Goal: Task Accomplishment & Management: Complete application form

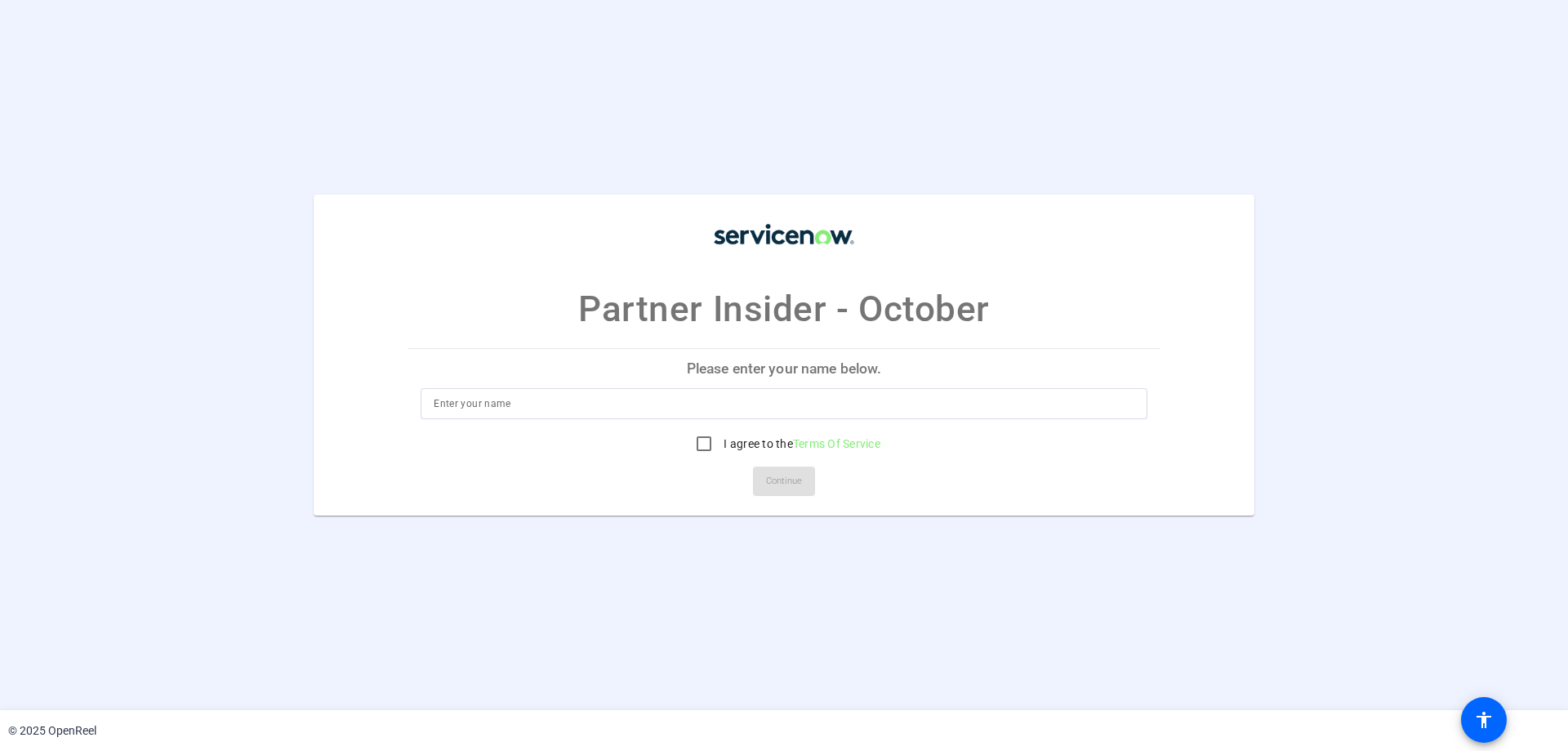
click at [631, 410] on input at bounding box center [784, 403] width 701 height 20
type input "Divya Rajagopalan"
click at [701, 443] on input "I agree to the Terms Of Service" at bounding box center [704, 444] width 33 height 33
checkbox input "true"
click at [795, 479] on span "Continue" at bounding box center [784, 481] width 36 height 25
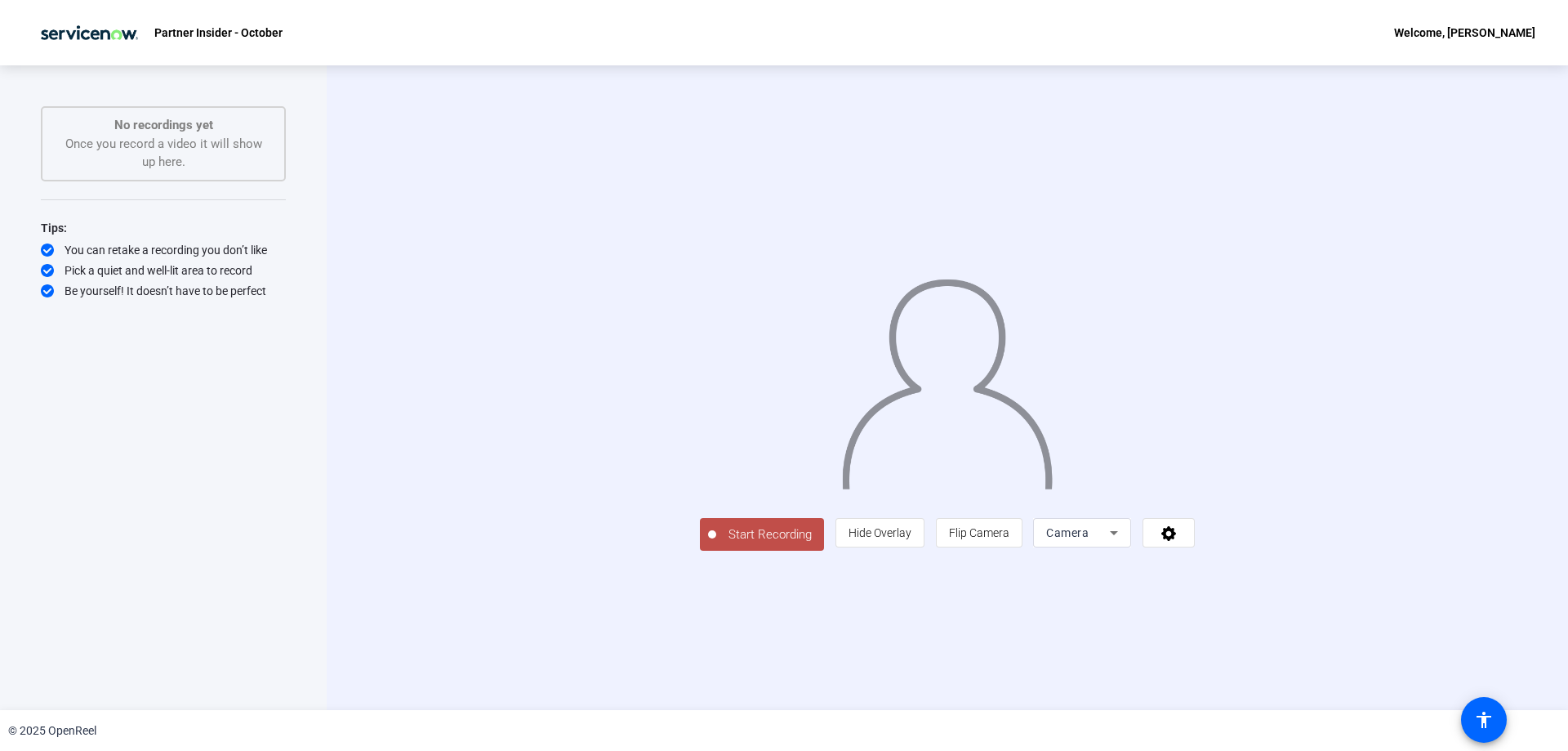
click at [1118, 548] on div "Camera" at bounding box center [1082, 533] width 72 height 29
click at [1381, 652] on div at bounding box center [784, 376] width 1568 height 751
click at [1178, 541] on icon at bounding box center [1169, 532] width 19 height 16
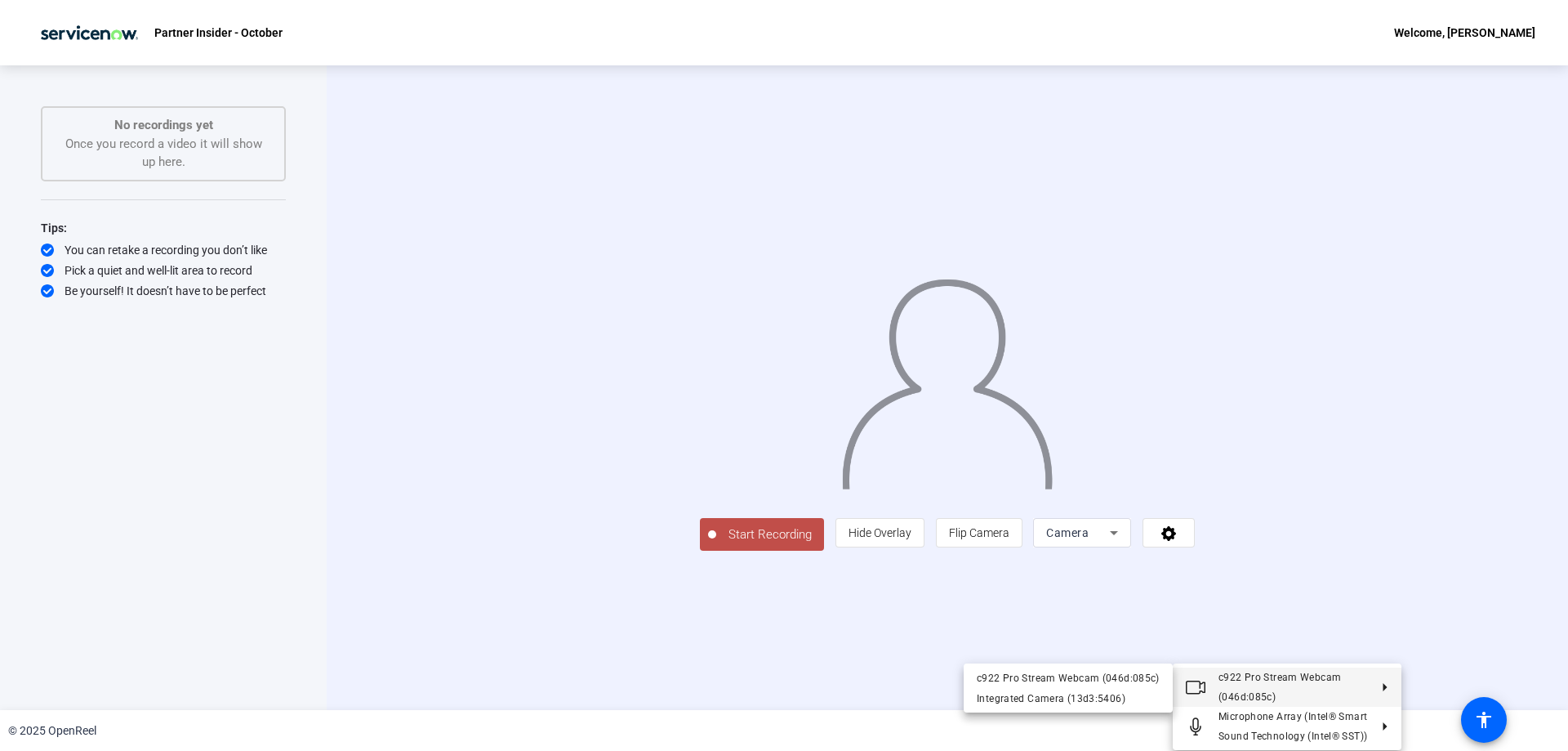
click at [1498, 478] on div at bounding box center [784, 376] width 1568 height 751
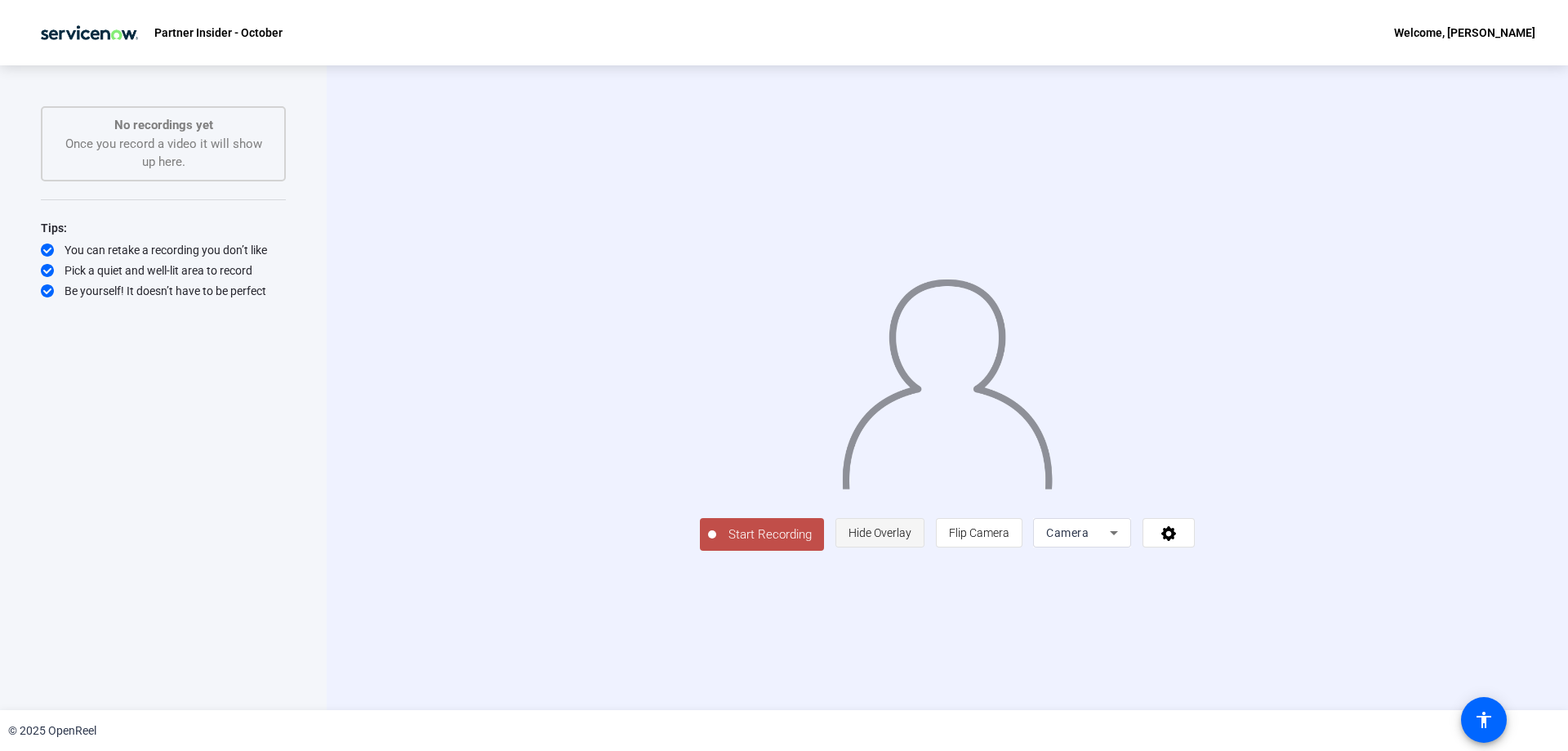
click at [912, 548] on span "Hide Overlay" at bounding box center [880, 533] width 62 height 31
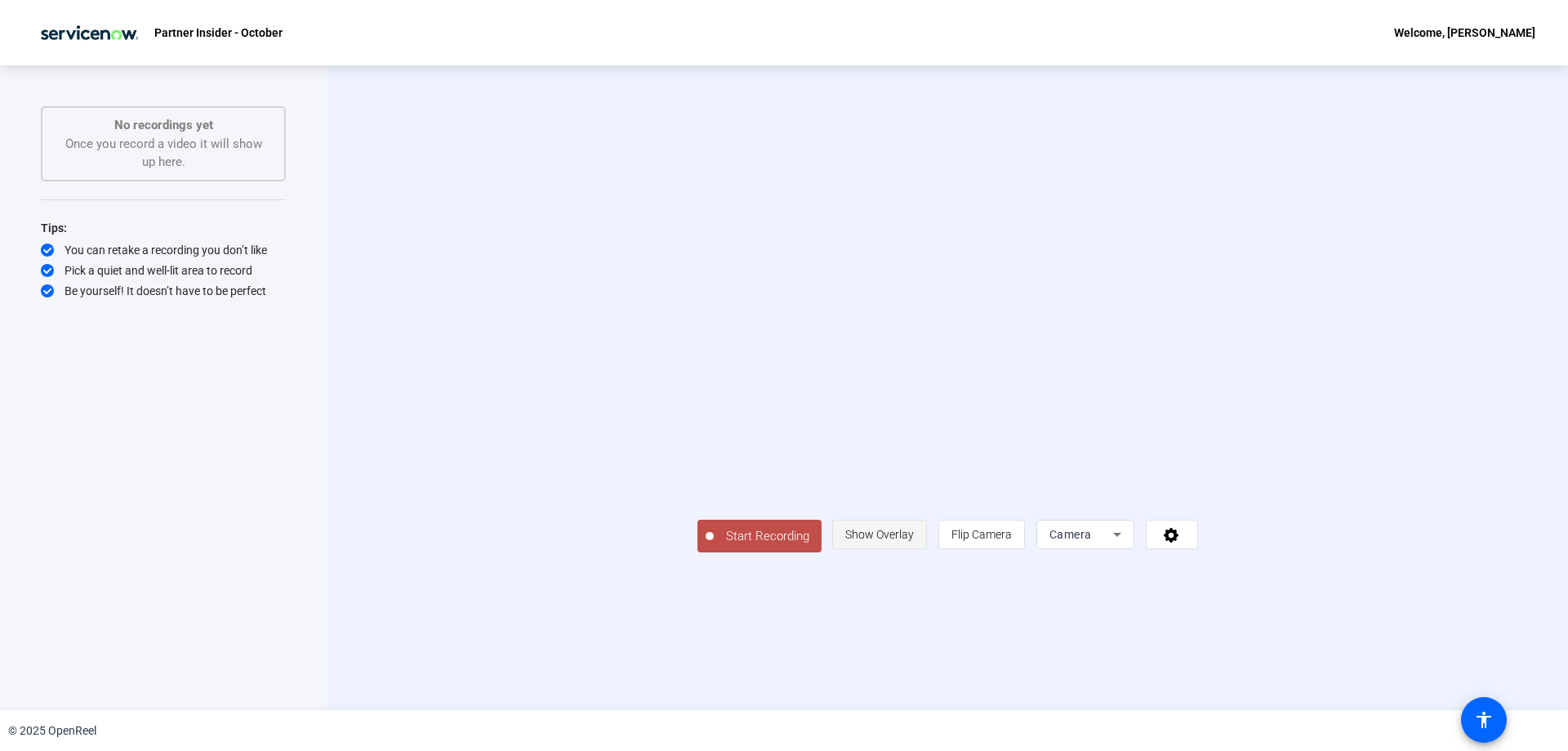
click at [914, 550] on span "Show Overlay" at bounding box center [880, 533] width 69 height 31
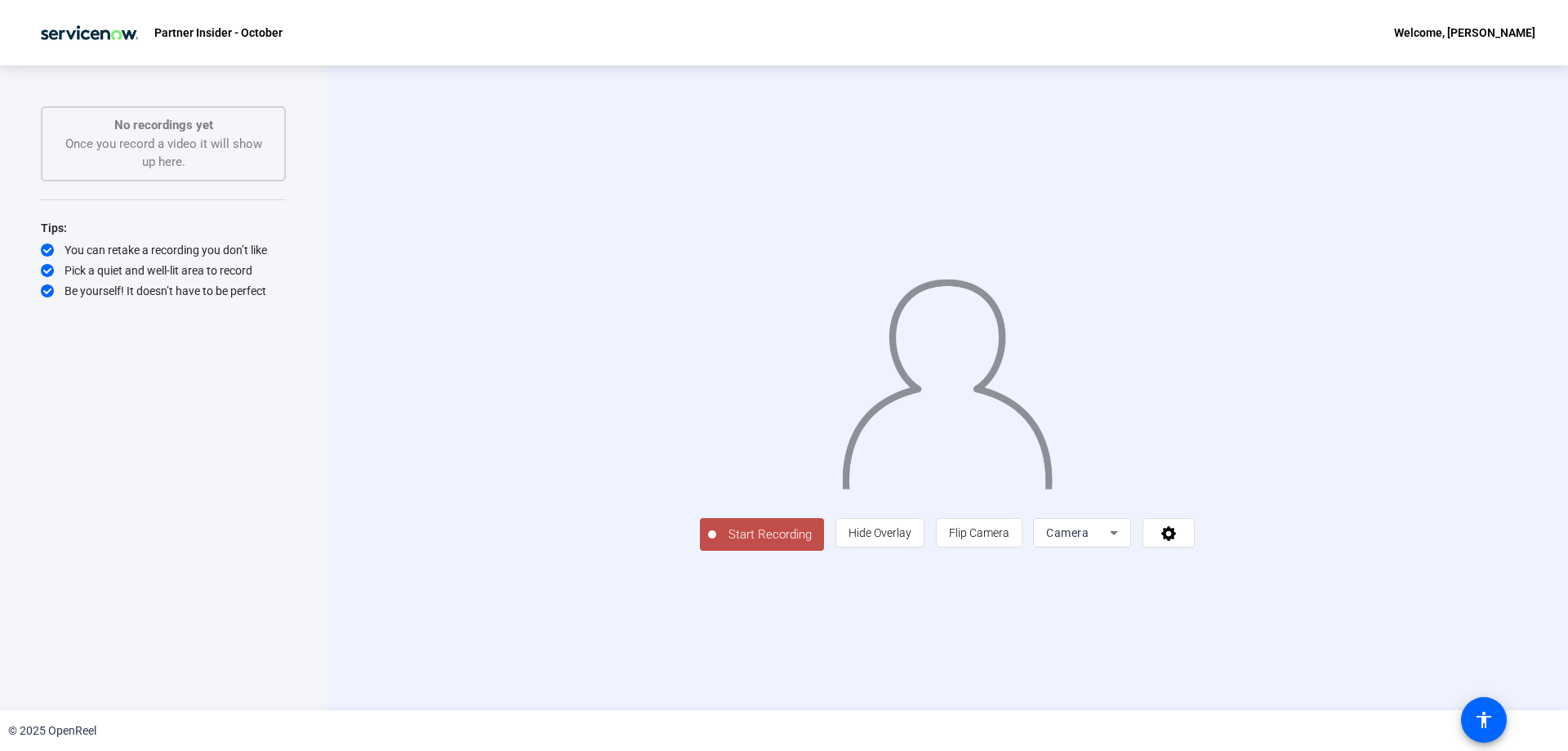
click at [1124, 542] on icon at bounding box center [1114, 533] width 20 height 20
click at [1284, 614] on span "Screen And Camera" at bounding box center [1289, 607] width 85 height 39
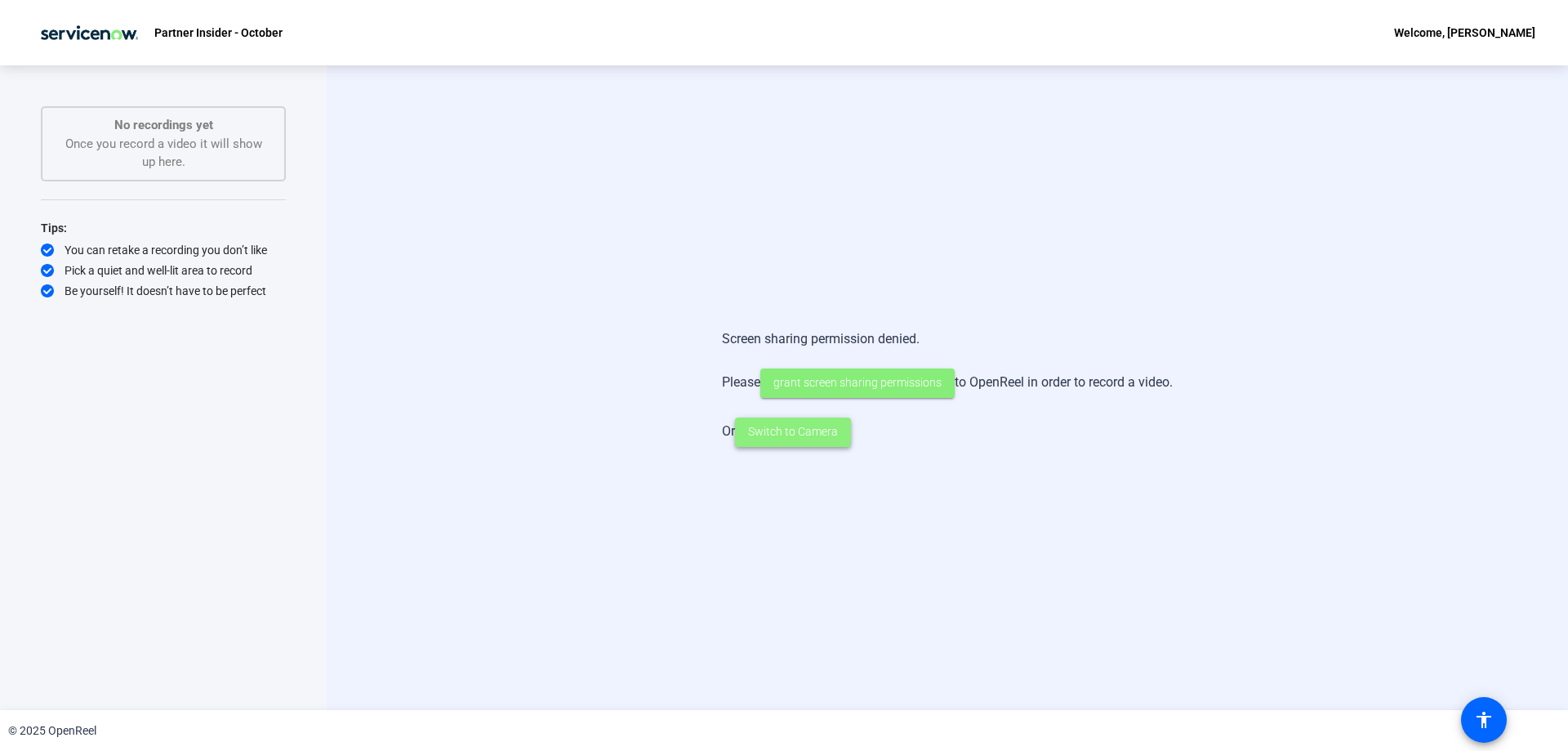
click at [801, 436] on span "Switch to Camera" at bounding box center [793, 431] width 90 height 17
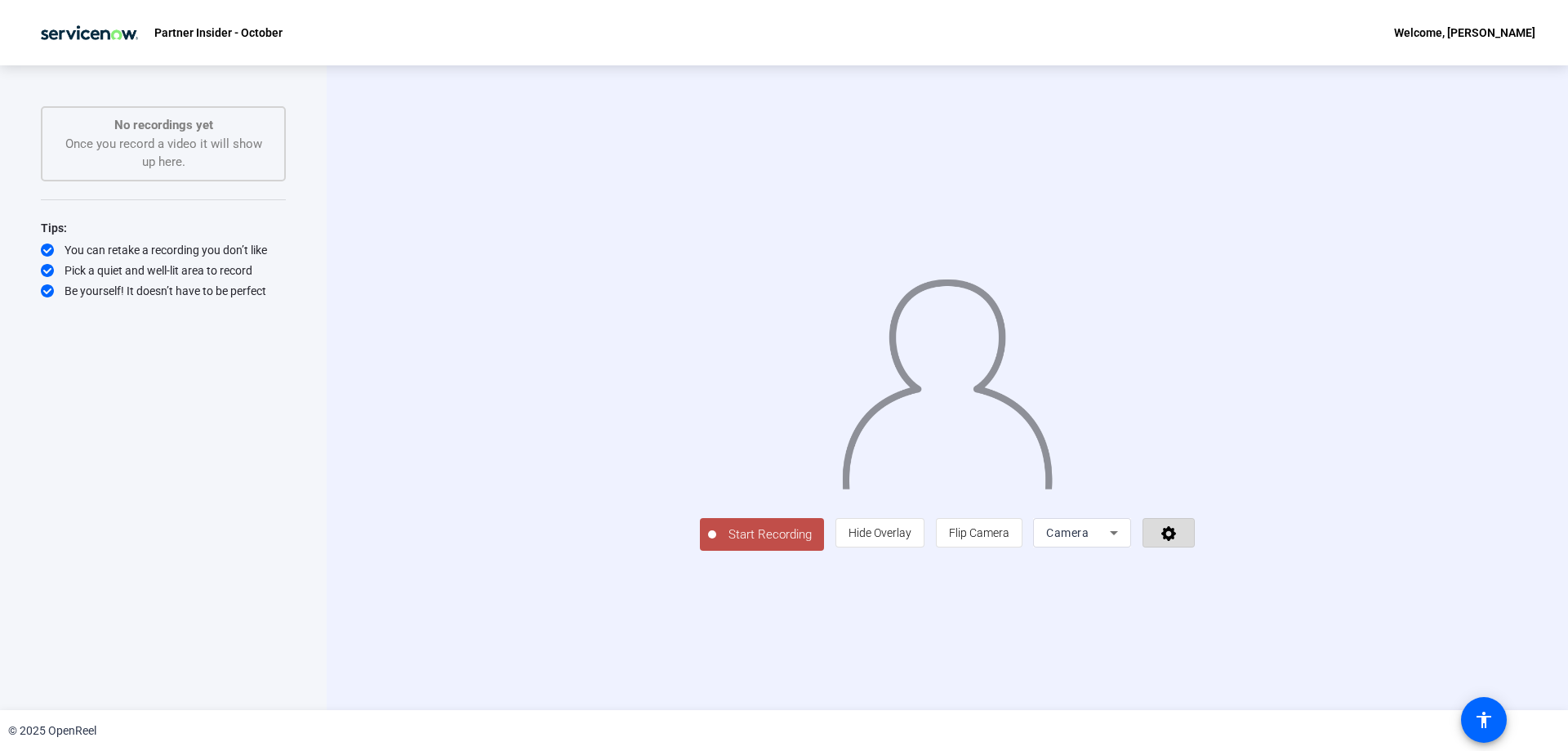
click at [1194, 552] on span at bounding box center [1169, 532] width 51 height 39
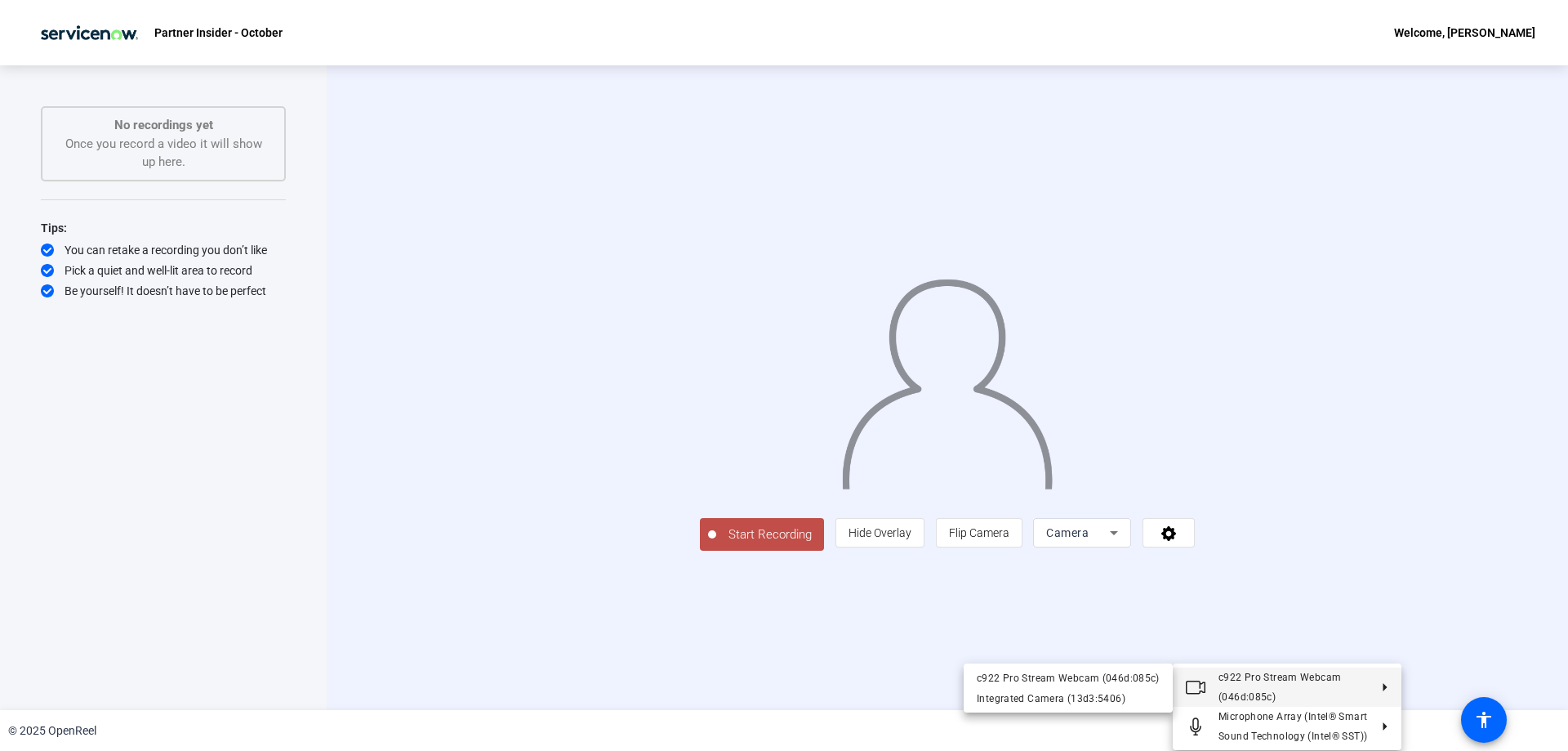
click at [1493, 119] on div at bounding box center [784, 376] width 1568 height 751
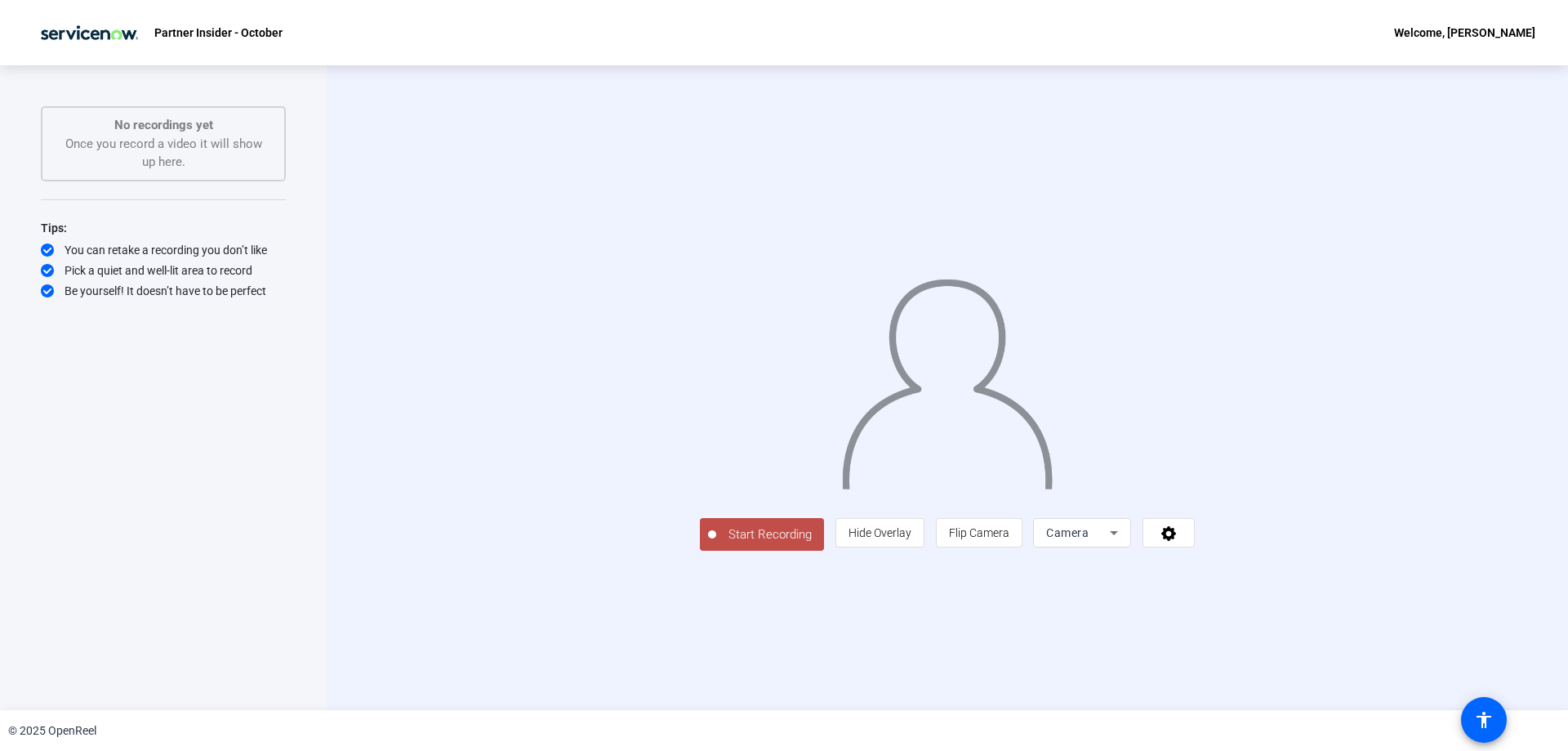
click at [716, 544] on span "Start Recording" at bounding box center [770, 534] width 108 height 19
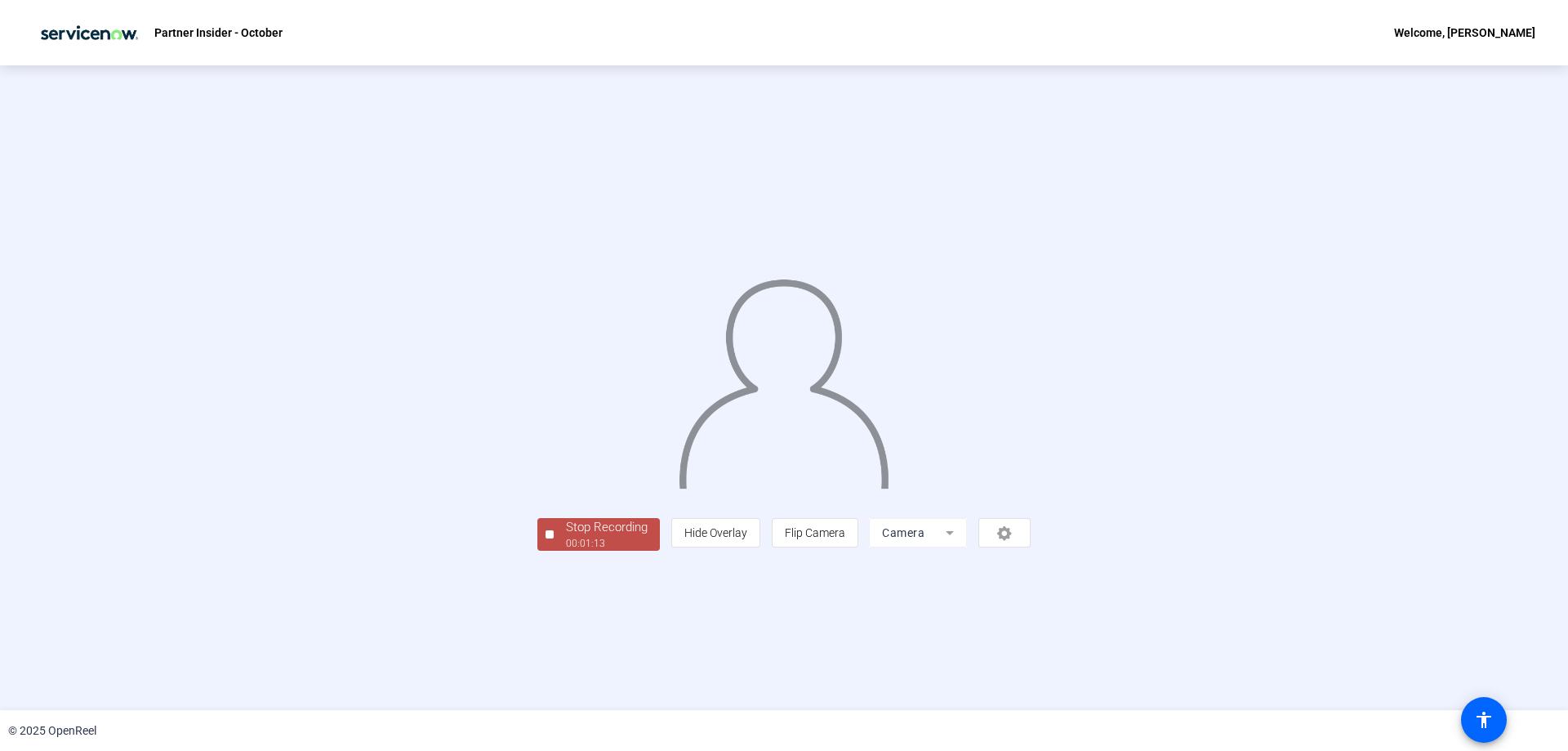
click at [566, 536] on div "Stop Recording" at bounding box center [606, 528] width 81 height 19
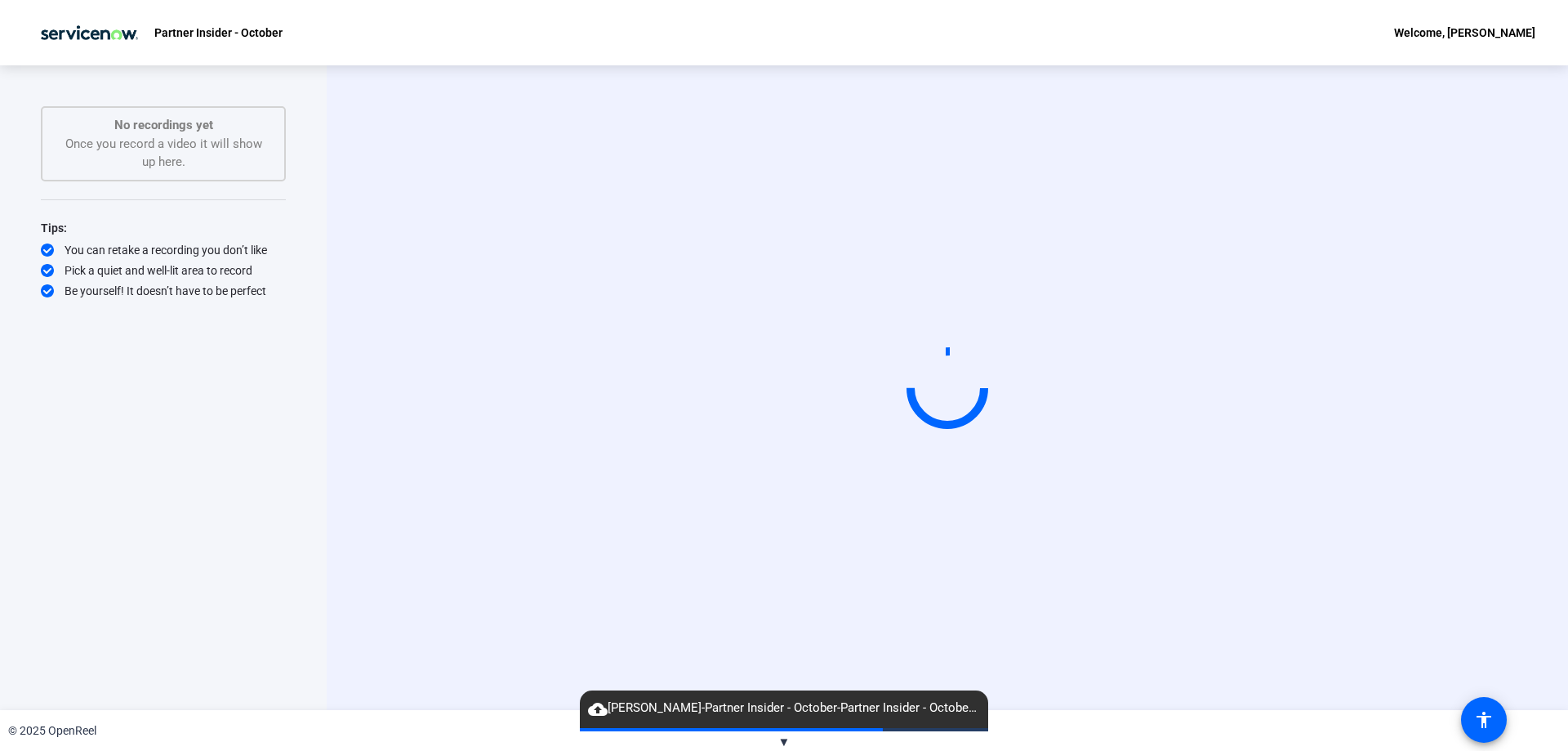
click at [932, 712] on span "cloud_upload Divya Rajagopalan-Partner Insider - October-Partner Insider - Octo…" at bounding box center [784, 707] width 409 height 20
click at [959, 376] on div at bounding box center [948, 388] width 93 height 93
click at [677, 707] on span "cloud_upload Divya Rajagopalan-Partner Insider - October-Partner Insider - Octo…" at bounding box center [784, 707] width 409 height 20
click at [158, 106] on div "No recordings yet Once you record a video it will show up here." at bounding box center [163, 143] width 245 height 75
click at [158, 161] on div "No recordings yet Once you record a video it will show up here." at bounding box center [163, 144] width 209 height 56
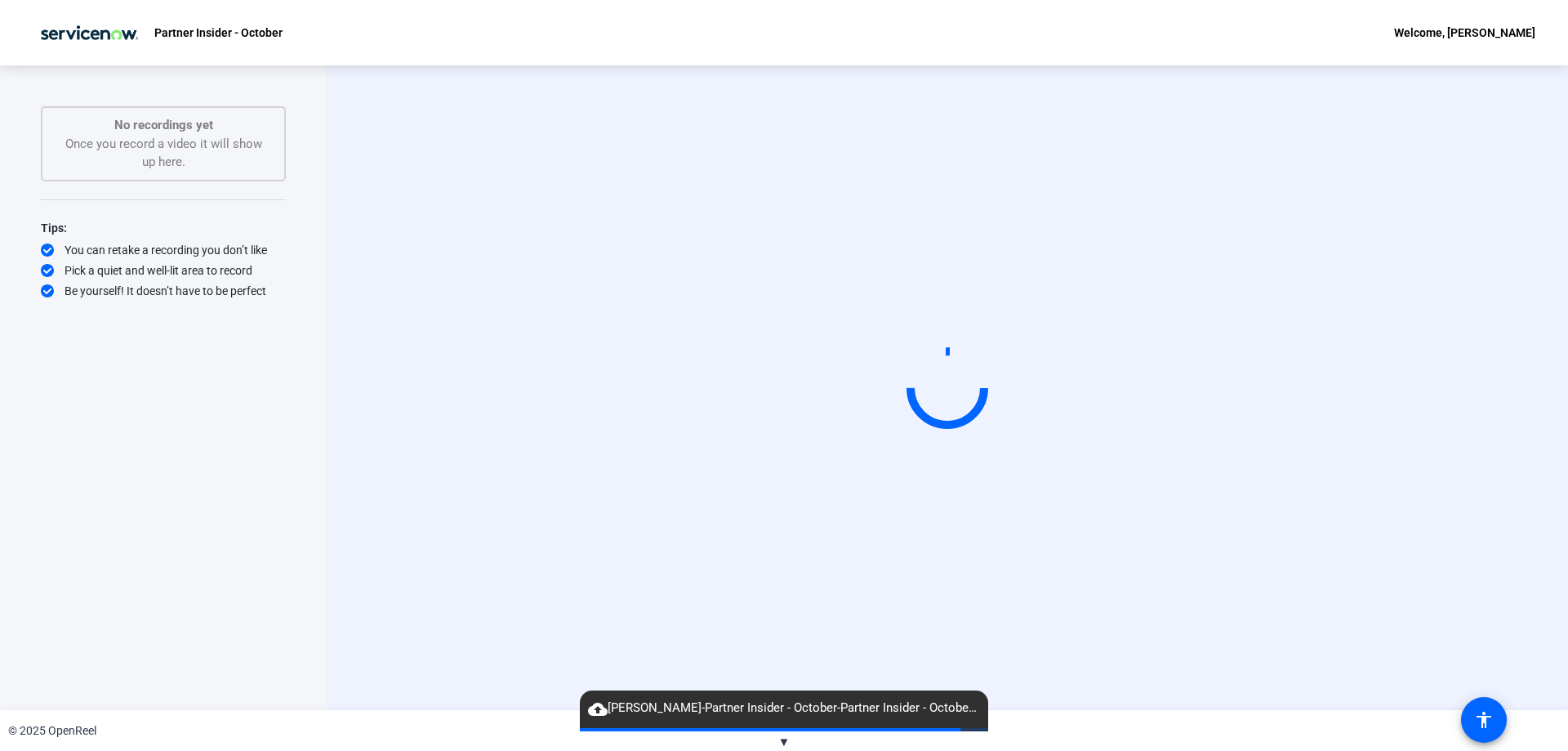
click at [89, 256] on div "You can retake a recording you don’t like" at bounding box center [163, 250] width 245 height 16
click at [96, 306] on div "Start Recording No recordings yet Once you record a video it will show up here.…" at bounding box center [163, 370] width 245 height 529
drag, startPoint x: 207, startPoint y: 522, endPoint x: 680, endPoint y: 683, distance: 499.6
click at [288, 615] on div "Start Recording No recordings yet Once you record a video it will show up here.…" at bounding box center [163, 387] width 326 height 644
click at [783, 739] on span "▼" at bounding box center [784, 742] width 12 height 15
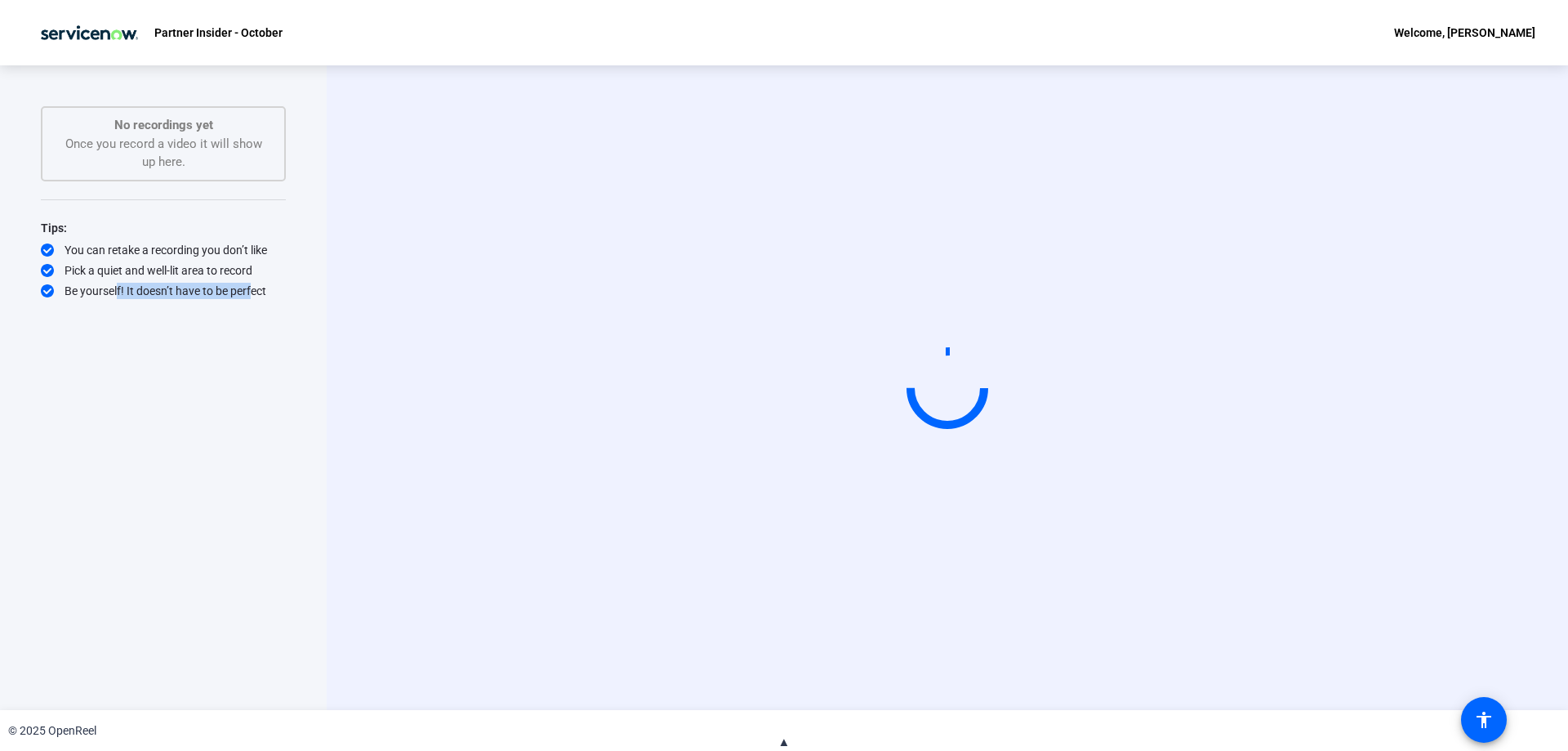
click at [785, 740] on span "▲" at bounding box center [784, 742] width 12 height 15
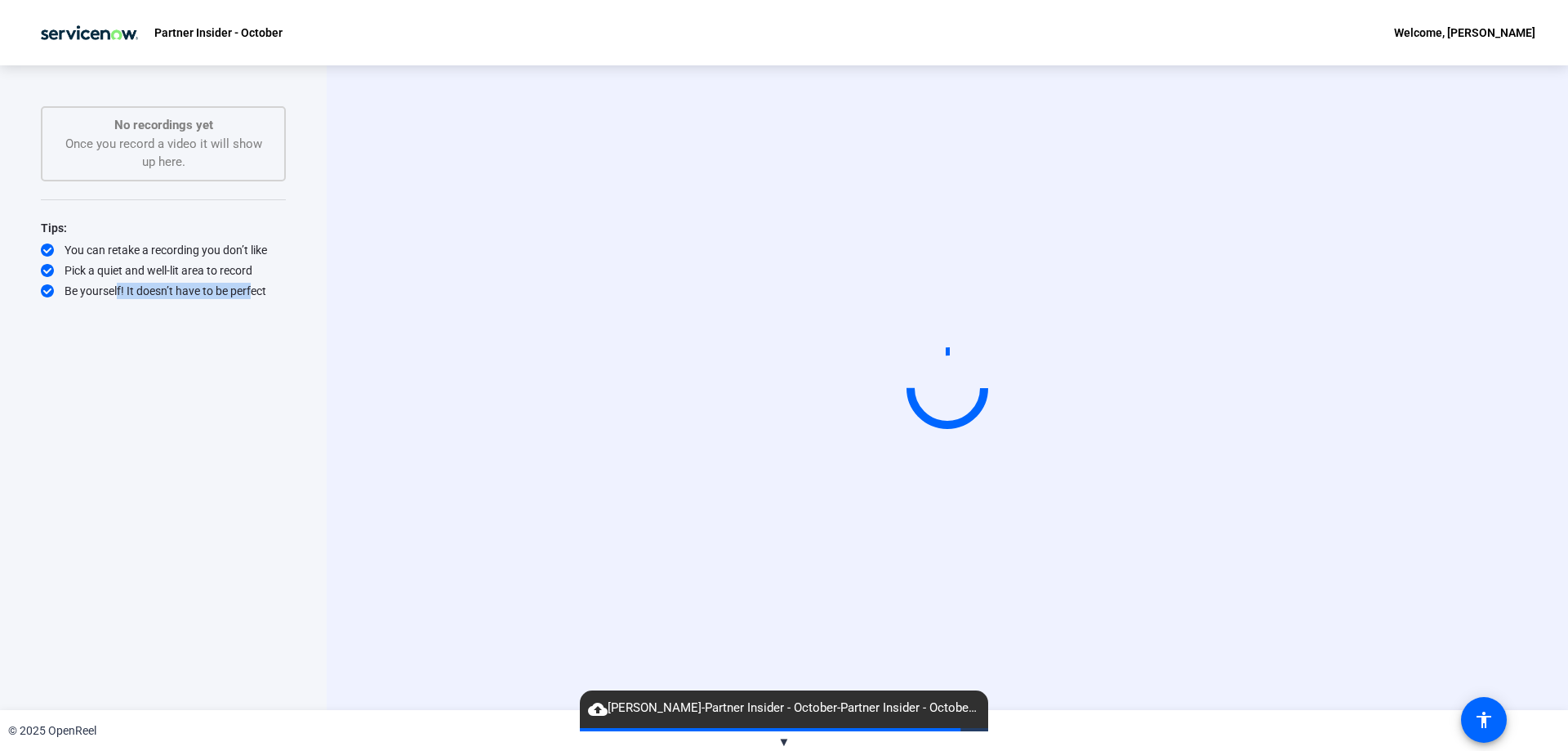
click at [783, 740] on span "▼" at bounding box center [784, 742] width 12 height 15
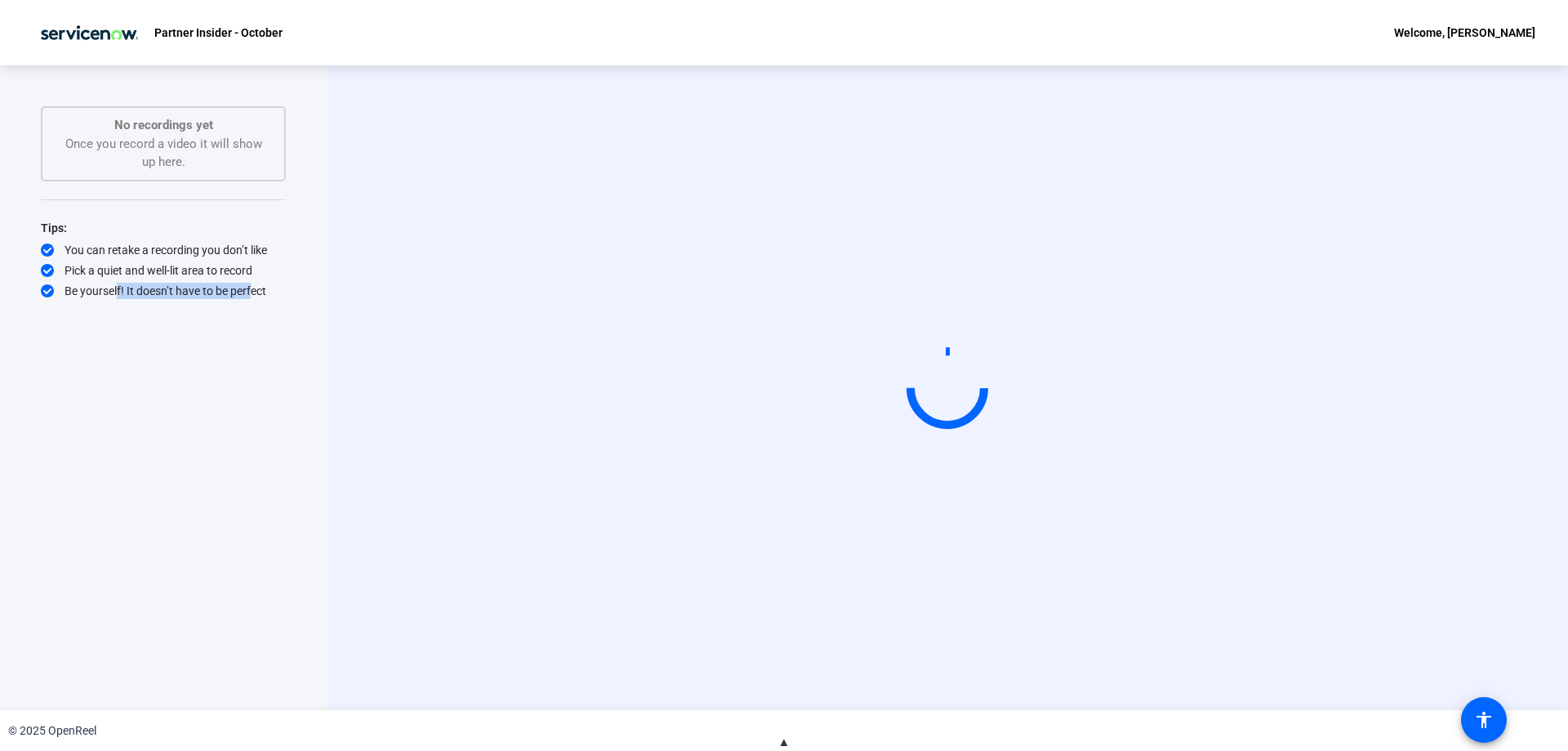
drag, startPoint x: 885, startPoint y: 314, endPoint x: 899, endPoint y: 387, distance: 74.3
click at [888, 319] on video at bounding box center [947, 388] width 245 height 138
click at [915, 422] on mat-spinner at bounding box center [948, 388] width 81 height 81
click at [958, 426] on icon at bounding box center [947, 388] width 98 height 98
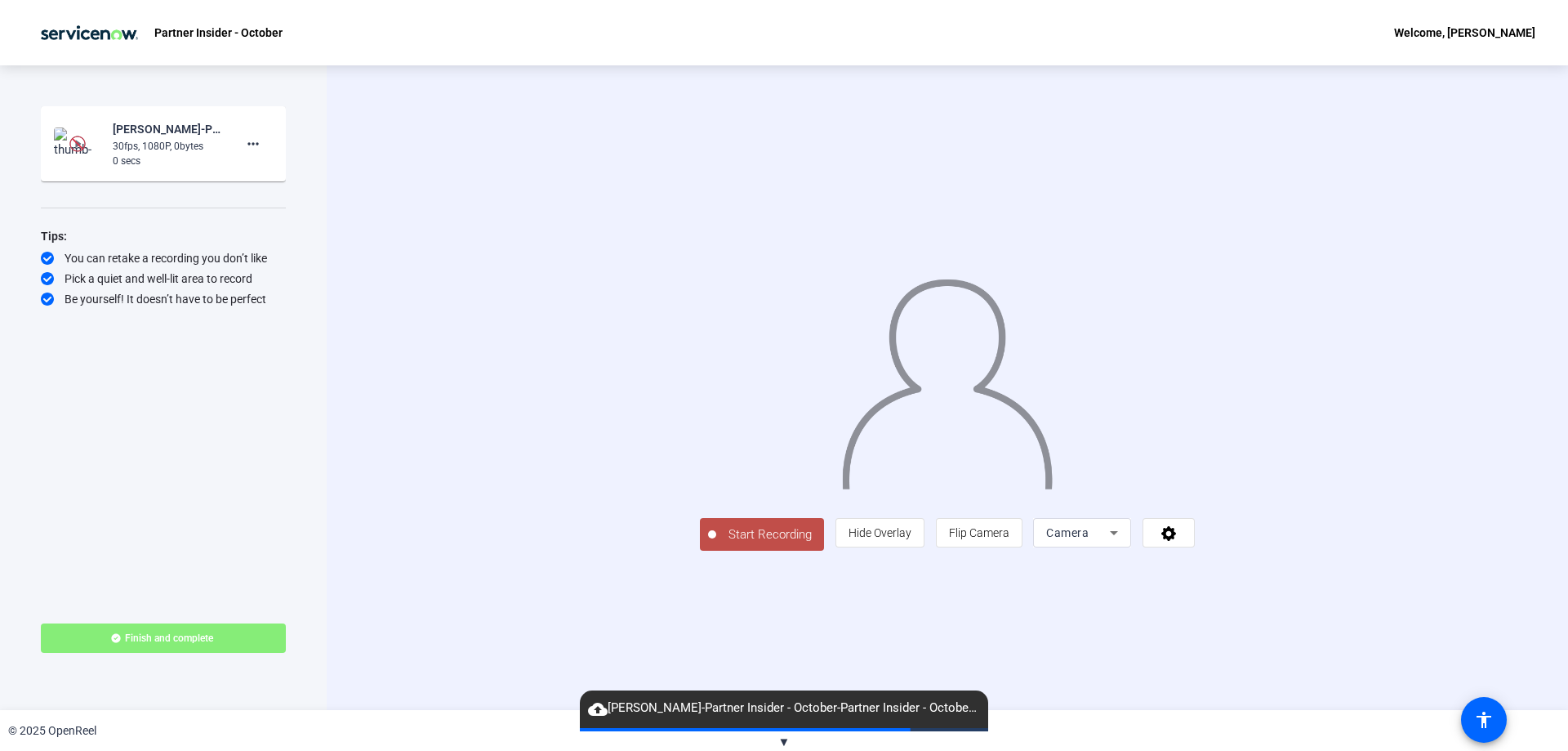
click at [177, 142] on div "30fps, 1080P, 0bytes" at bounding box center [167, 147] width 110 height 15
click at [243, 147] on mat-icon "more_horiz" at bounding box center [253, 144] width 20 height 20
click at [278, 175] on span "Delete clip" at bounding box center [279, 178] width 65 height 20
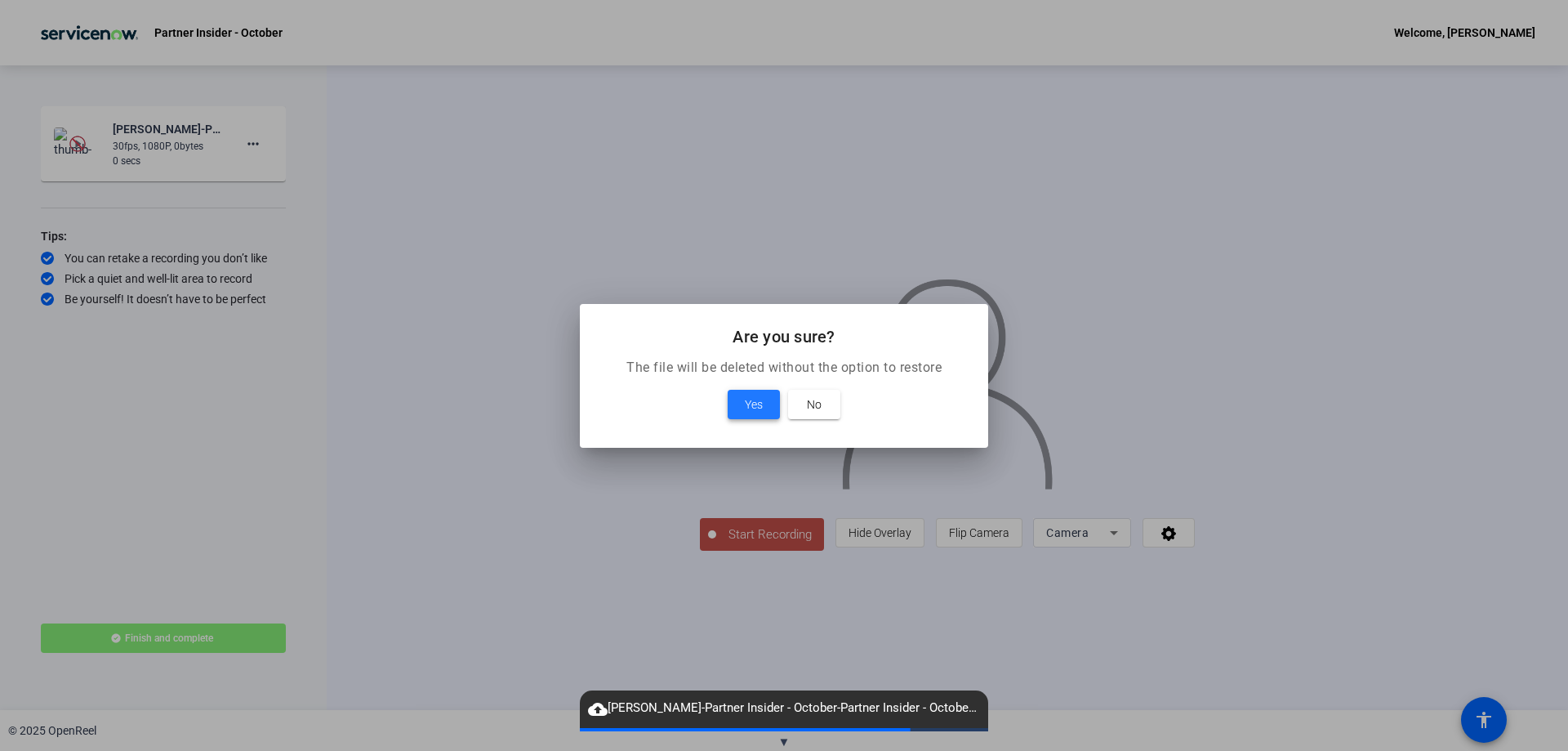
click at [757, 401] on span "Yes" at bounding box center [754, 404] width 18 height 20
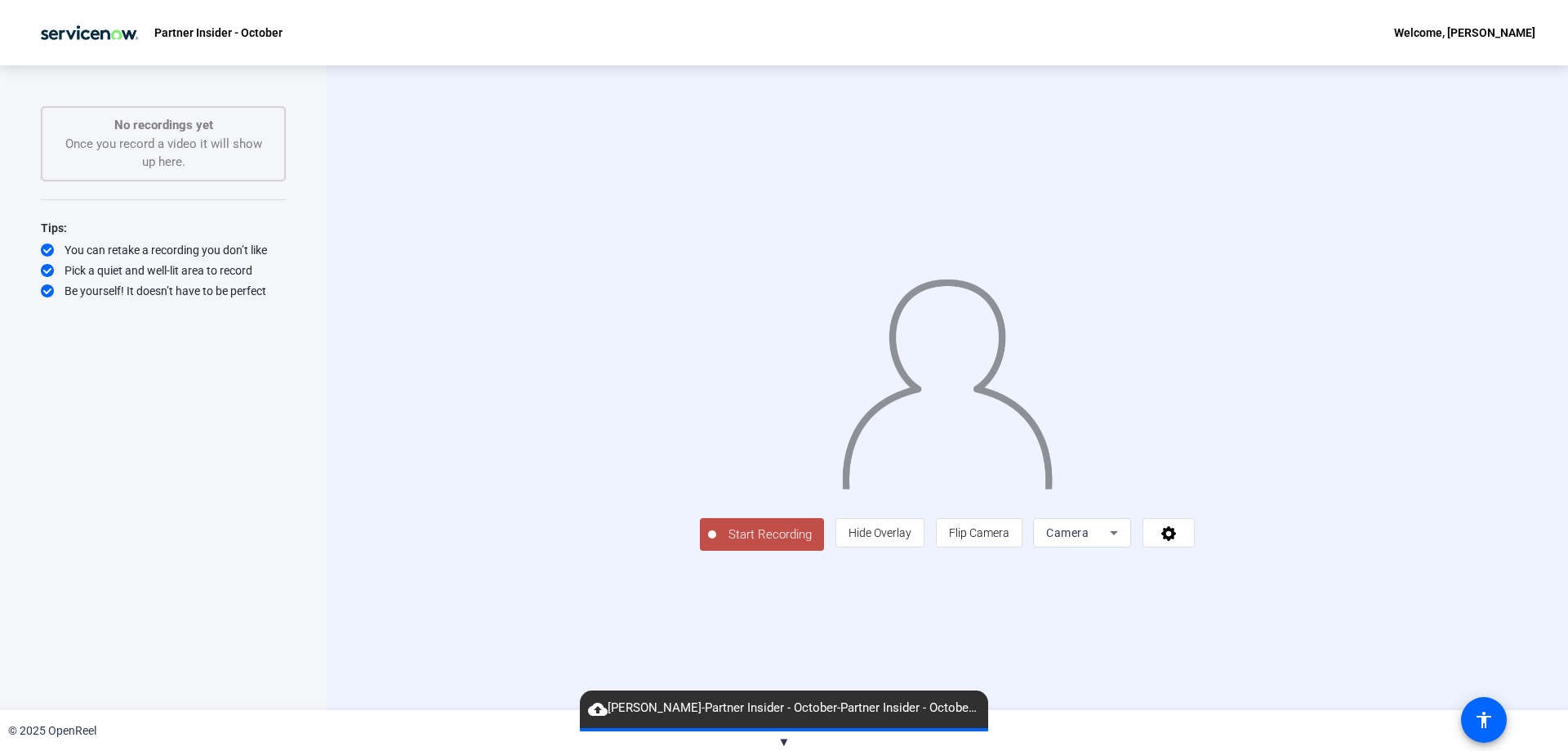
click at [617, 746] on div "© 2025 OpenReel" at bounding box center [784, 729] width 1568 height 41
click at [636, 706] on span "cloud_upload Divya Rajagopalan-Partner Insider - October-Partner Insider - Octo…" at bounding box center [784, 707] width 409 height 20
click at [790, 743] on span "▼" at bounding box center [784, 742] width 12 height 15
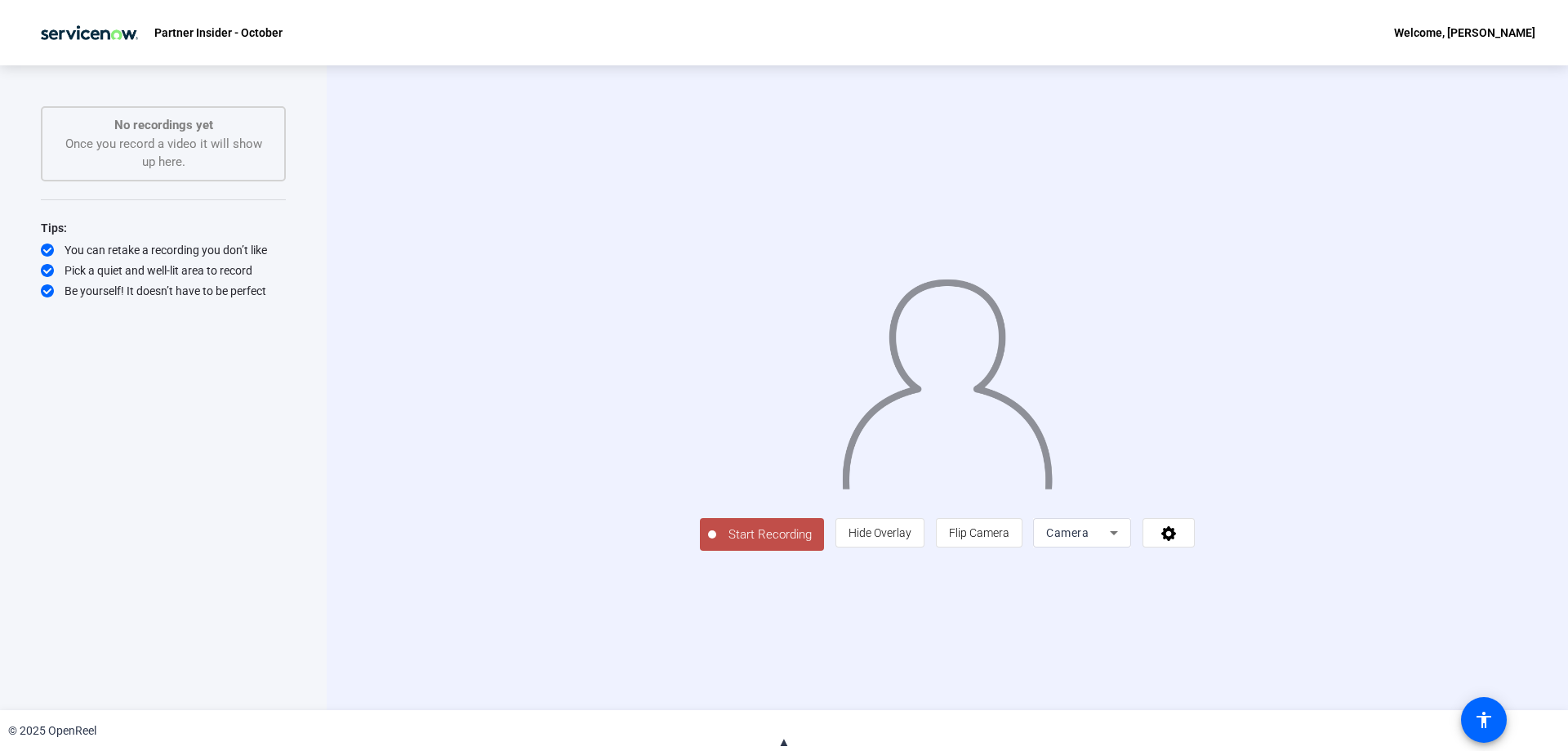
click at [716, 544] on span "Start Recording" at bounding box center [770, 534] width 108 height 19
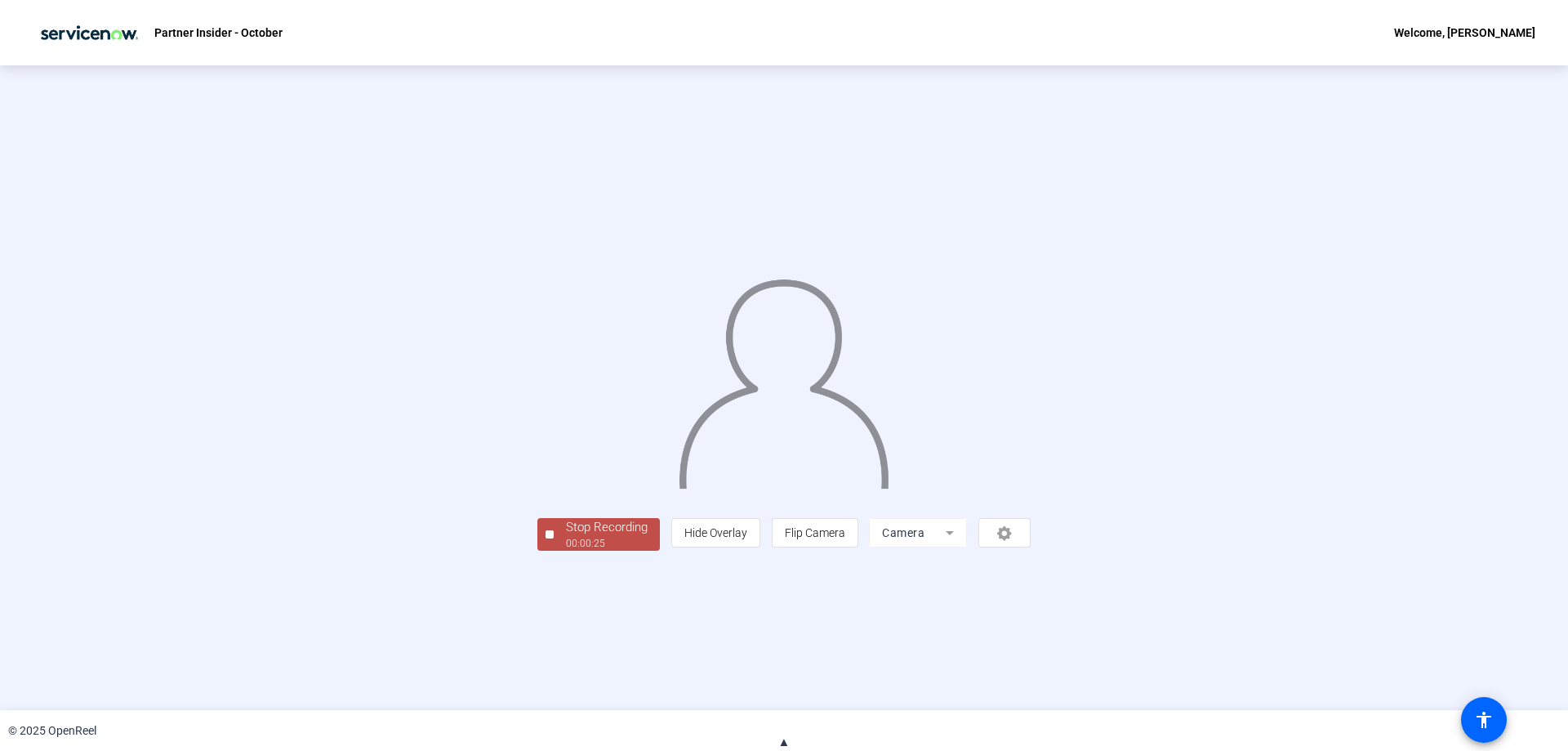
click at [566, 550] on div "00:00:25" at bounding box center [606, 544] width 81 height 15
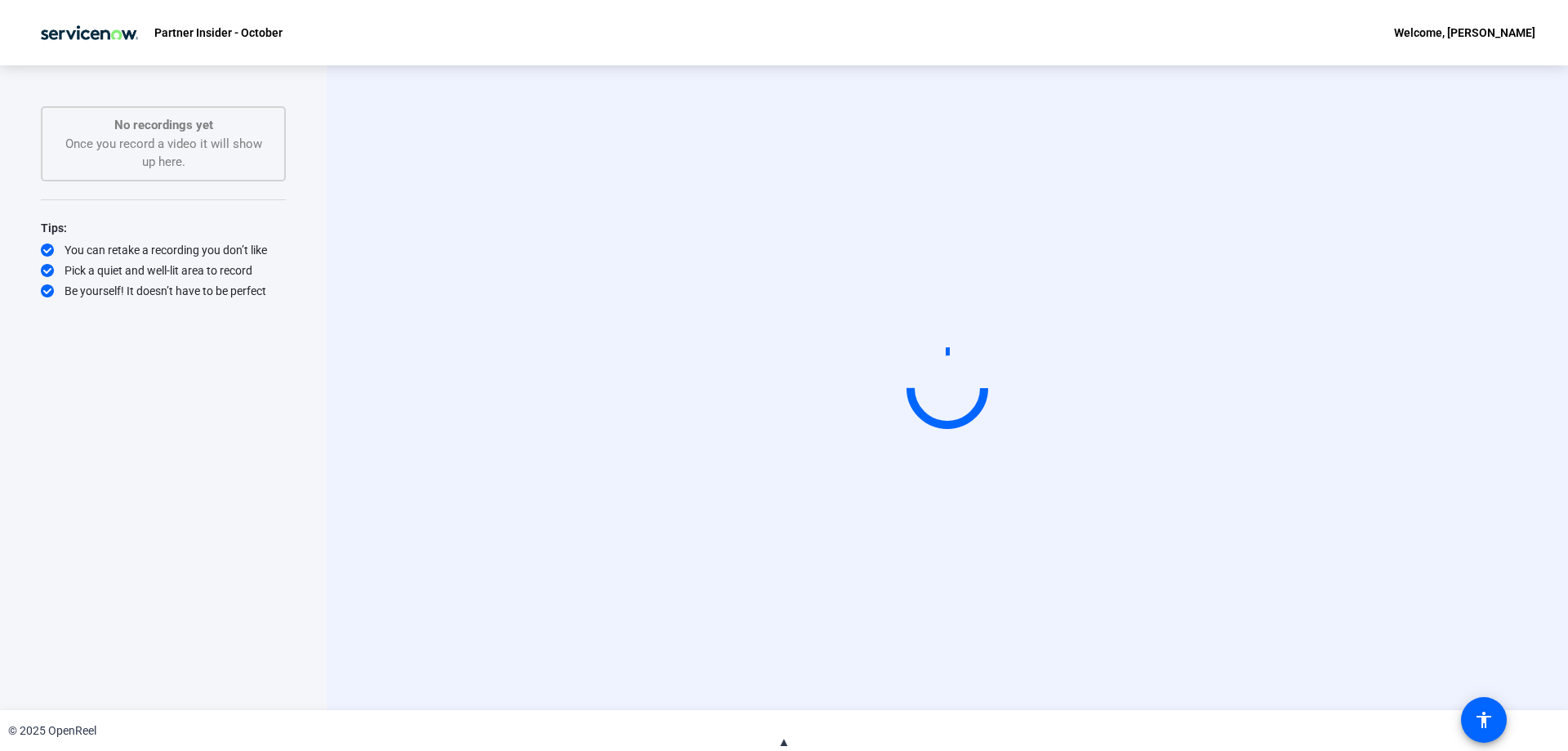
click at [172, 137] on div "No recordings yet Once you record a video it will show up here." at bounding box center [163, 144] width 209 height 56
click at [825, 457] on video at bounding box center [947, 388] width 245 height 138
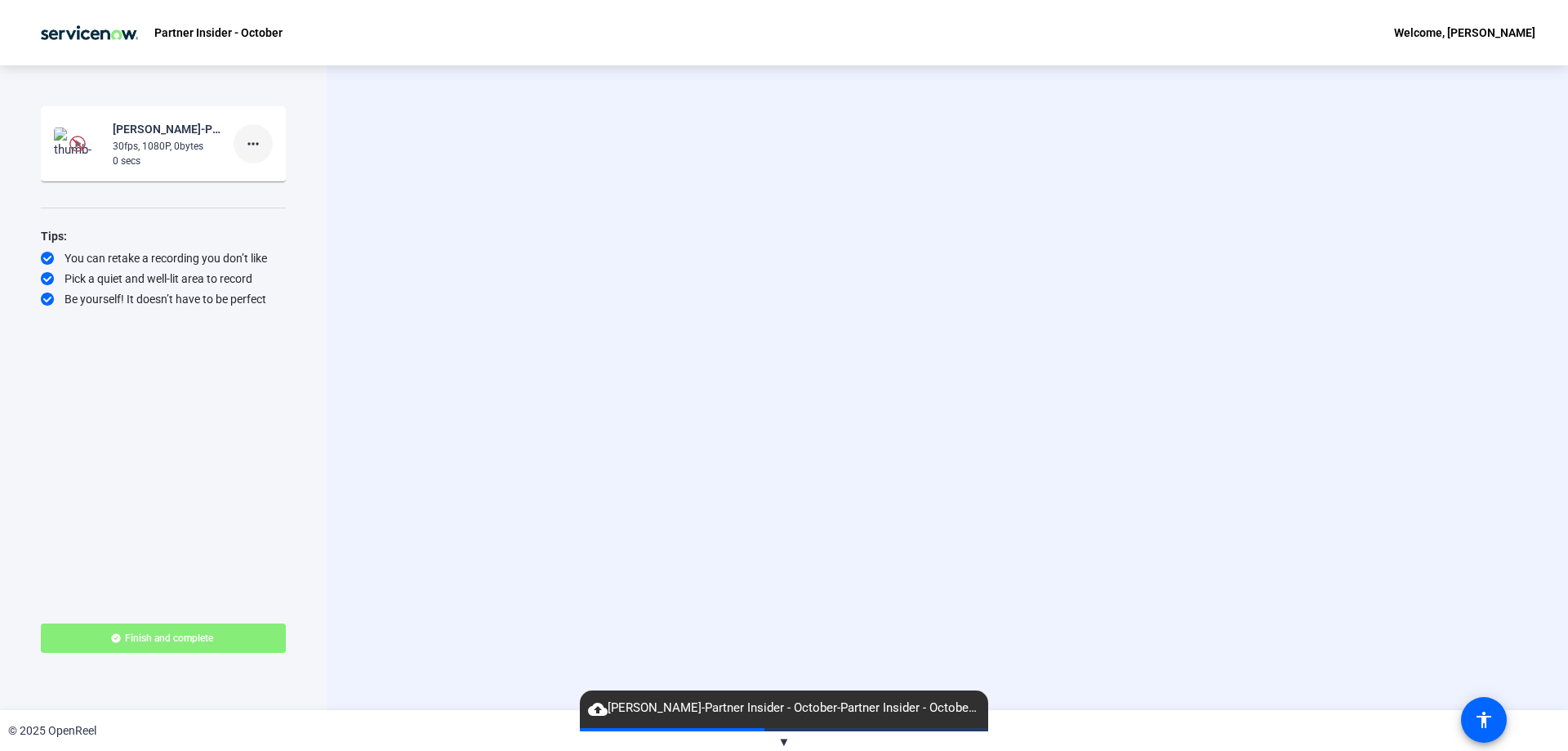
click at [251, 142] on mat-icon "more_horiz" at bounding box center [253, 144] width 20 height 20
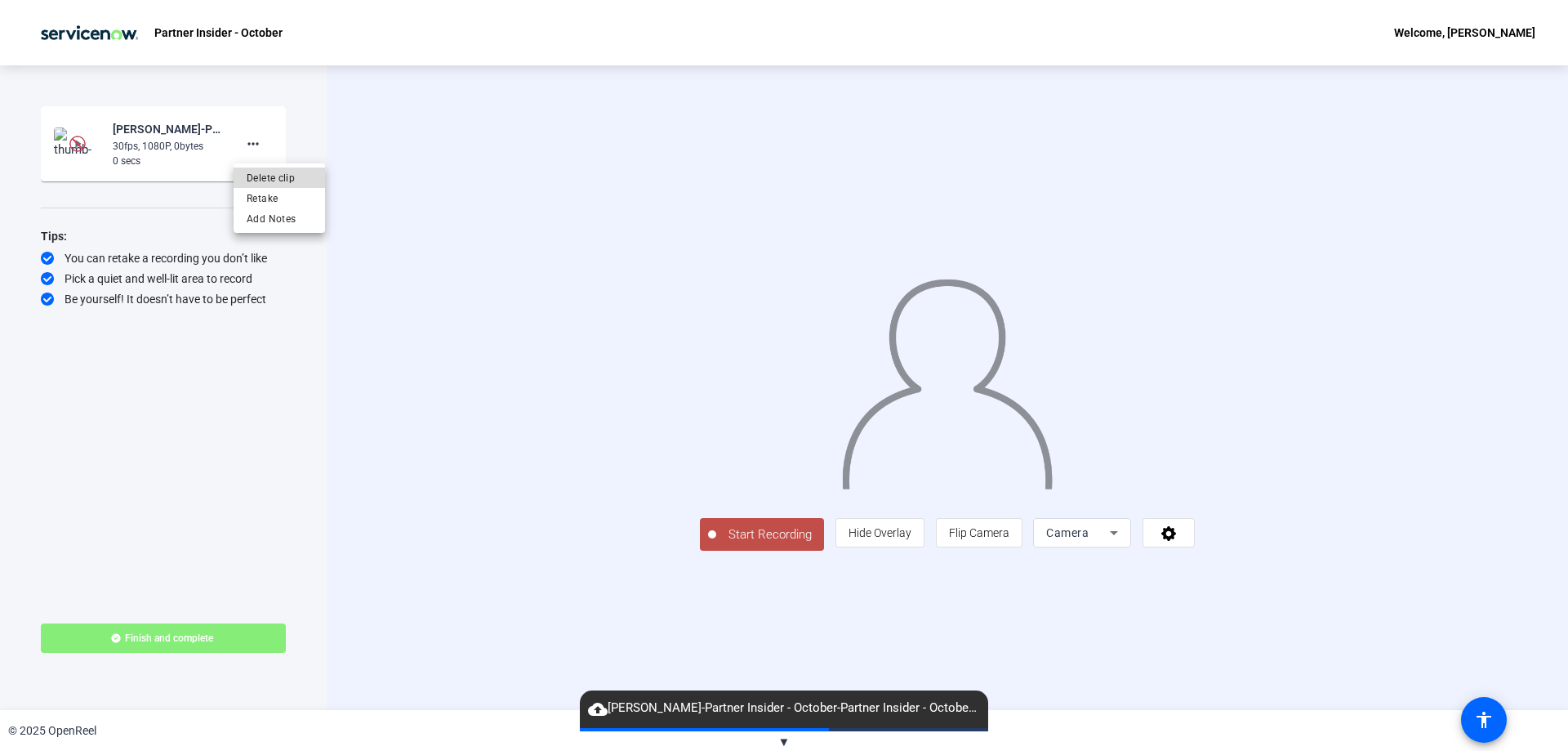
click at [300, 176] on span "Delete clip" at bounding box center [279, 178] width 65 height 20
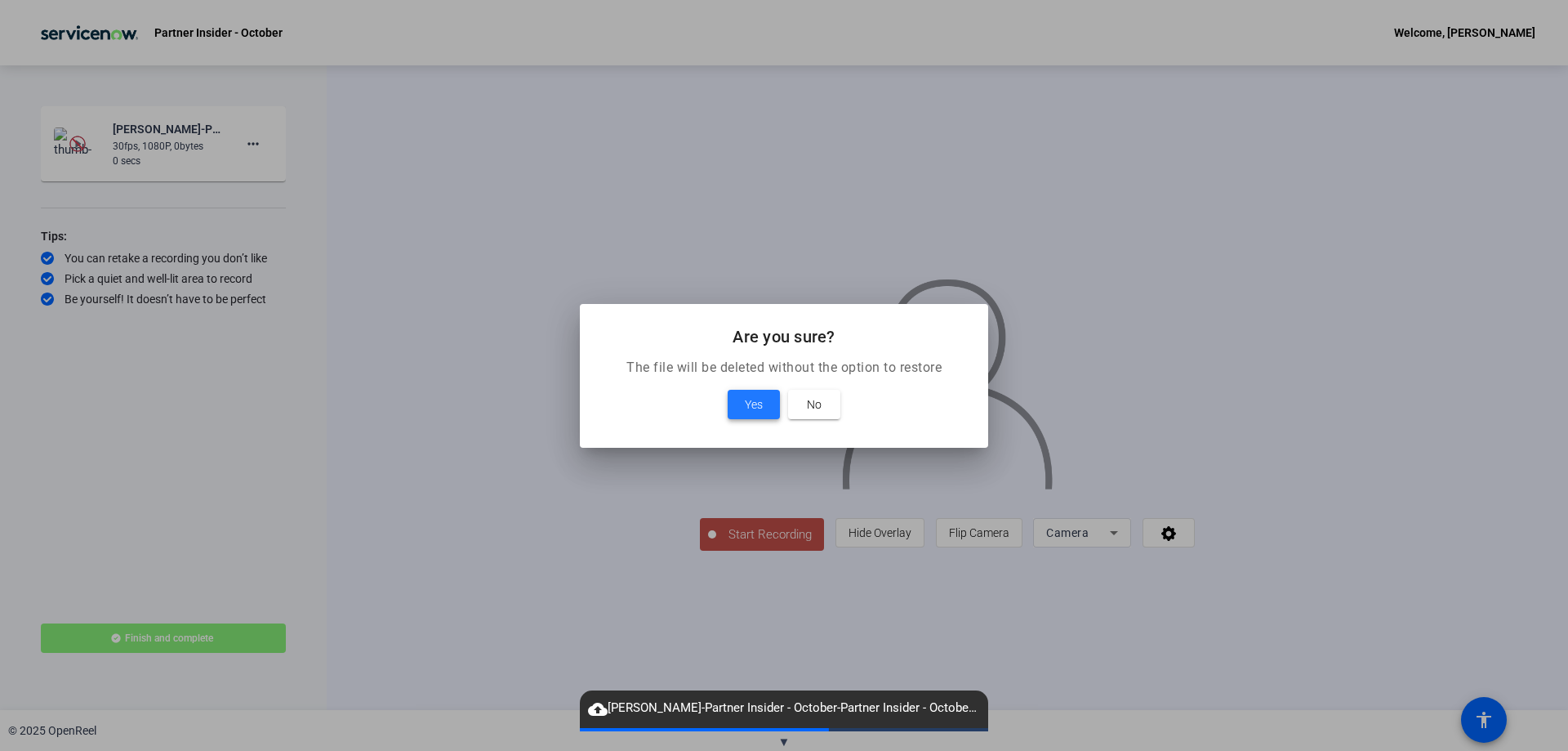
click at [757, 400] on span "Yes" at bounding box center [754, 404] width 18 height 20
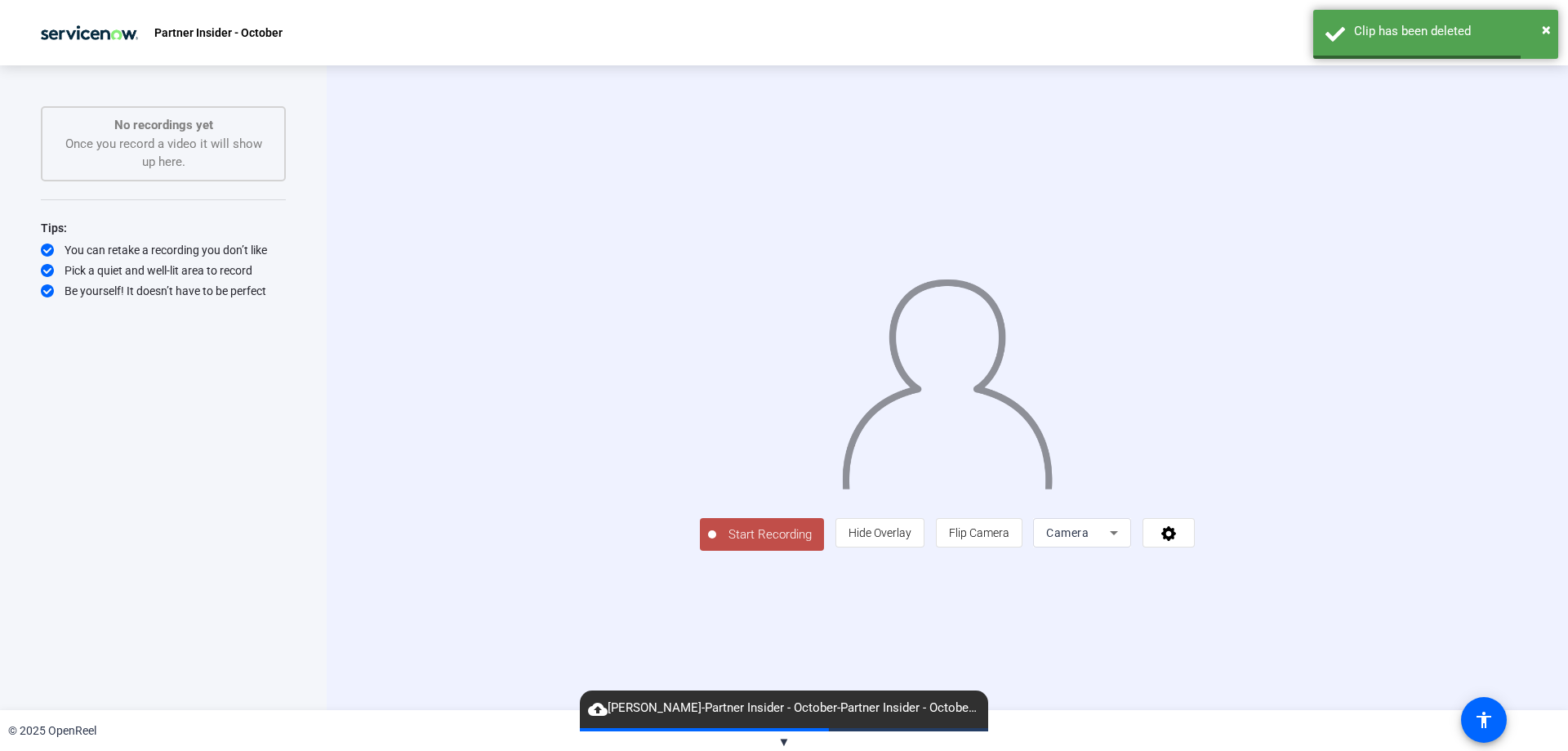
click at [166, 117] on p "No recordings yet" at bounding box center [163, 126] width 209 height 19
click at [789, 731] on div "© 2025 OpenReel" at bounding box center [784, 729] width 1568 height 41
click at [797, 731] on div "© 2025 OpenReel" at bounding box center [784, 729] width 1568 height 41
click at [784, 740] on span "▼" at bounding box center [784, 742] width 12 height 15
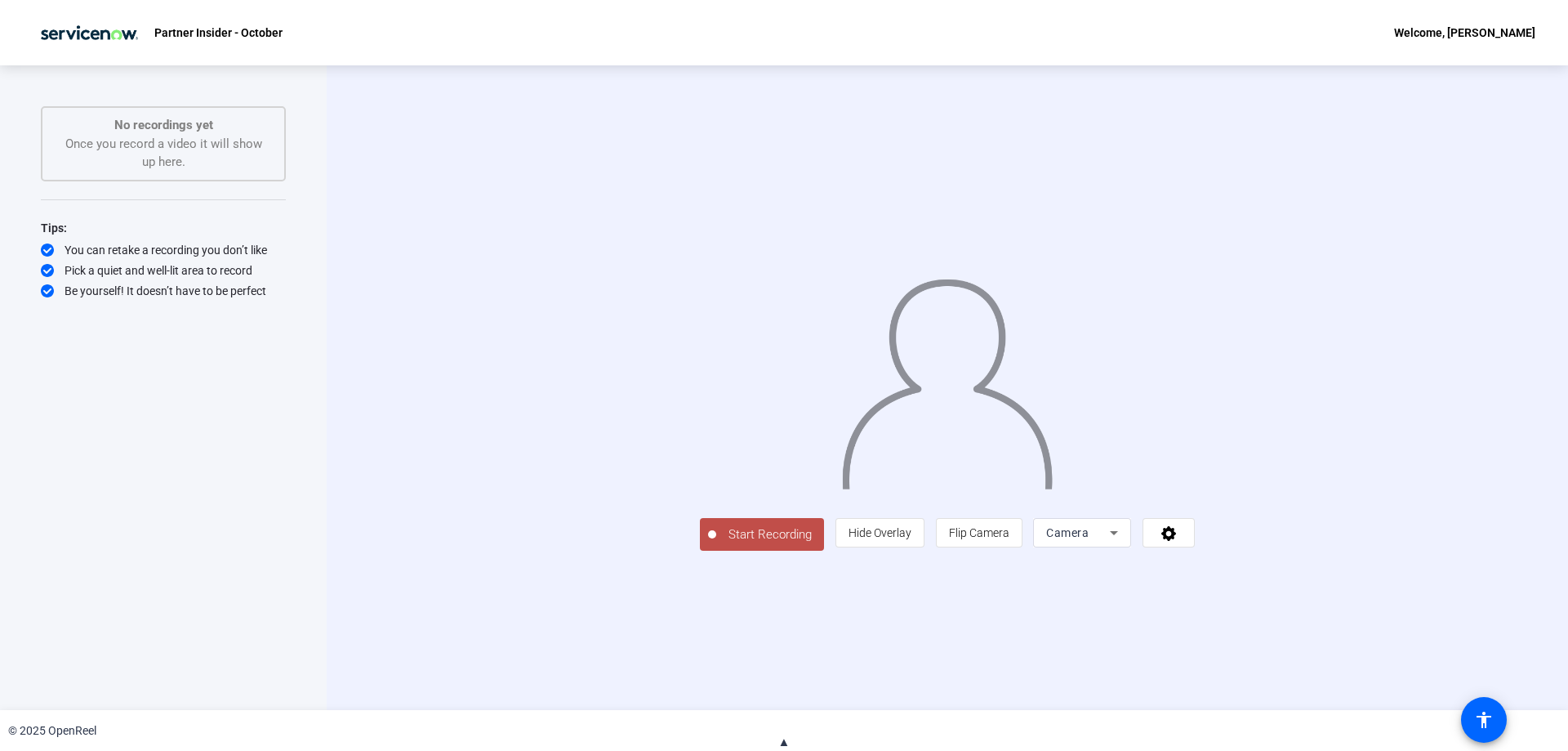
click at [716, 544] on span "Start Recording" at bounding box center [770, 534] width 108 height 19
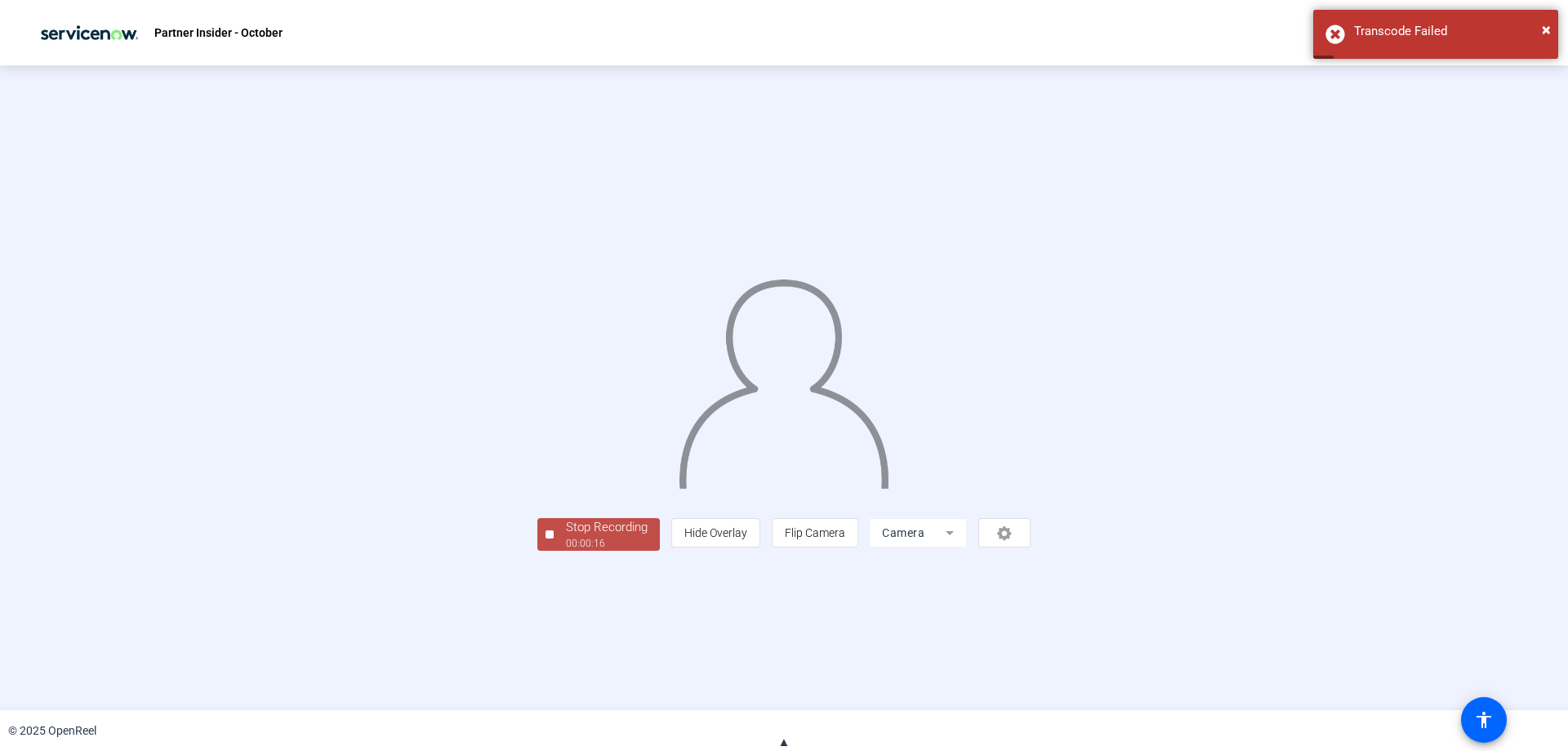
click at [566, 550] on div "00:00:16" at bounding box center [606, 544] width 81 height 15
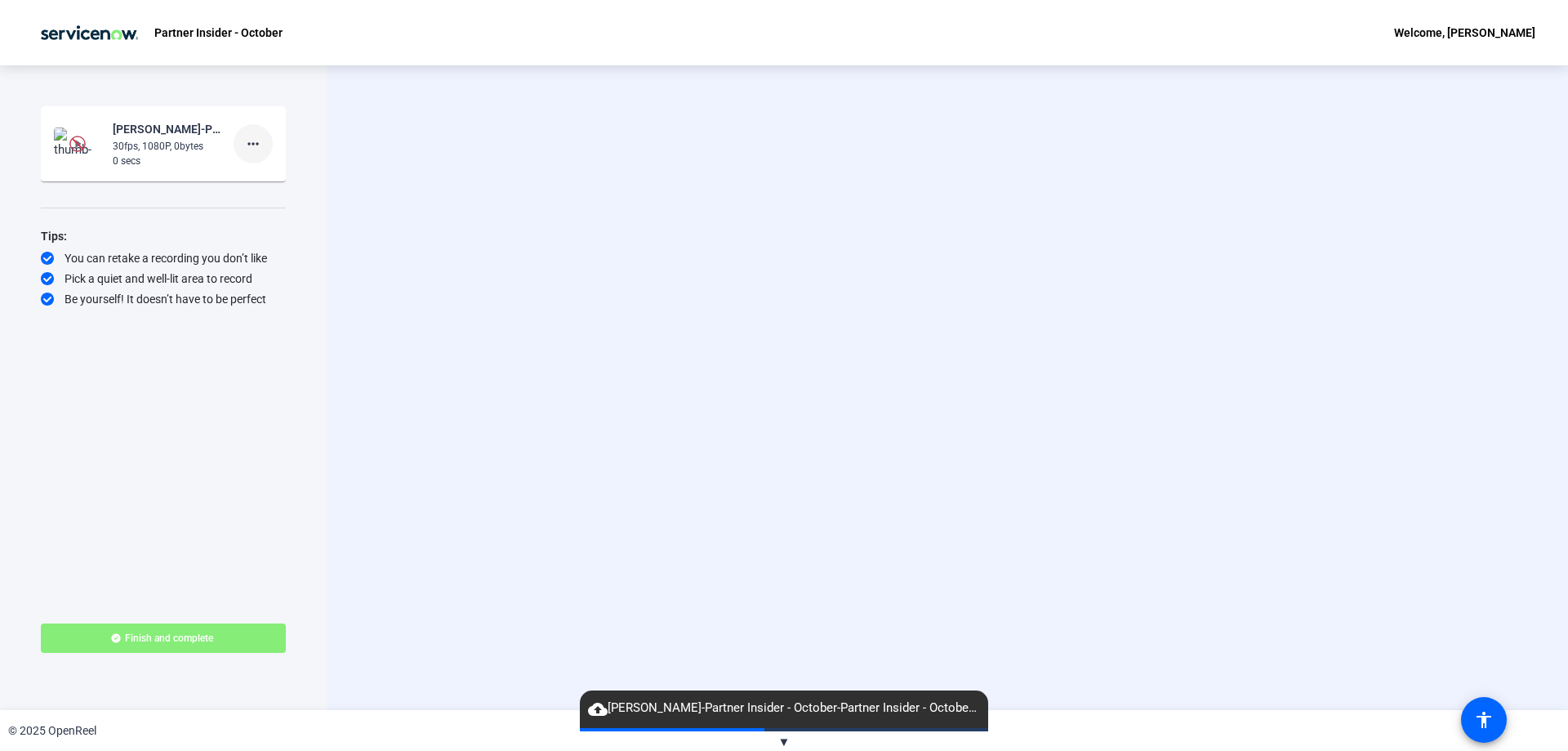
click at [264, 147] on span at bounding box center [253, 143] width 39 height 39
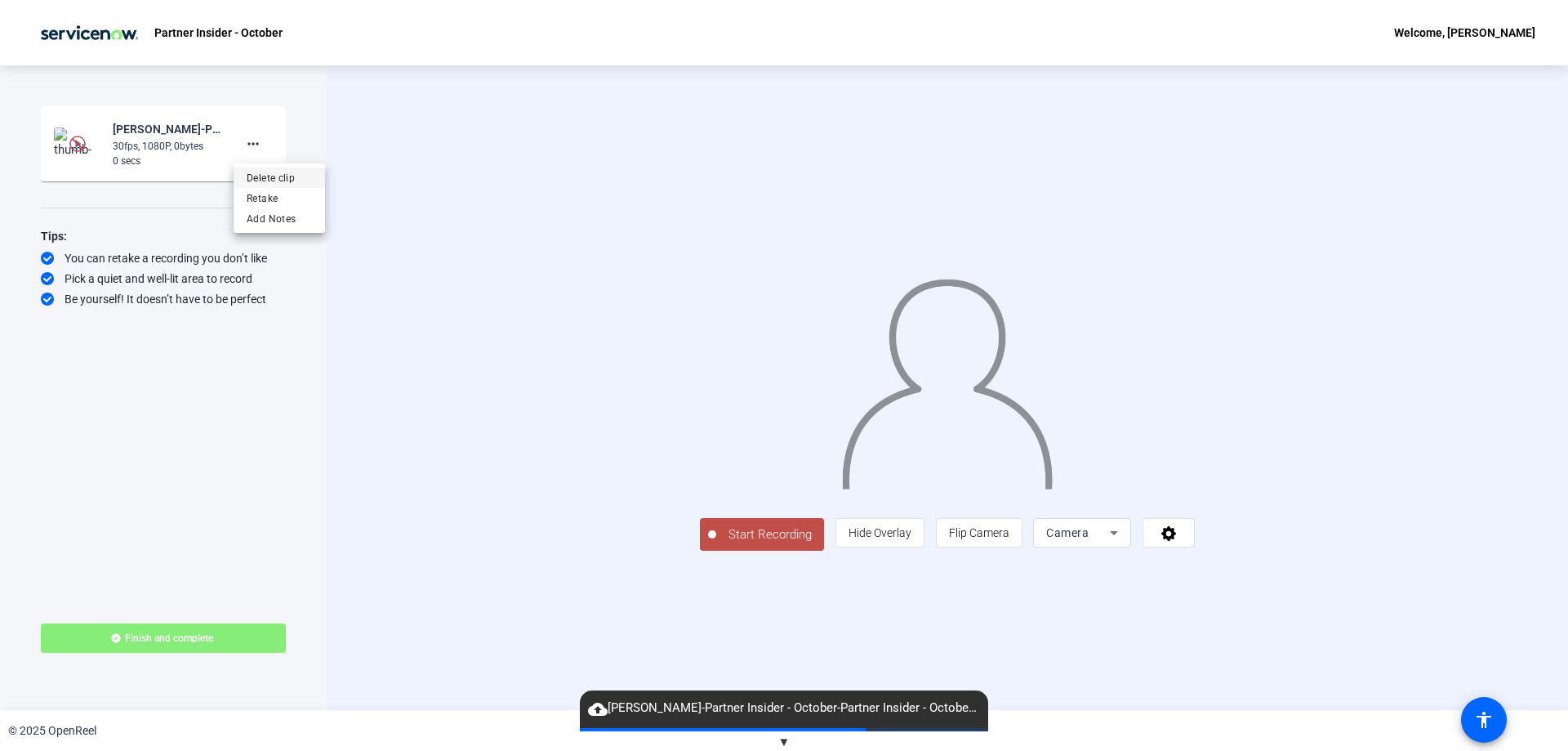
click at [291, 183] on span "Delete clip" at bounding box center [279, 178] width 65 height 20
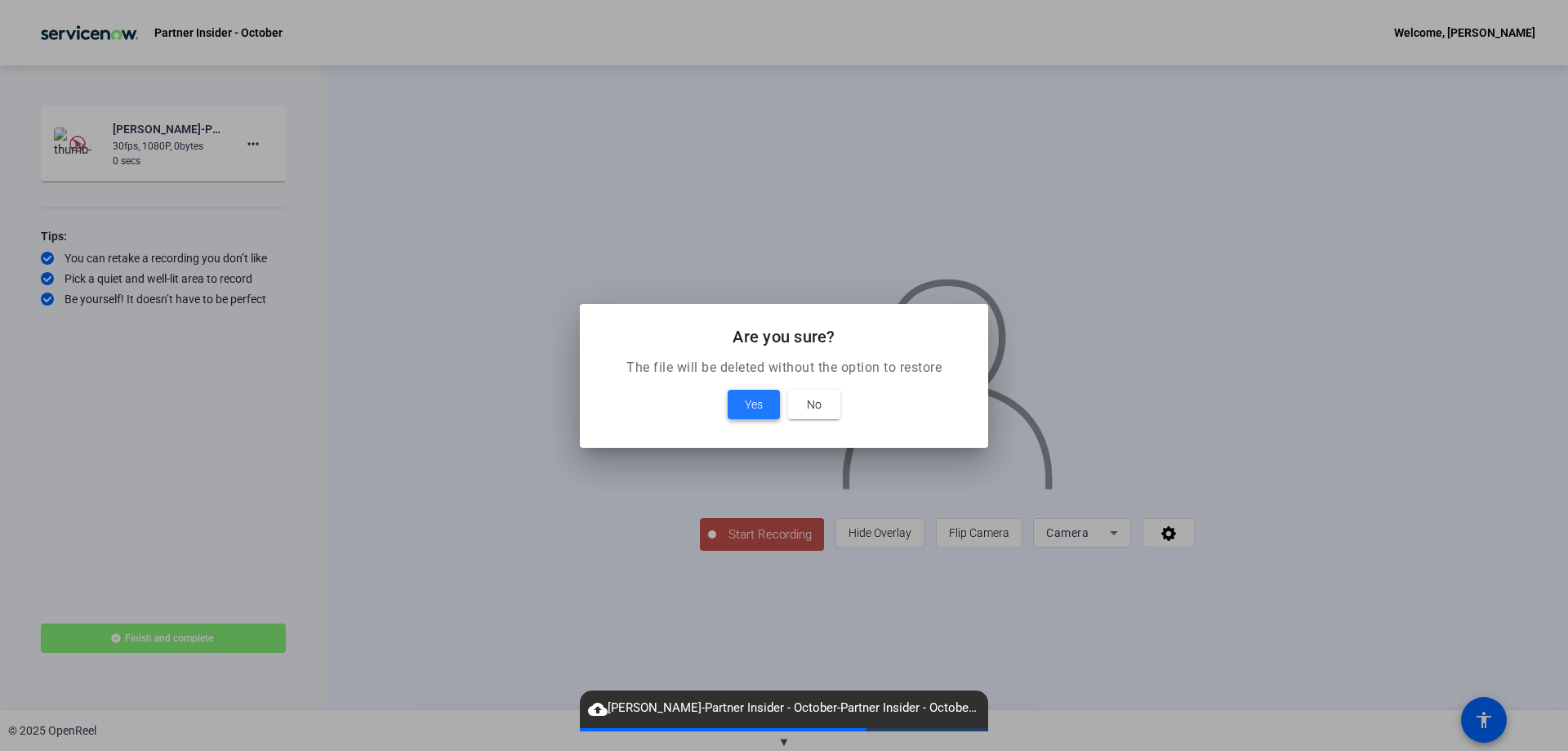
click at [745, 413] on span "Yes" at bounding box center [754, 404] width 18 height 20
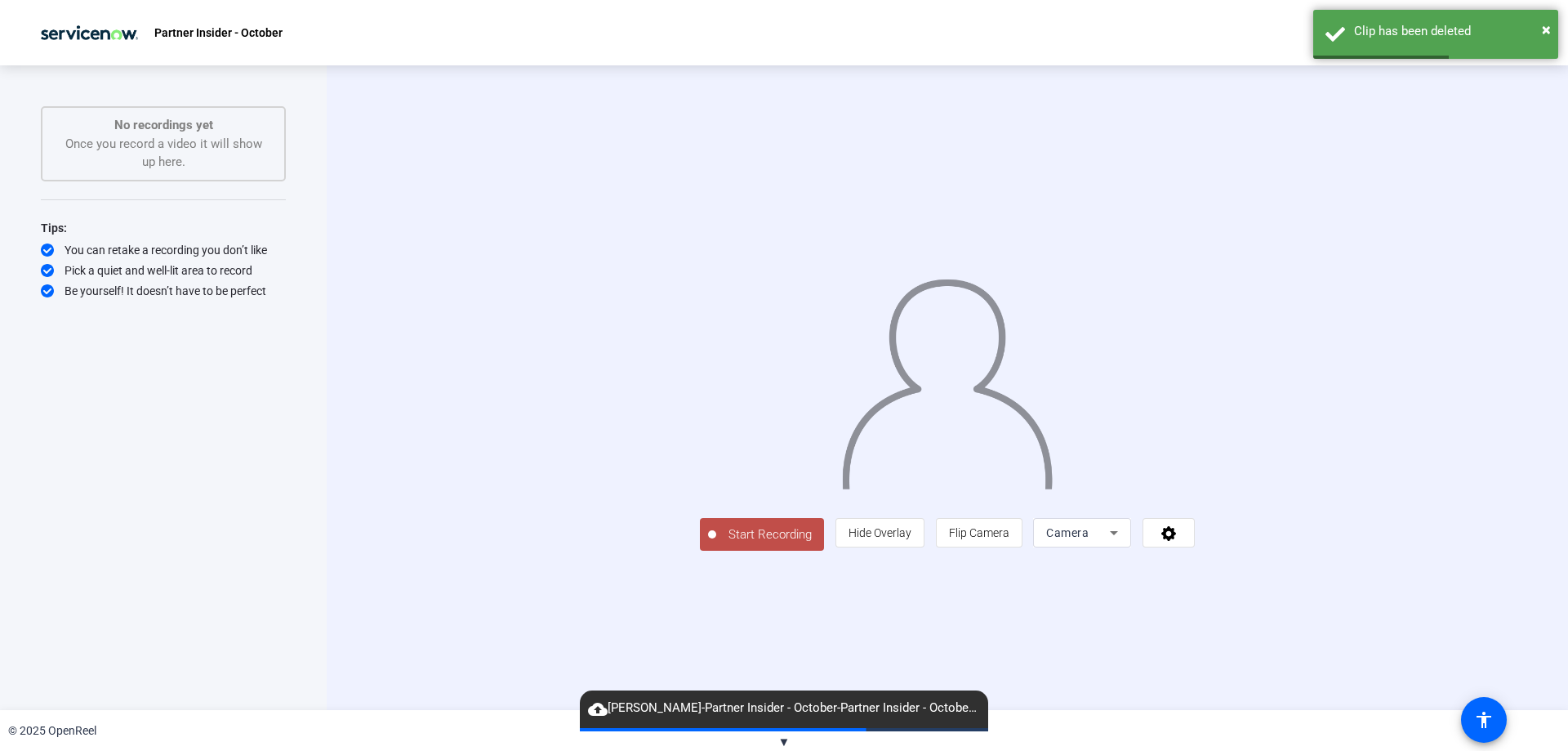
drag, startPoint x: 592, startPoint y: 644, endPoint x: 600, endPoint y: 638, distance: 10.0
click at [700, 550] on button "Start Recording" at bounding box center [761, 534] width 124 height 33
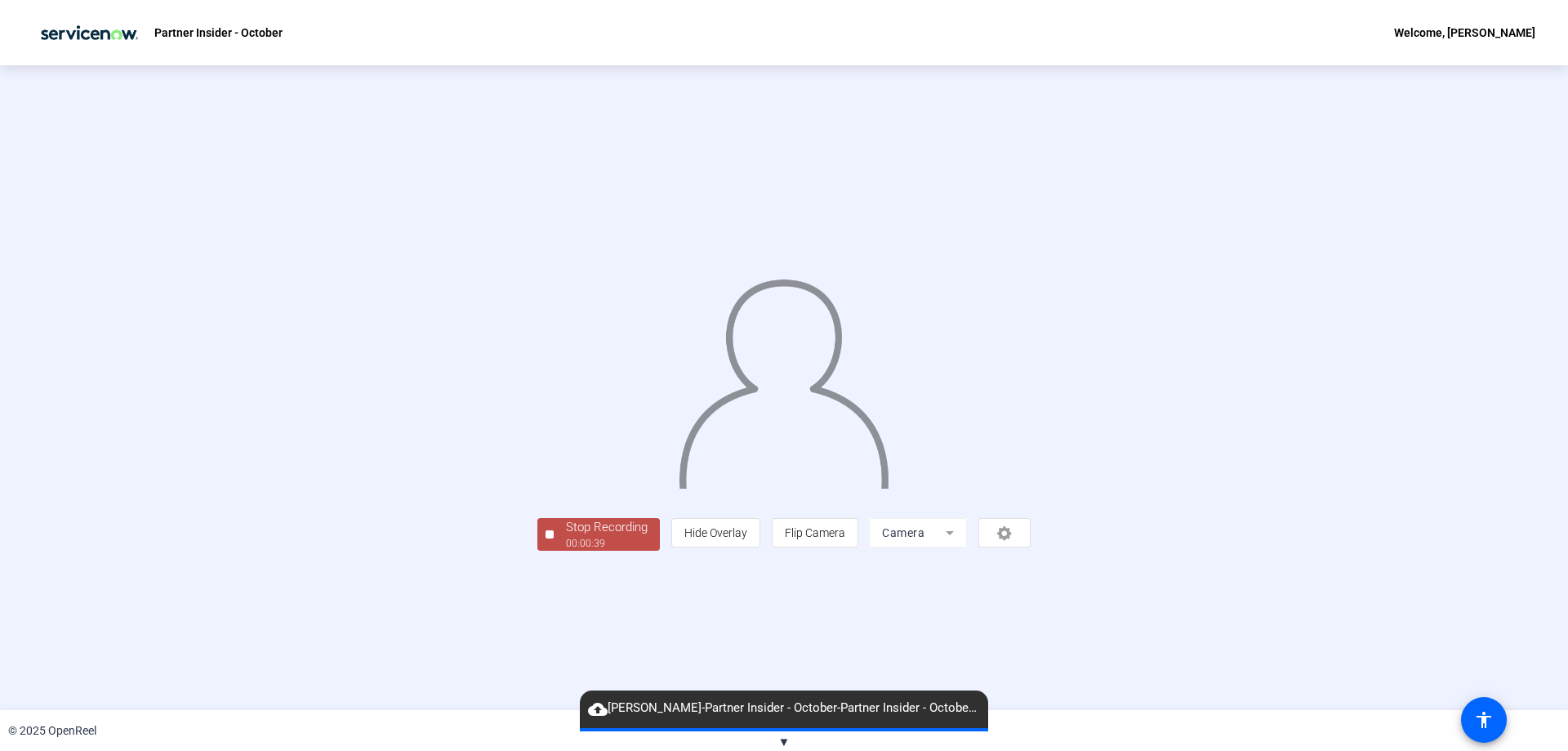
click at [566, 536] on div "Stop Recording" at bounding box center [606, 528] width 81 height 19
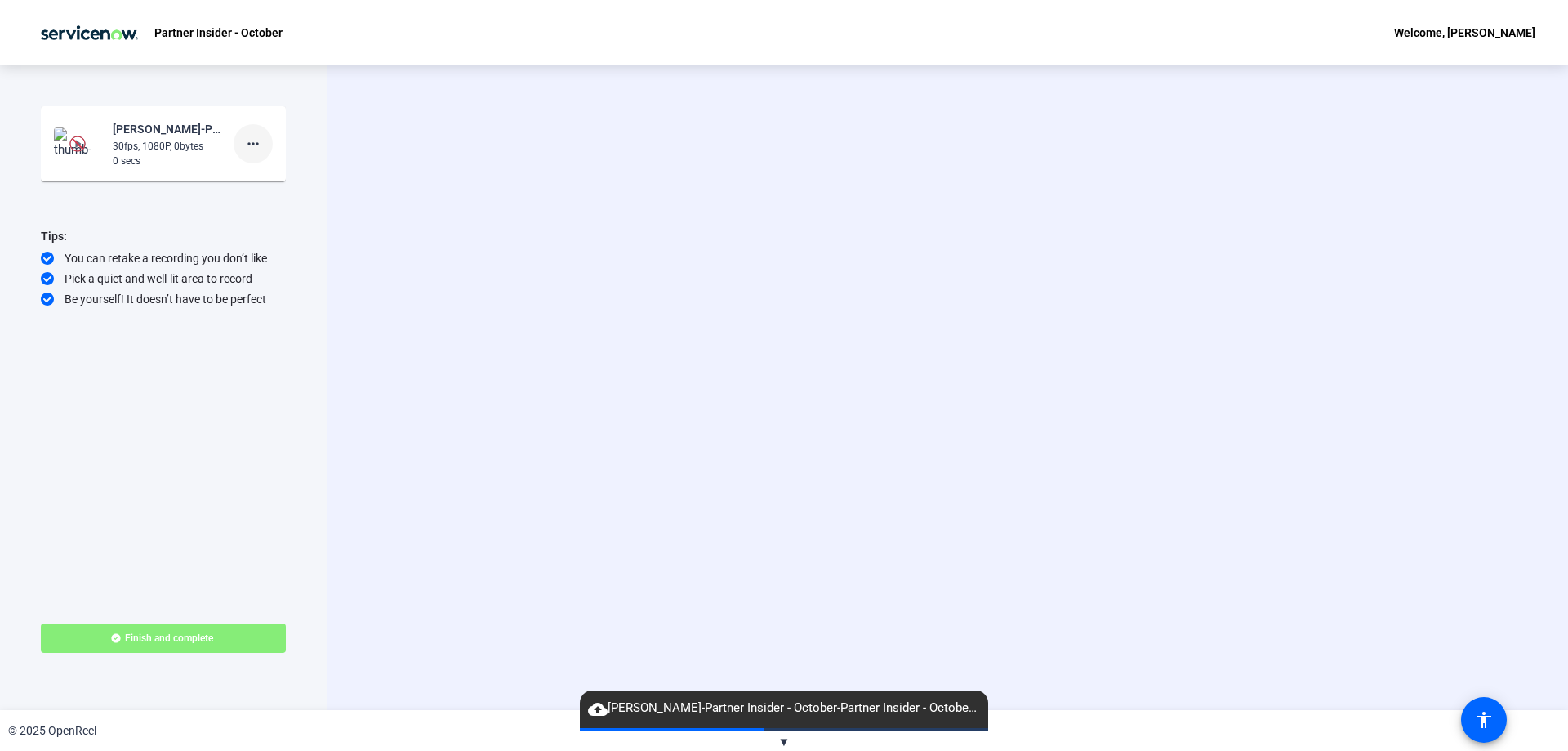
click at [268, 143] on span at bounding box center [253, 143] width 39 height 39
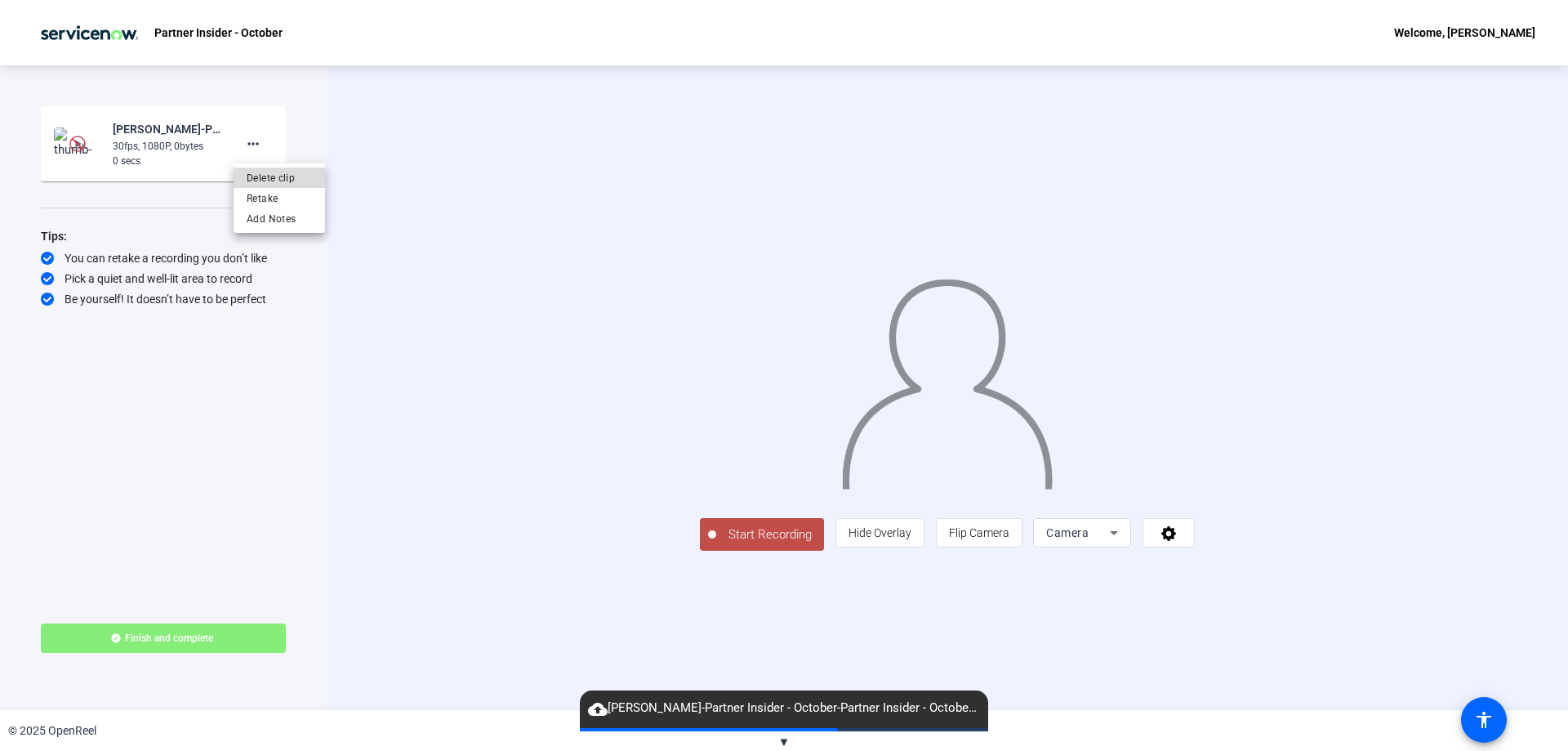
click at [289, 179] on span "Delete clip" at bounding box center [279, 178] width 65 height 20
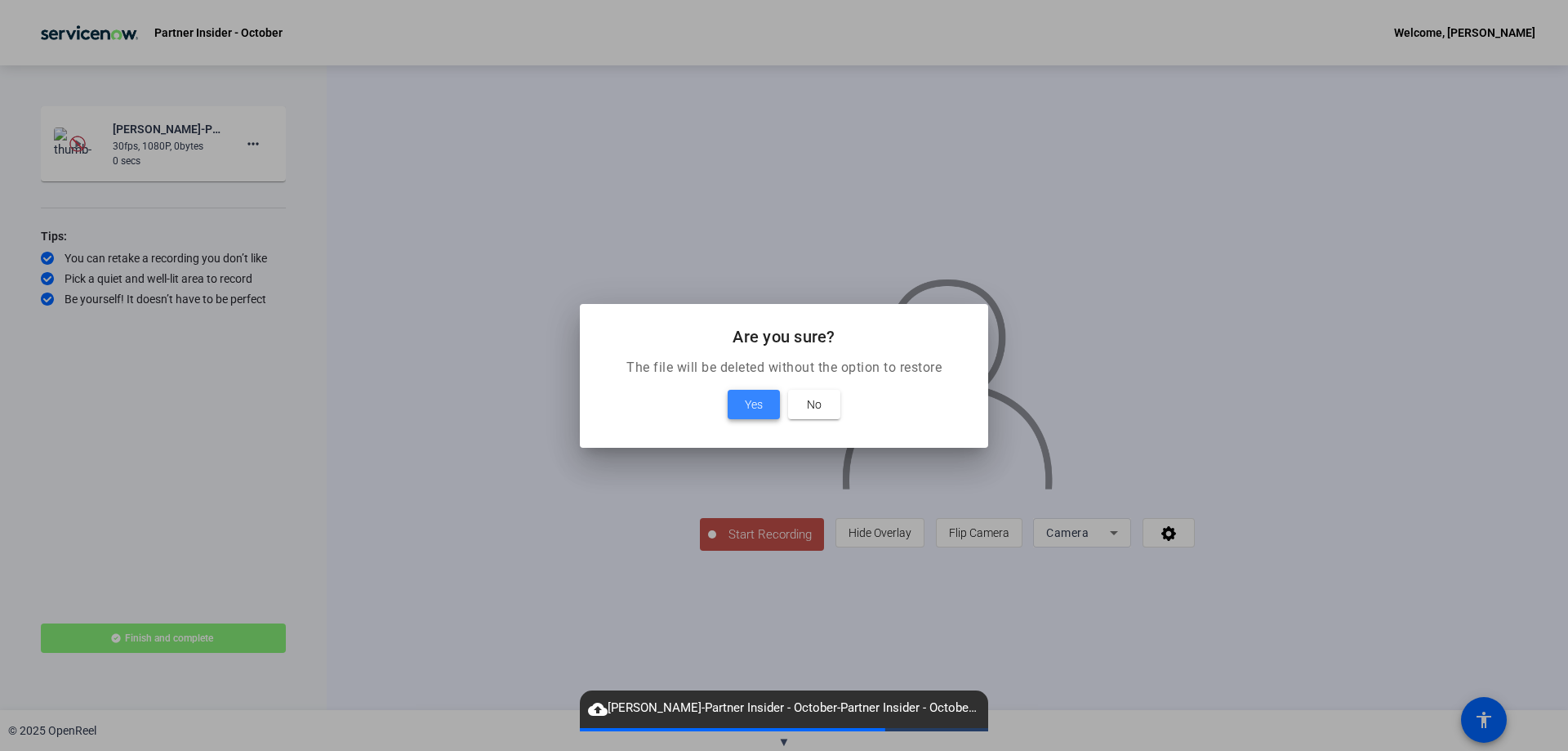
click at [752, 398] on span "Yes" at bounding box center [754, 404] width 18 height 20
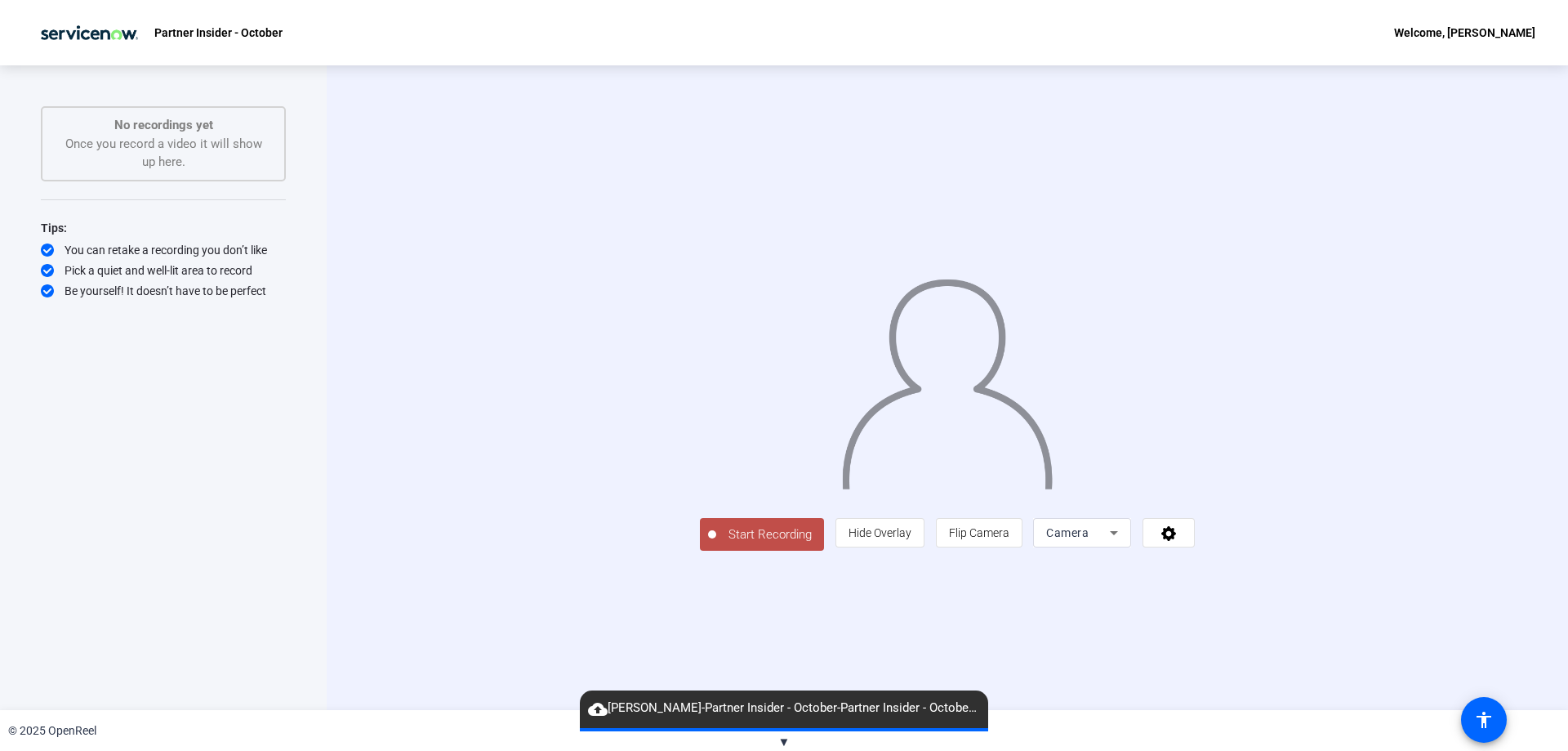
click at [716, 544] on span "Start Recording" at bounding box center [770, 534] width 108 height 19
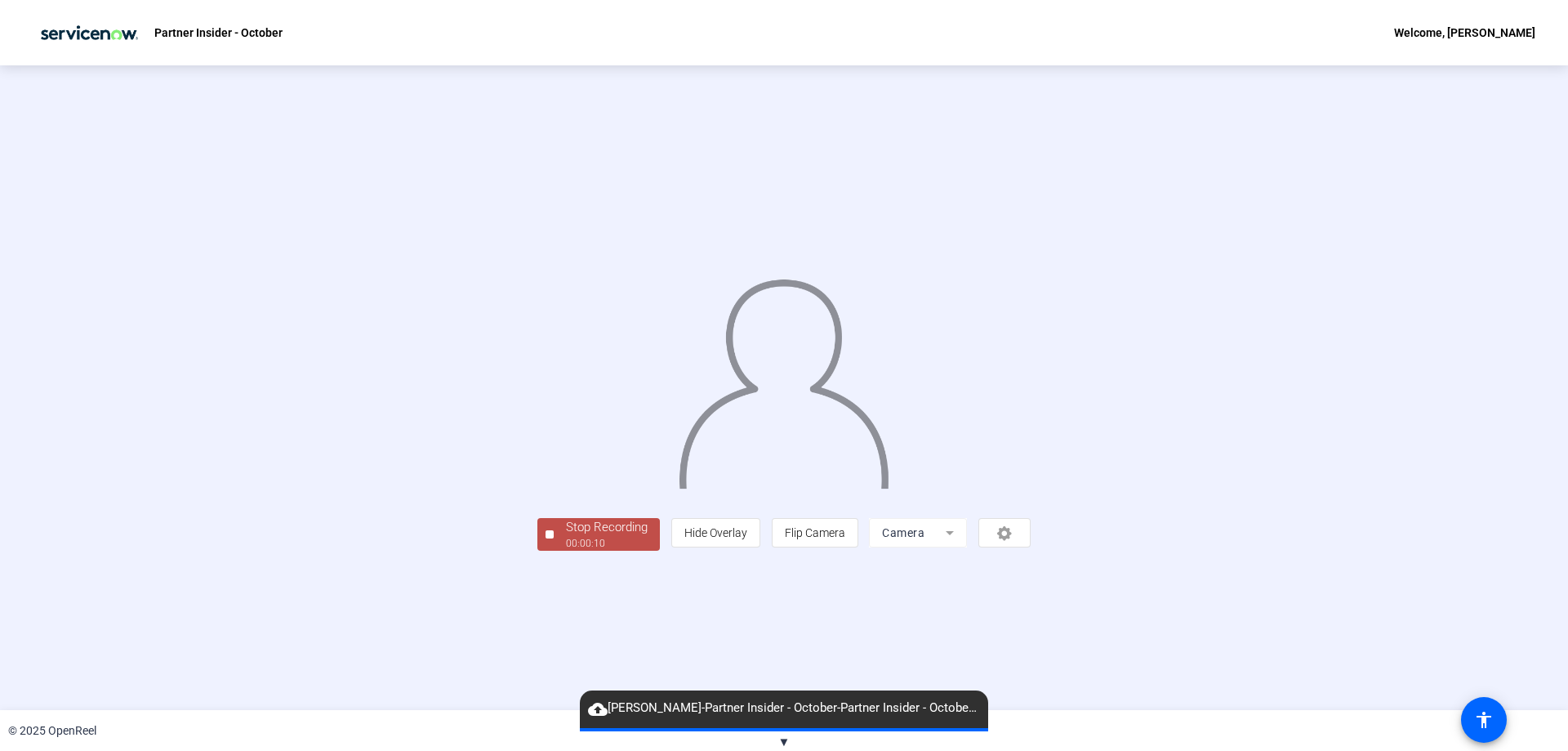
click at [566, 536] on div "Stop Recording" at bounding box center [606, 528] width 81 height 19
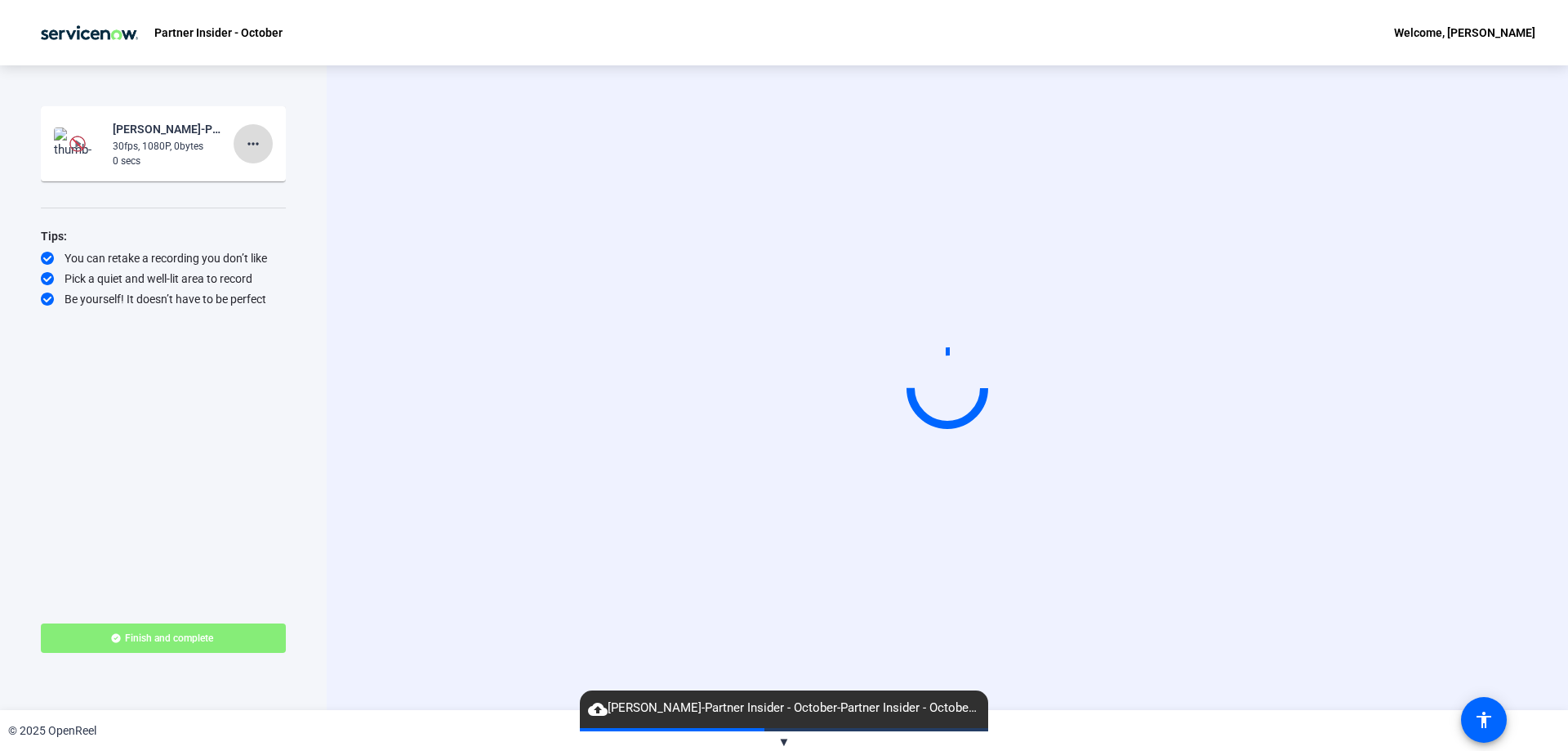
click at [260, 143] on mat-icon "more_horiz" at bounding box center [253, 144] width 20 height 20
click at [283, 176] on span "Delete clip" at bounding box center [279, 178] width 65 height 20
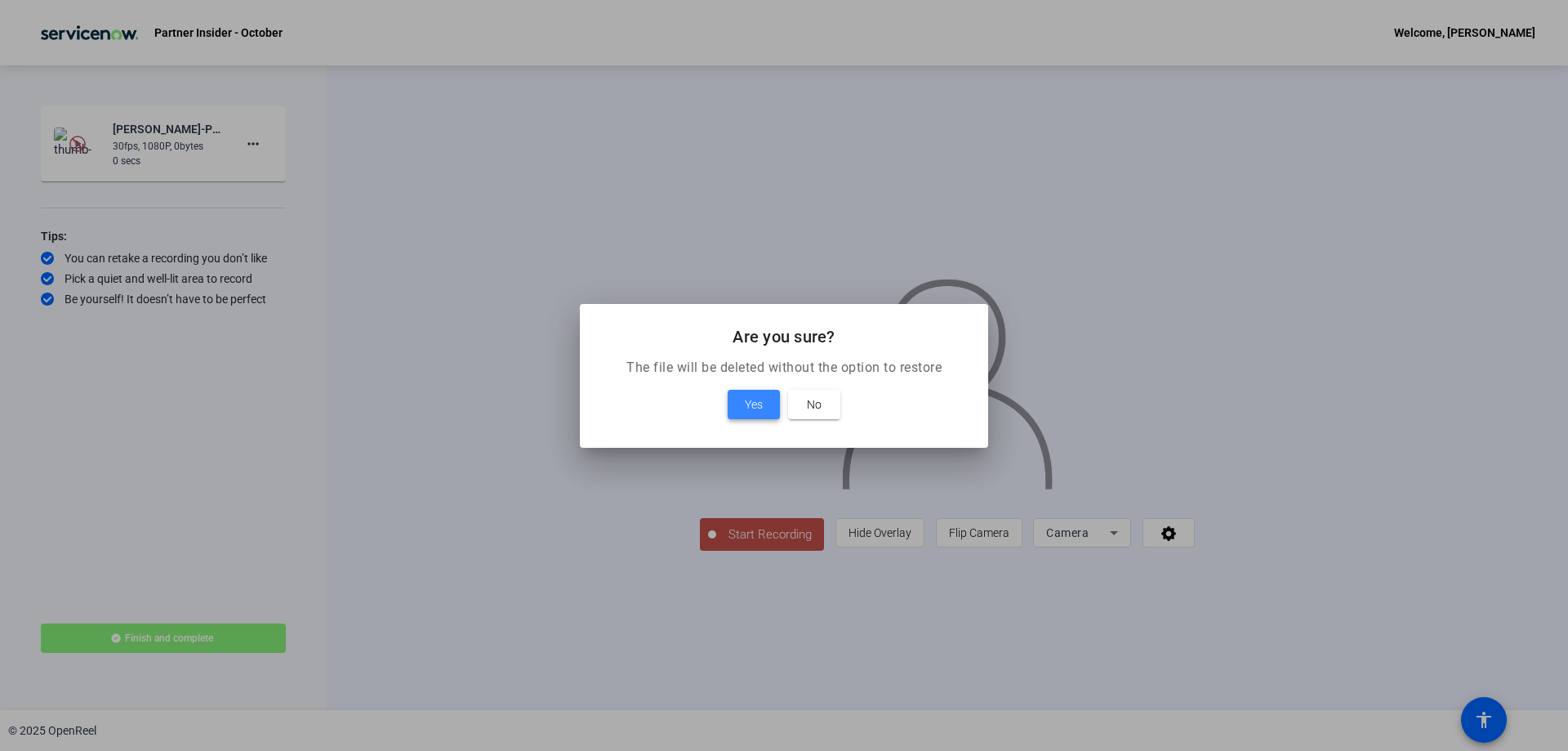
click at [756, 394] on span "Yes" at bounding box center [754, 404] width 18 height 20
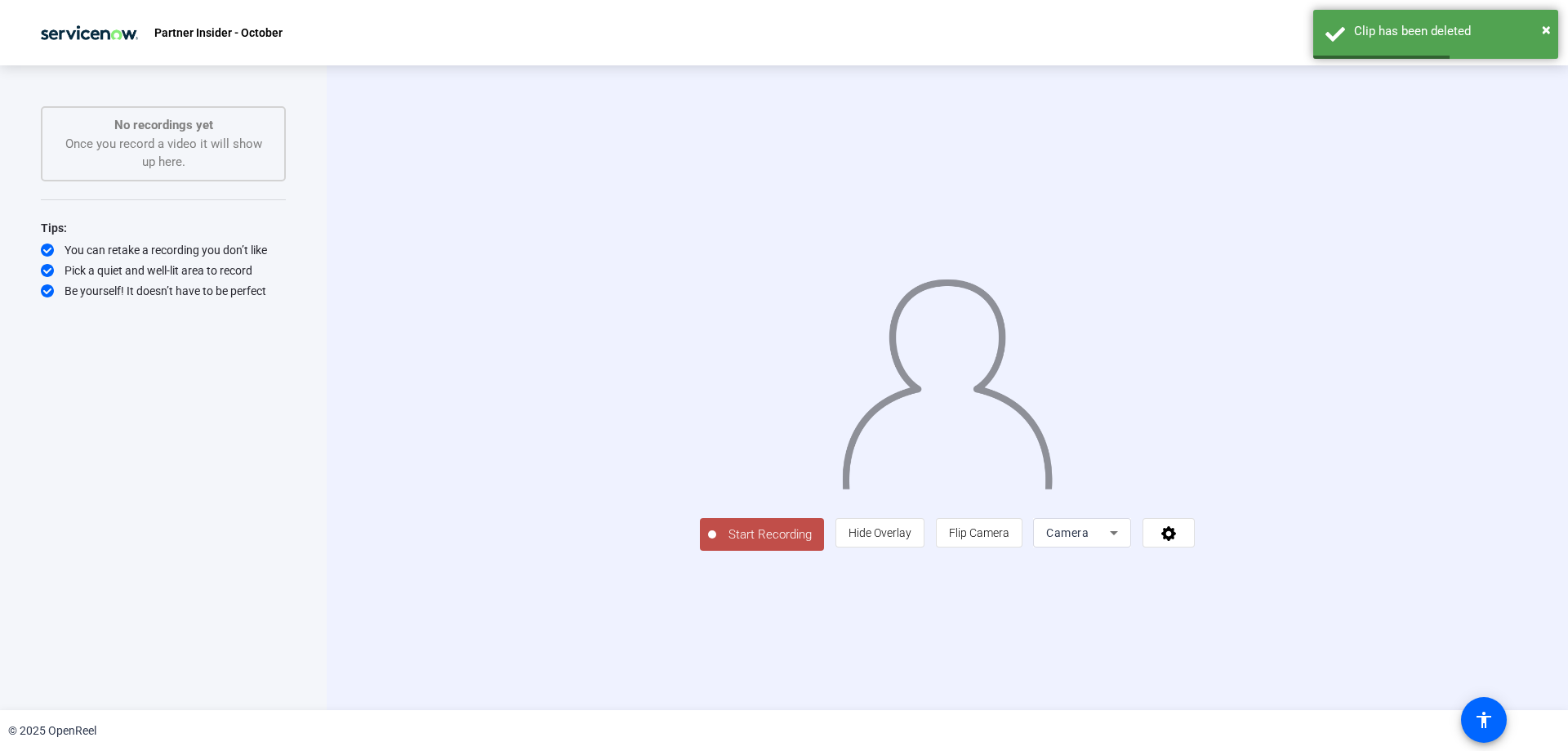
click at [700, 550] on button "Start Recording" at bounding box center [761, 534] width 124 height 33
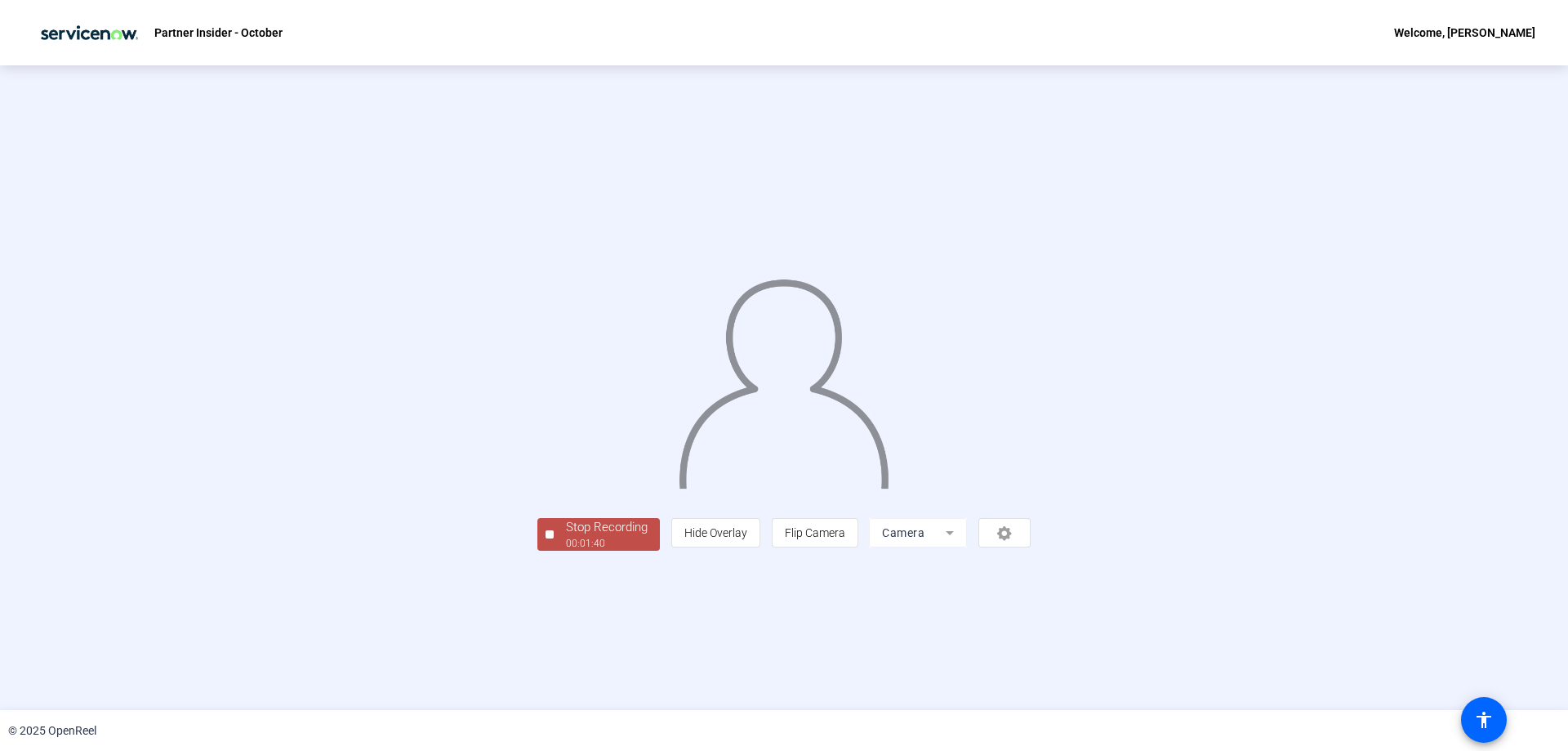
click at [566, 550] on div "00:01:40" at bounding box center [606, 544] width 81 height 15
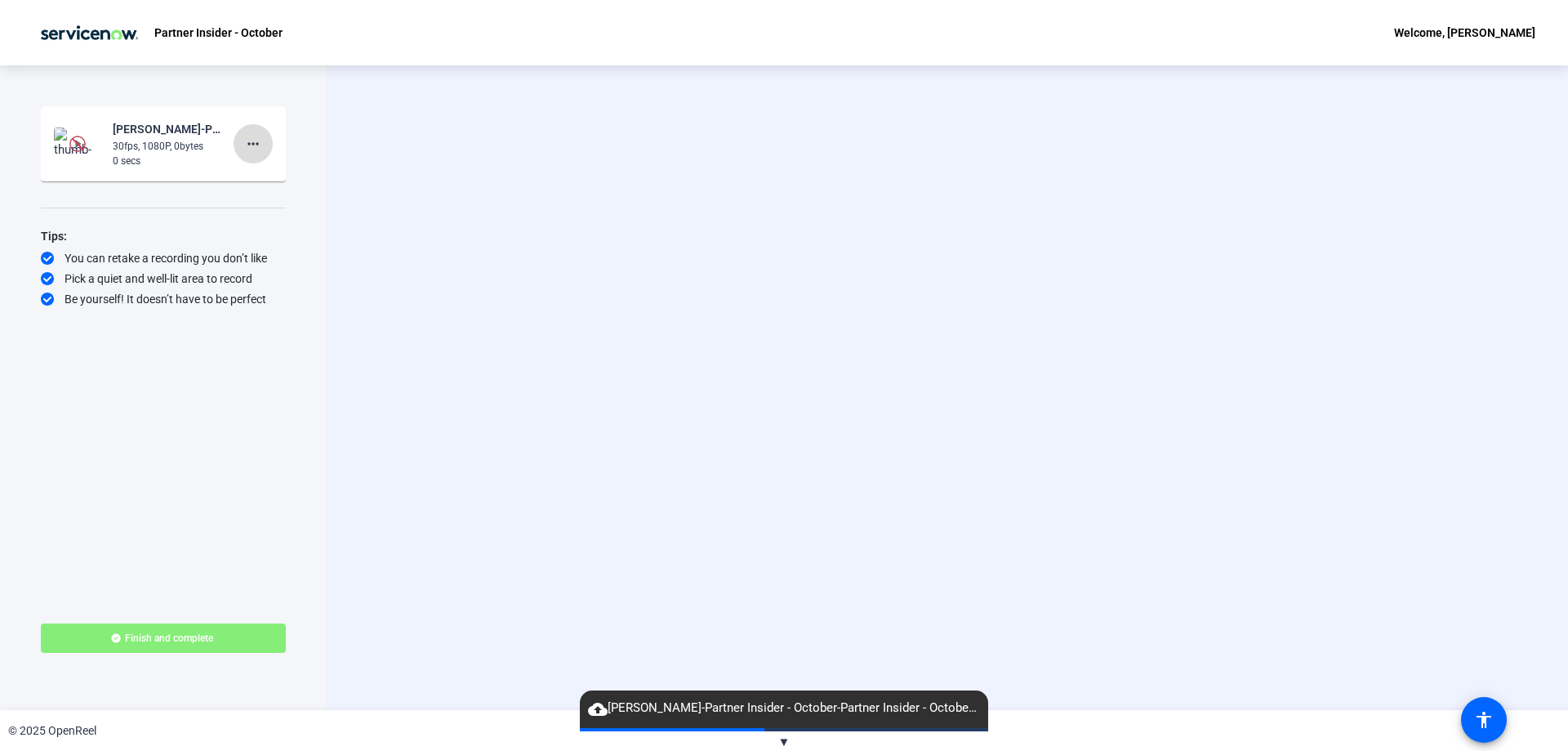
click at [254, 141] on mat-icon "more_horiz" at bounding box center [253, 144] width 20 height 20
click at [279, 177] on span "Delete clip" at bounding box center [279, 178] width 65 height 20
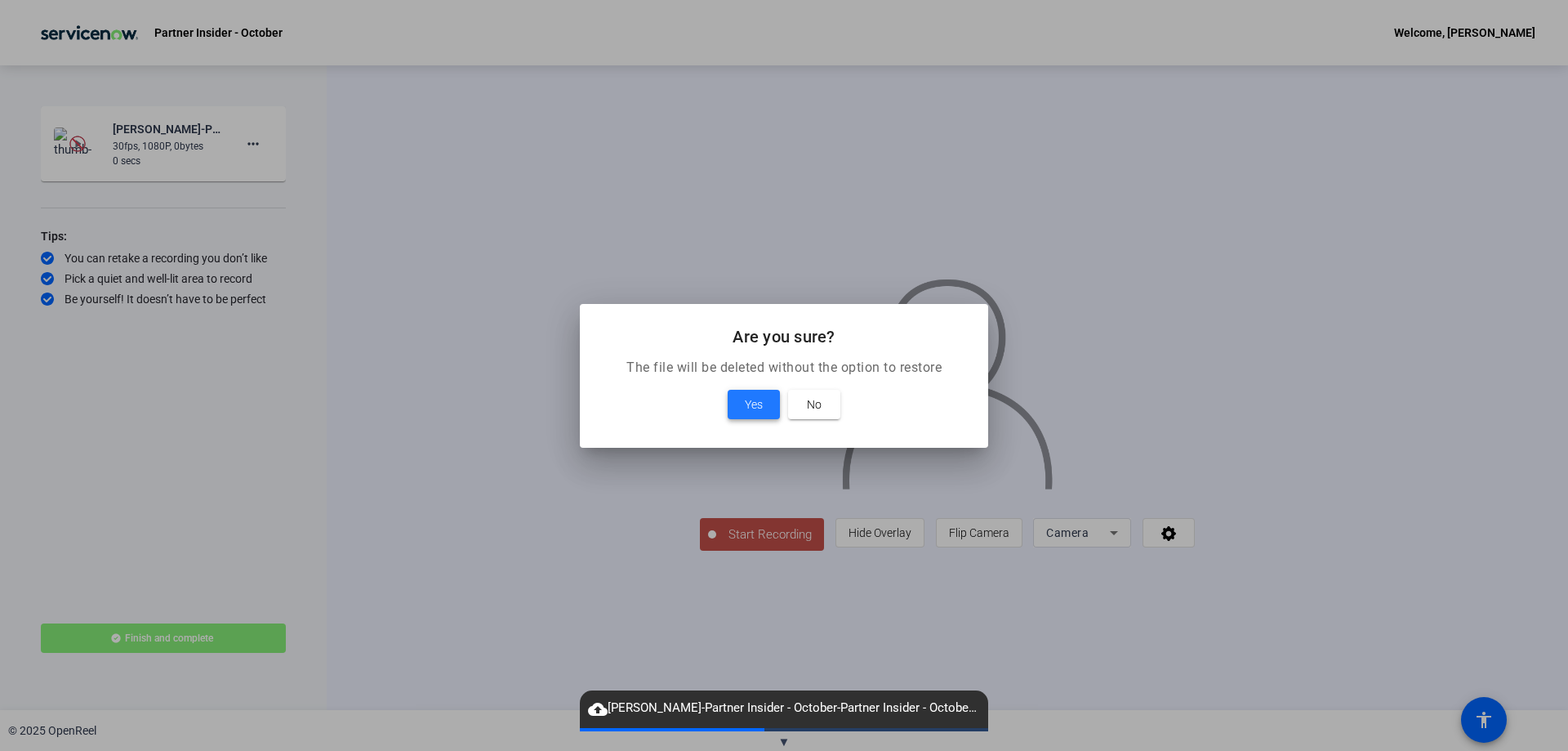
click at [759, 404] on span "Yes" at bounding box center [754, 404] width 18 height 20
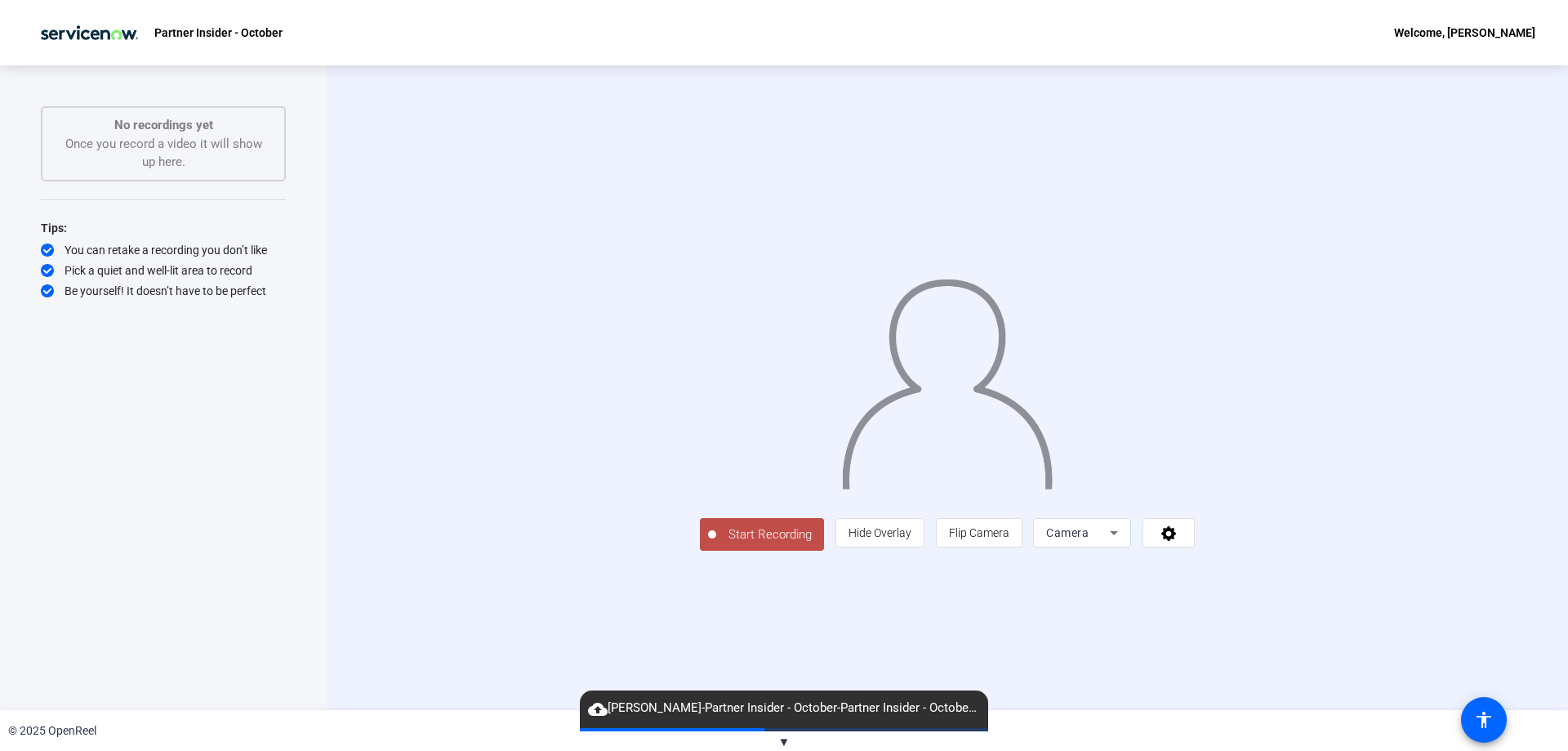
drag, startPoint x: 536, startPoint y: 641, endPoint x: 526, endPoint y: 632, distance: 13.5
click at [700, 550] on button "Start Recording" at bounding box center [761, 534] width 124 height 33
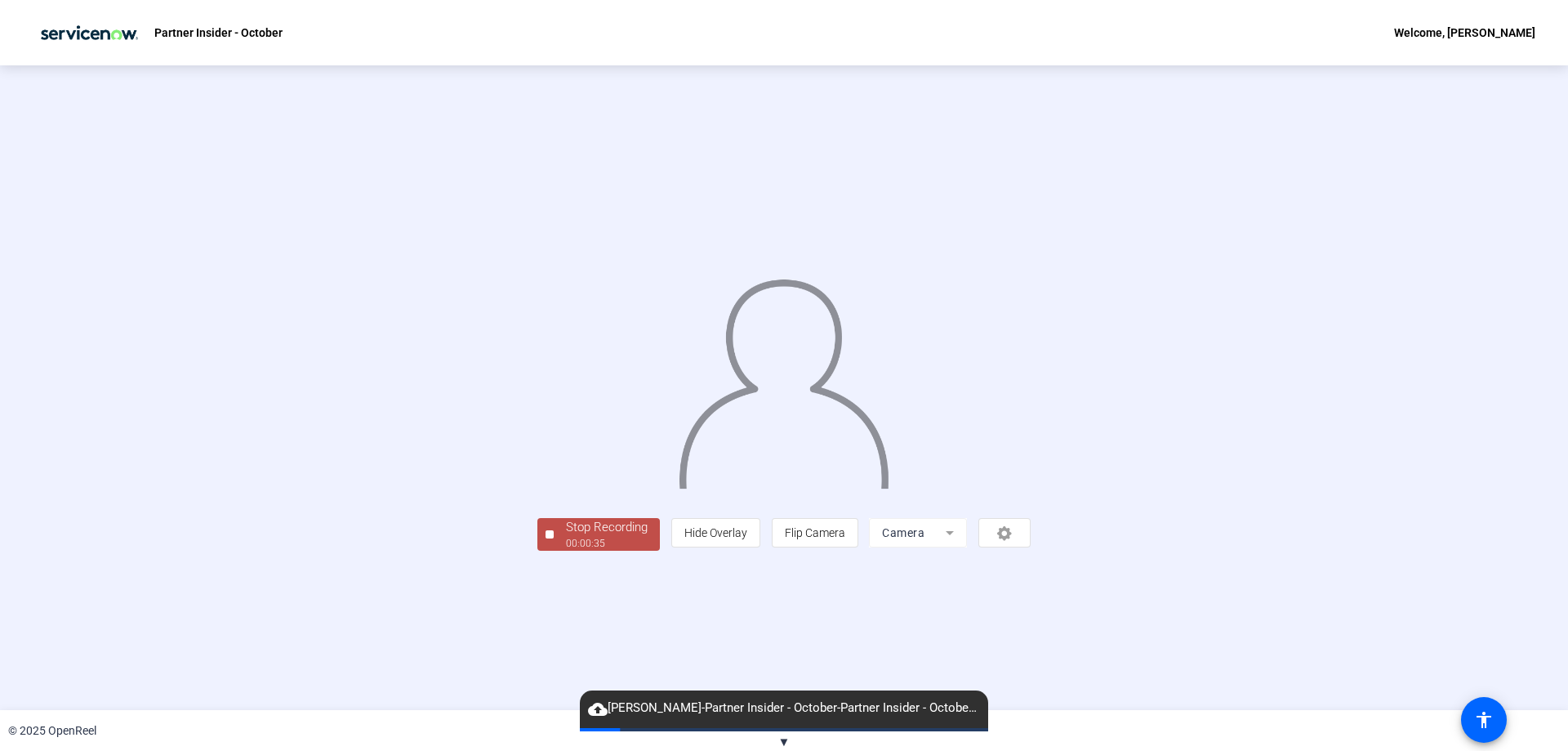
click at [566, 536] on div "Stop Recording" at bounding box center [606, 528] width 81 height 19
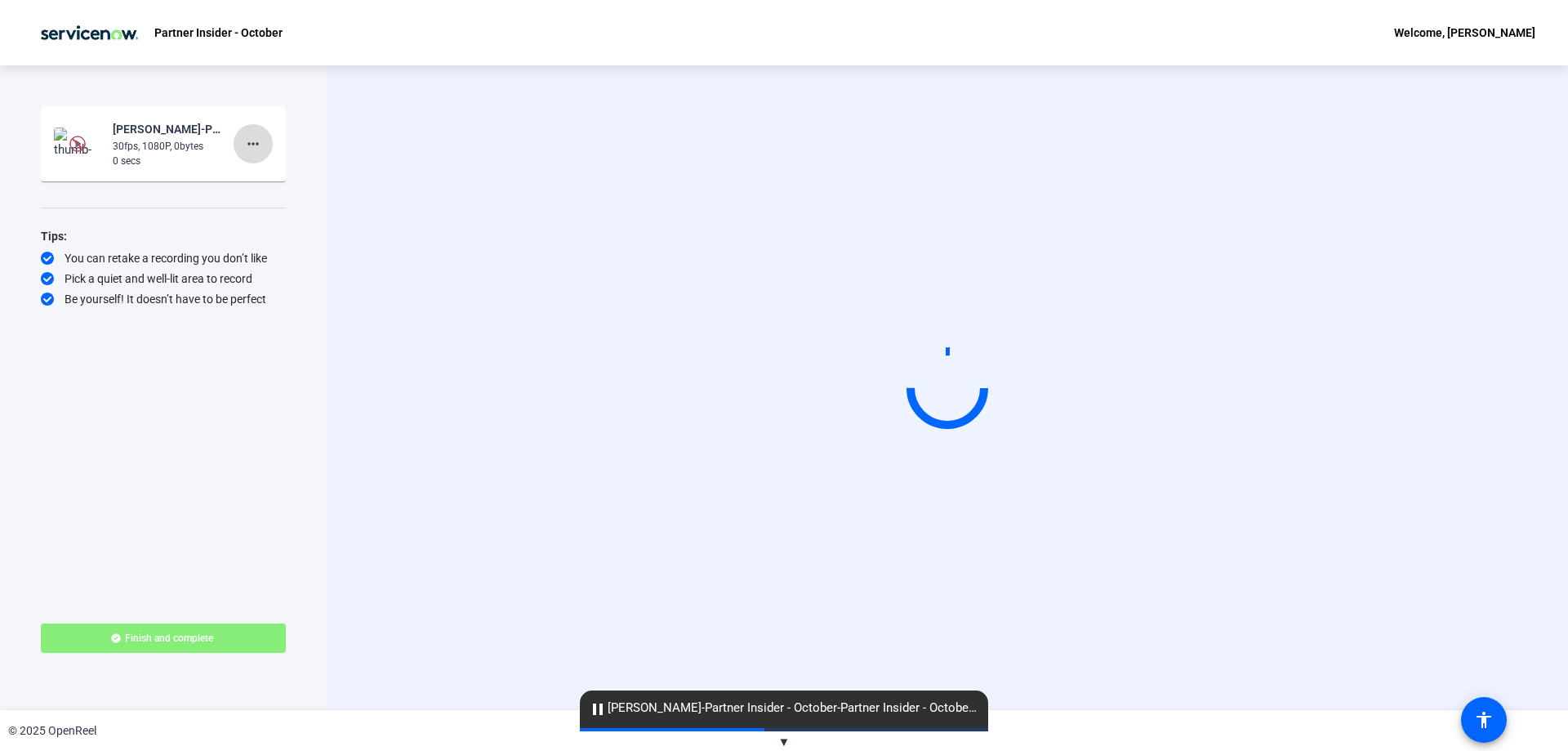
click at [250, 142] on mat-icon "more_horiz" at bounding box center [253, 144] width 20 height 20
click at [282, 181] on span "Delete clip" at bounding box center [279, 178] width 65 height 20
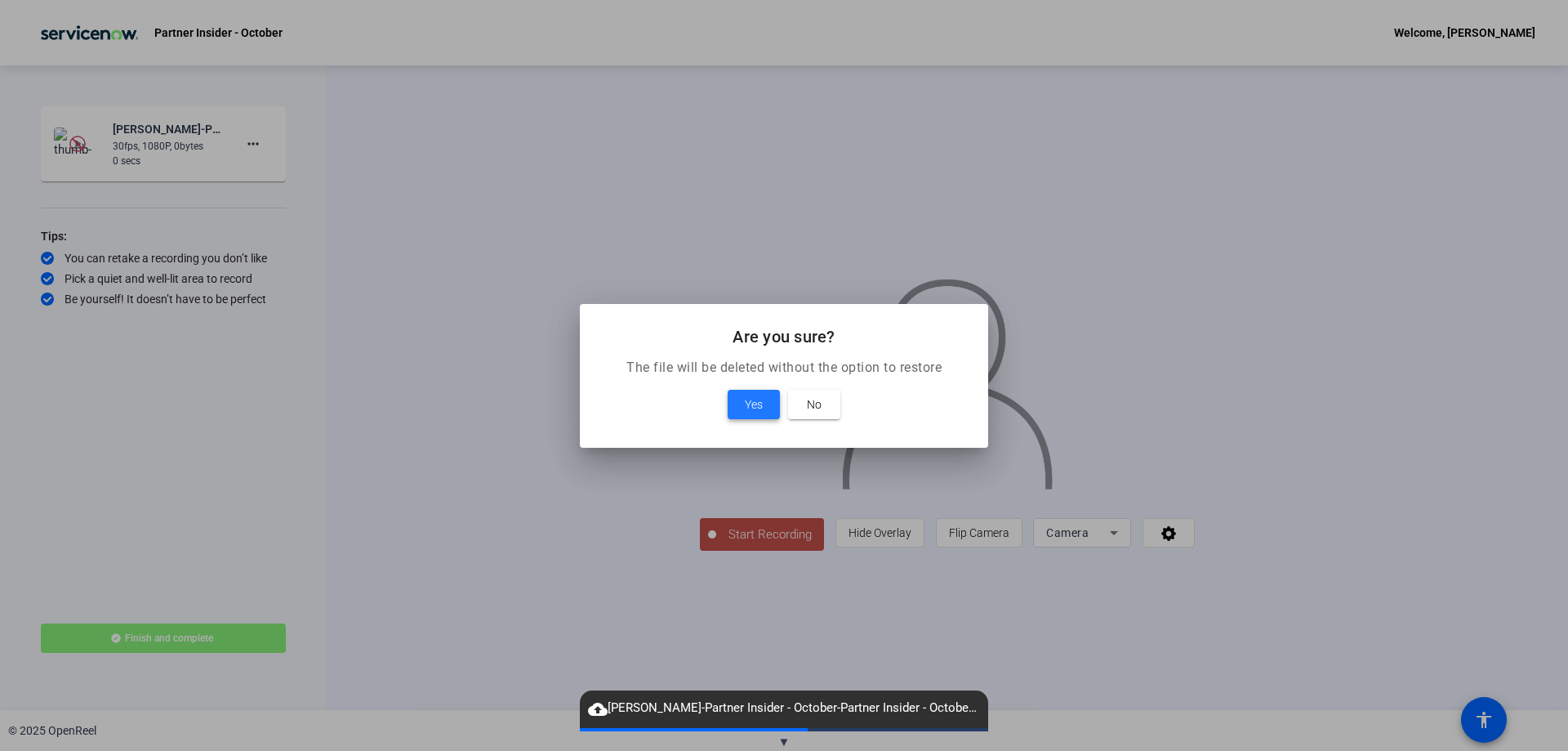
click at [734, 401] on span at bounding box center [753, 404] width 52 height 39
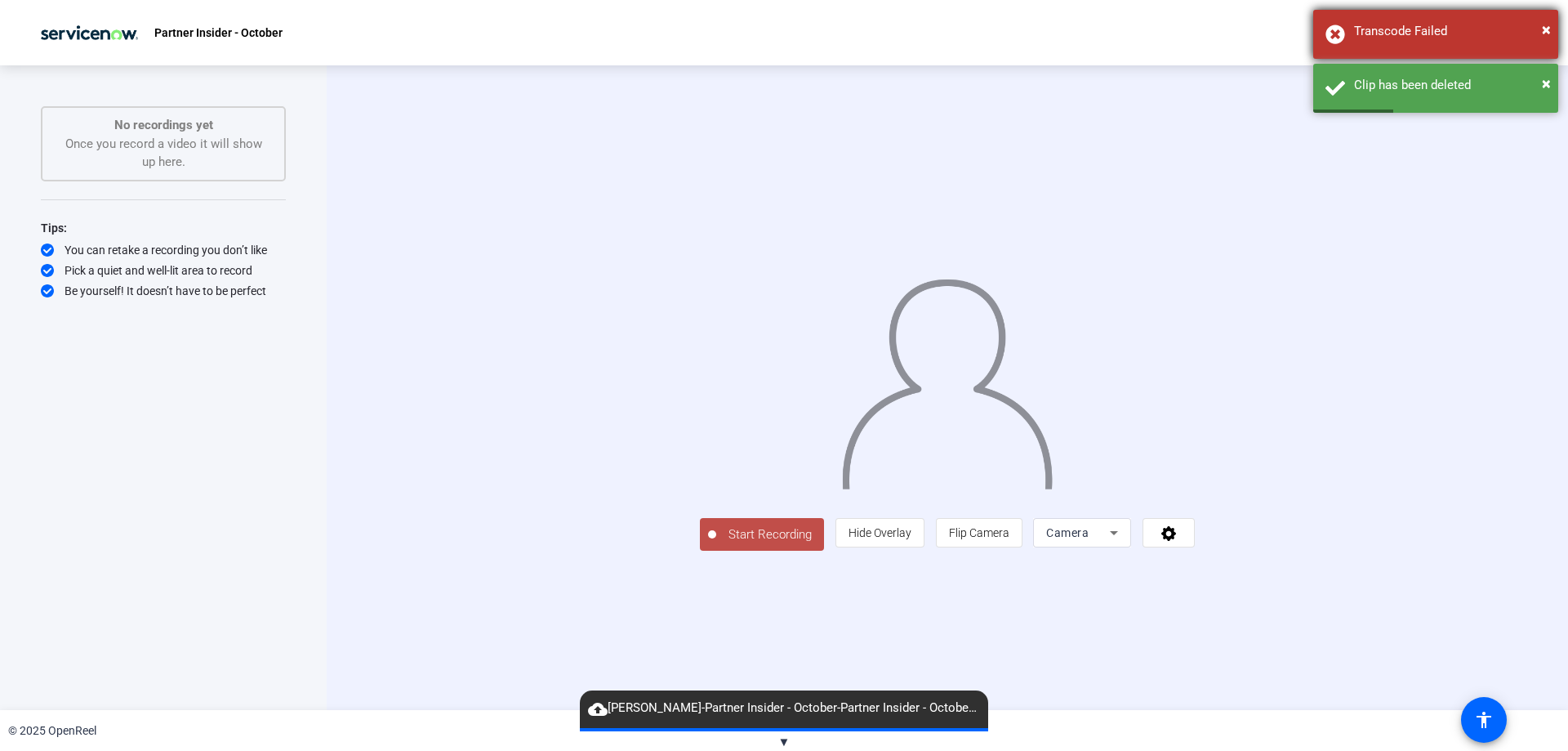
click at [1539, 28] on div "Transcode Failed" at bounding box center [1450, 31] width 192 height 19
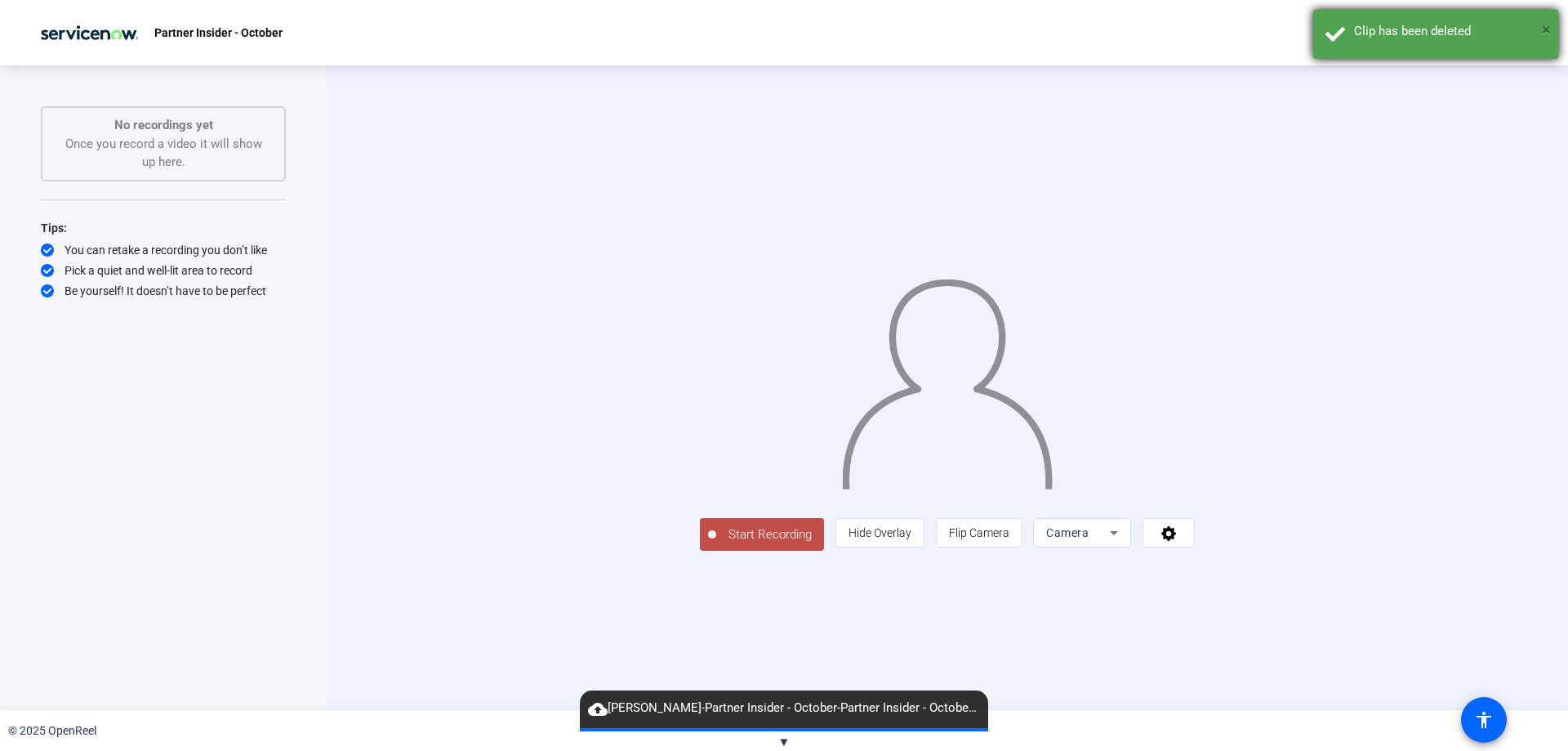
click at [1542, 32] on span "×" at bounding box center [1546, 29] width 9 height 20
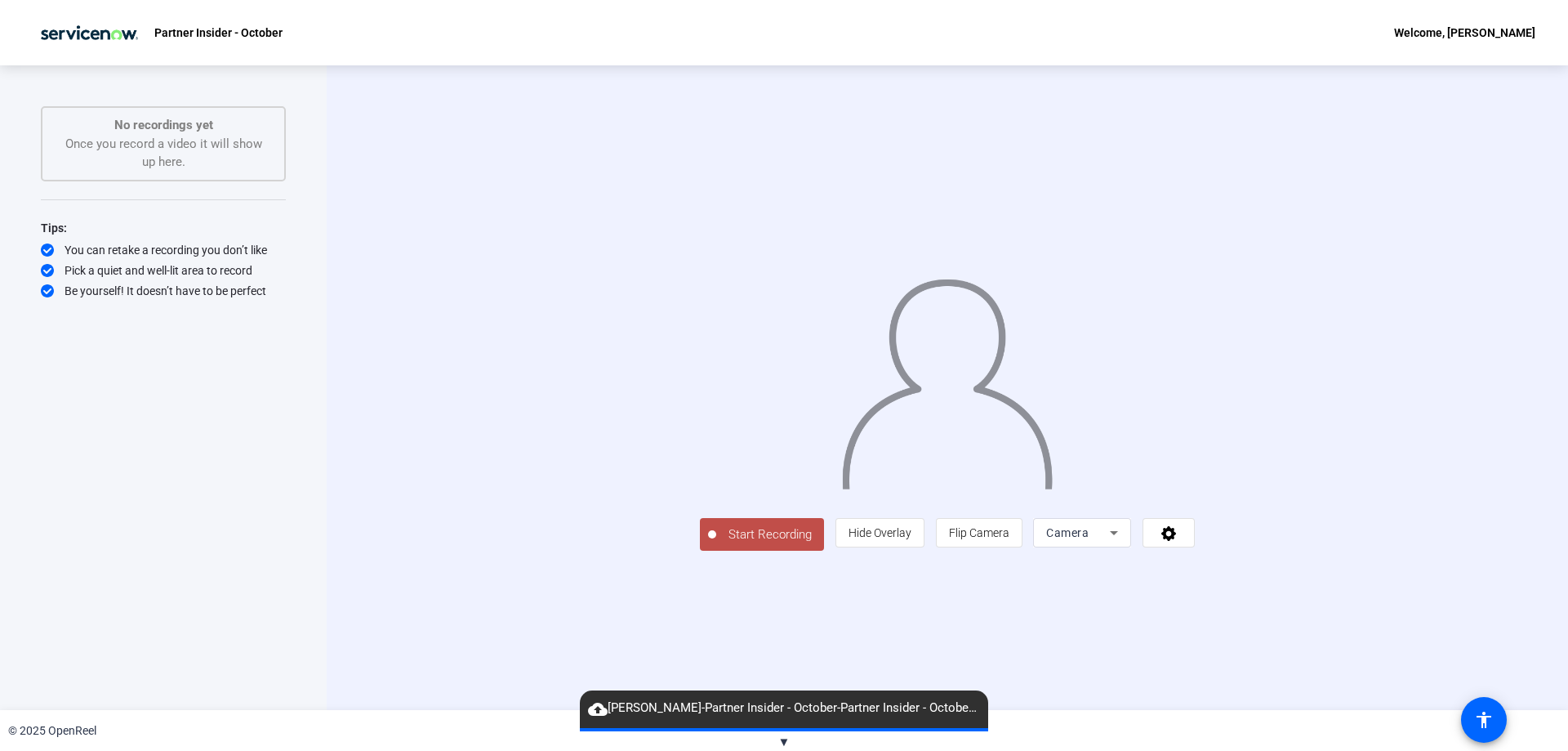
click at [716, 544] on span "Start Recording" at bounding box center [770, 534] width 108 height 19
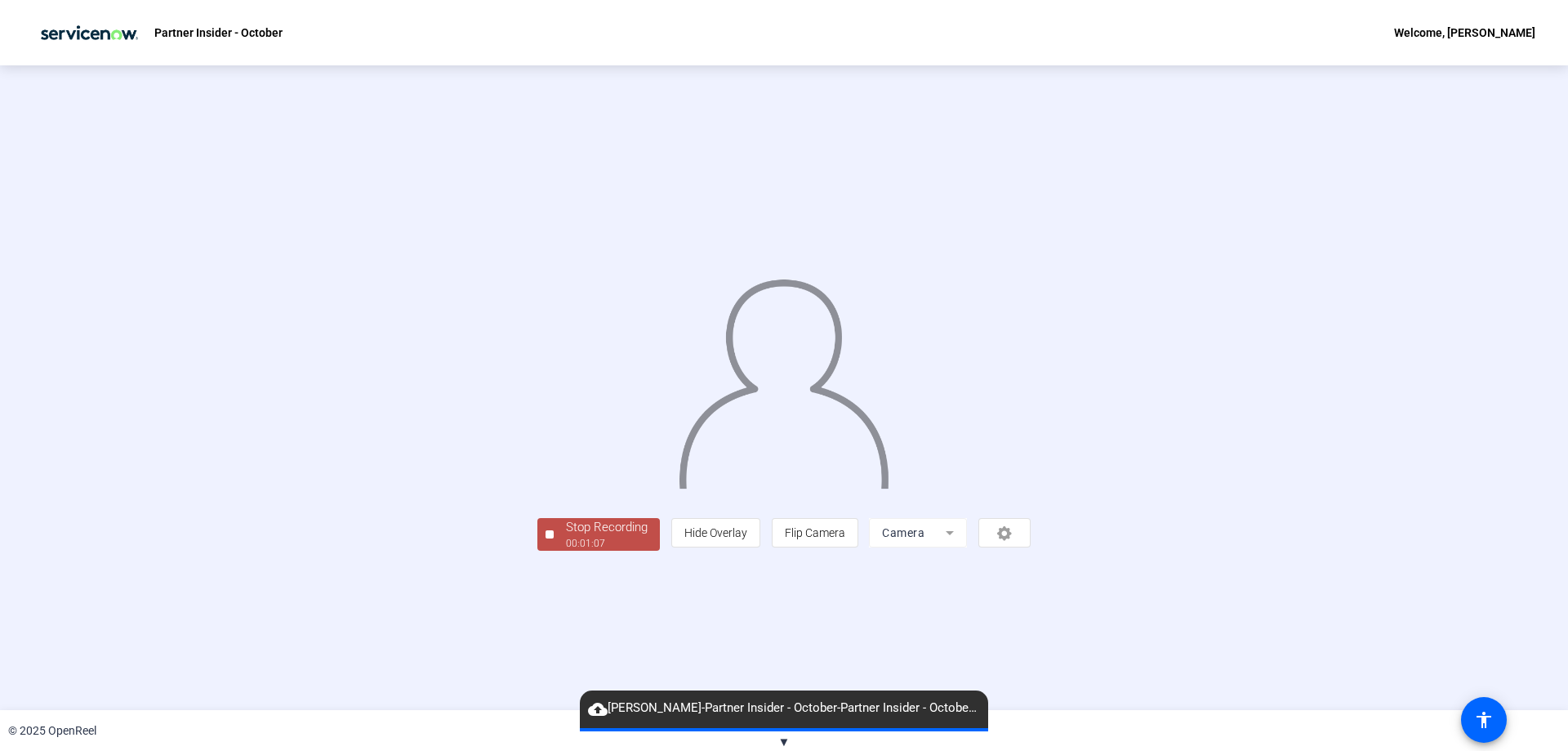
click at [566, 536] on div "Stop Recording" at bounding box center [606, 528] width 81 height 19
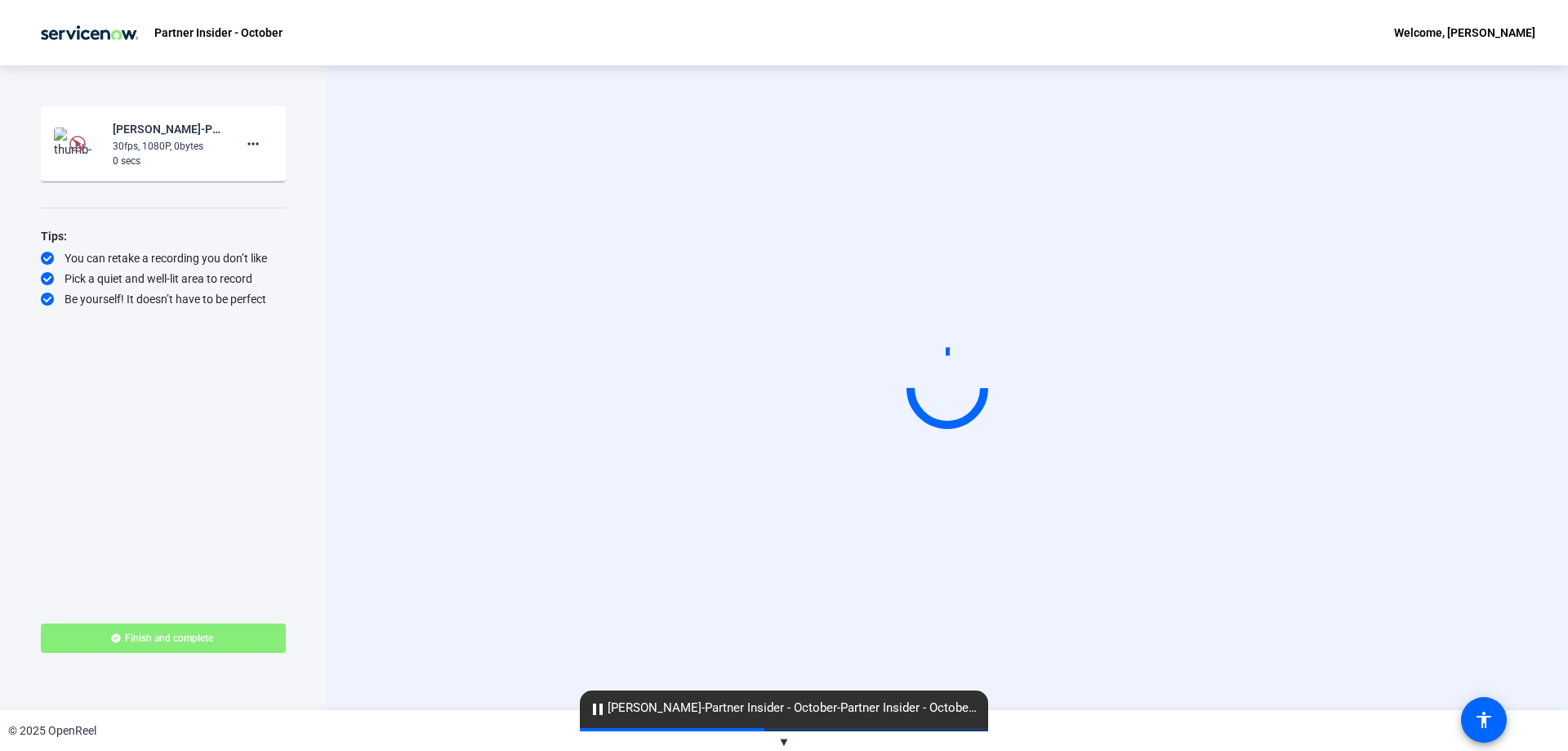
click at [150, 141] on div "30fps, 1080P, 0bytes" at bounding box center [167, 147] width 110 height 15
click at [142, 278] on div "Pick a quiet and well-lit area to record" at bounding box center [163, 278] width 245 height 16
click at [256, 144] on mat-icon "more_horiz" at bounding box center [253, 144] width 20 height 20
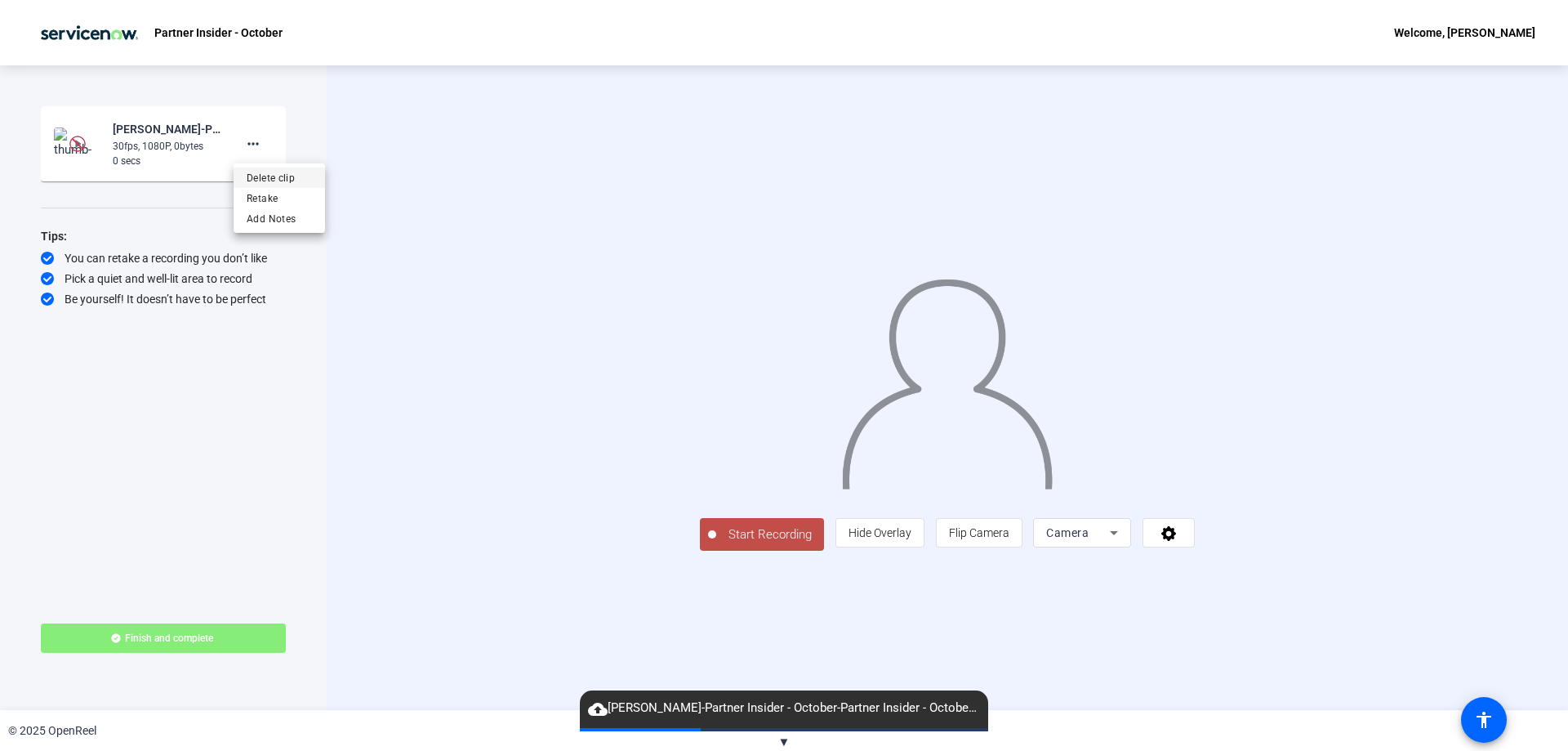
click at [288, 175] on span "Delete clip" at bounding box center [279, 178] width 65 height 20
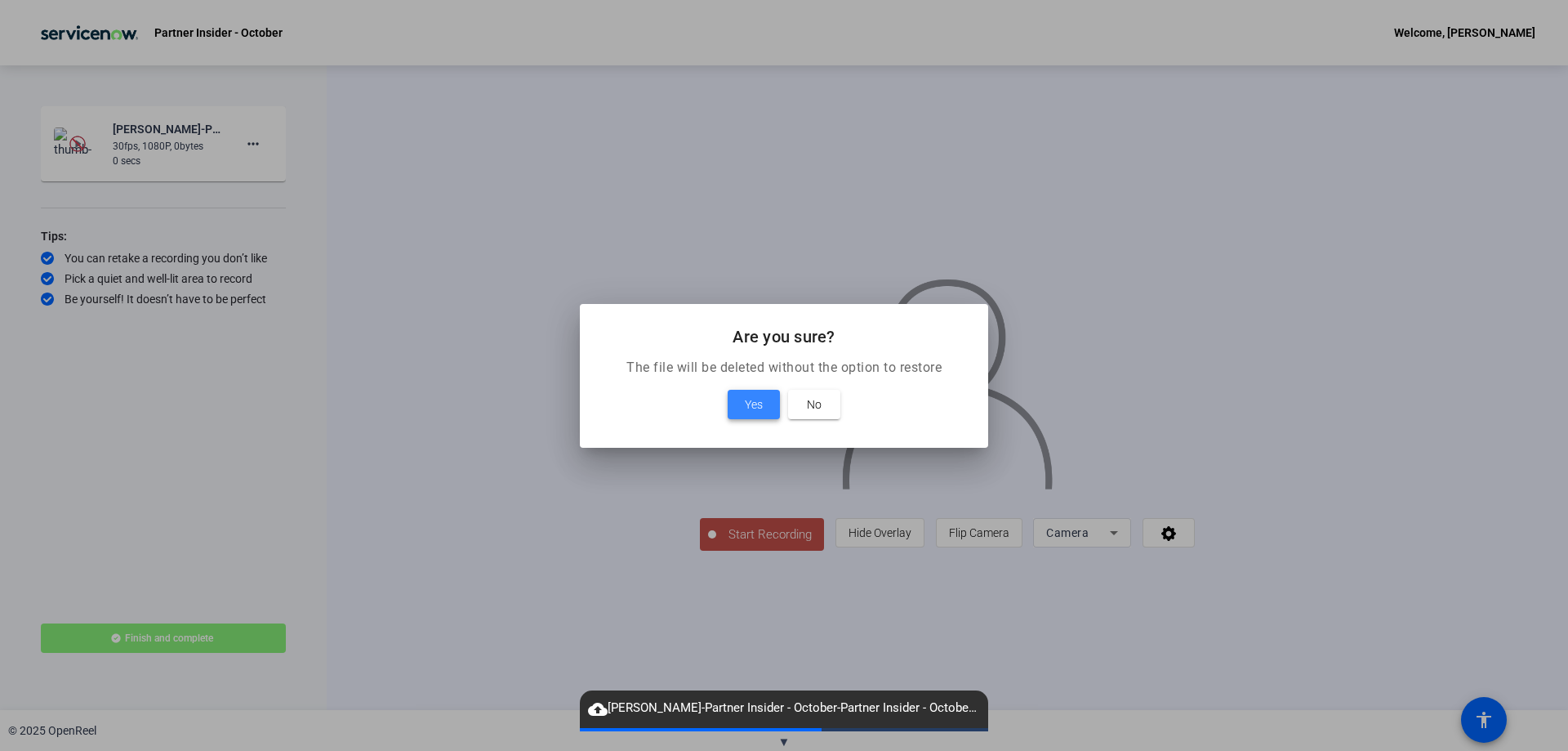
drag, startPoint x: 750, startPoint y: 404, endPoint x: 740, endPoint y: 415, distance: 14.9
click at [750, 409] on span "Yes" at bounding box center [754, 404] width 18 height 20
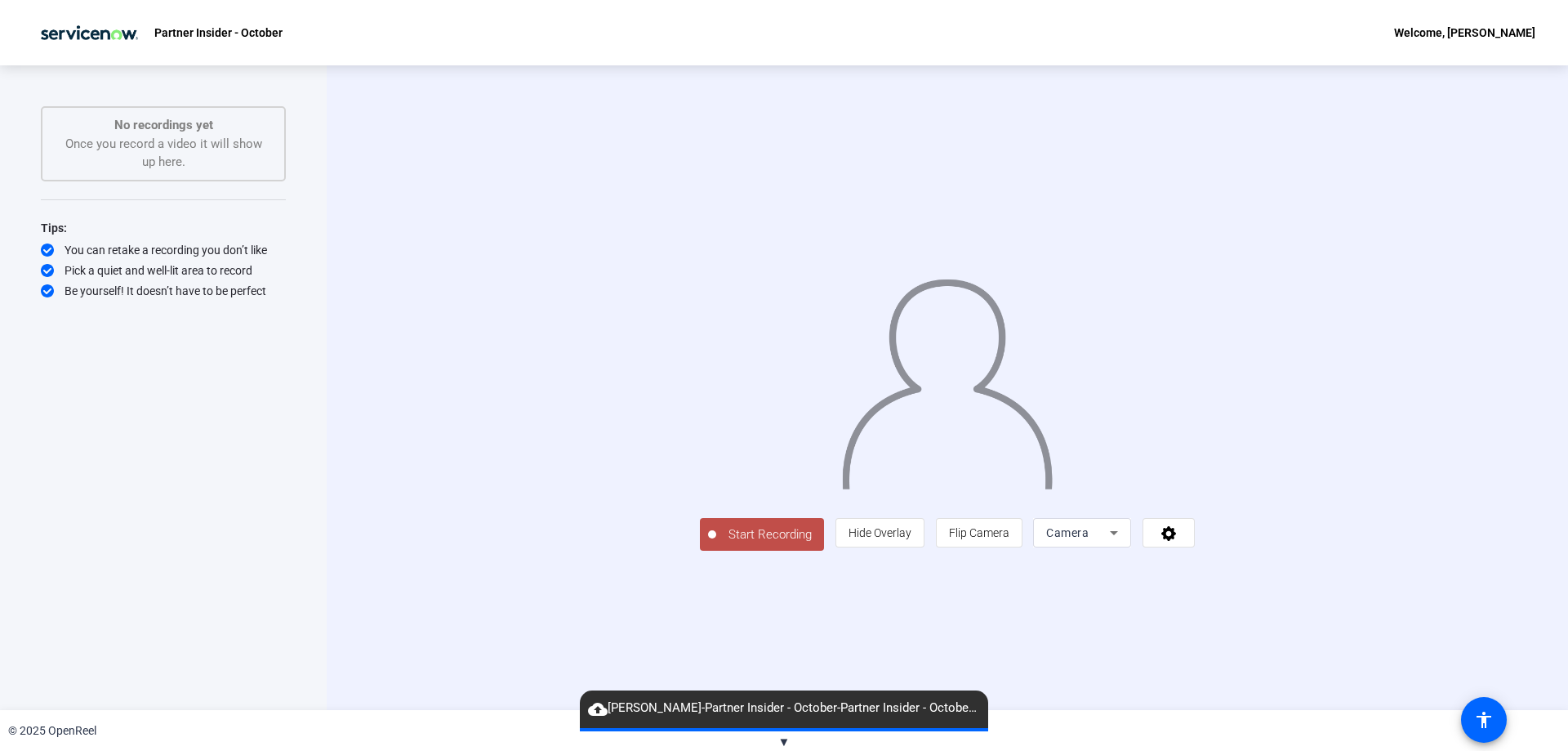
click at [716, 544] on span "Start Recording" at bounding box center [770, 534] width 108 height 19
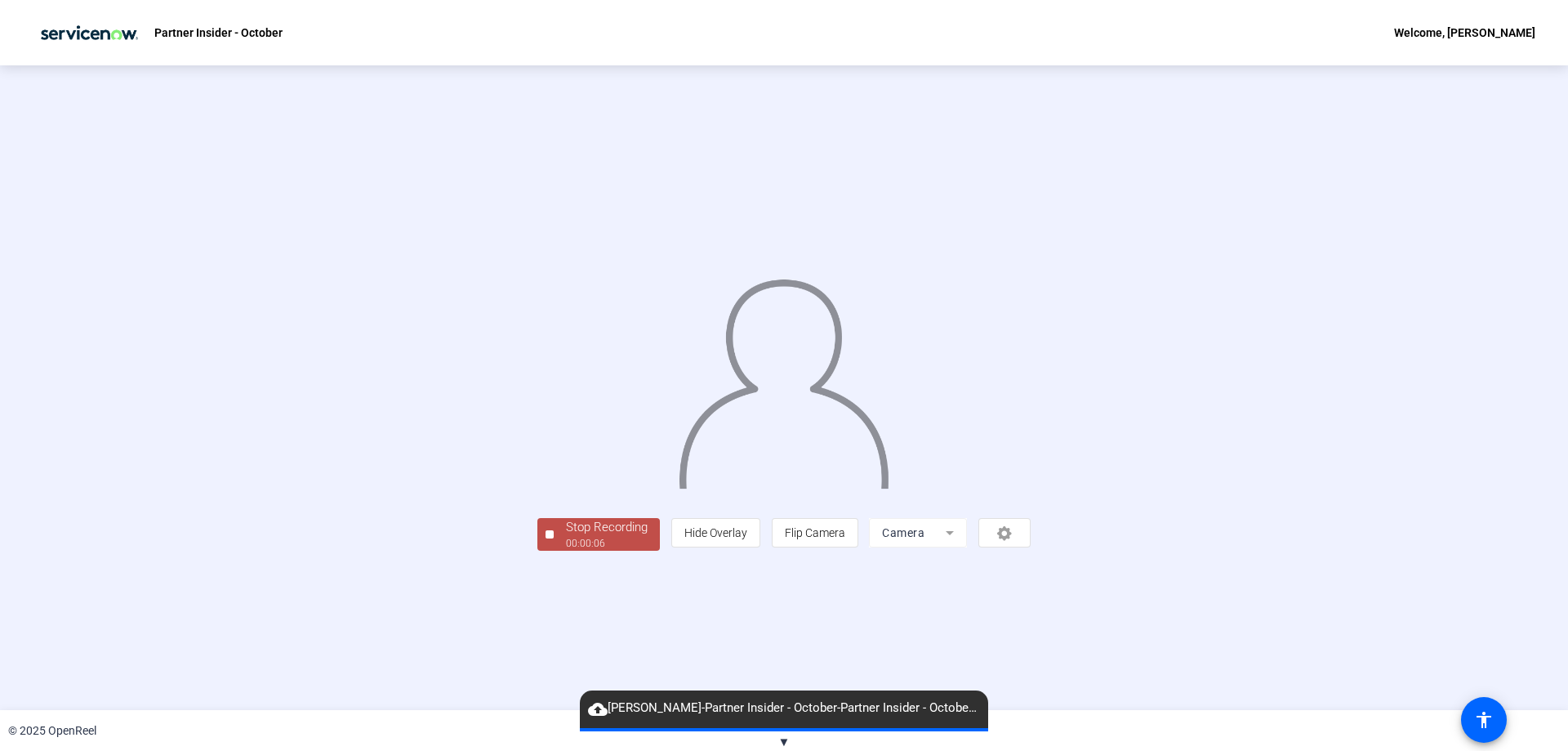
click at [566, 550] on div "00:00:06" at bounding box center [606, 544] width 81 height 15
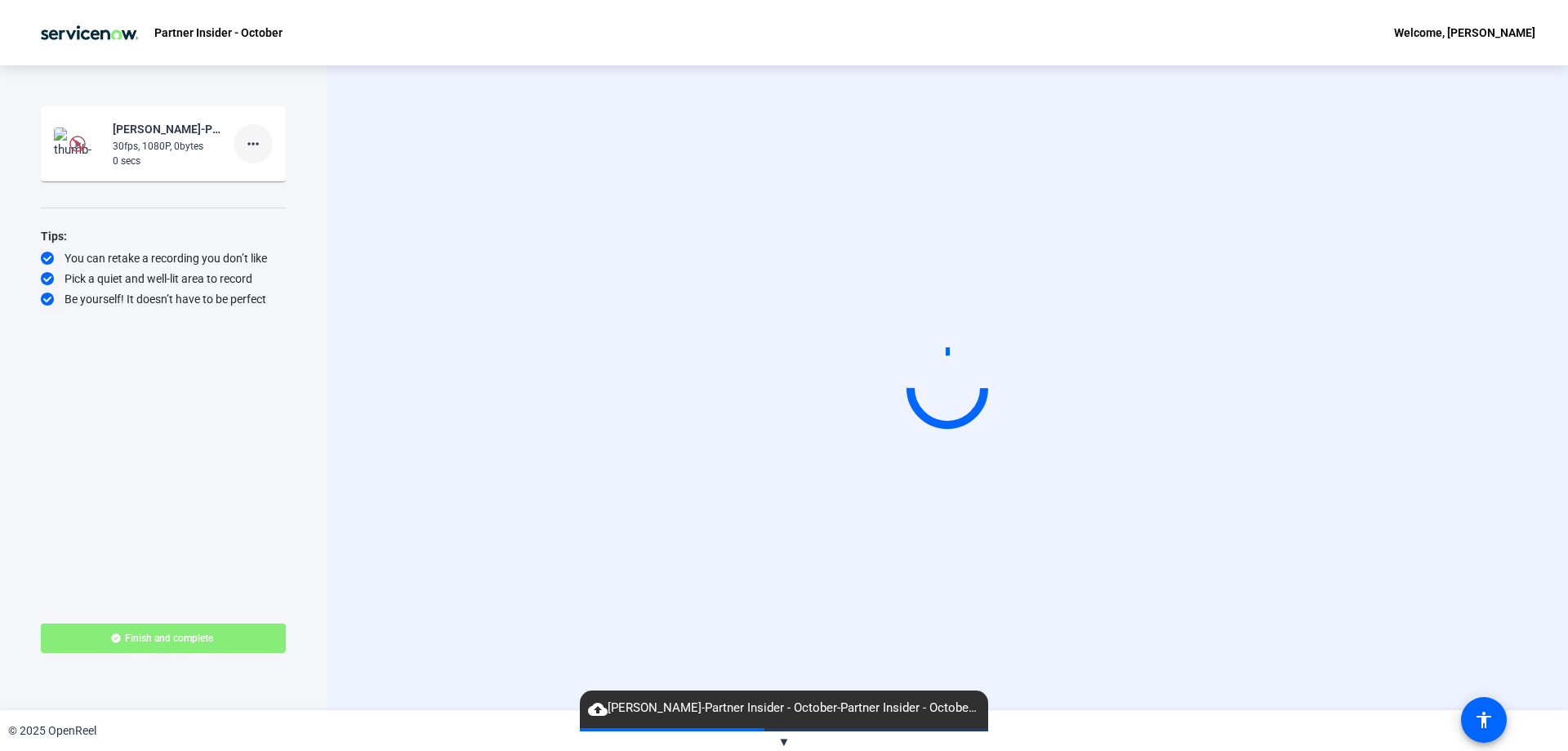
click at [260, 148] on mat-icon "more_horiz" at bounding box center [253, 144] width 20 height 20
click at [267, 171] on span "Delete clip" at bounding box center [279, 178] width 65 height 20
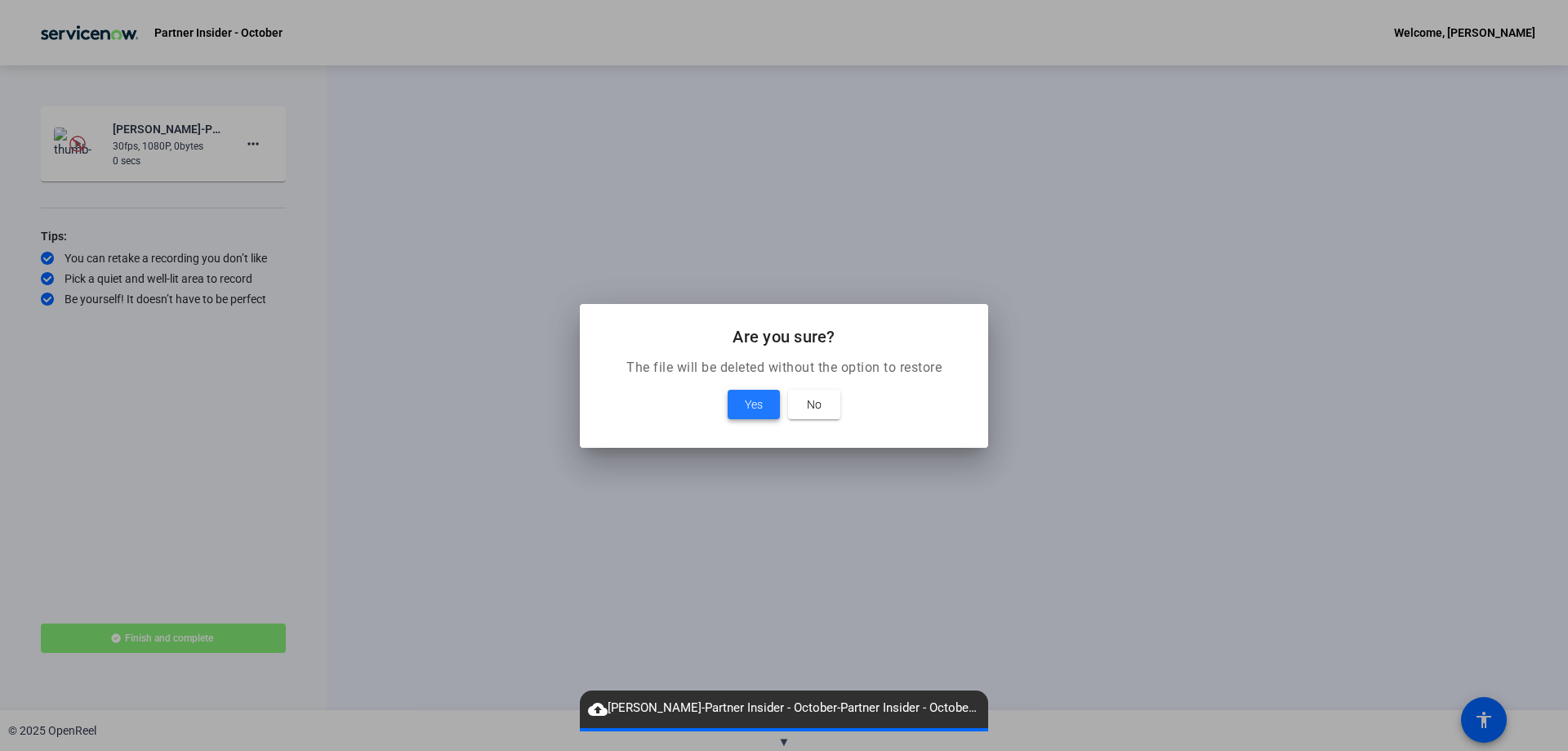
click at [767, 404] on span at bounding box center [753, 404] width 52 height 39
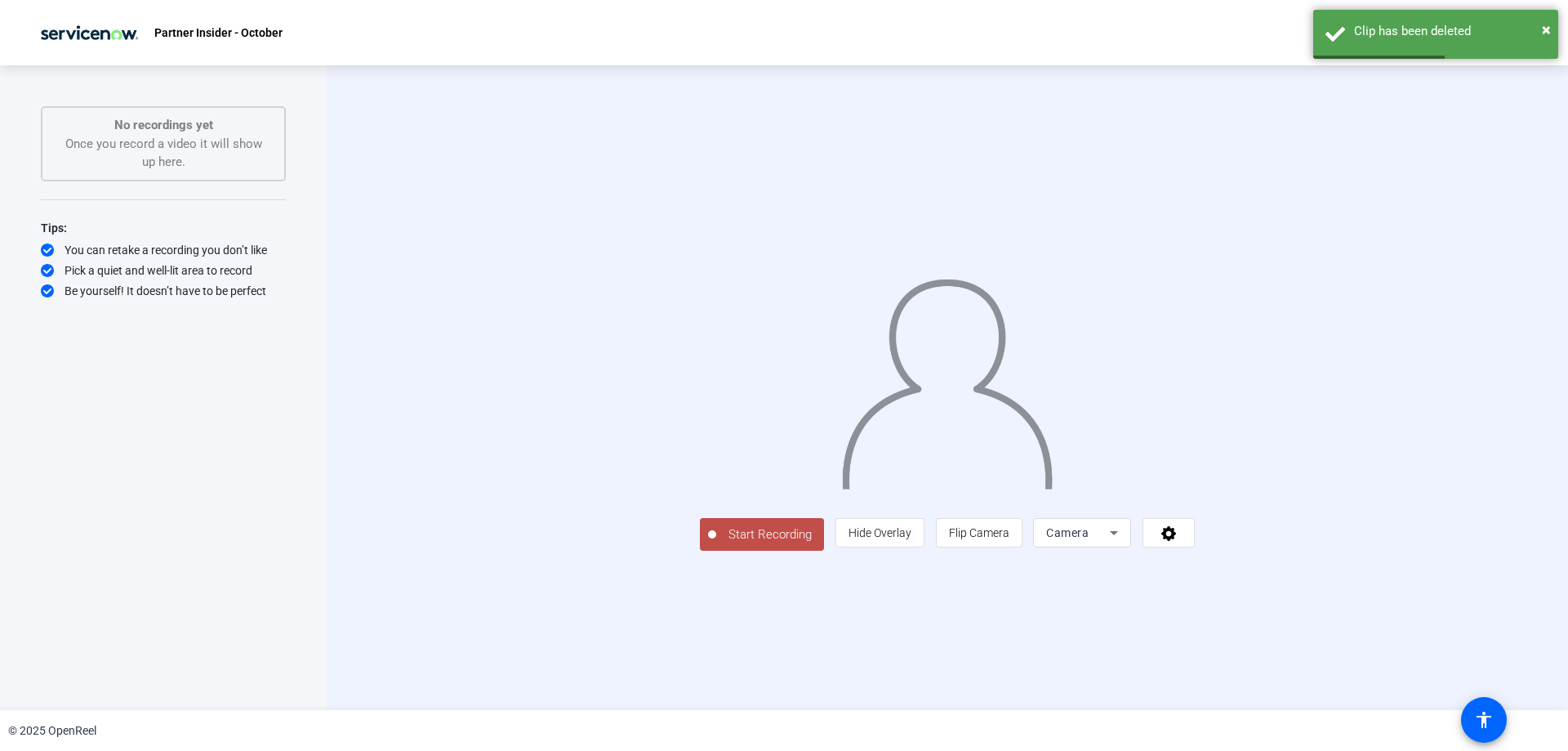
click at [700, 550] on button "Start Recording" at bounding box center [761, 534] width 124 height 33
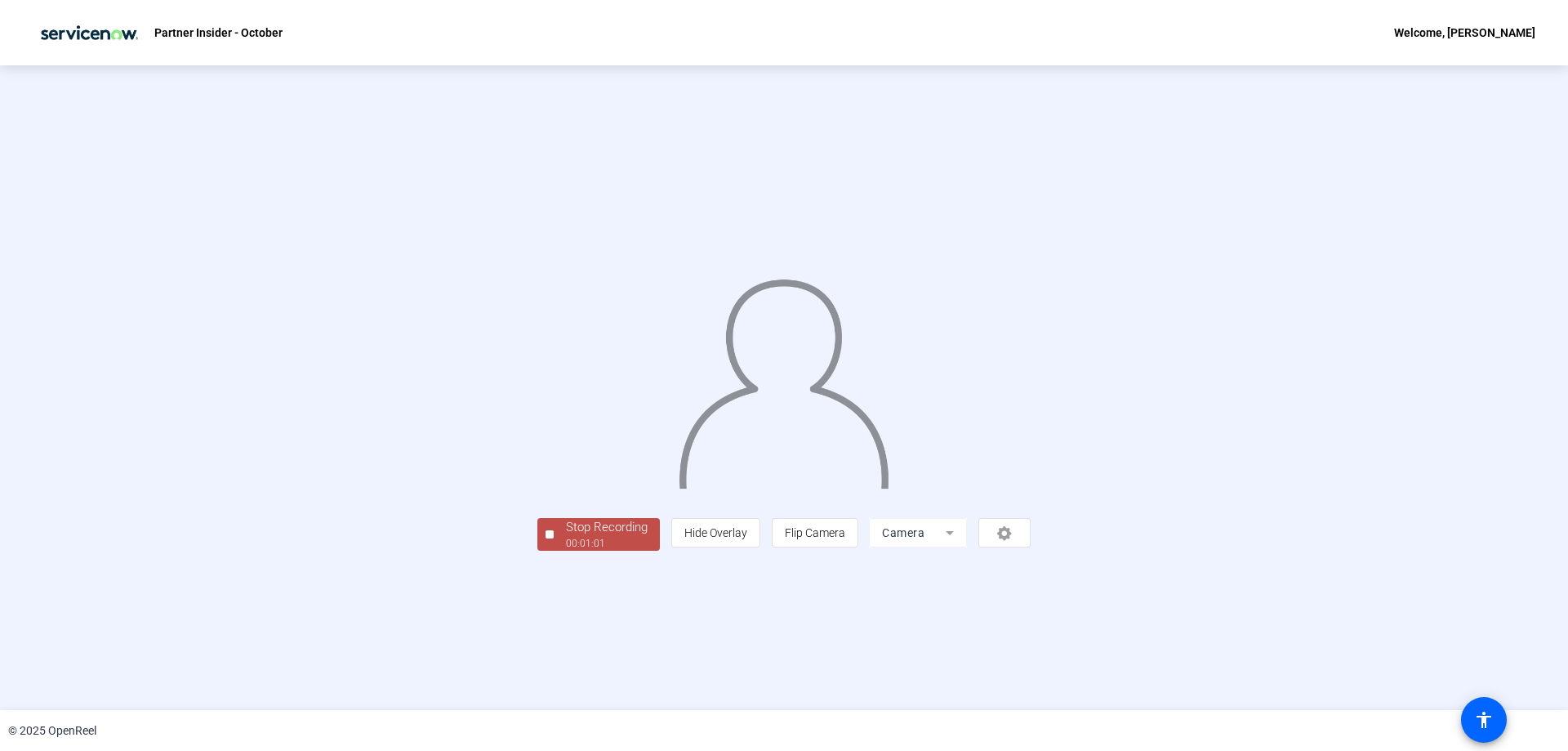
click at [566, 536] on div "Stop Recording" at bounding box center [606, 528] width 81 height 19
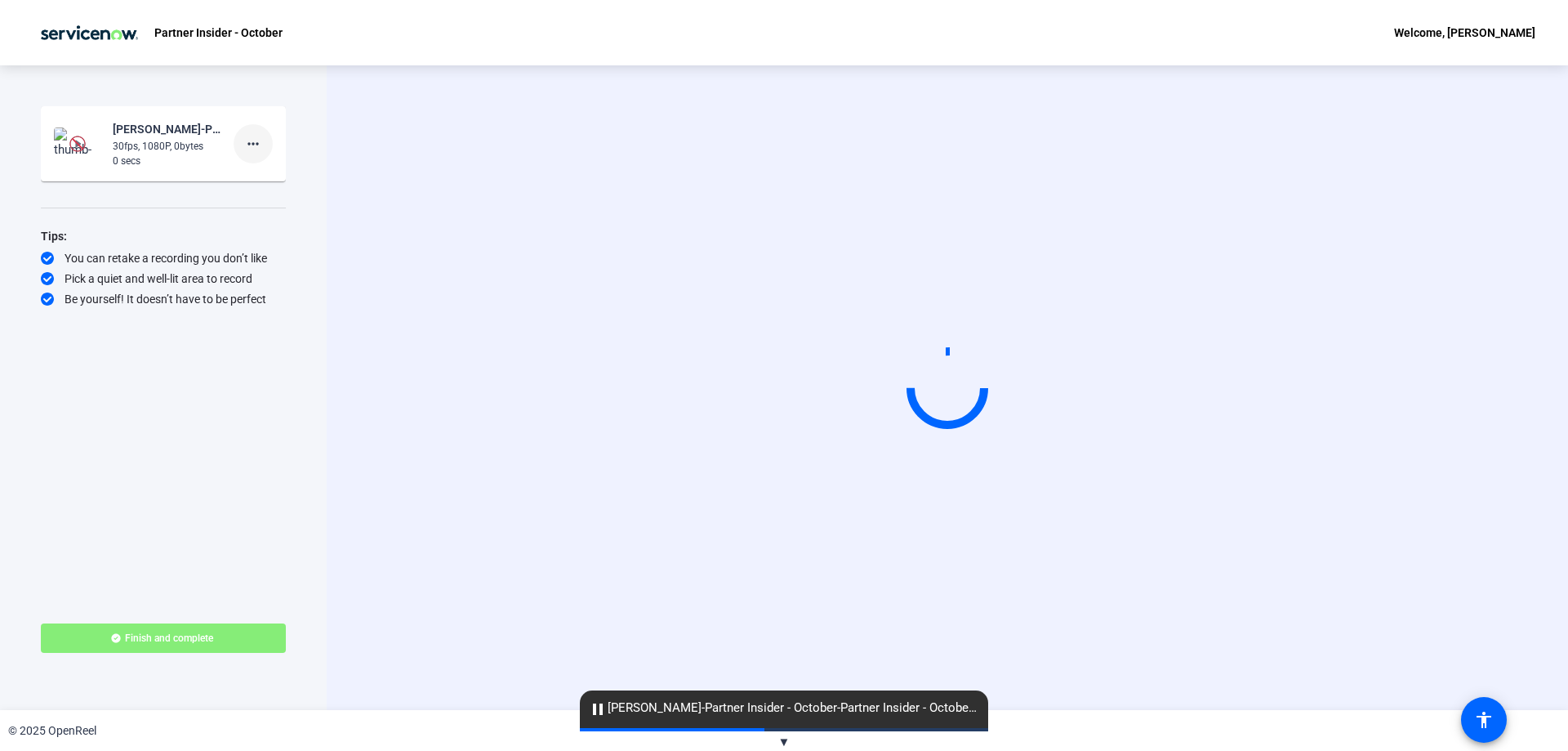
click at [244, 145] on mat-icon "more_horiz" at bounding box center [253, 144] width 20 height 20
click at [279, 177] on span "Delete clip" at bounding box center [279, 178] width 65 height 20
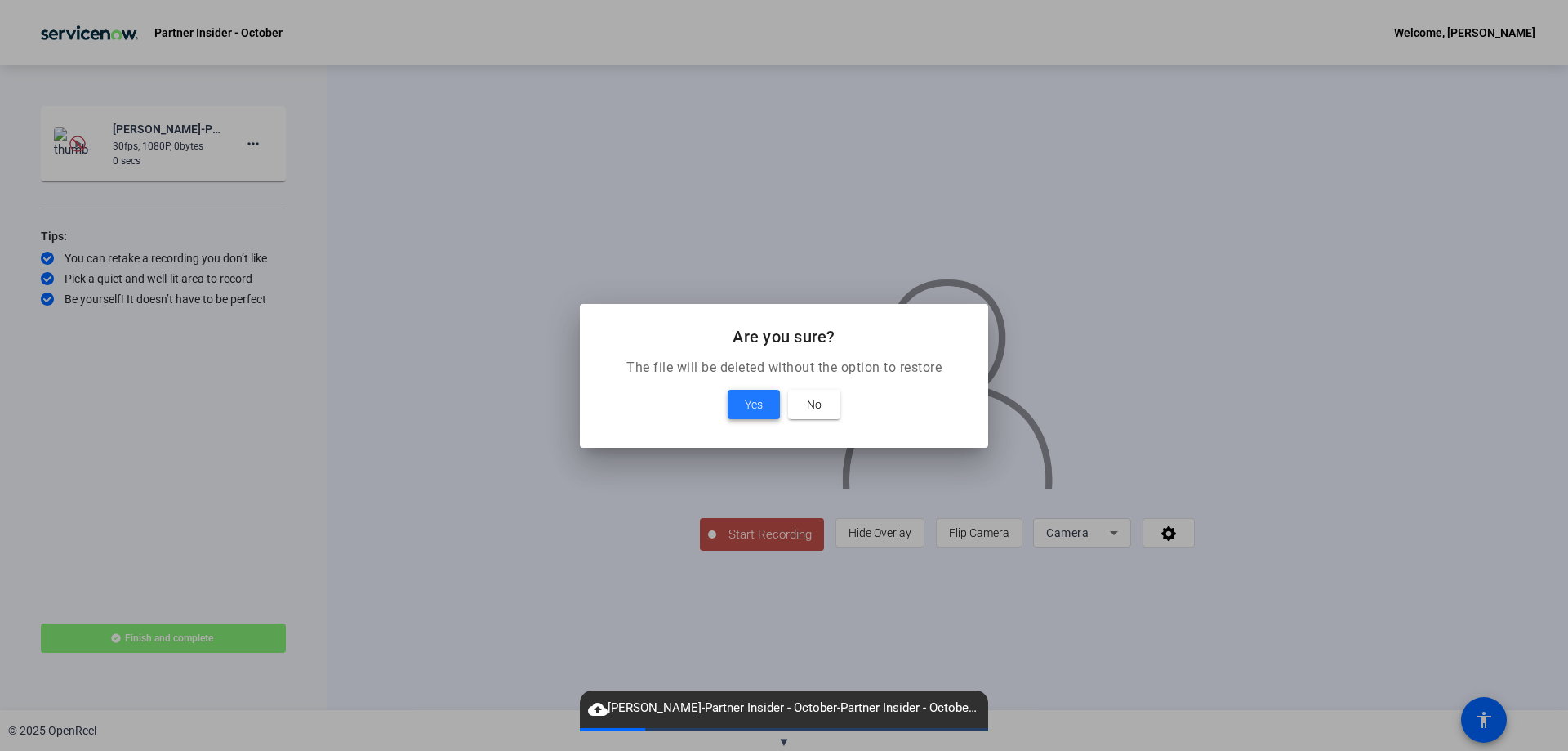
click at [754, 408] on span "Yes" at bounding box center [754, 404] width 18 height 20
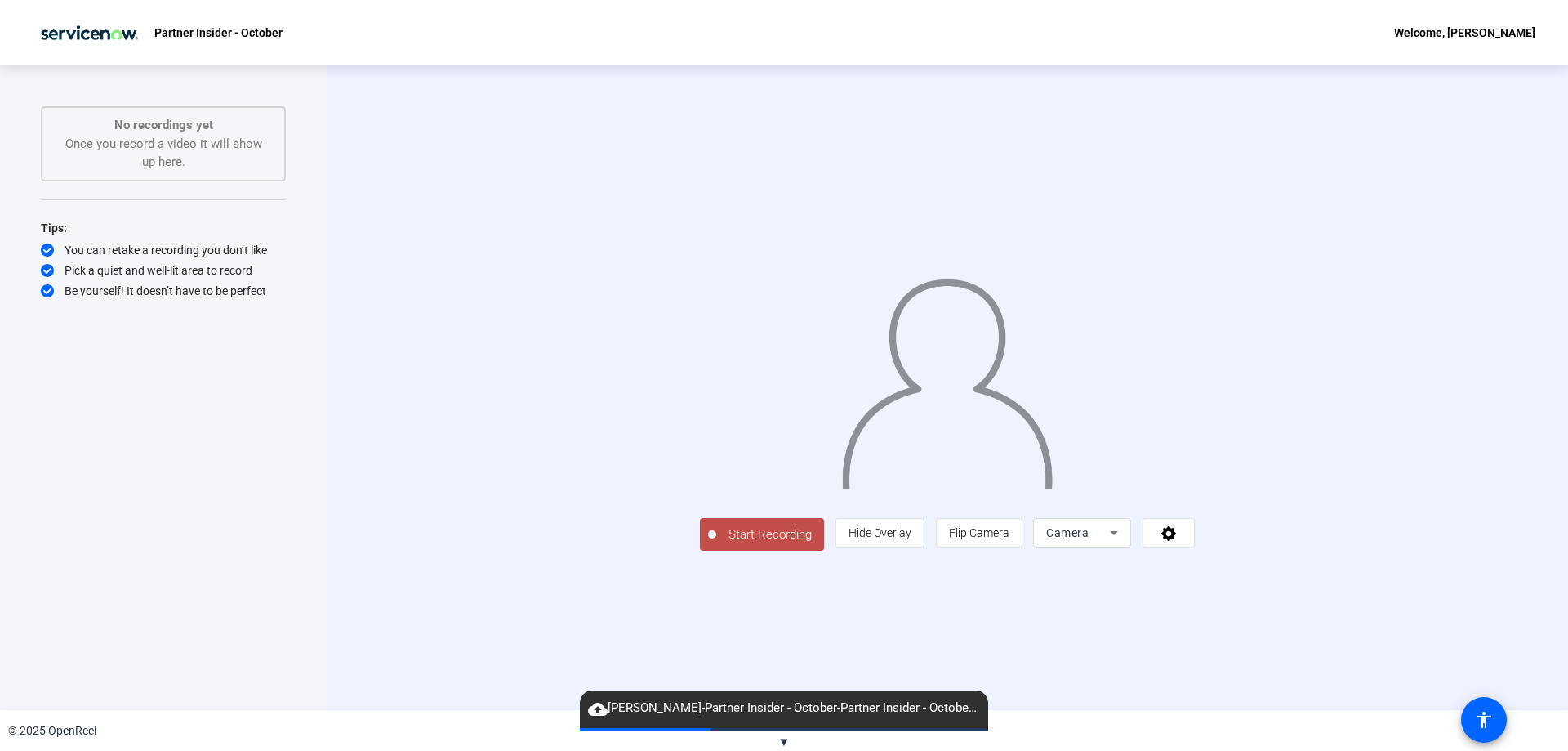
click at [716, 544] on span "Start Recording" at bounding box center [770, 534] width 108 height 19
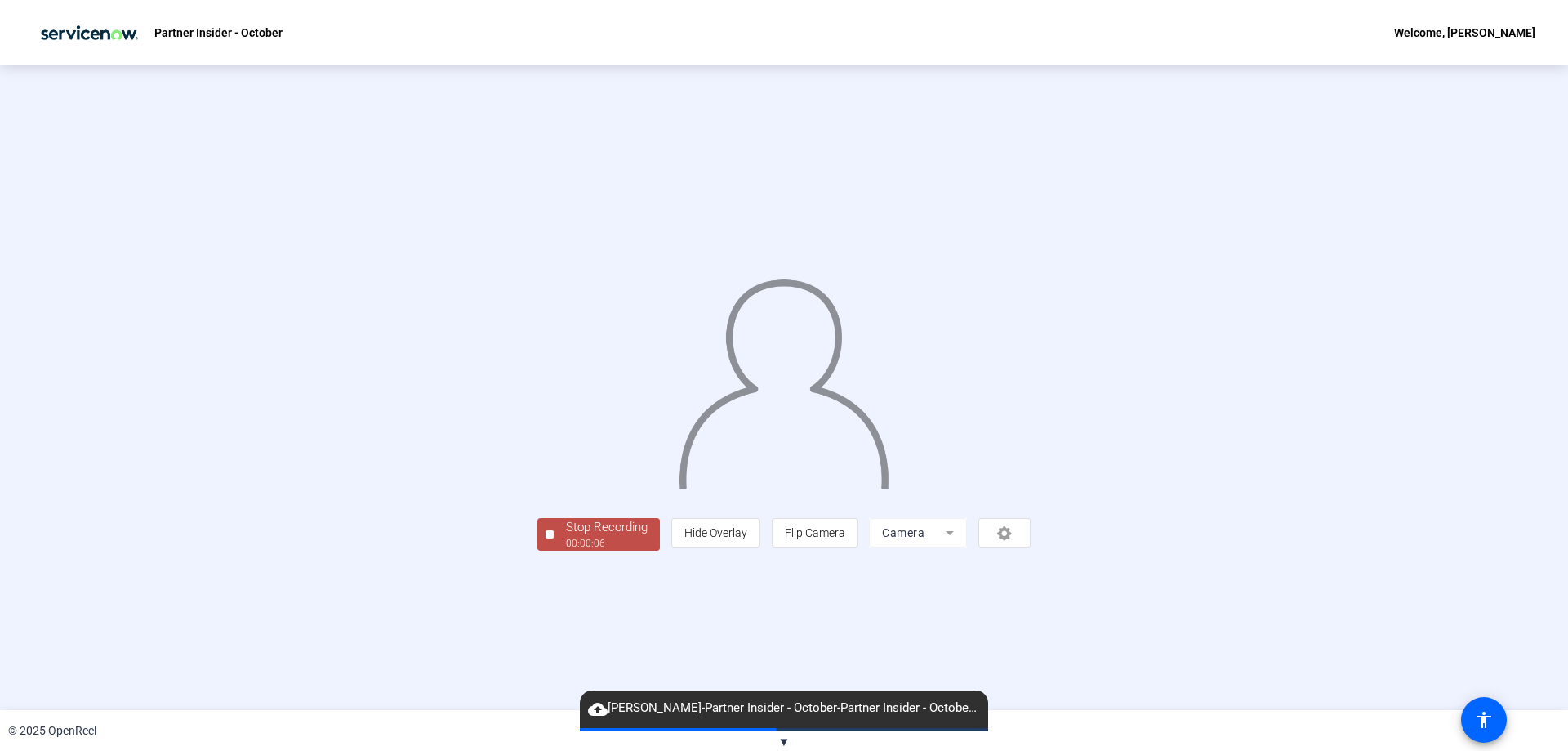
click at [566, 550] on div "00:00:06" at bounding box center [606, 544] width 81 height 15
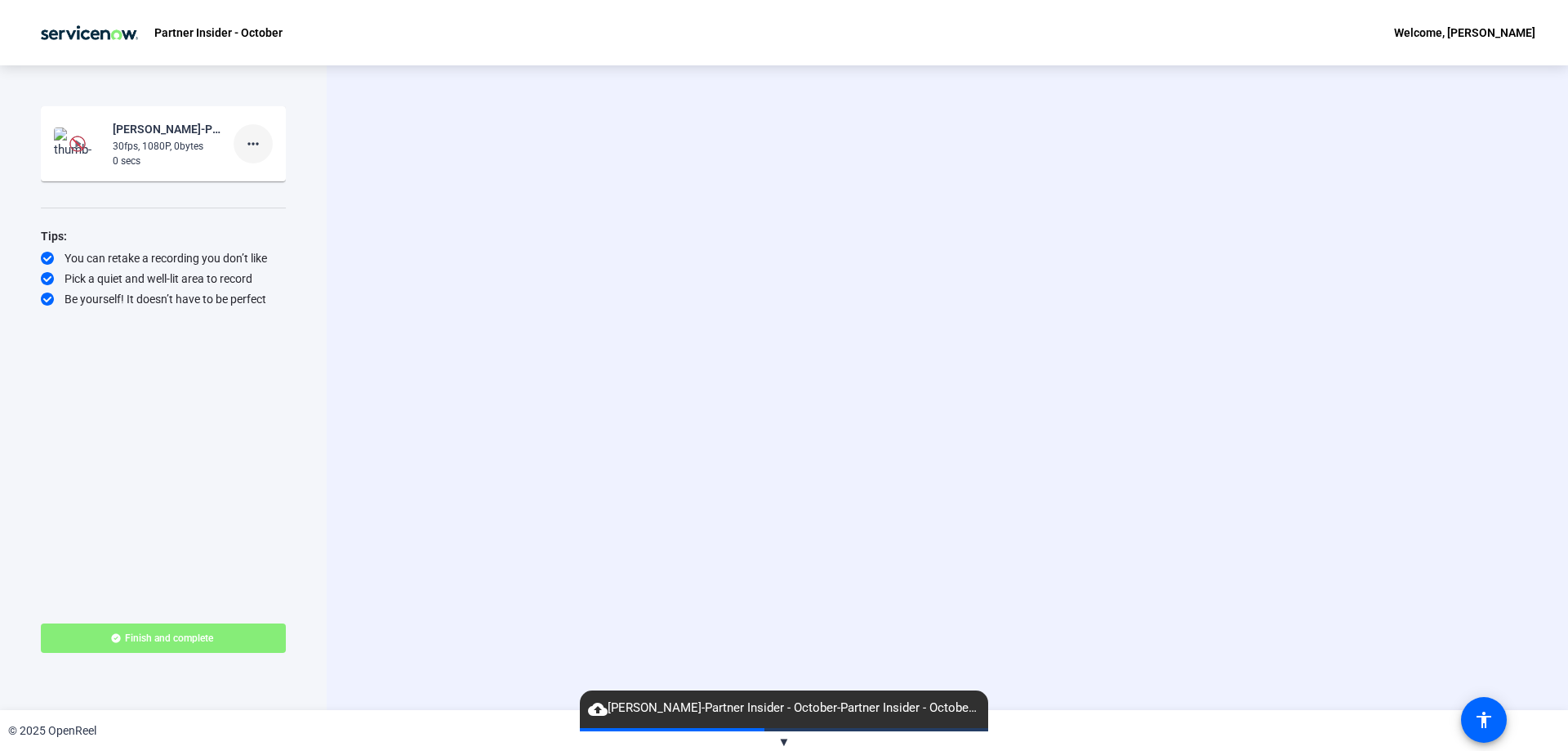
click at [267, 144] on span at bounding box center [253, 143] width 39 height 39
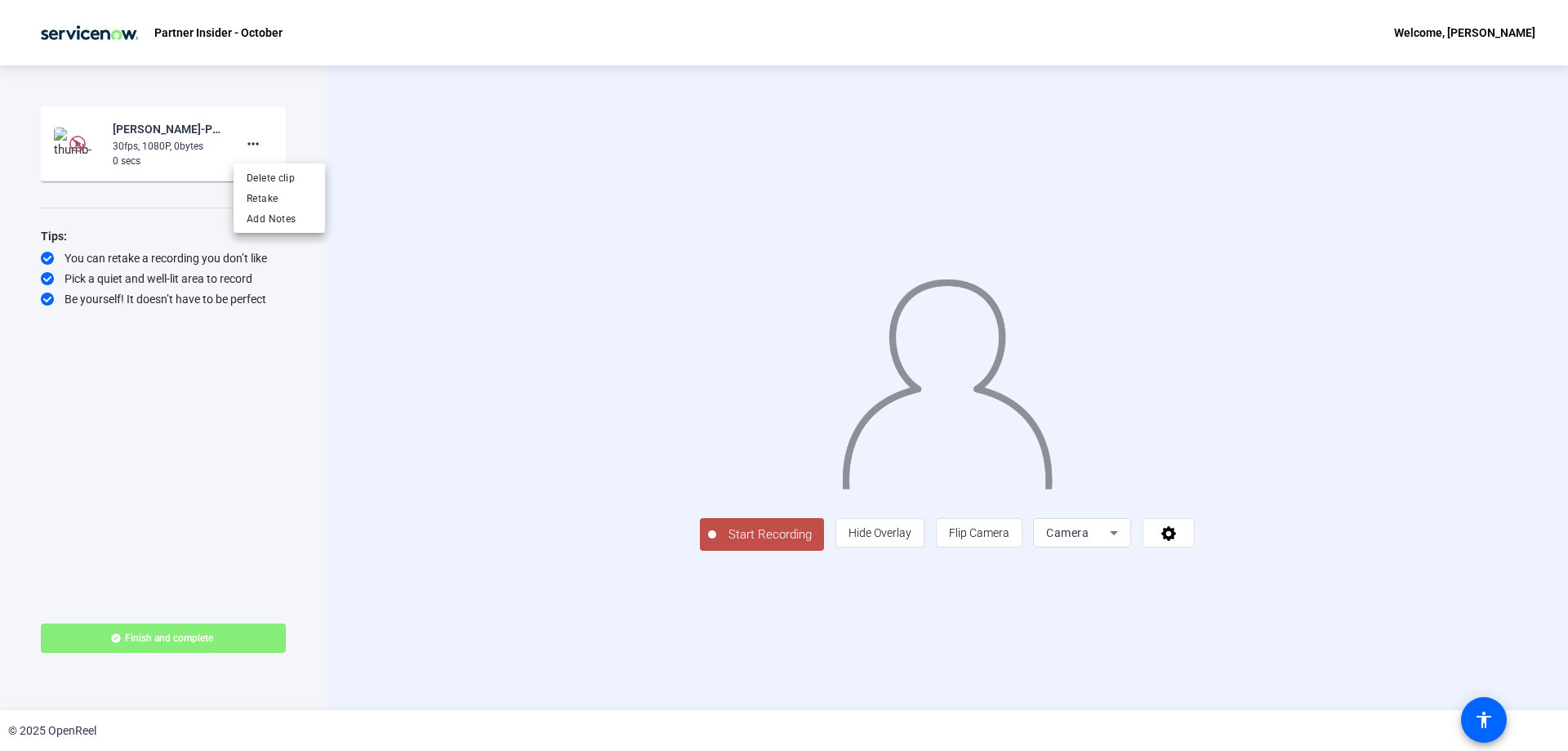
click at [985, 697] on div at bounding box center [784, 376] width 1568 height 751
click at [262, 131] on span at bounding box center [253, 143] width 39 height 39
click at [272, 179] on span "Delete clip" at bounding box center [279, 178] width 65 height 20
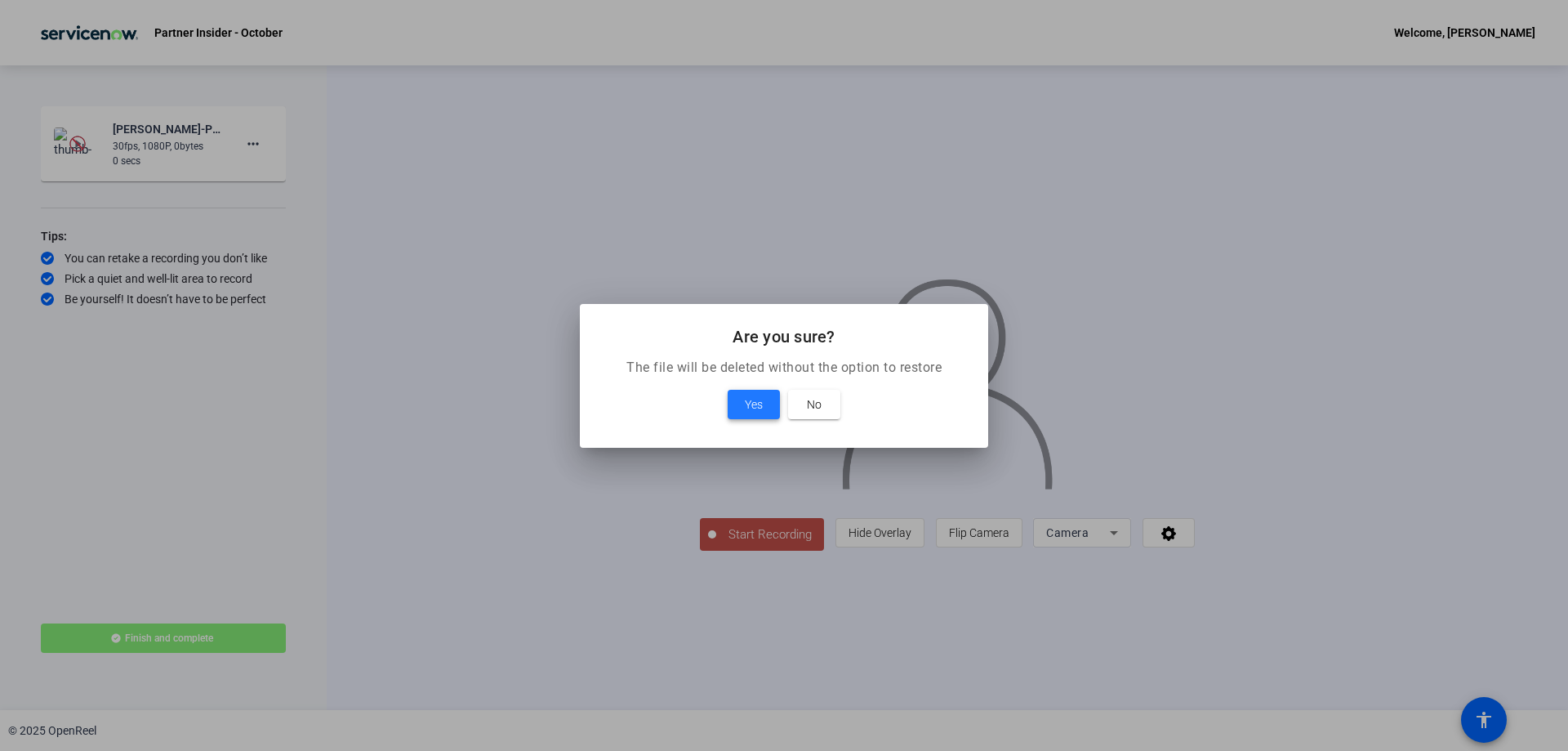
click at [748, 410] on span "Yes" at bounding box center [754, 404] width 18 height 20
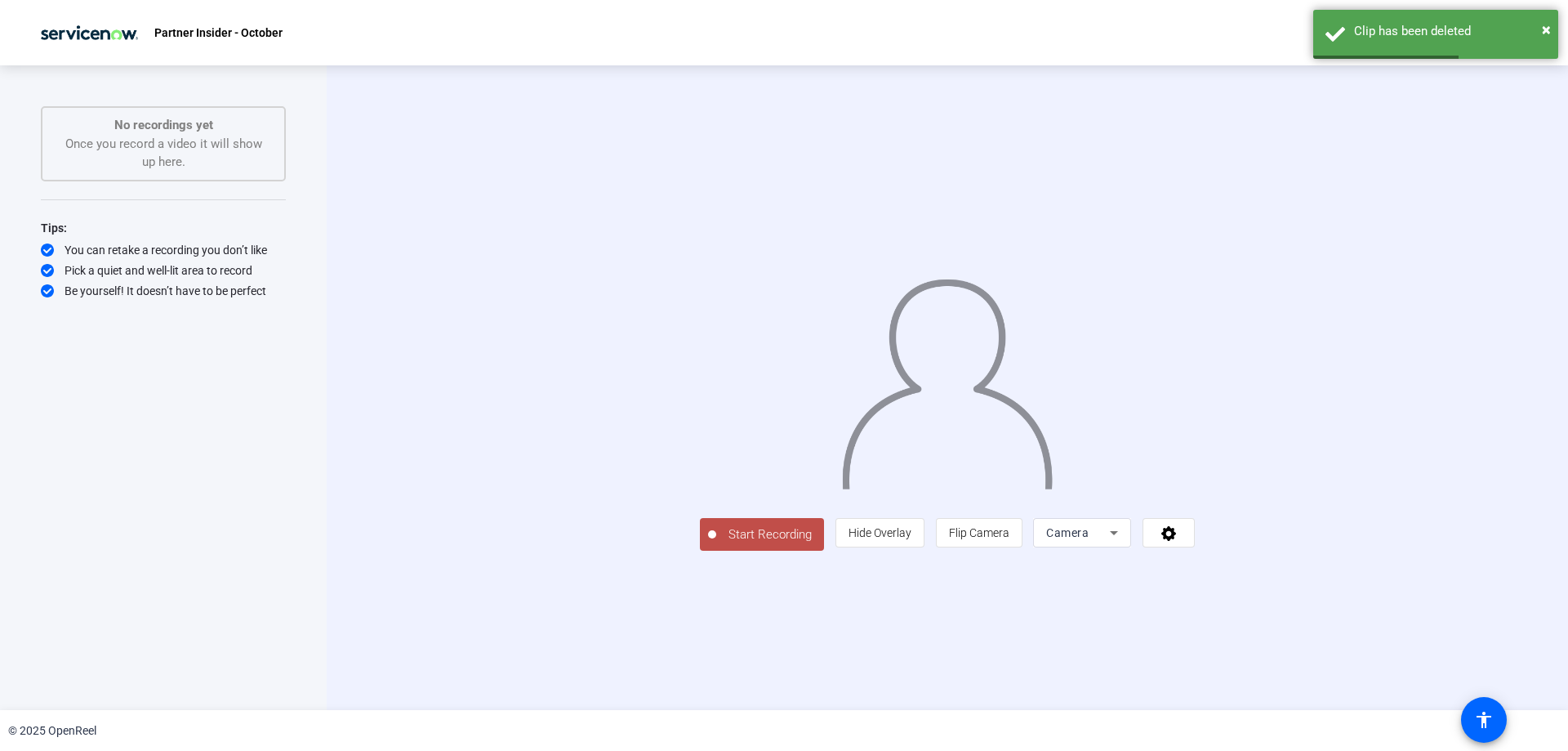
click at [716, 544] on span "Start Recording" at bounding box center [770, 534] width 108 height 19
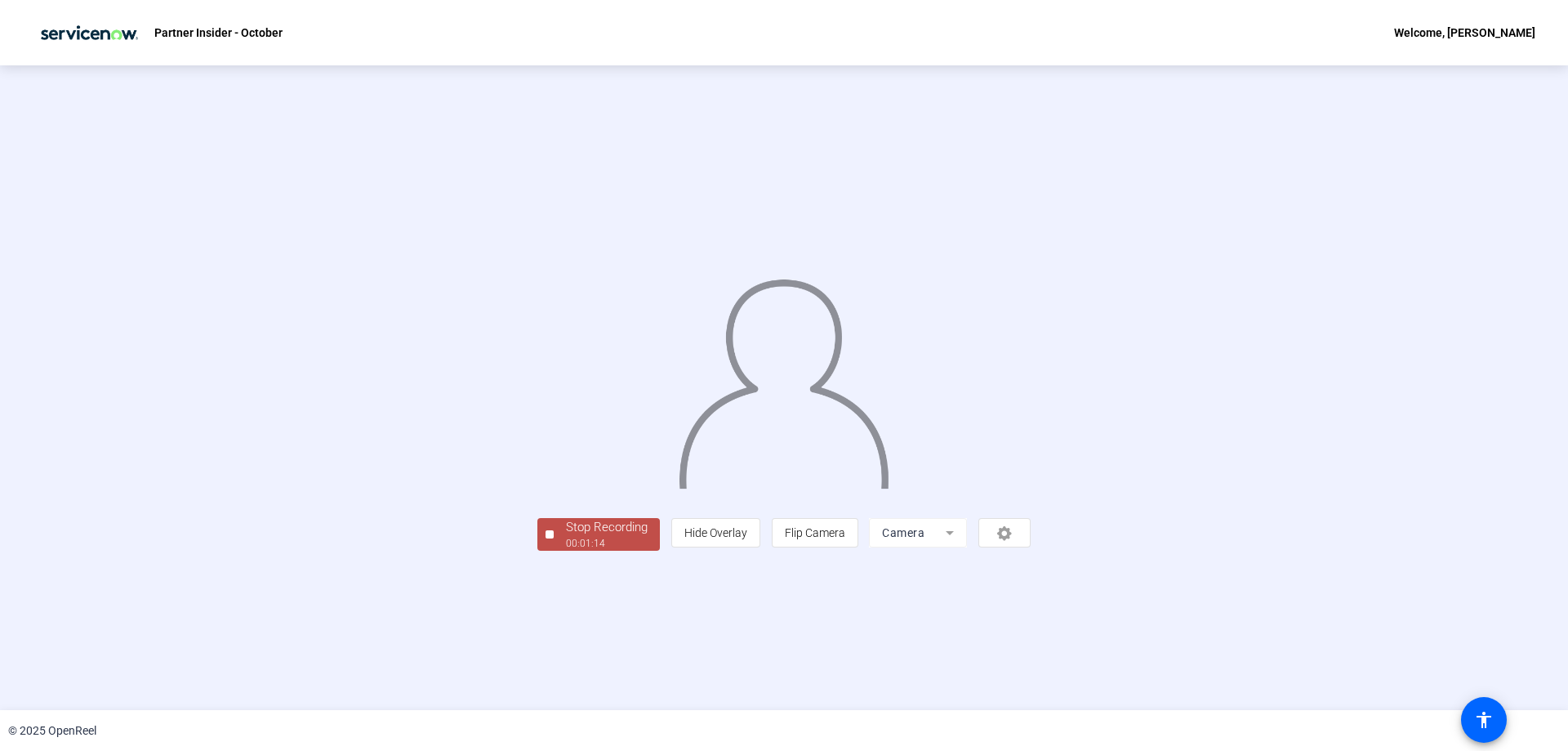
click at [537, 550] on div "Stop Recording 00:01:14 person Hide Overlay flip Flip Camera Camera" at bounding box center [784, 387] width 494 height 326
click at [566, 536] on div "Stop Recording" at bounding box center [606, 528] width 81 height 19
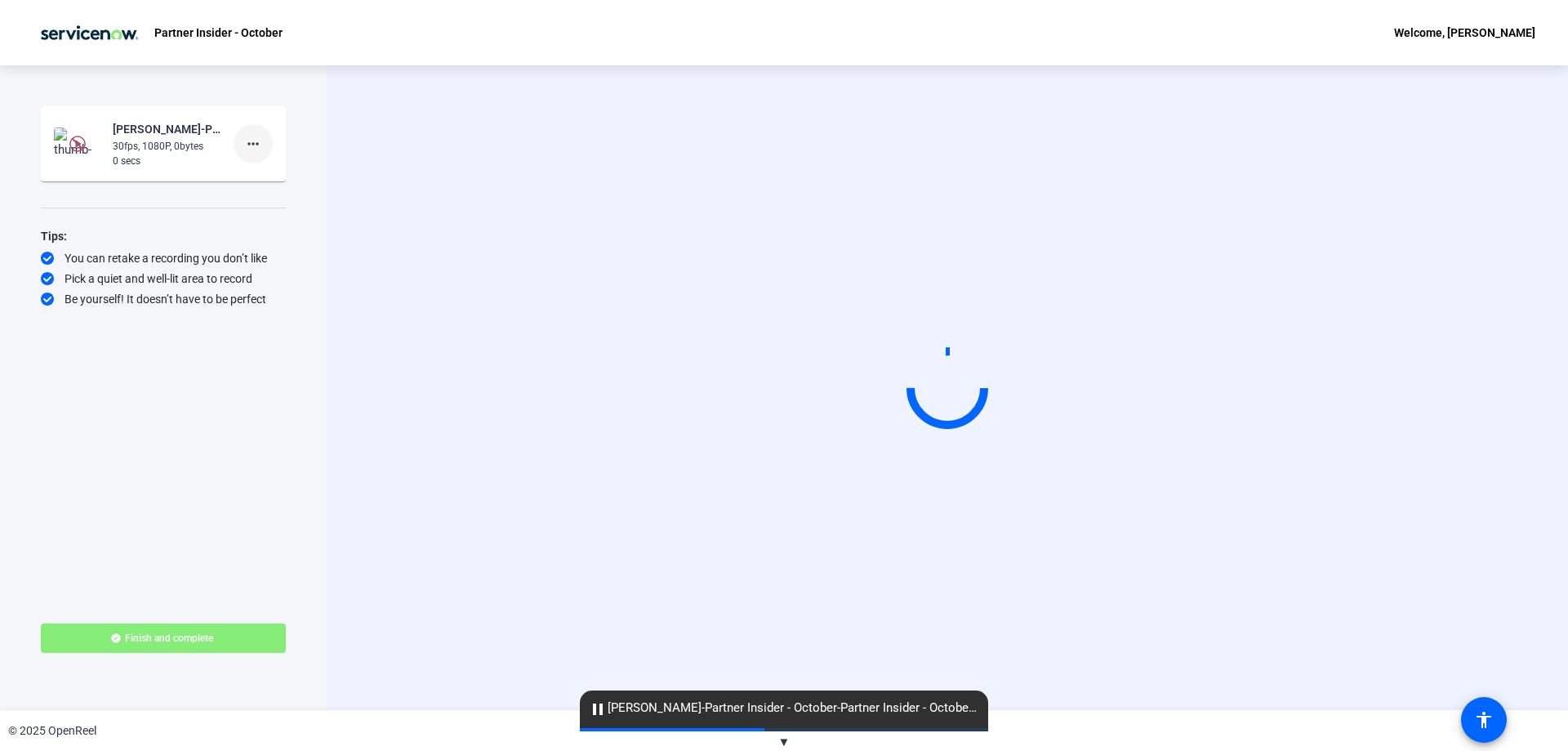
click at [254, 140] on mat-icon "more_horiz" at bounding box center [253, 144] width 20 height 20
click at [276, 192] on span "Retake" at bounding box center [279, 198] width 65 height 20
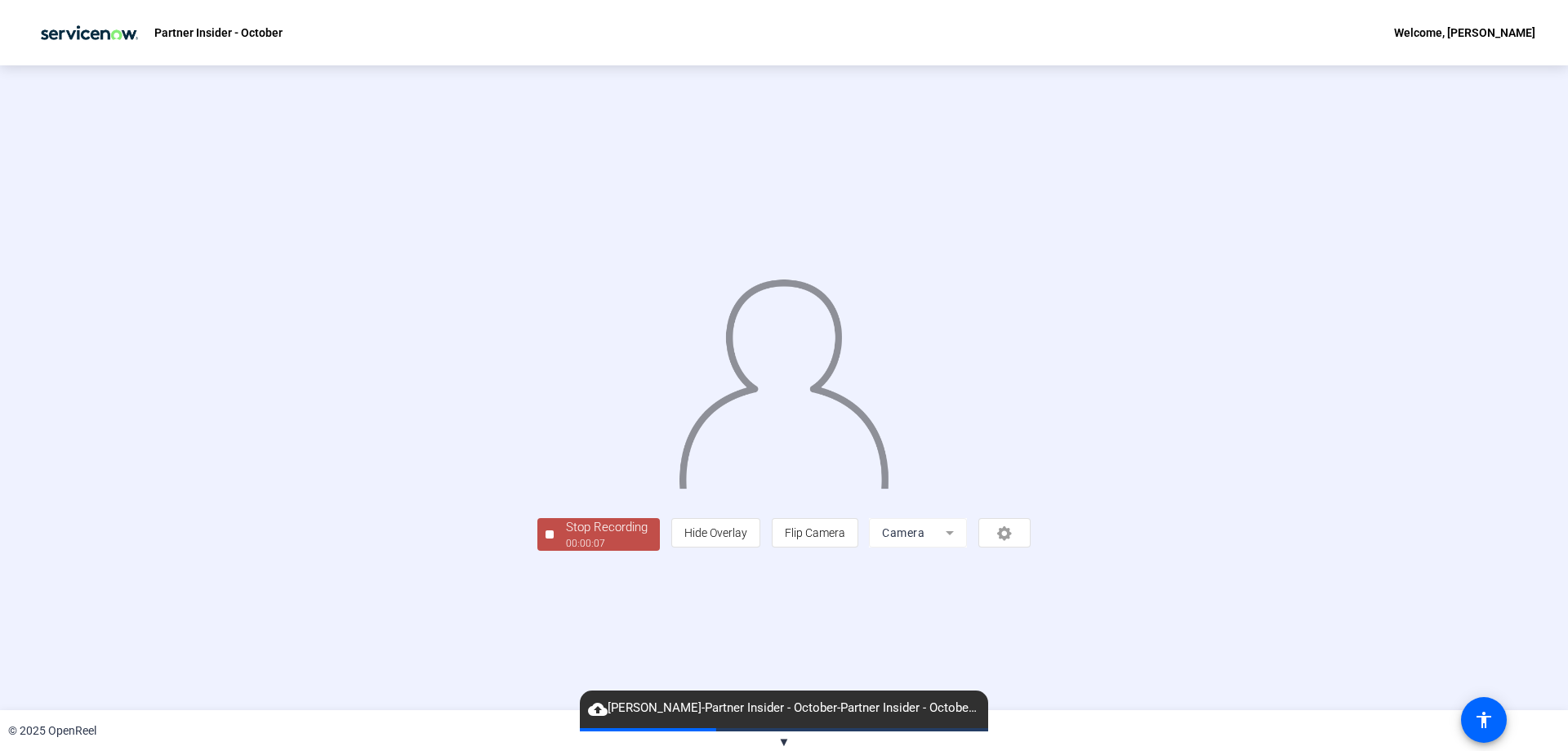
click at [566, 550] on div "00:00:07" at bounding box center [606, 544] width 81 height 15
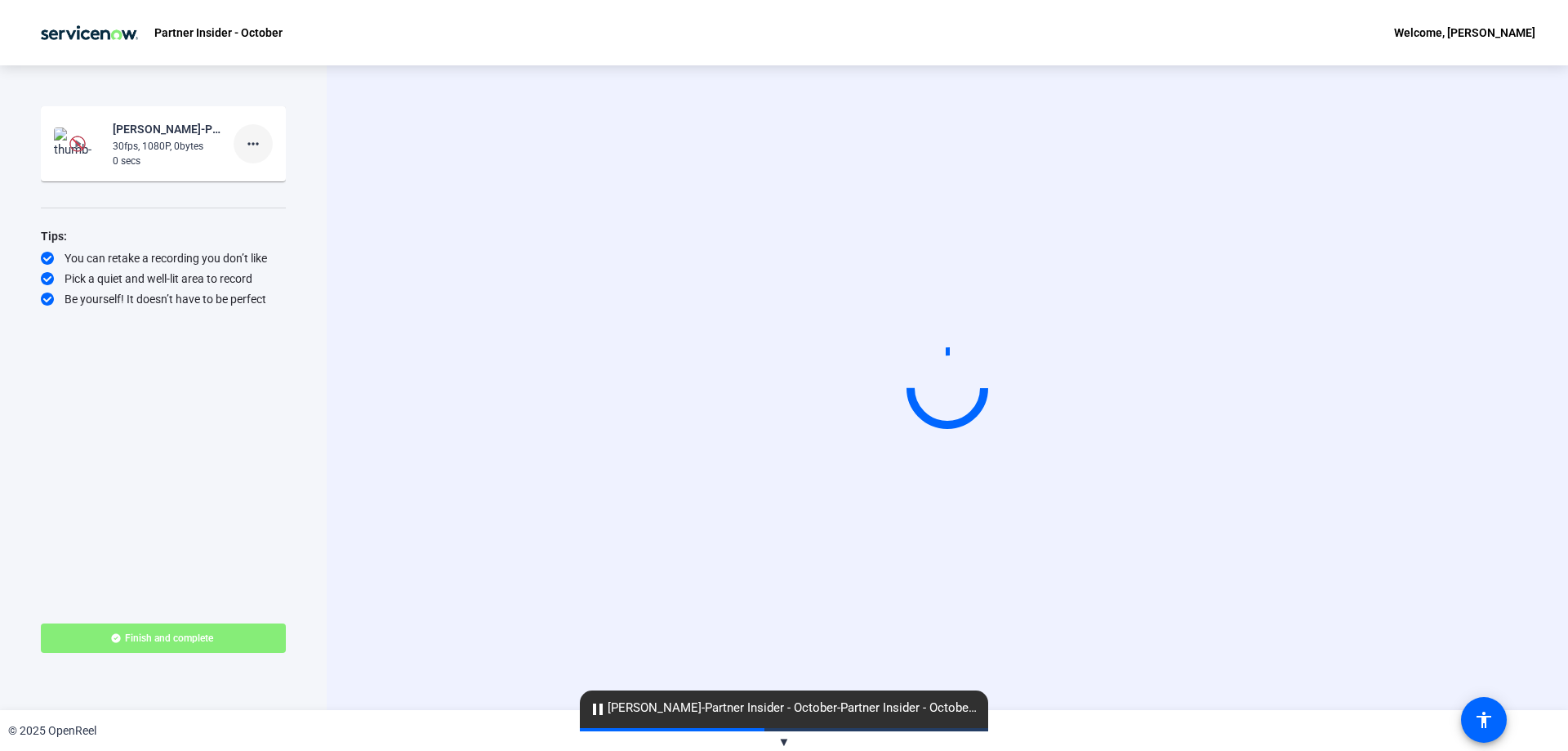
click at [256, 139] on mat-icon "more_horiz" at bounding box center [253, 144] width 20 height 20
click at [271, 177] on span "Delete clip" at bounding box center [279, 178] width 65 height 20
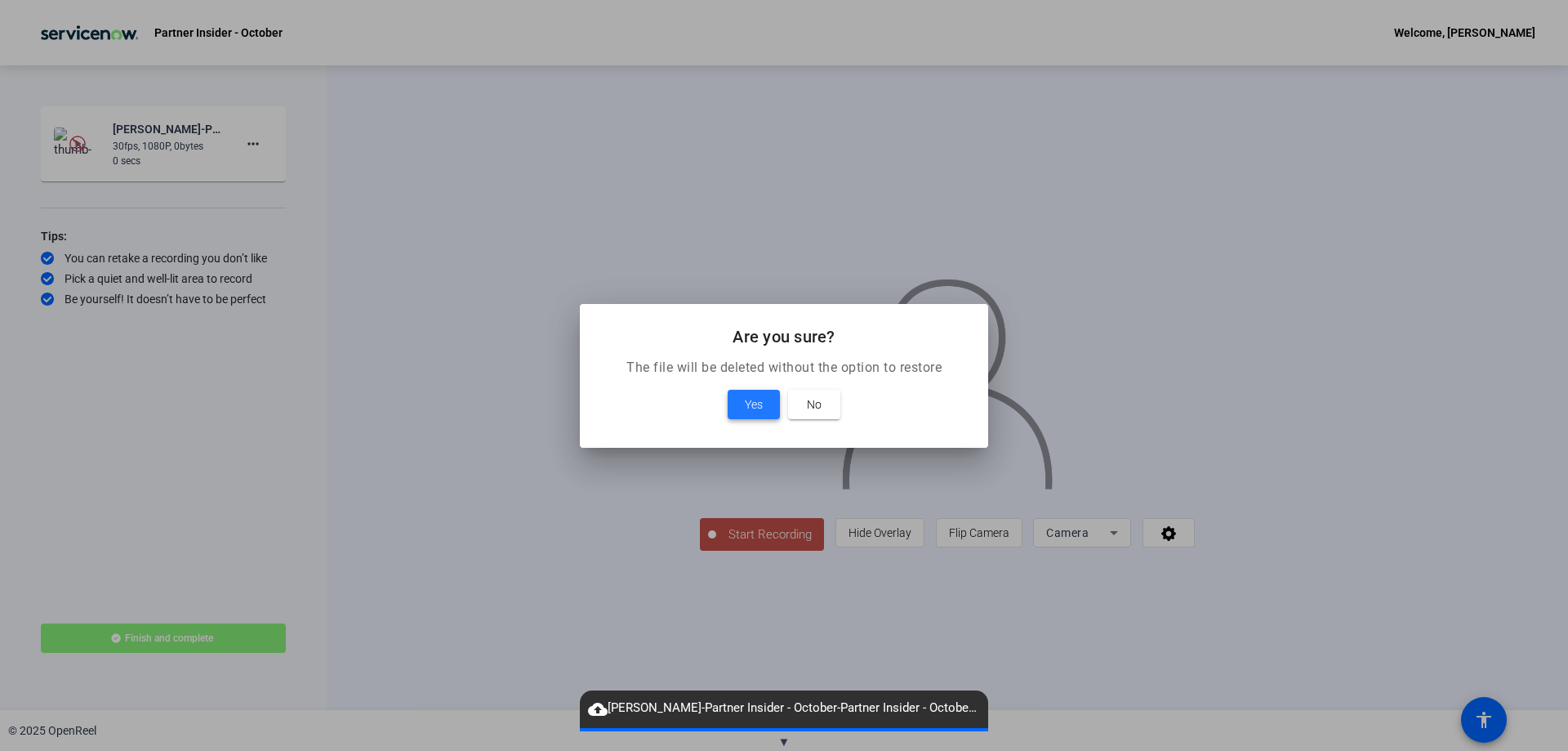
click at [767, 404] on span at bounding box center [753, 404] width 52 height 39
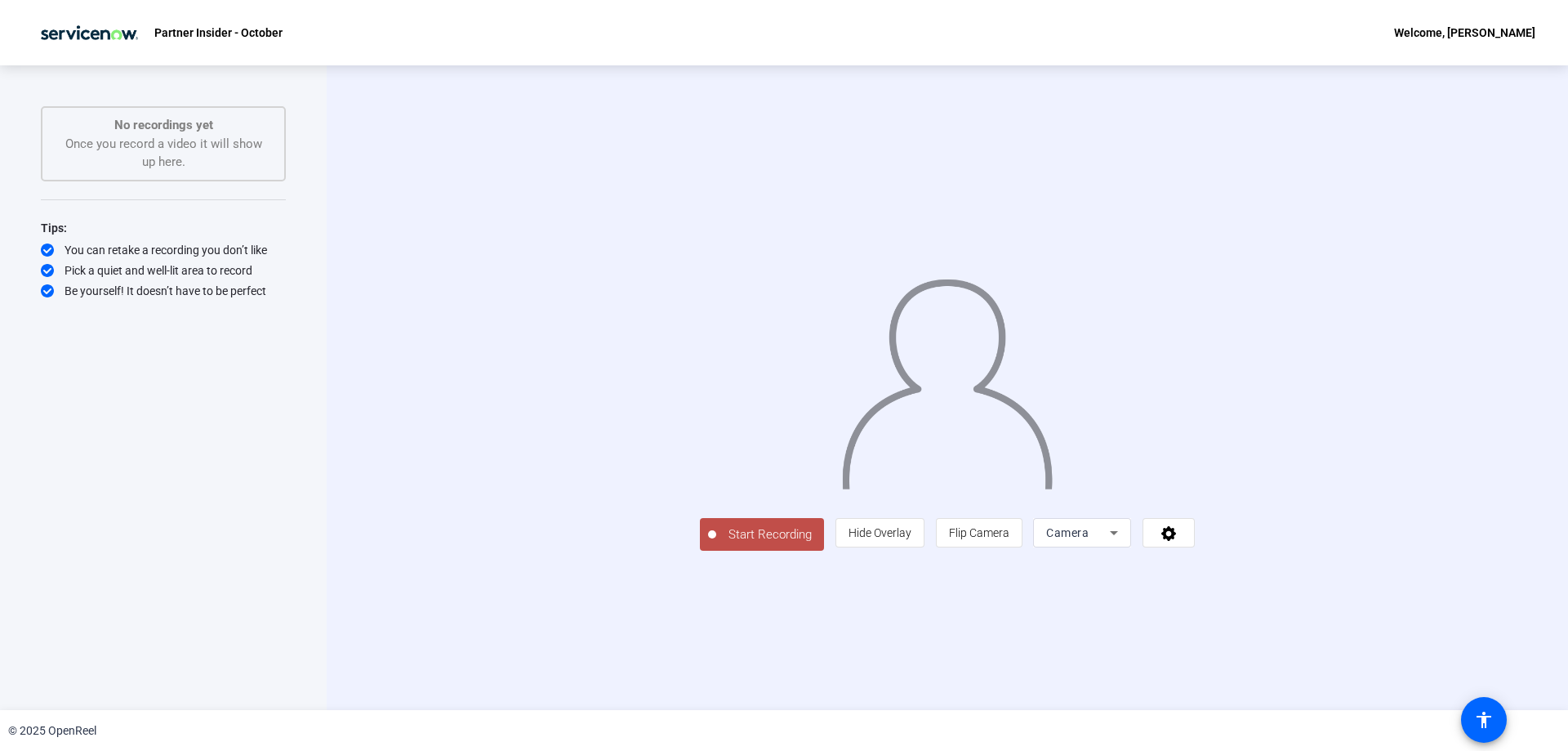
drag, startPoint x: 586, startPoint y: 650, endPoint x: 596, endPoint y: 644, distance: 11.7
click at [716, 544] on span "Start Recording" at bounding box center [770, 534] width 108 height 19
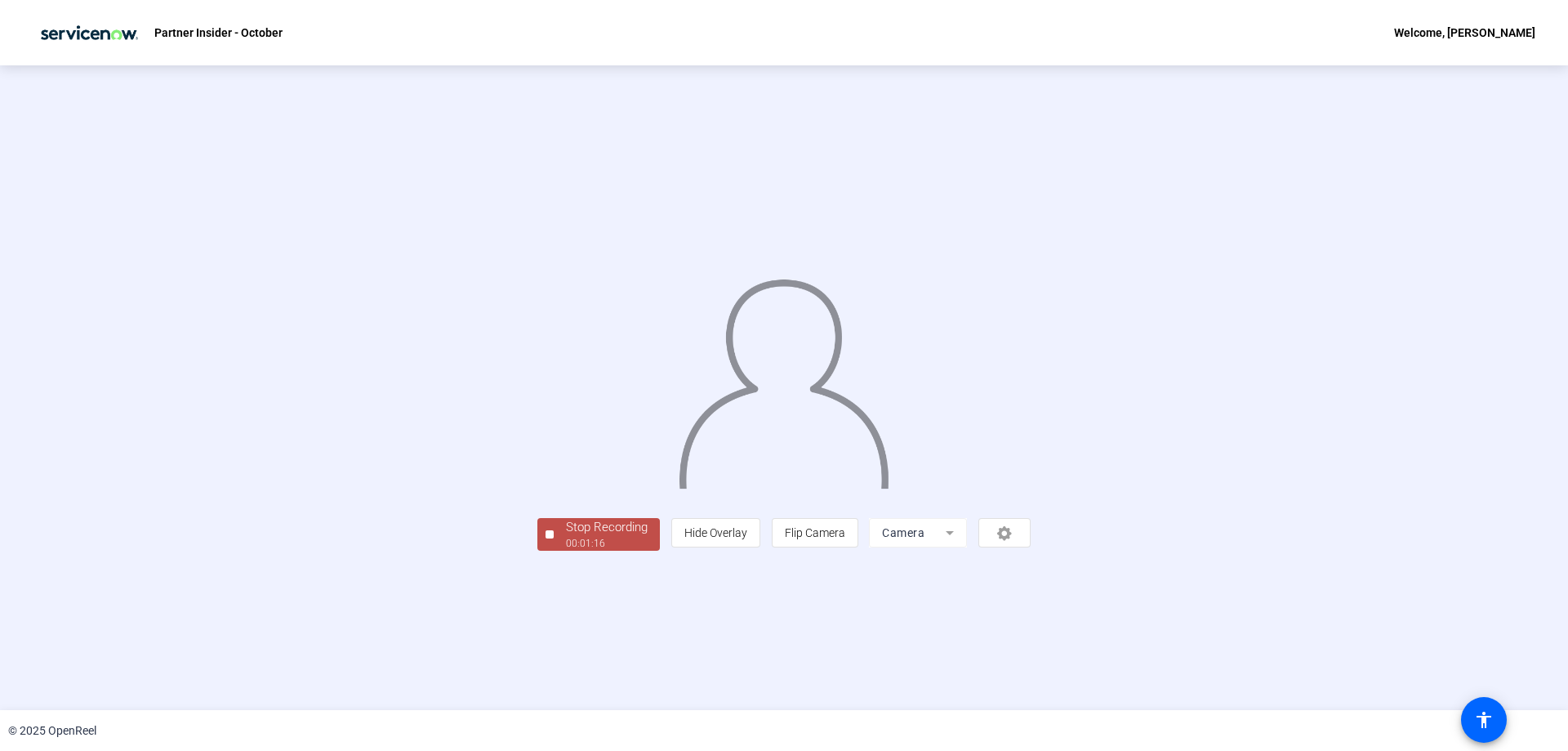
click at [566, 550] on div "00:01:16" at bounding box center [606, 544] width 81 height 15
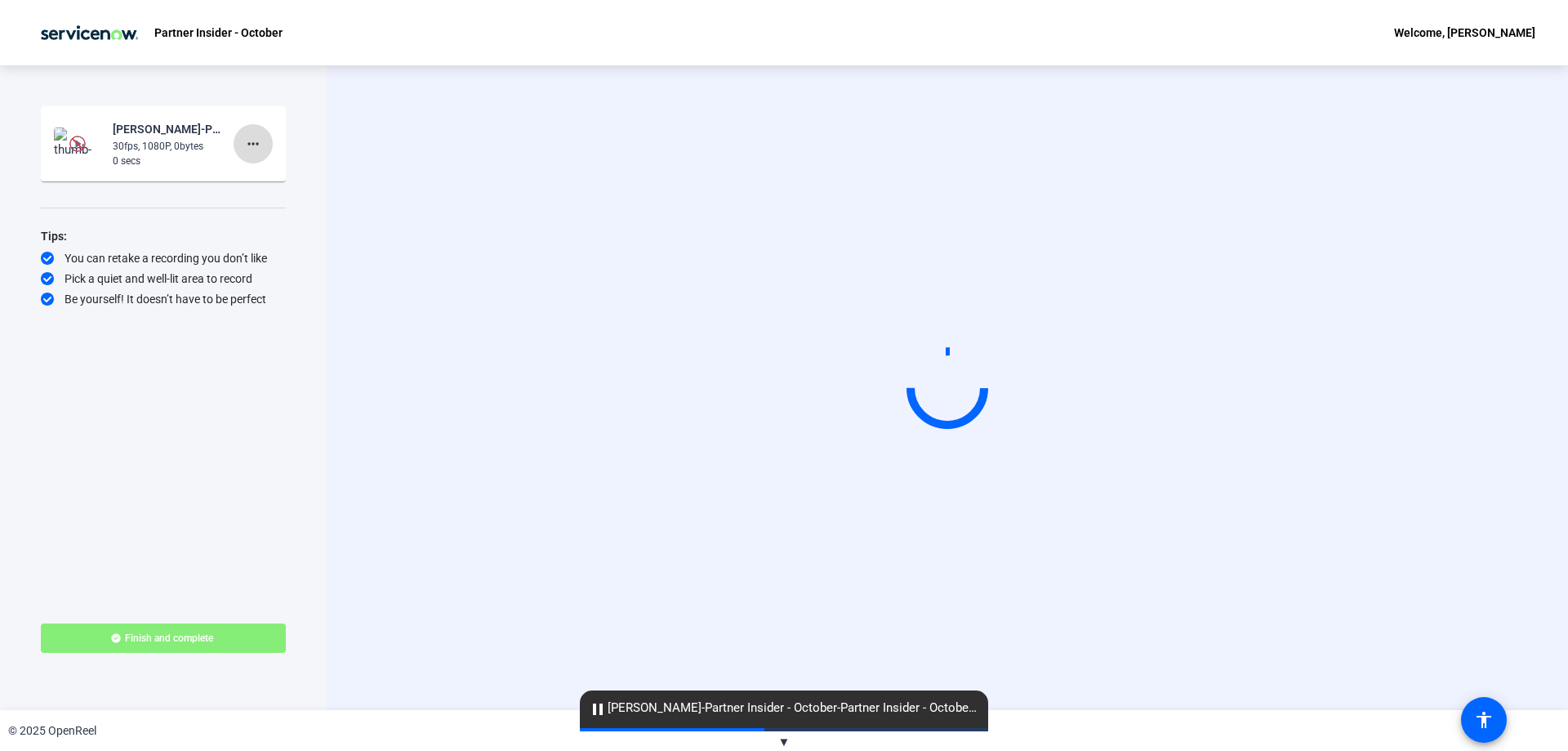
click at [252, 141] on mat-icon "more_horiz" at bounding box center [253, 144] width 20 height 20
click at [283, 177] on span "Delete clip" at bounding box center [279, 178] width 65 height 20
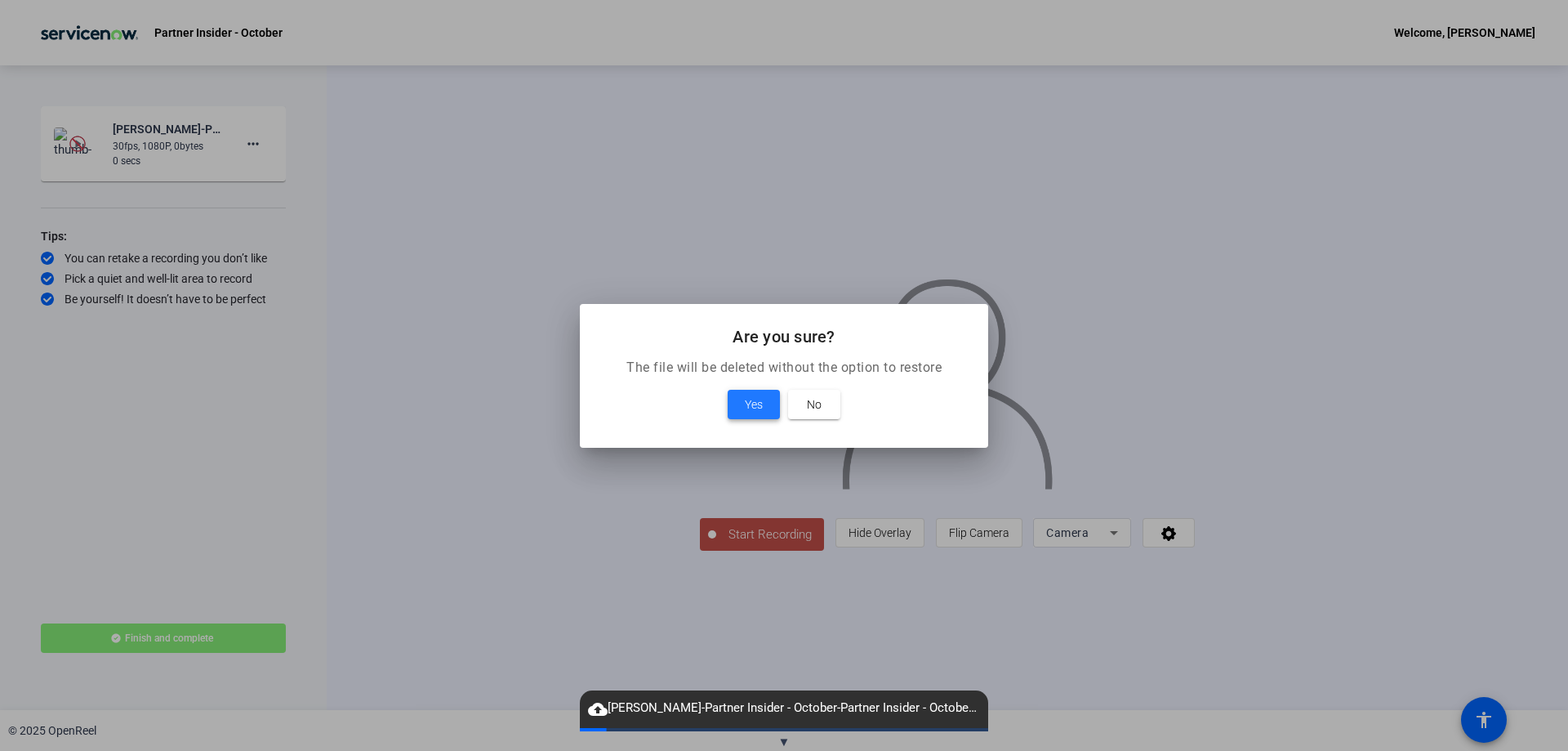
click at [744, 398] on button "Yes" at bounding box center [753, 404] width 52 height 29
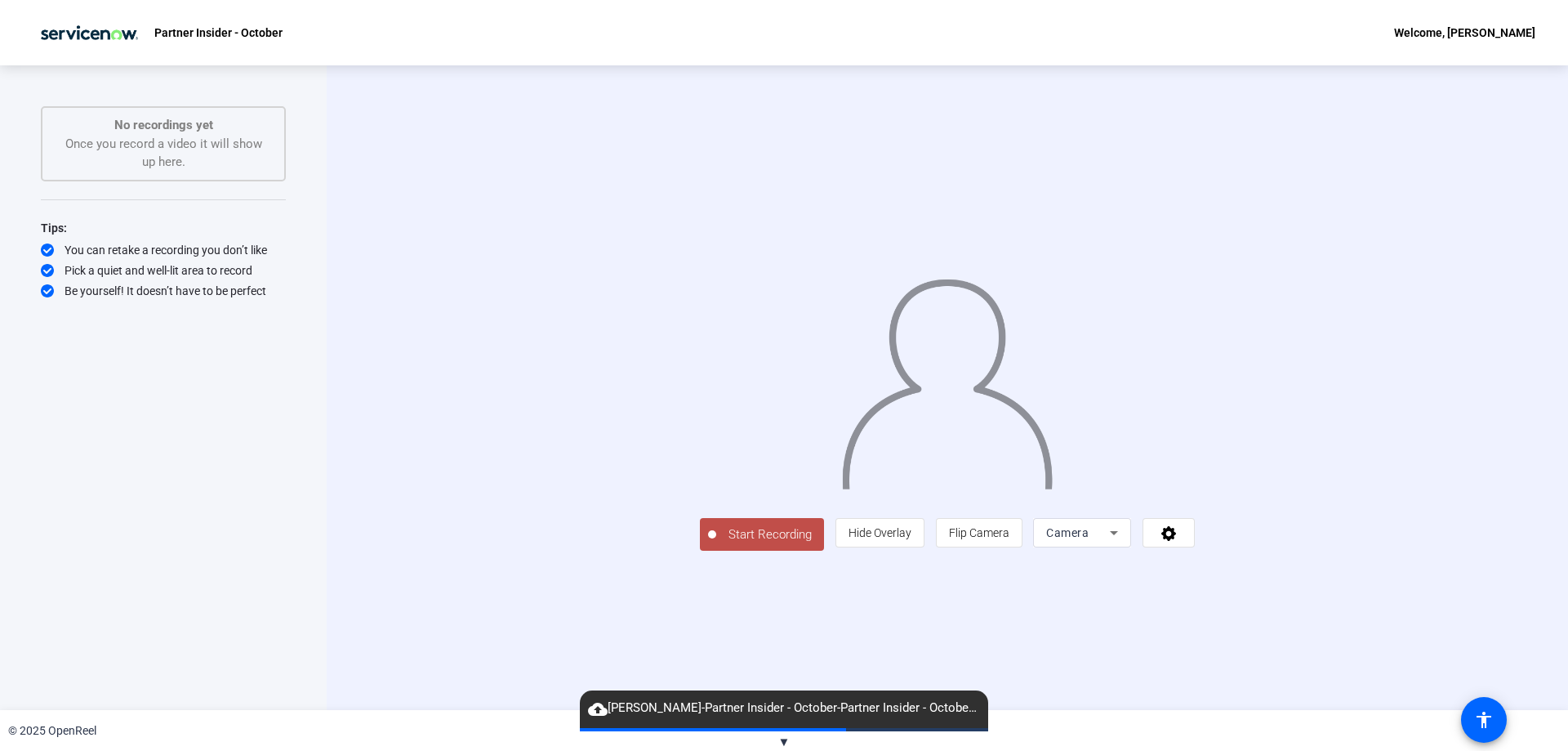
click at [716, 544] on span "Start Recording" at bounding box center [770, 534] width 108 height 19
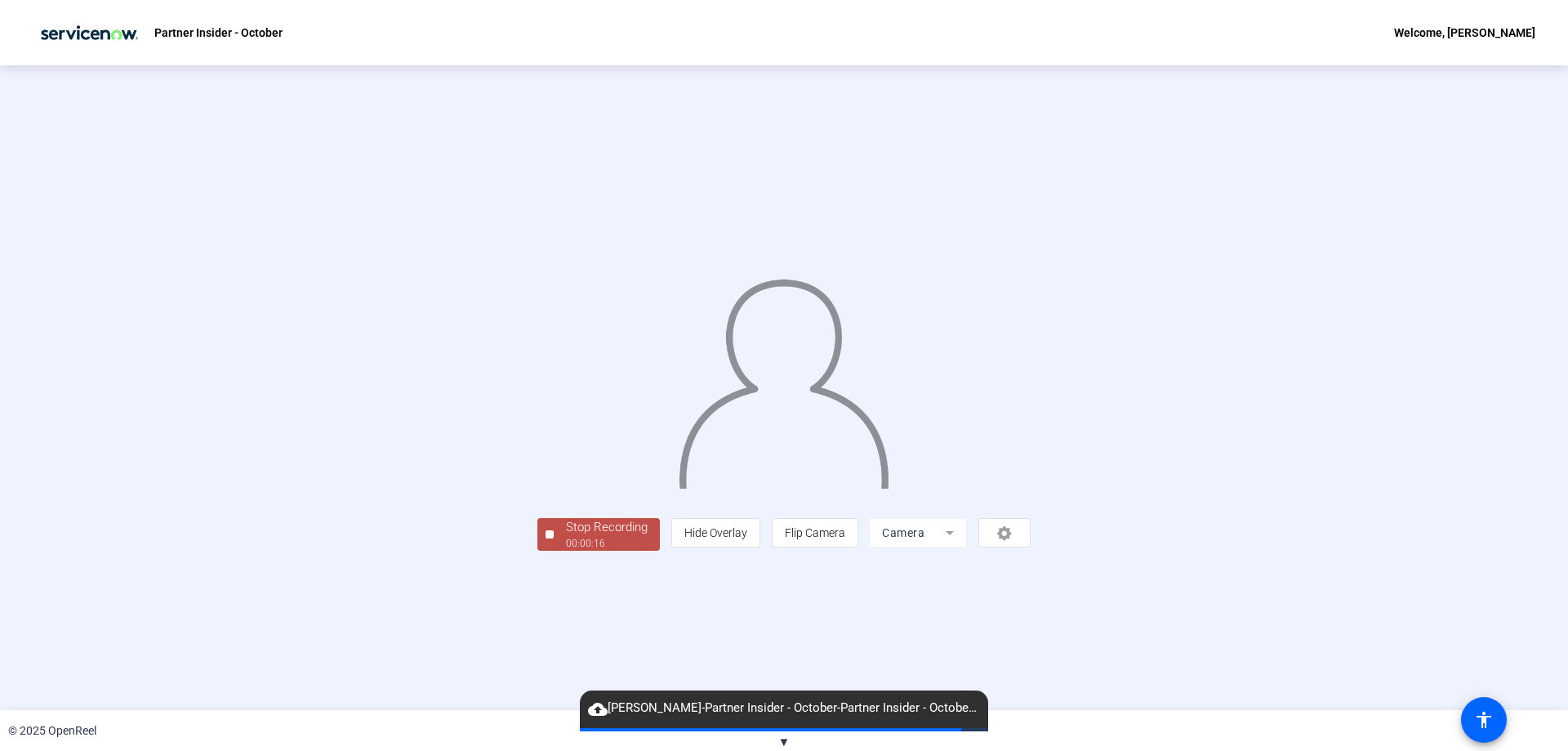
click at [566, 536] on div "Stop Recording" at bounding box center [606, 528] width 81 height 19
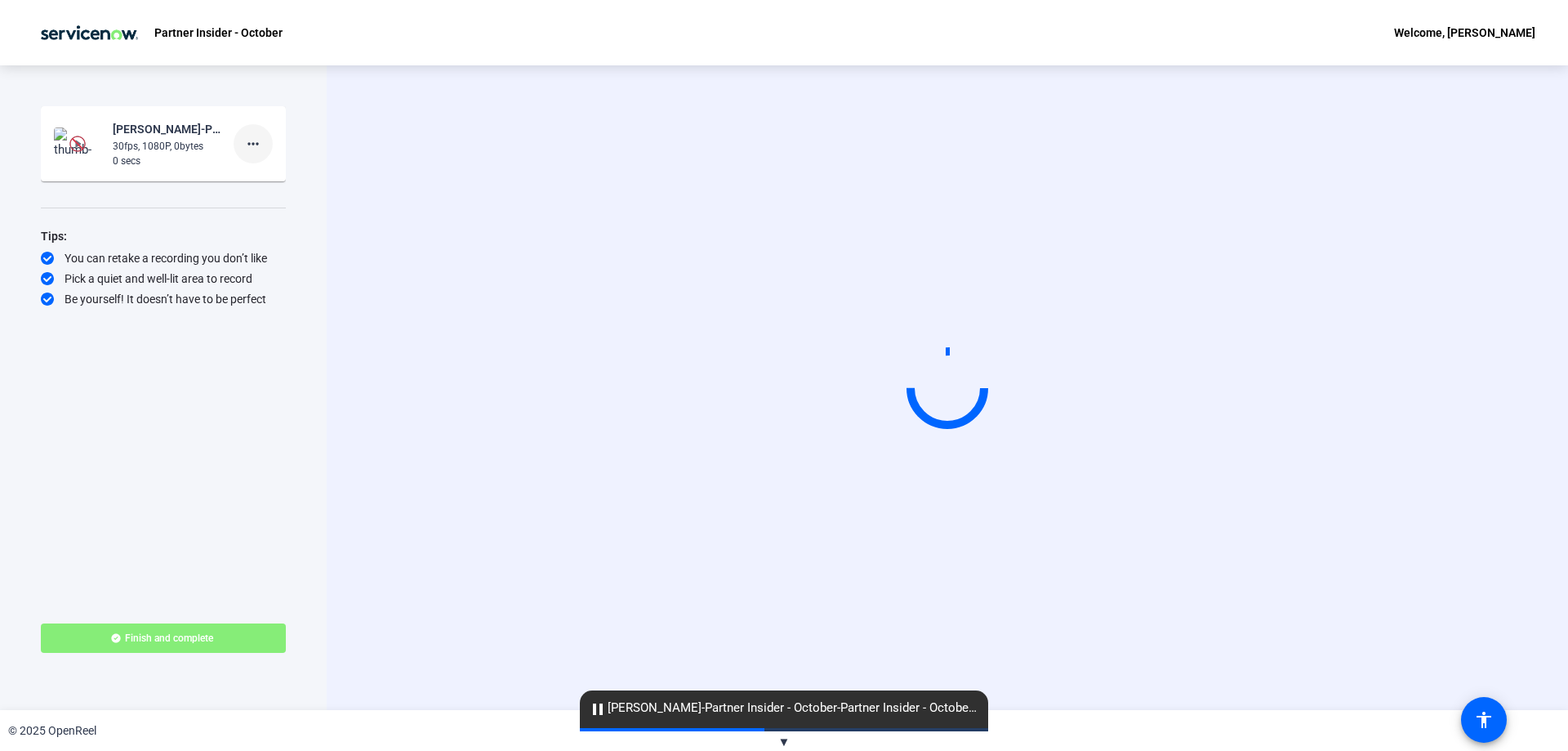
click at [239, 131] on span at bounding box center [253, 143] width 39 height 39
click at [296, 179] on span "Delete clip" at bounding box center [279, 178] width 65 height 20
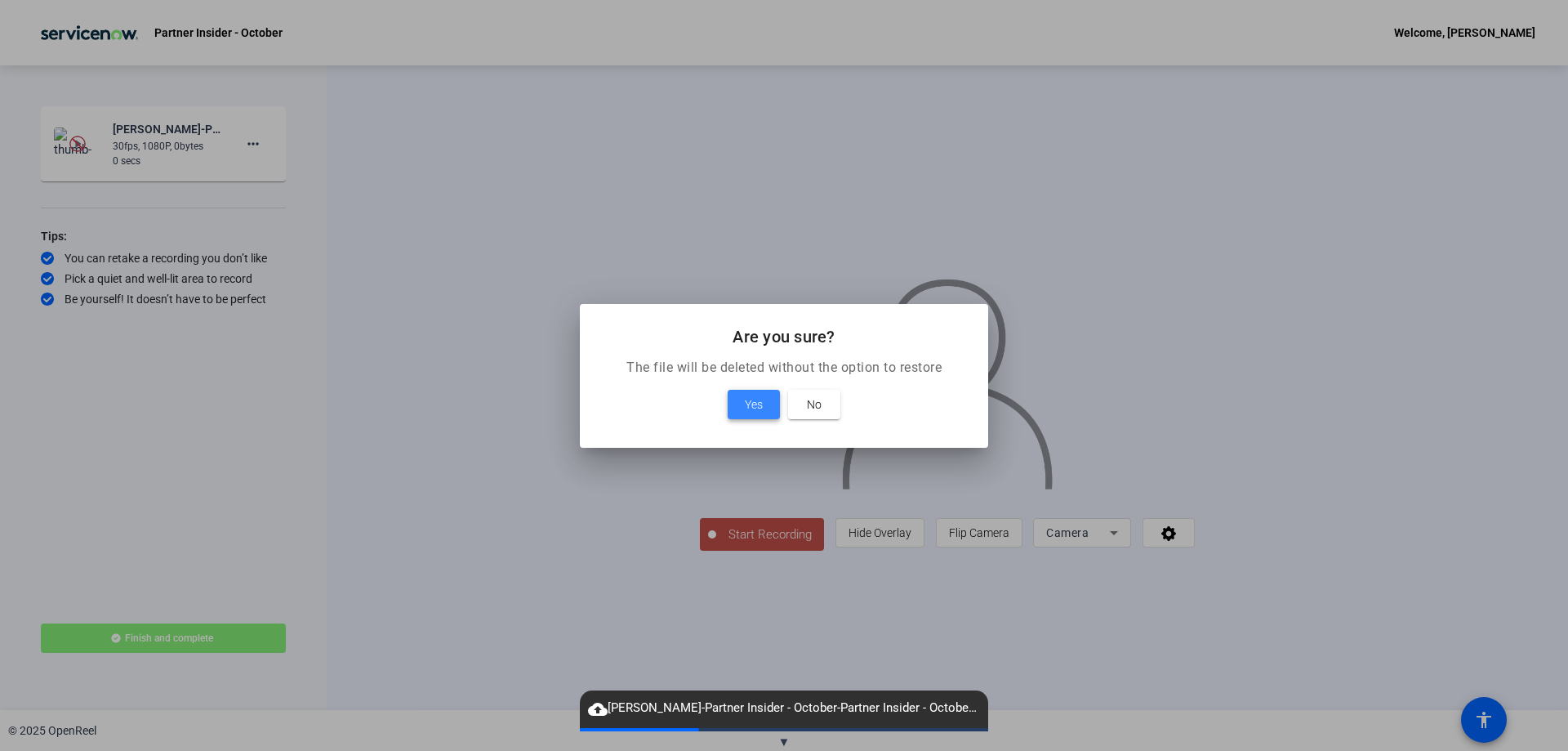
click at [757, 398] on span "Yes" at bounding box center [754, 404] width 18 height 20
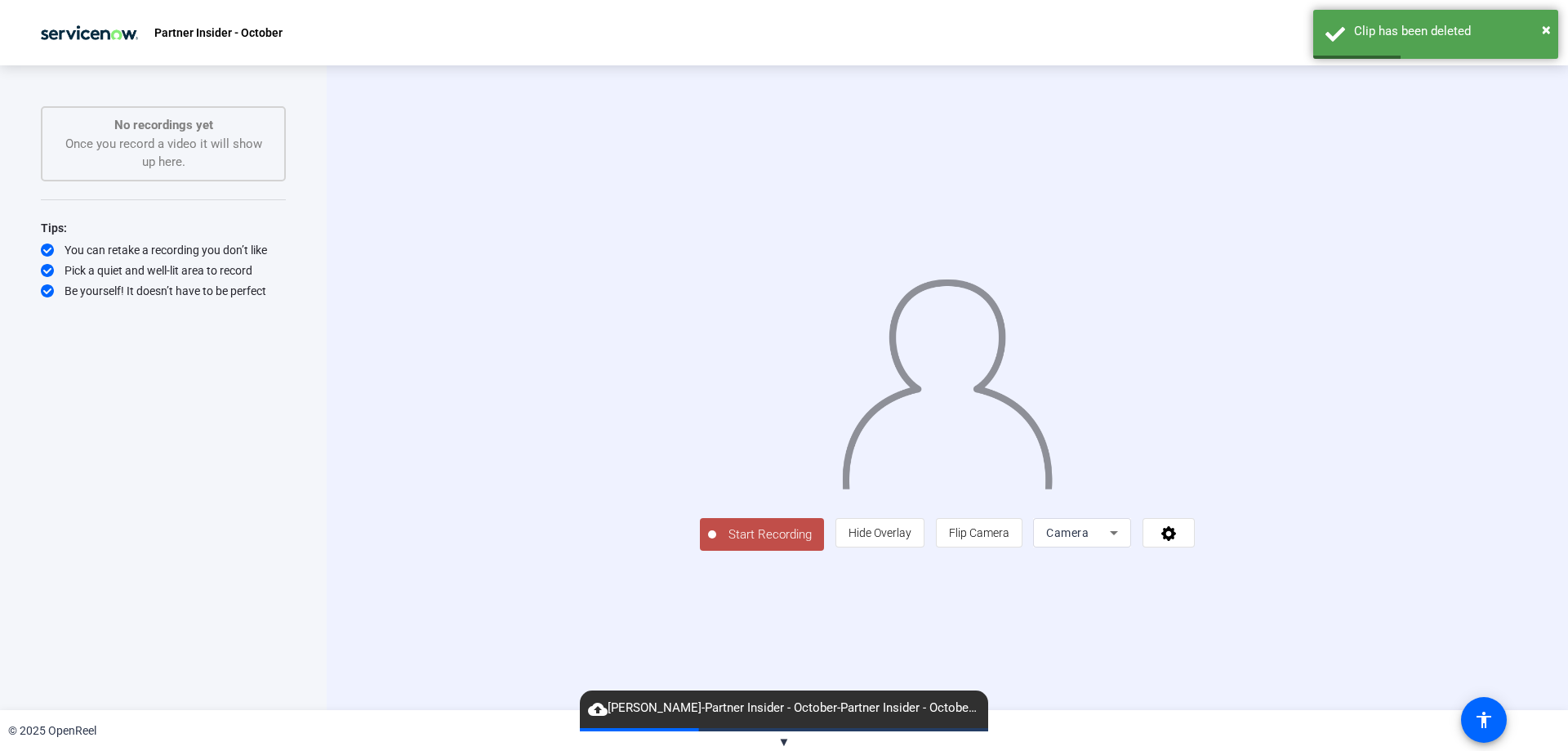
click at [716, 544] on span "Start Recording" at bounding box center [770, 534] width 108 height 19
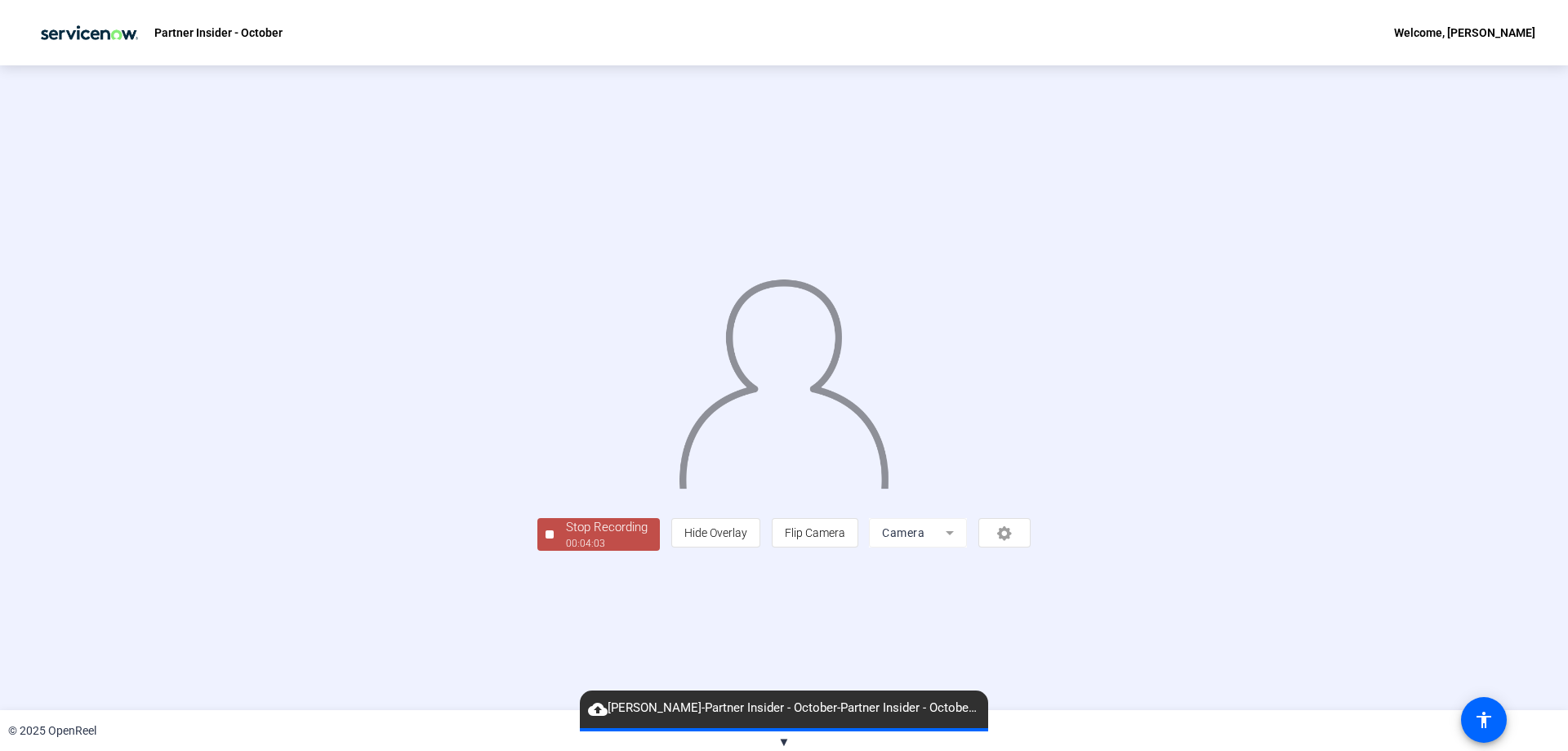
click at [566, 536] on div "Stop Recording" at bounding box center [606, 528] width 81 height 19
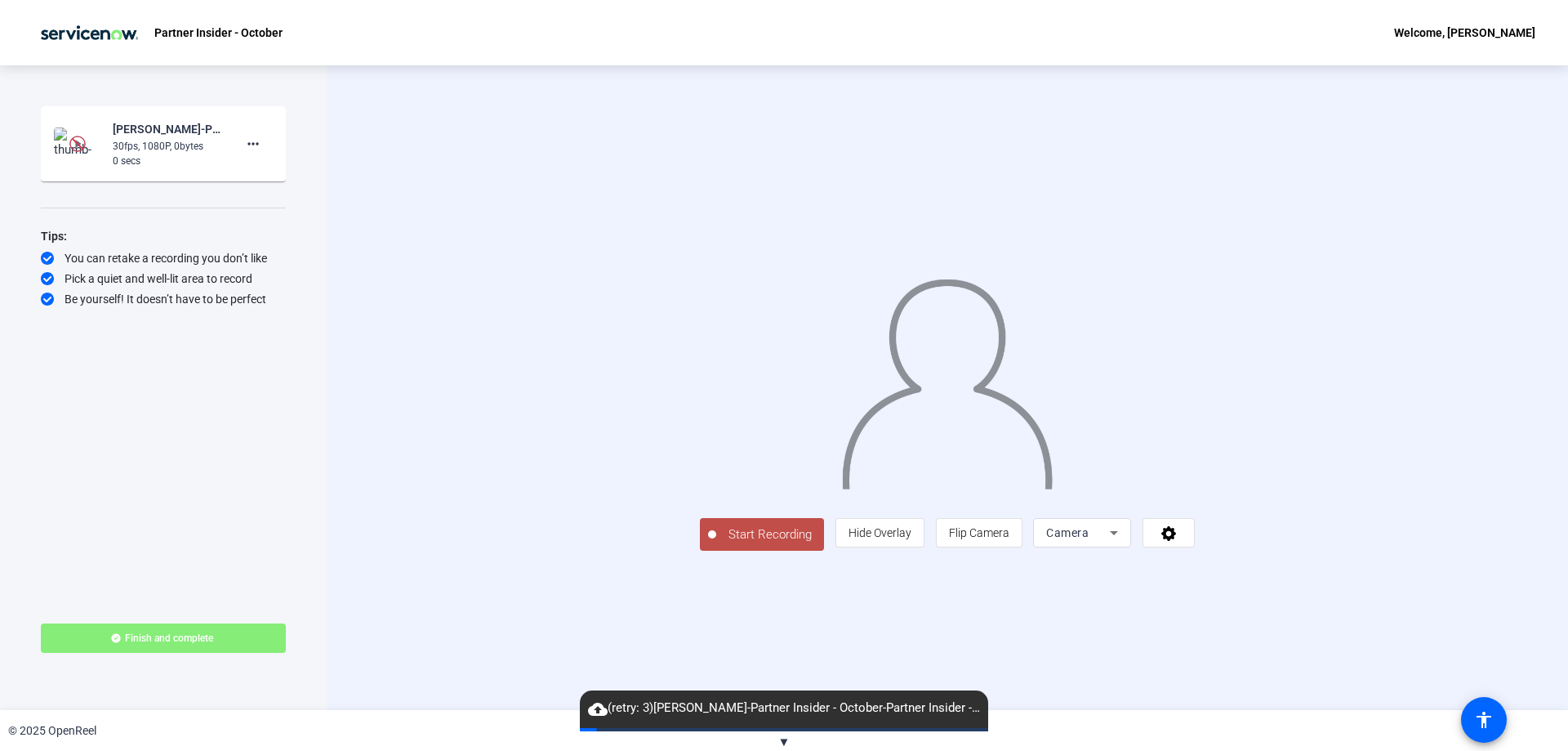
click at [277, 150] on mat-card-content "Divya Rajagopalan-Partner Insider - October-Partner Insider - October-175900571…" at bounding box center [163, 143] width 245 height 75
click at [255, 144] on mat-icon "more_horiz" at bounding box center [253, 144] width 20 height 20
click at [272, 176] on span "Delete clip" at bounding box center [279, 178] width 65 height 20
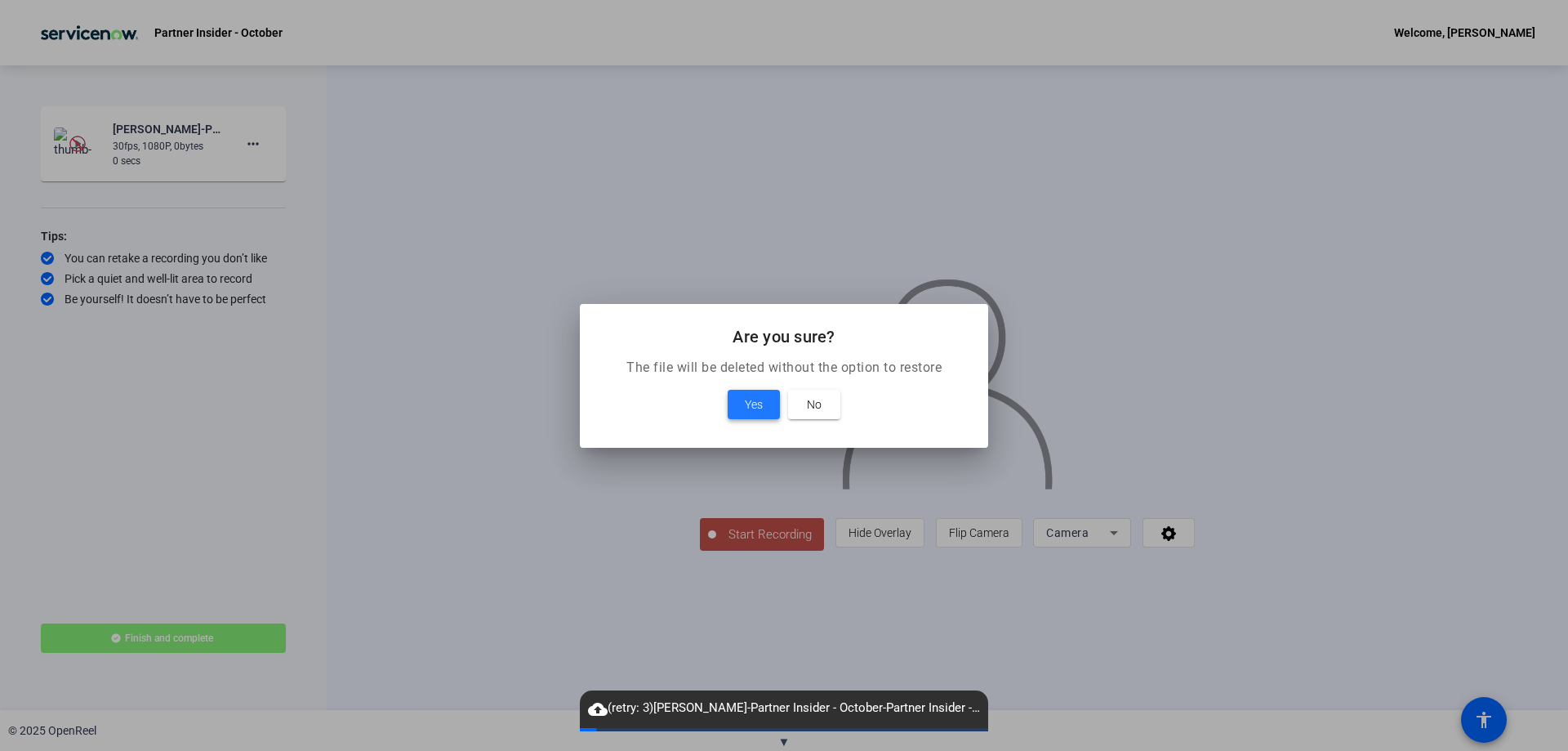
drag, startPoint x: 748, startPoint y: 404, endPoint x: 745, endPoint y: 394, distance: 10.4
click at [748, 403] on span "Yes" at bounding box center [754, 404] width 18 height 20
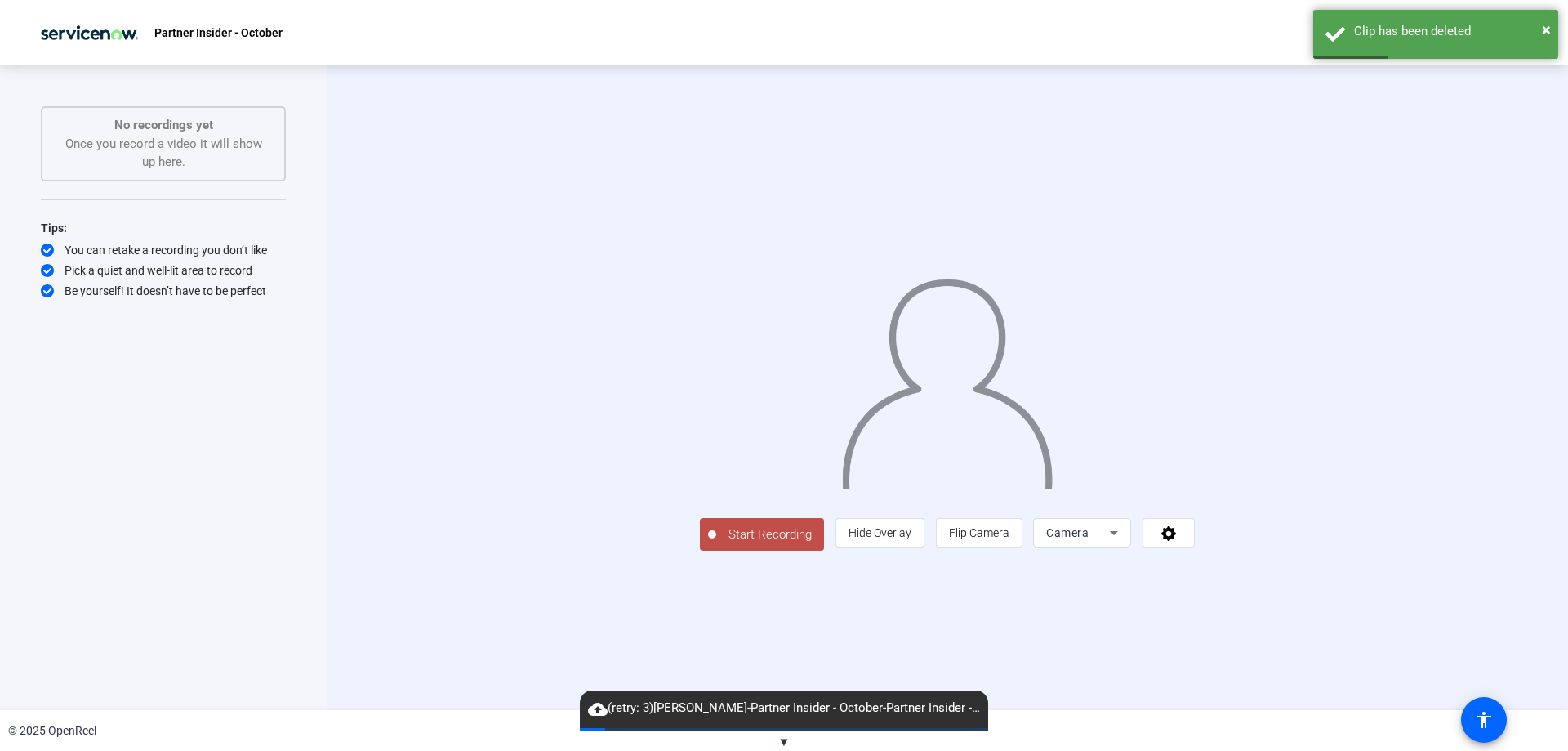
click at [716, 544] on span "Start Recording" at bounding box center [770, 534] width 108 height 19
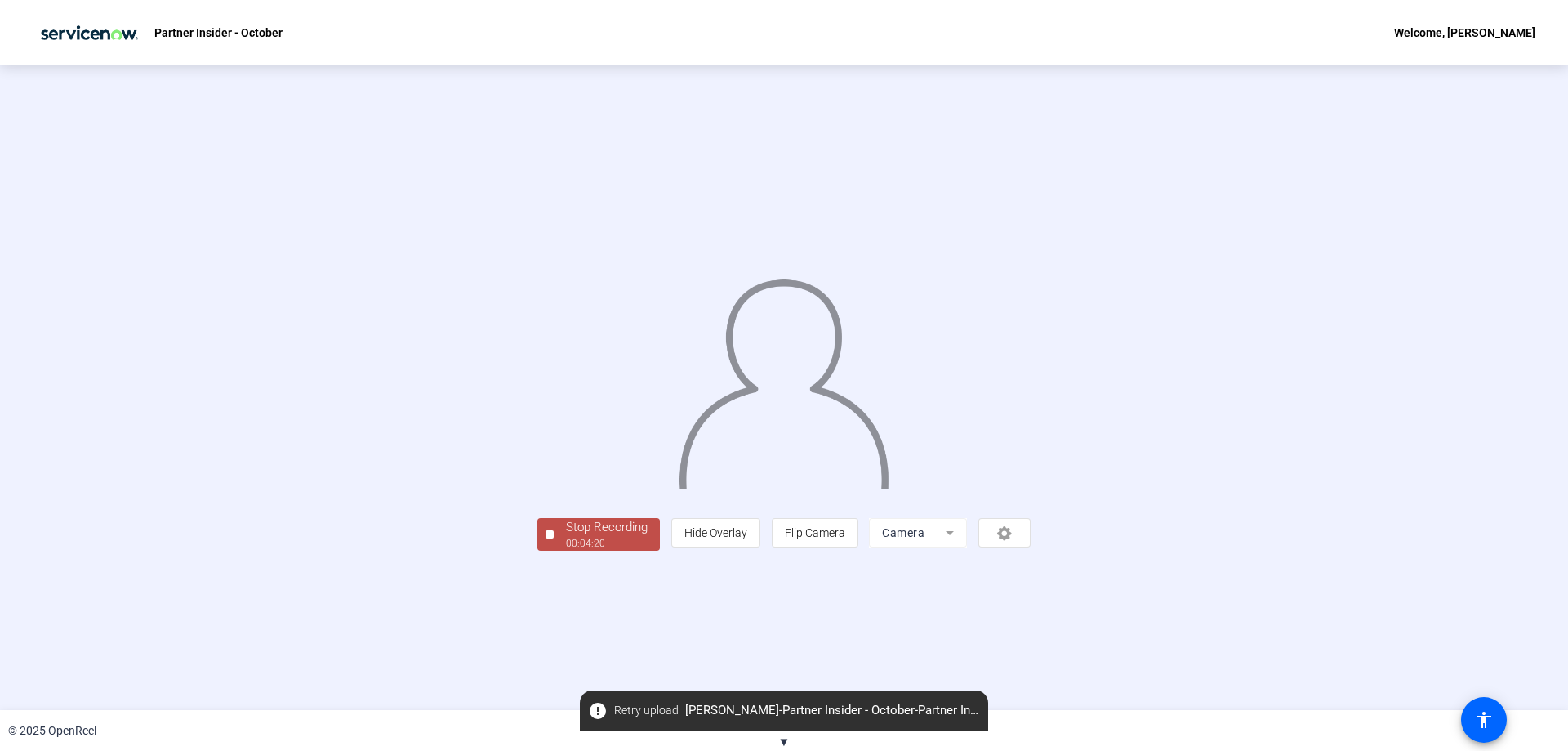
click at [566, 550] on div "00:04:20" at bounding box center [606, 544] width 81 height 15
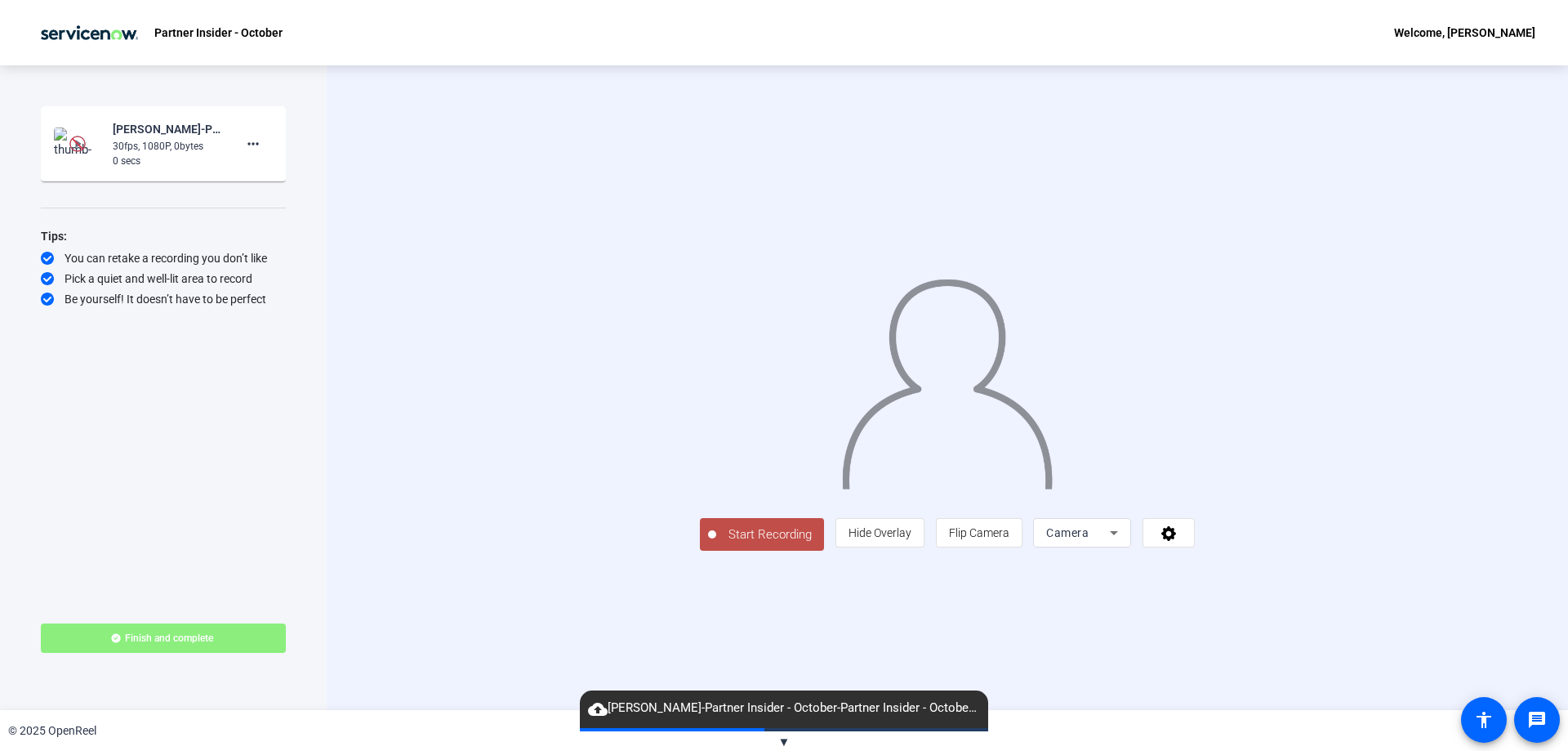
click at [209, 634] on span "Finish and complete" at bounding box center [168, 638] width 88 height 13
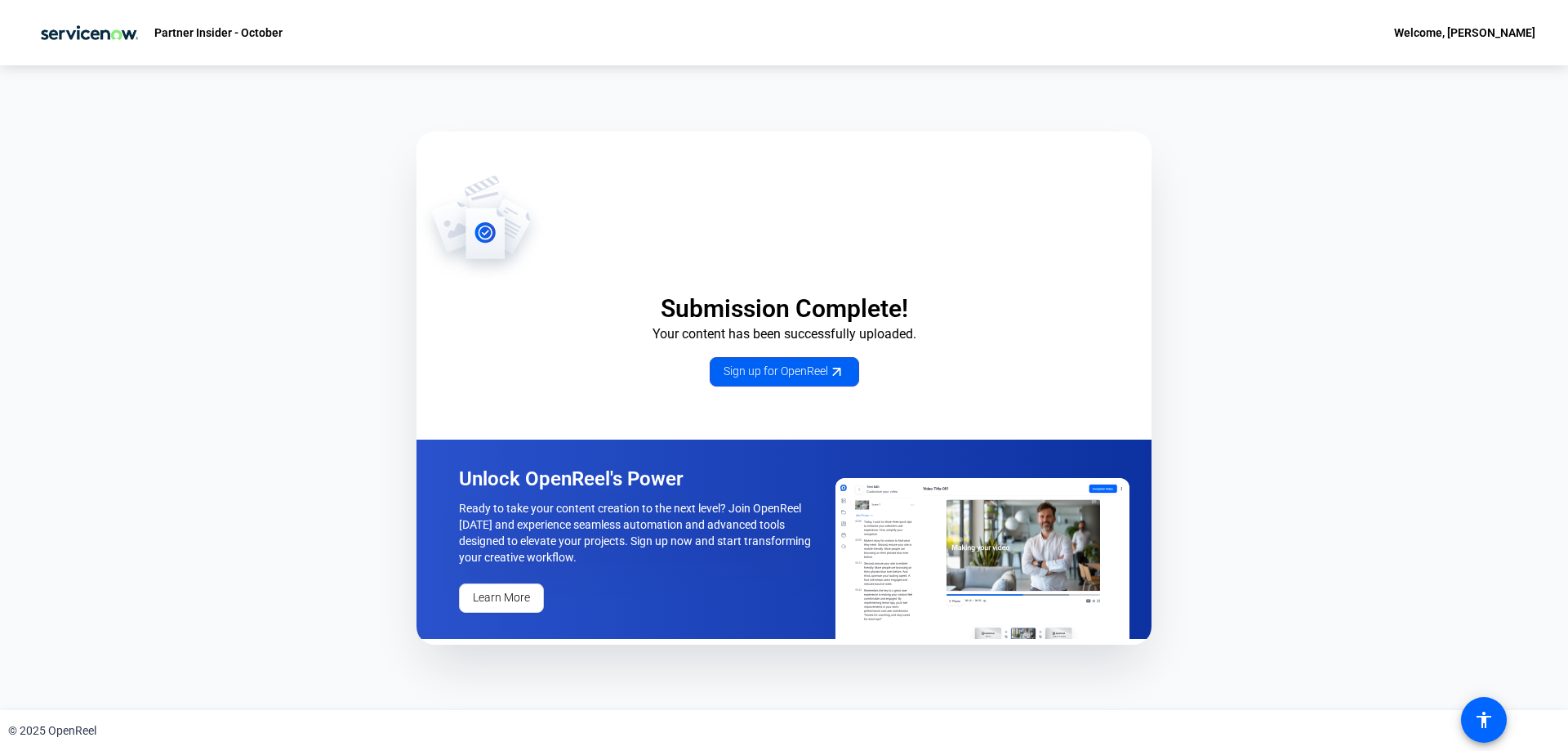
click at [760, 376] on span "Sign up for OpenReel" at bounding box center [784, 371] width 122 height 17
click at [1436, 32] on div "Welcome, [PERSON_NAME]" at bounding box center [1464, 32] width 141 height 20
click at [191, 34] on div at bounding box center [784, 376] width 1568 height 751
click at [216, 15] on div "Partner Insider - October Welcome, [PERSON_NAME]" at bounding box center [784, 32] width 1568 height 65
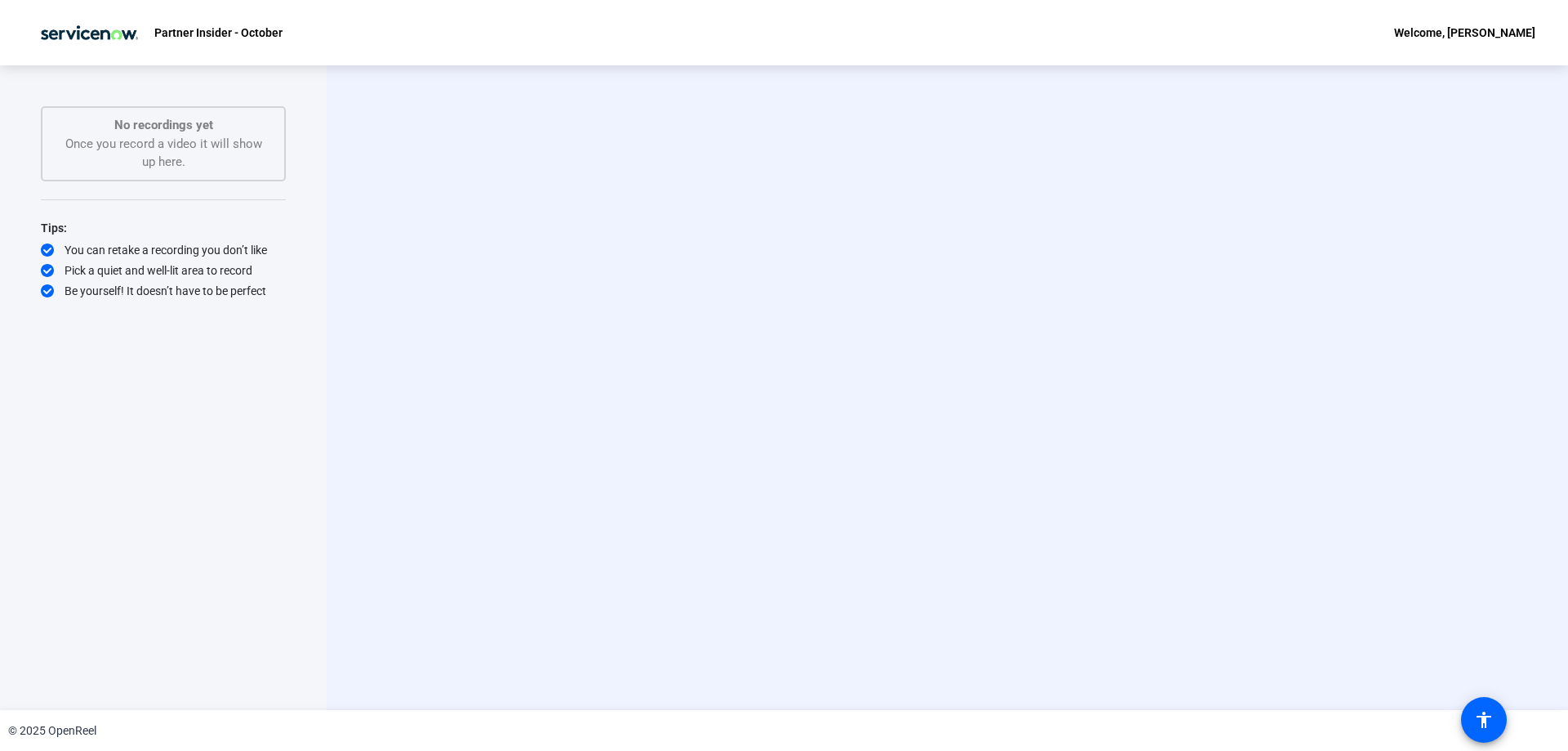
click at [213, 147] on div "No recordings yet Once you record a video it will show up here." at bounding box center [163, 144] width 209 height 56
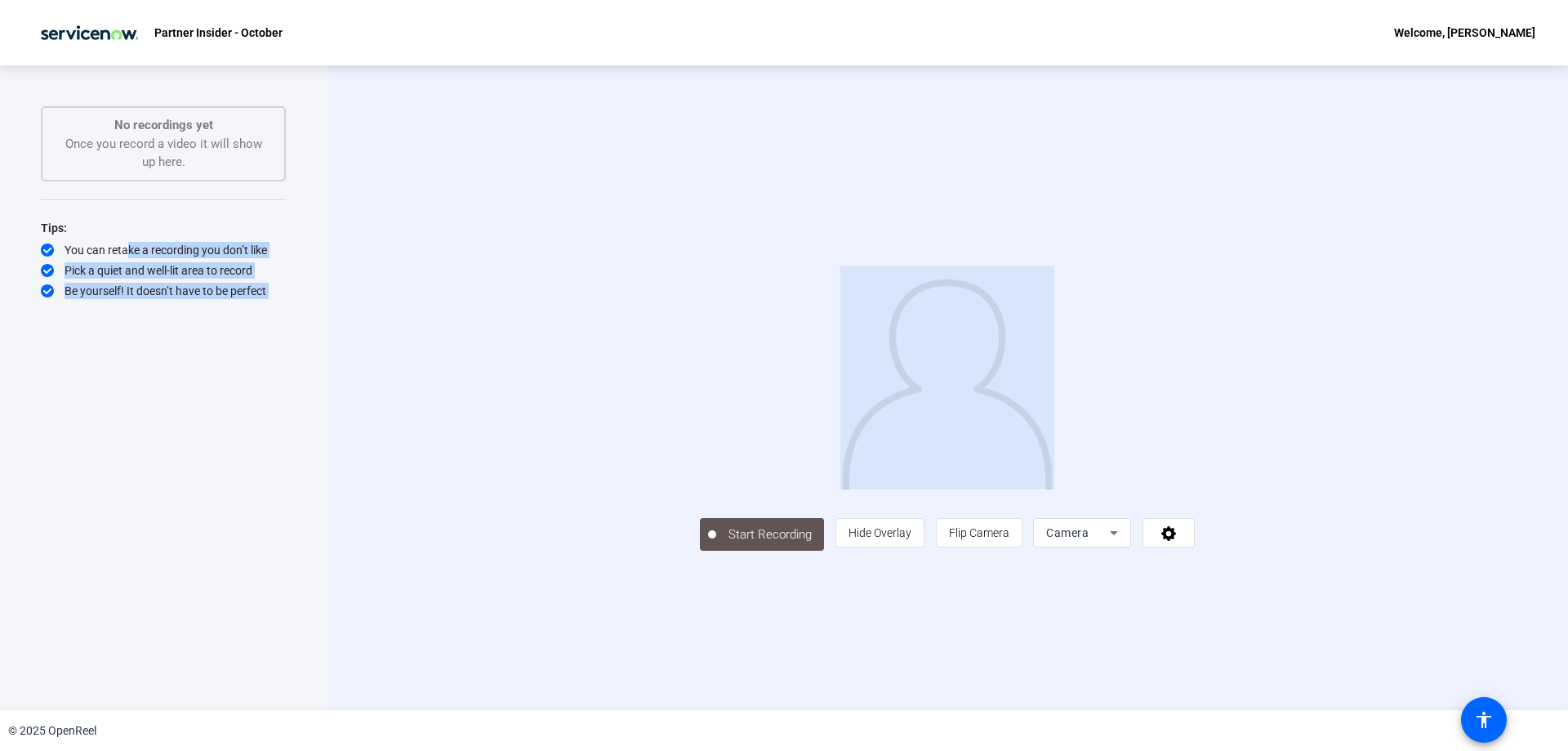
drag, startPoint x: 123, startPoint y: 245, endPoint x: 344, endPoint y: 252, distance: 221.1
click at [344, 252] on div "Start Recording No recordings yet Once you record a video it will show up here.…" at bounding box center [784, 387] width 1568 height 644
click at [272, 414] on div "Start Recording No recordings yet Once you record a video it will show up here.…" at bounding box center [163, 370] width 245 height 529
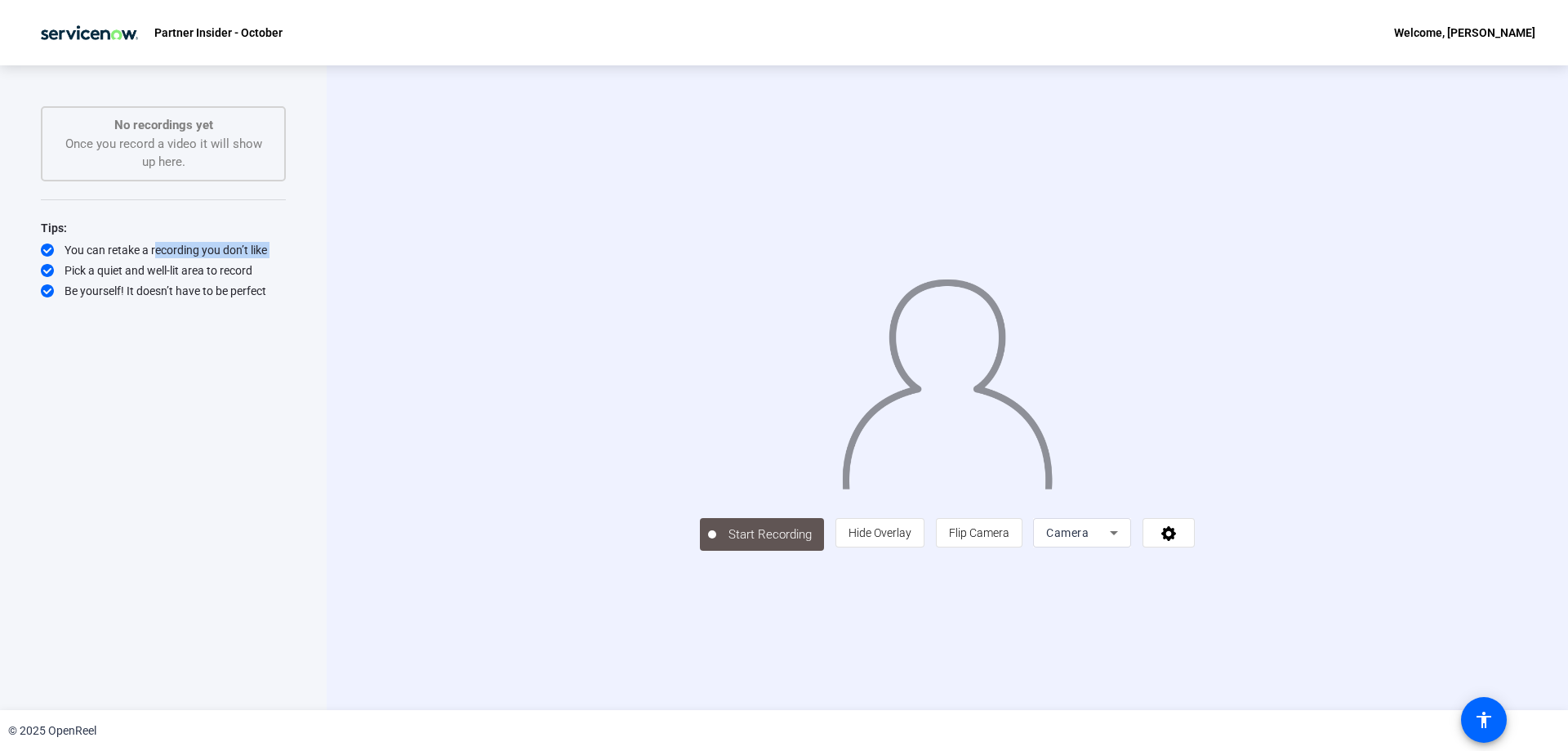
drag, startPoint x: 152, startPoint y: 258, endPoint x: 290, endPoint y: 267, distance: 138.3
click at [290, 267] on div "Start Recording No recordings yet Once you record a video it will show up here.…" at bounding box center [163, 387] width 326 height 644
click at [260, 387] on div "Start Recording No recordings yet Once you record a video it will show up here.…" at bounding box center [163, 370] width 245 height 529
drag, startPoint x: 187, startPoint y: 246, endPoint x: 321, endPoint y: 256, distance: 134.4
click at [268, 257] on div "You can retake a recording you don’t like" at bounding box center [163, 250] width 245 height 16
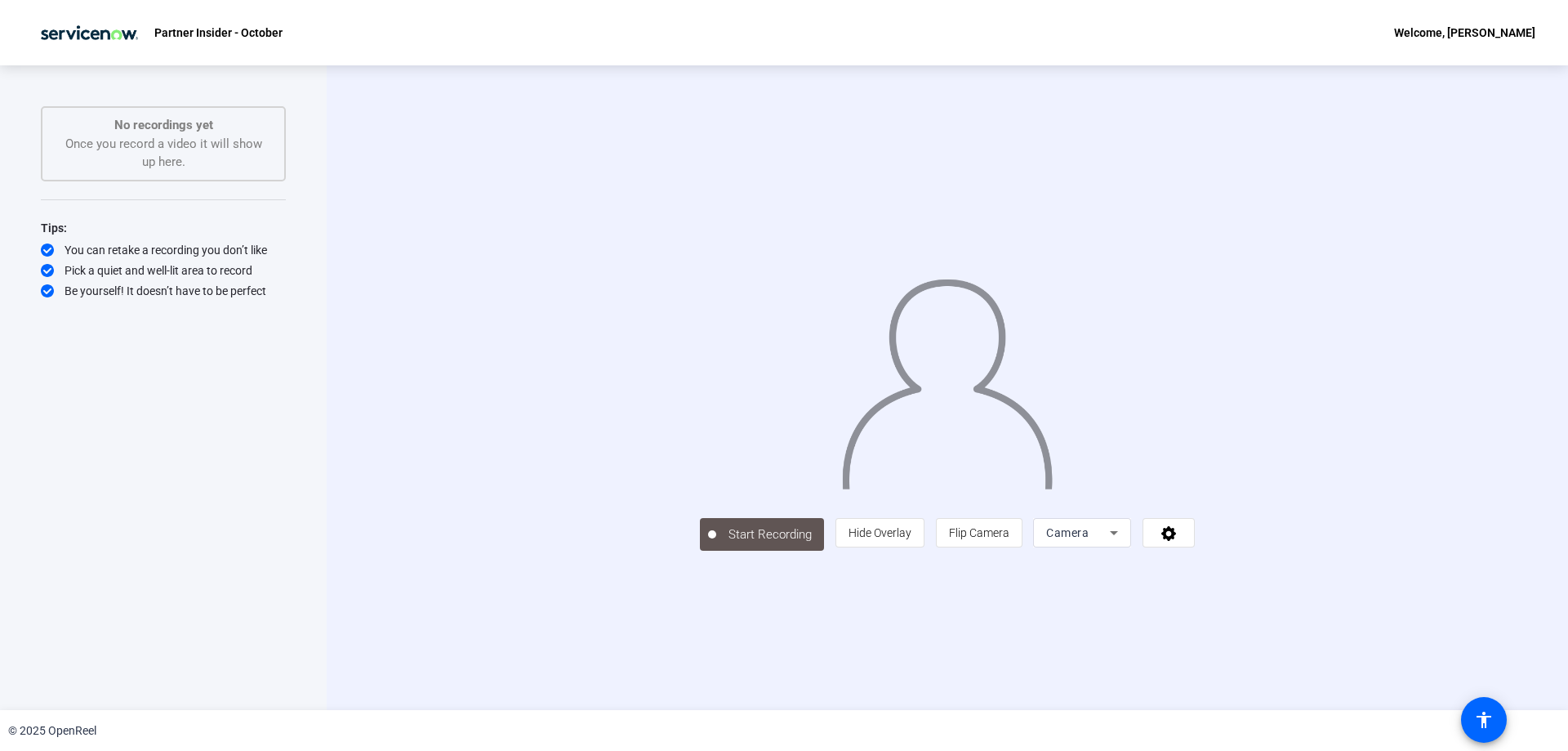
click at [811, 675] on div "Start Recording person Hide Overlay flip Flip Camera Camera" at bounding box center [947, 387] width 1242 height 644
click at [214, 152] on div "No recordings yet Once you record a video it will show up here." at bounding box center [163, 144] width 209 height 56
click at [966, 313] on img at bounding box center [948, 378] width 214 height 223
click at [700, 551] on div "Start Recording person Hide Overlay flip Flip Camera Camera" at bounding box center [947, 533] width 495 height 36
click at [716, 544] on span "Start Recording" at bounding box center [770, 534] width 108 height 19
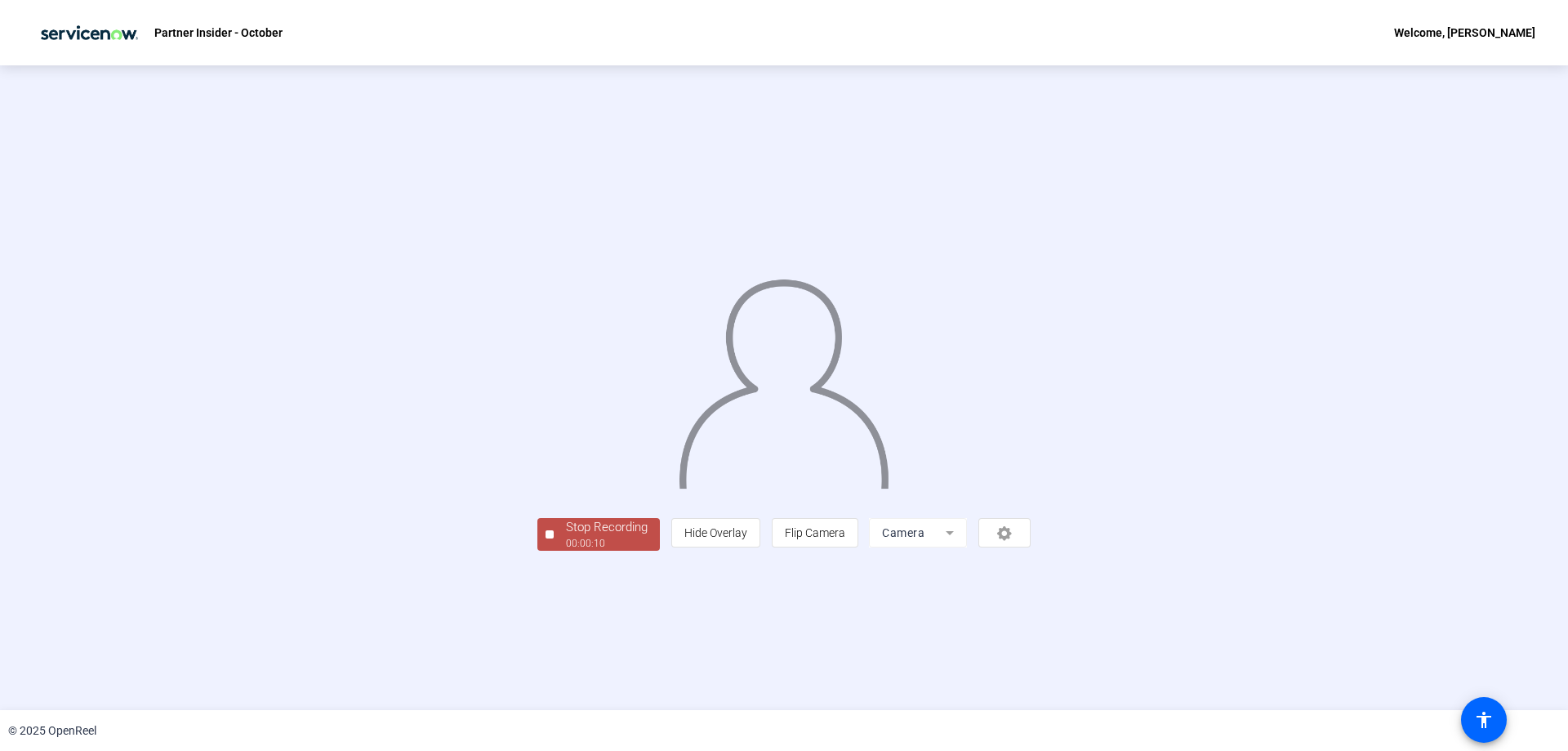
click at [566, 550] on div "00:00:10" at bounding box center [606, 544] width 81 height 15
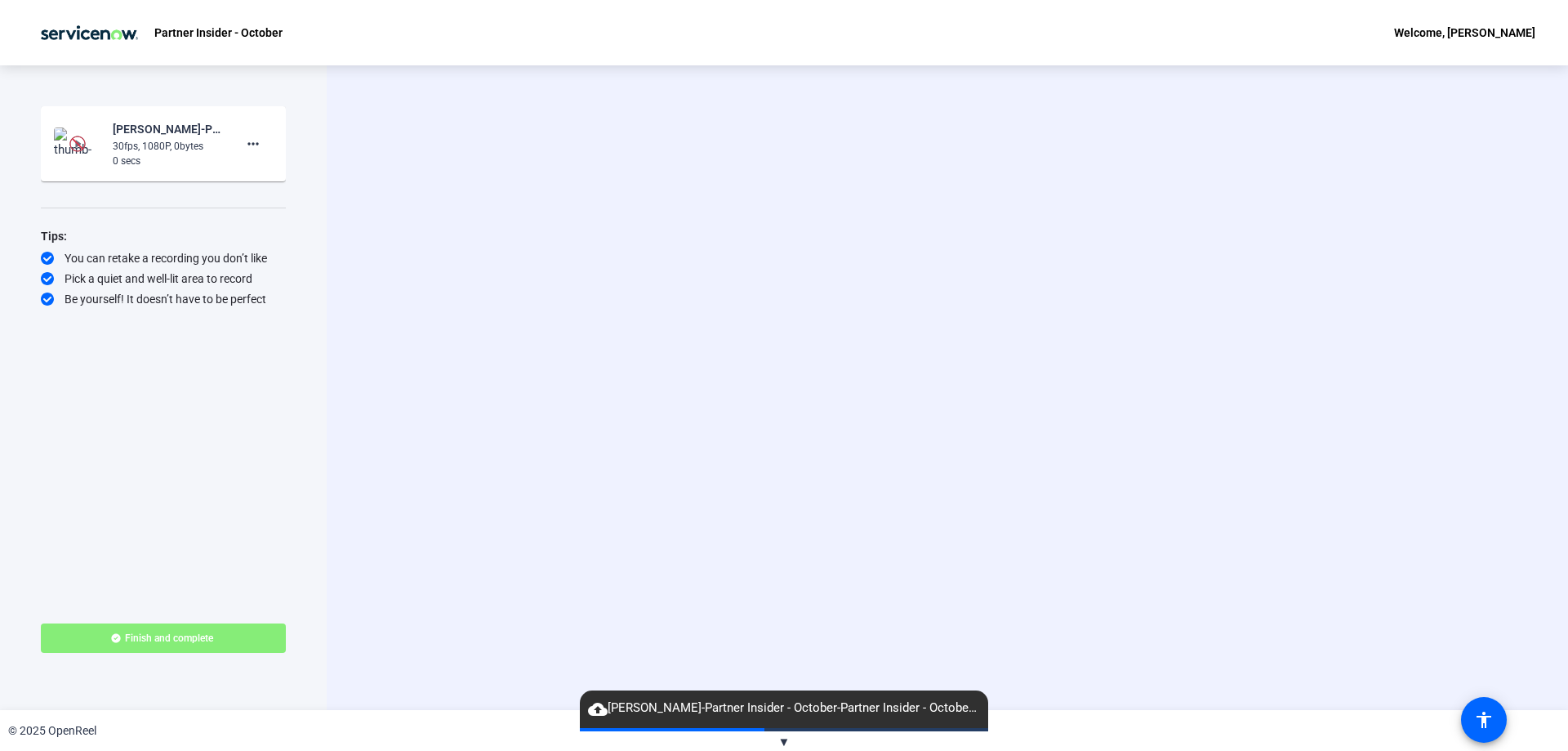
click at [47, 373] on div "Start Recording [PERSON_NAME]-Partner Insider - October-Partner Insider - Octob…" at bounding box center [163, 349] width 245 height 487
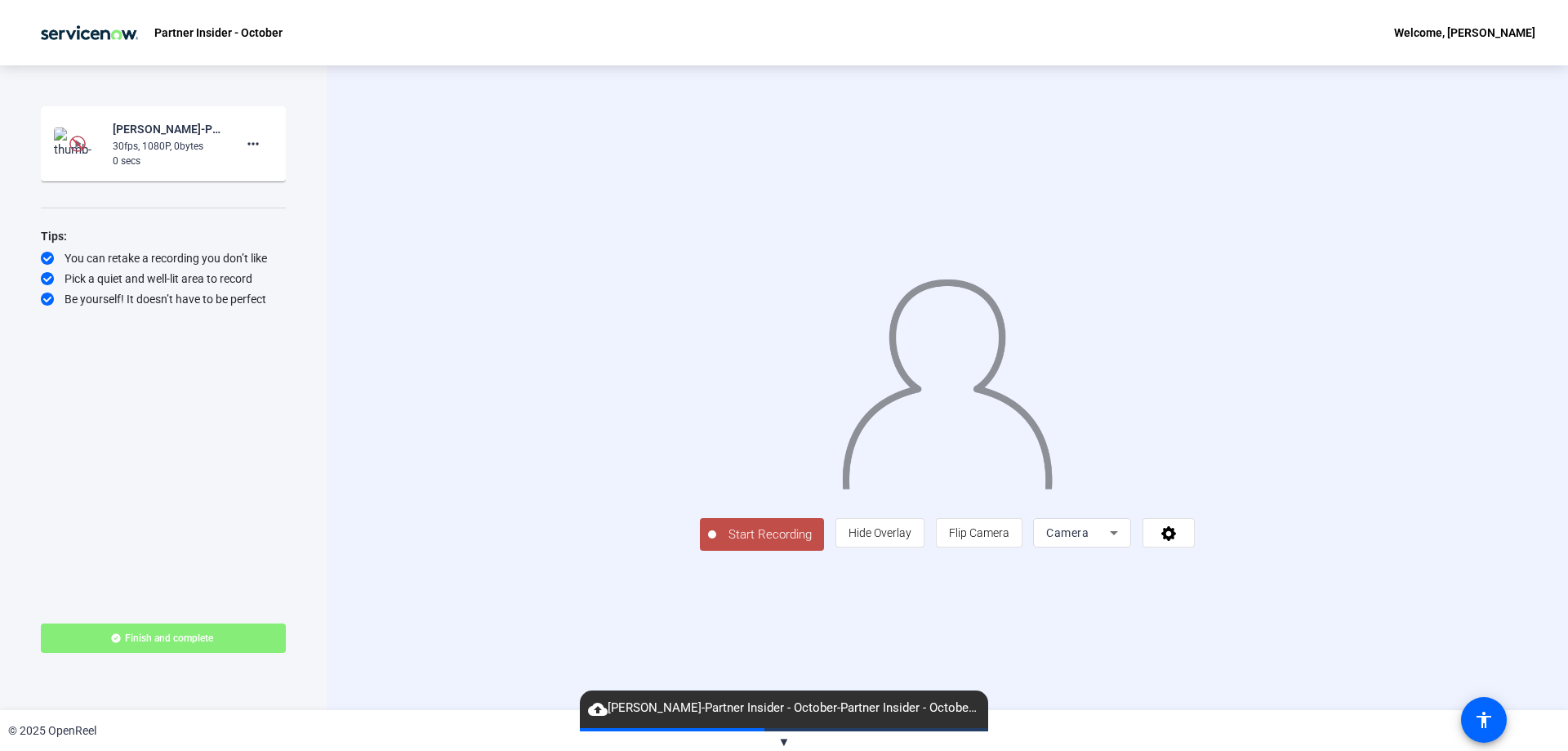
click at [716, 544] on span "Start Recording" at bounding box center [770, 534] width 108 height 19
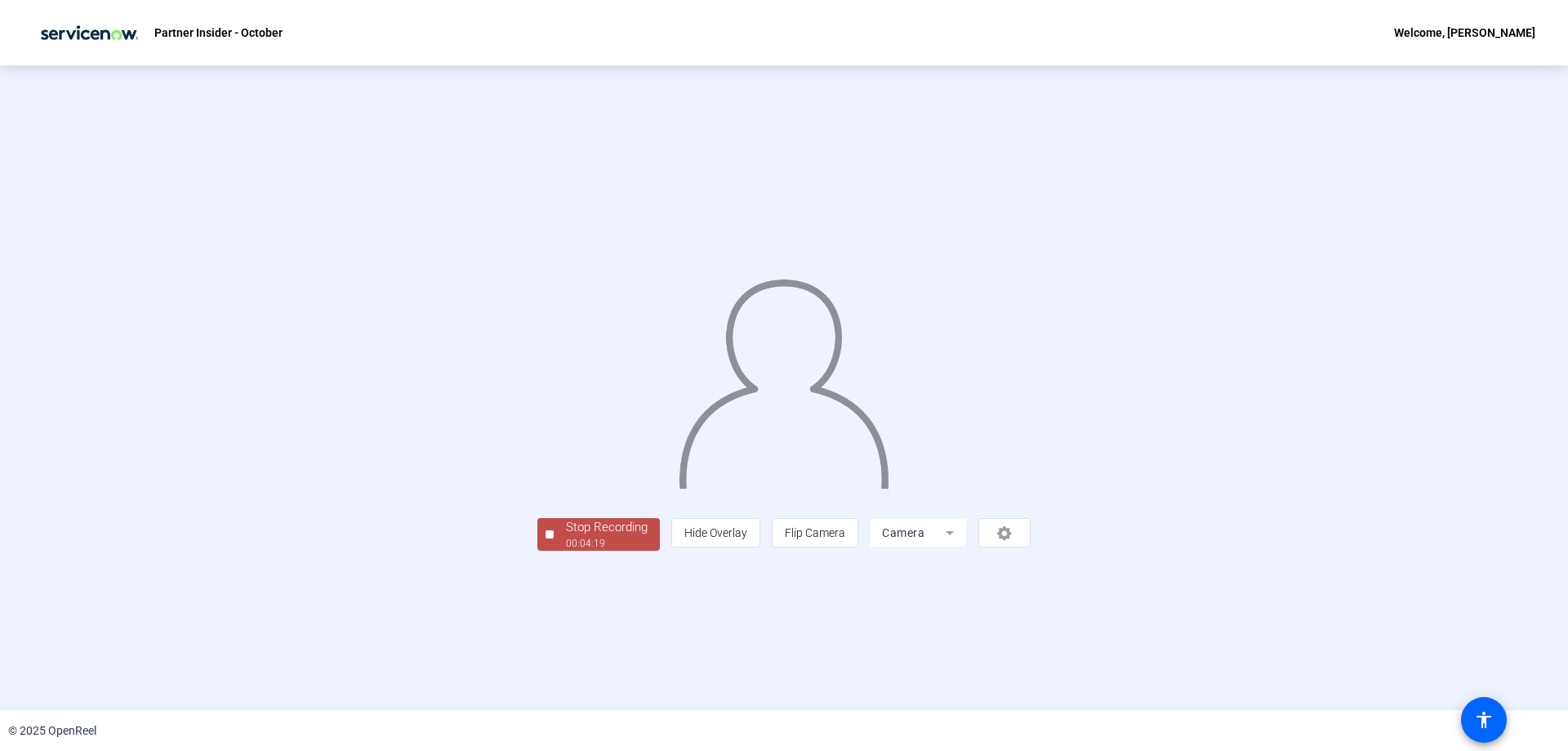
click at [566, 536] on div "Stop Recording" at bounding box center [606, 528] width 81 height 19
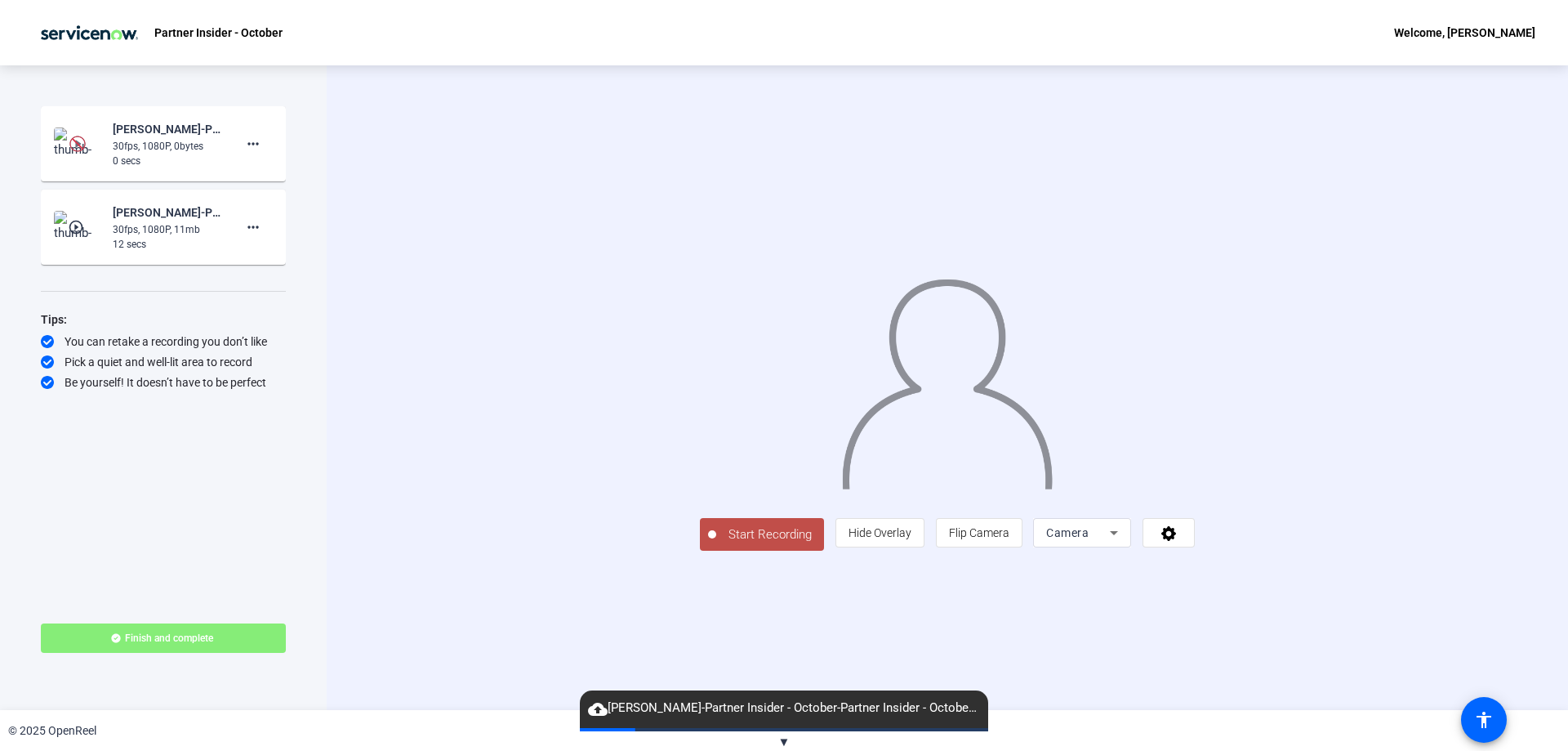
click at [716, 544] on span "Start Recording" at bounding box center [770, 534] width 108 height 19
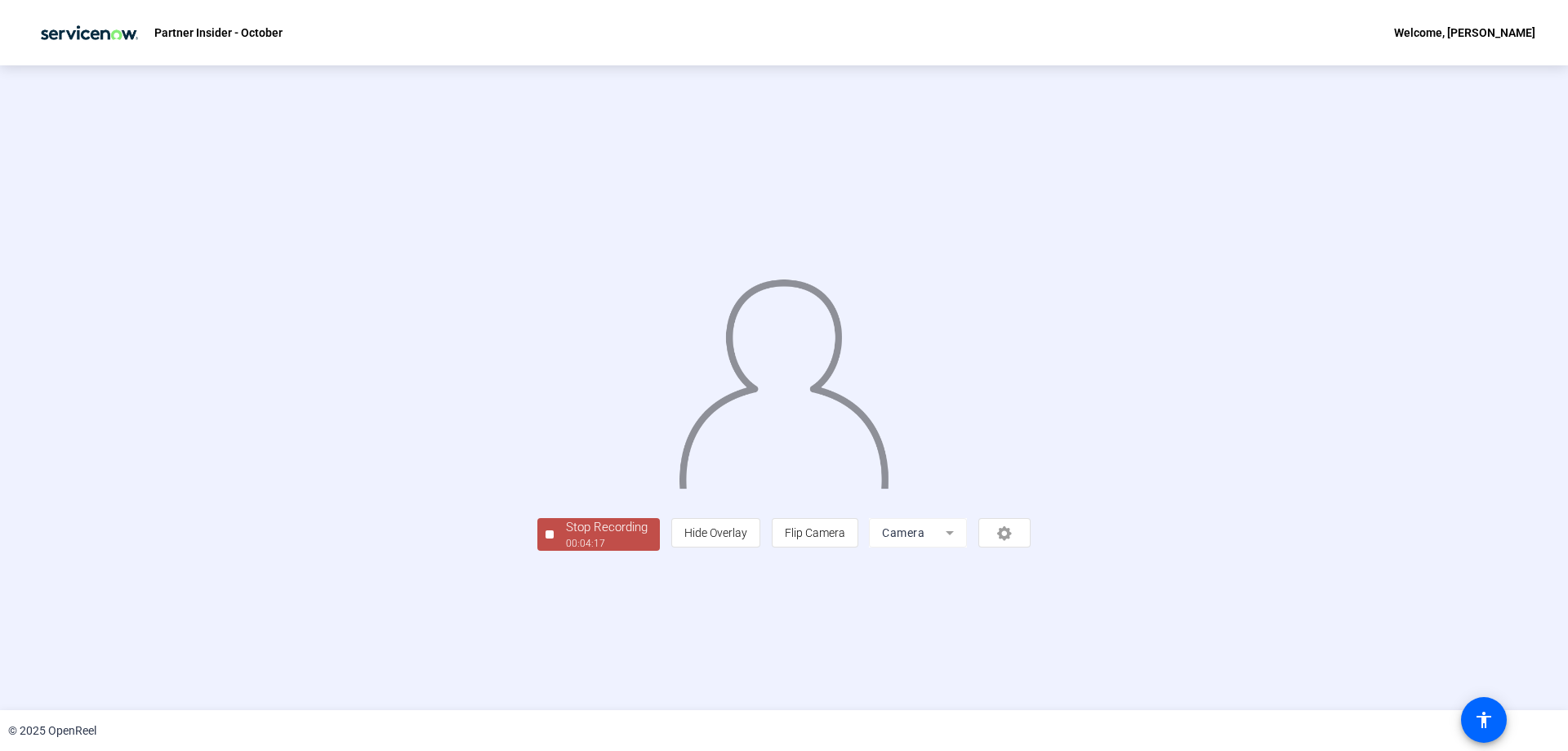
click at [566, 550] on div "00:04:17" at bounding box center [606, 544] width 81 height 15
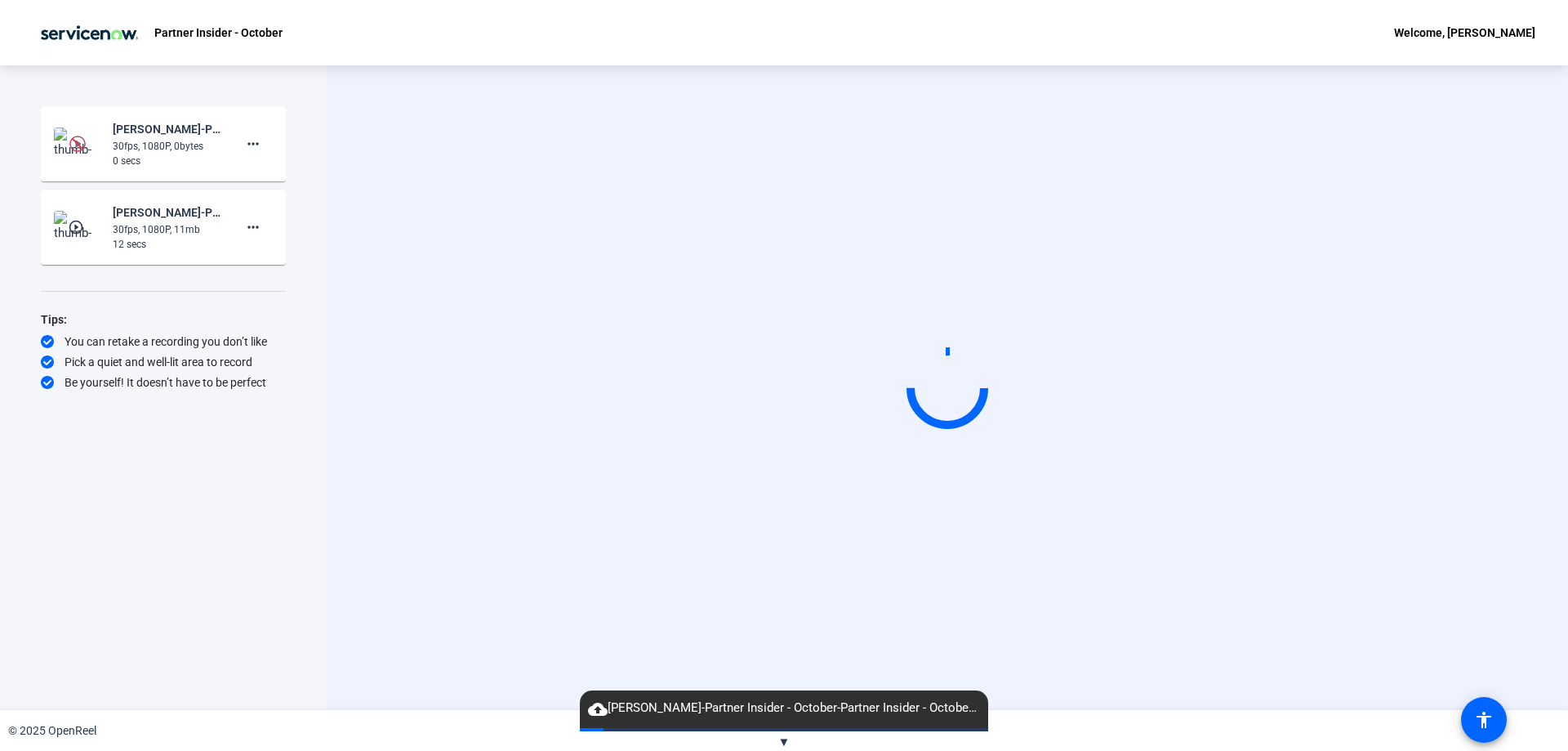
click at [194, 237] on div "12 secs" at bounding box center [167, 244] width 110 height 15
click at [77, 224] on mat-icon "play_circle_outline" at bounding box center [78, 226] width 20 height 16
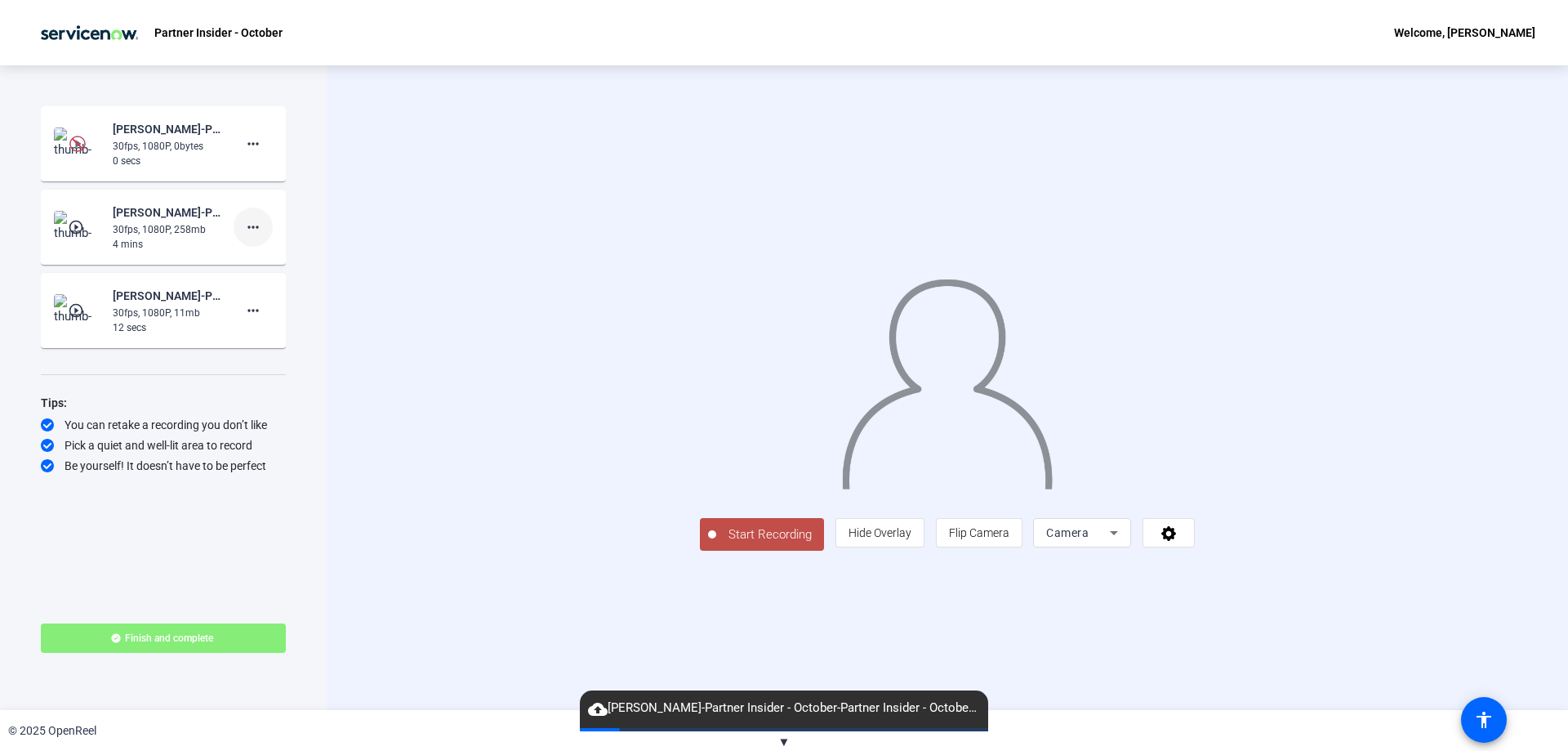
click at [239, 226] on span at bounding box center [253, 226] width 39 height 39
click at [146, 217] on div at bounding box center [784, 376] width 1568 height 751
click at [78, 220] on mat-icon "play_circle_outline" at bounding box center [78, 226] width 20 height 16
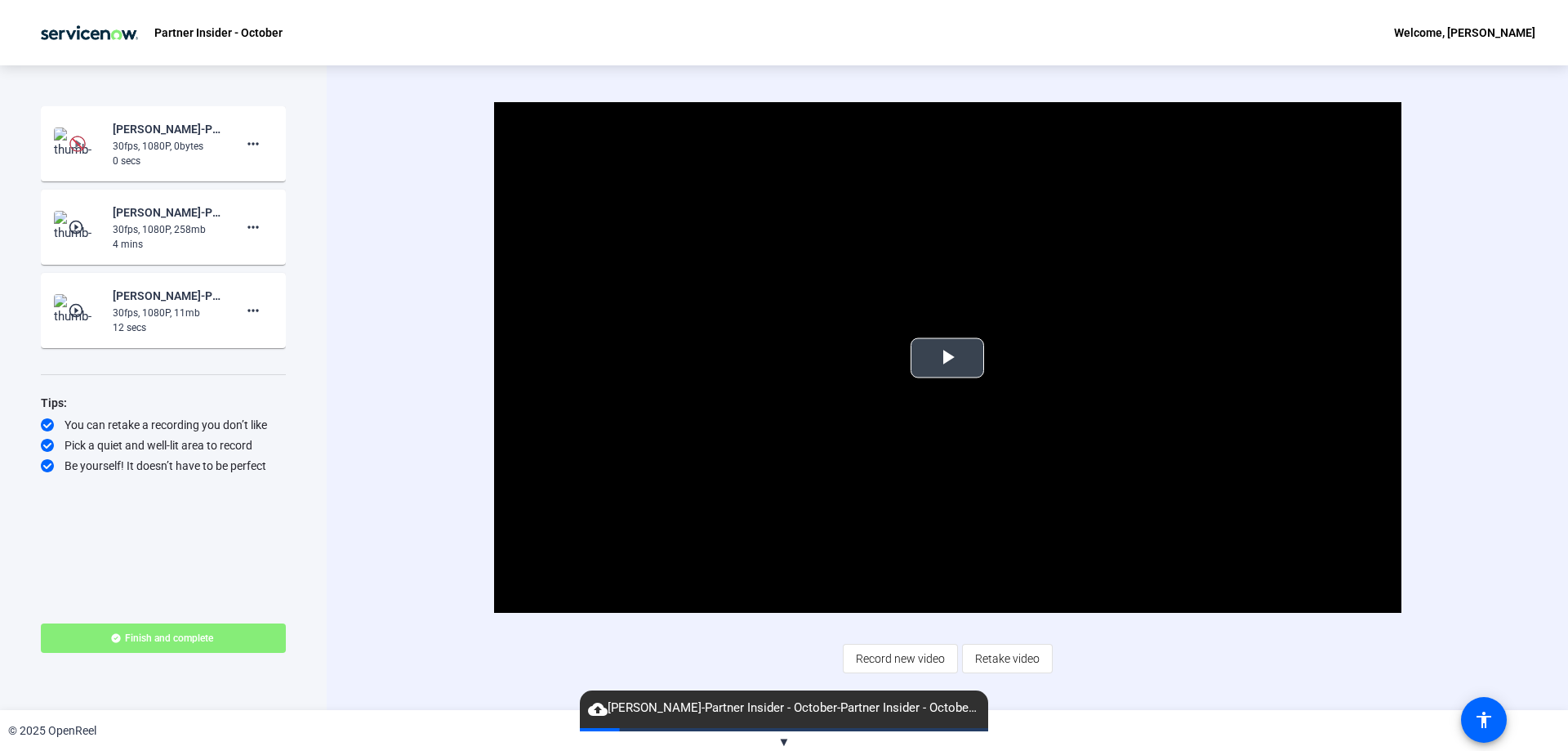
click at [948, 358] on span "Video Player" at bounding box center [948, 358] width 0 height 0
click at [916, 657] on span "Record new video" at bounding box center [900, 658] width 89 height 31
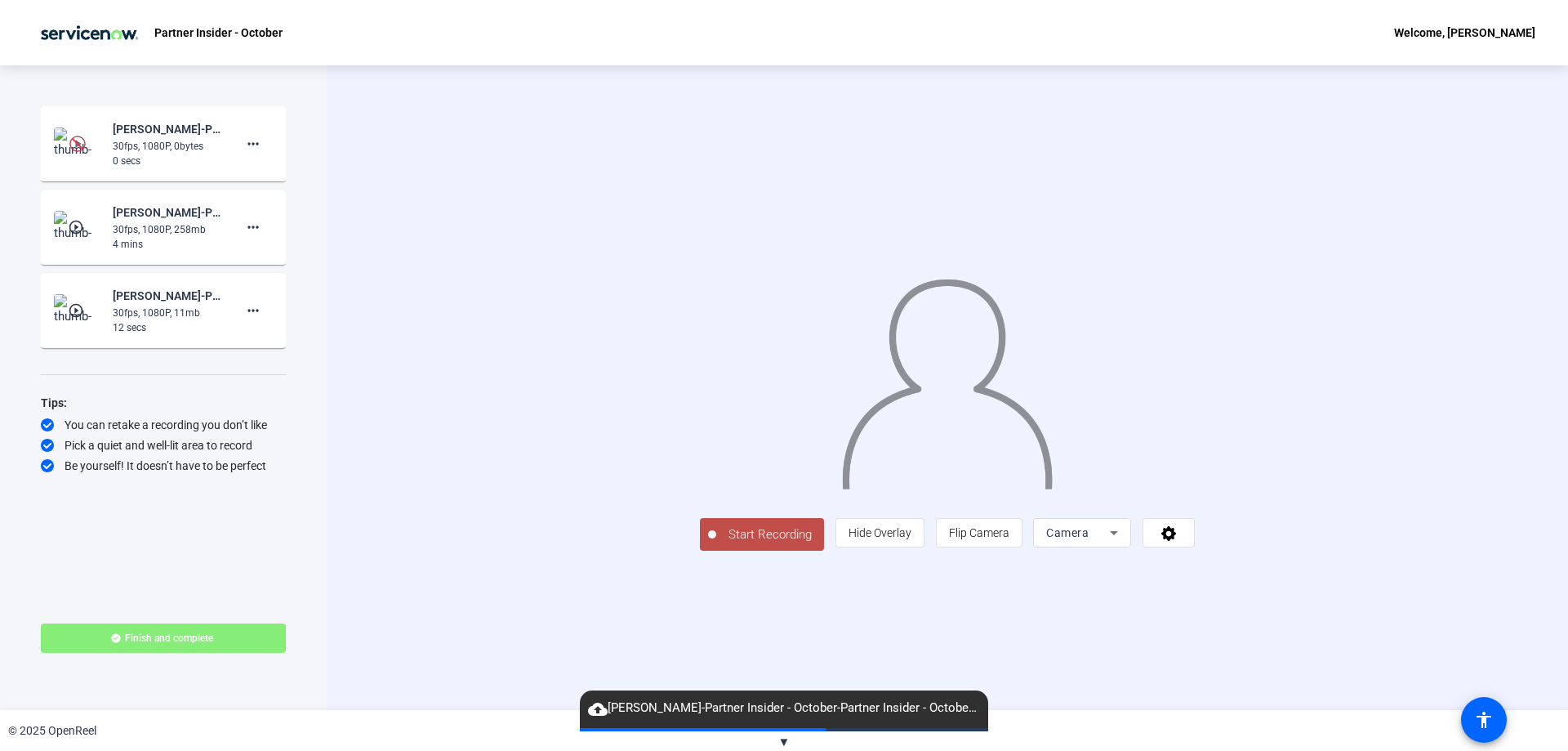
click at [716, 544] on span "Start Recording" at bounding box center [770, 534] width 108 height 19
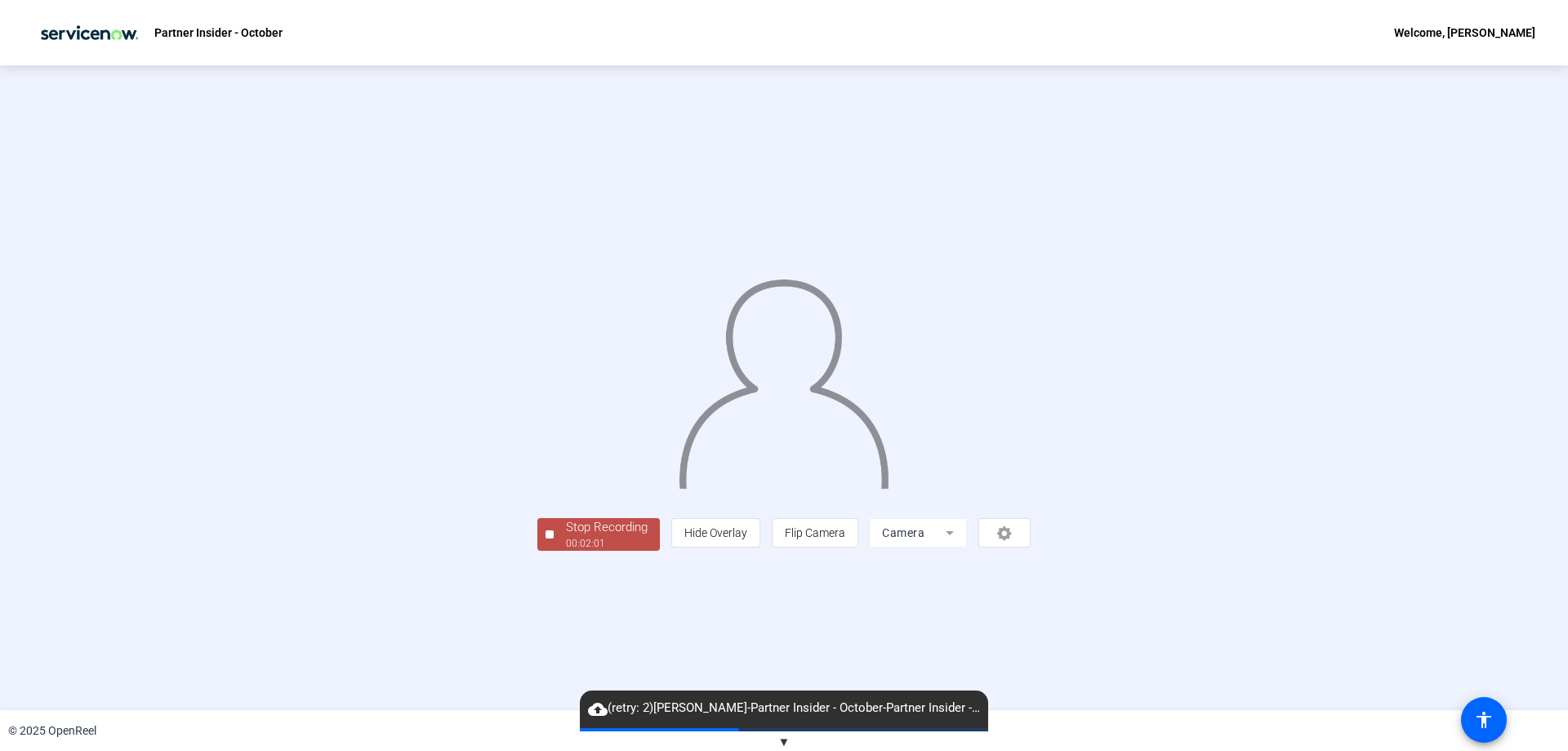
click at [386, 668] on div "Stop Recording 00:02:01 person Hide Overlay flip Flip Camera Camera" at bounding box center [784, 387] width 1568 height 644
click at [566, 550] on div "00:02:02" at bounding box center [606, 544] width 81 height 15
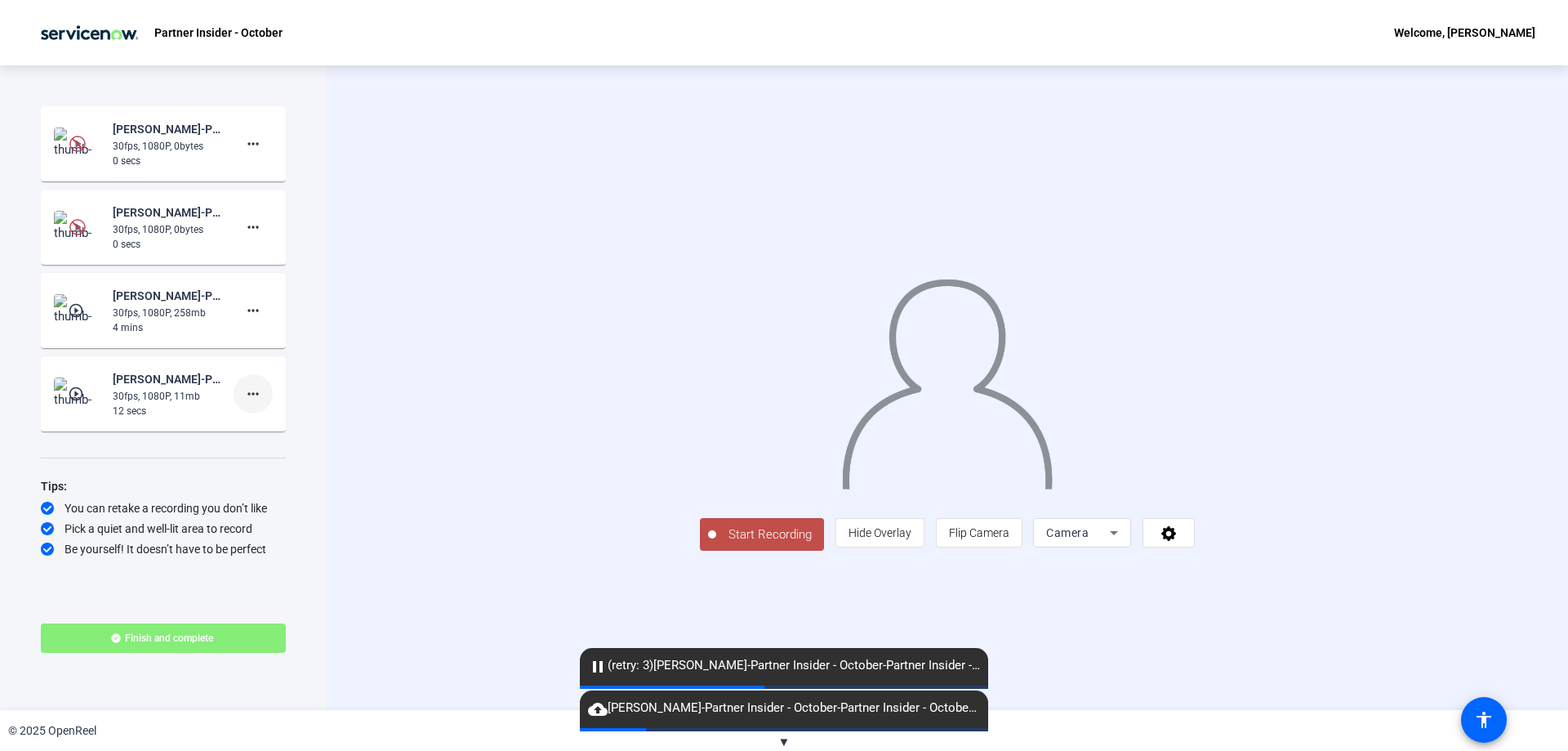
click at [254, 394] on mat-icon "more_horiz" at bounding box center [253, 393] width 20 height 20
click at [279, 426] on span "Delete clip" at bounding box center [279, 428] width 65 height 20
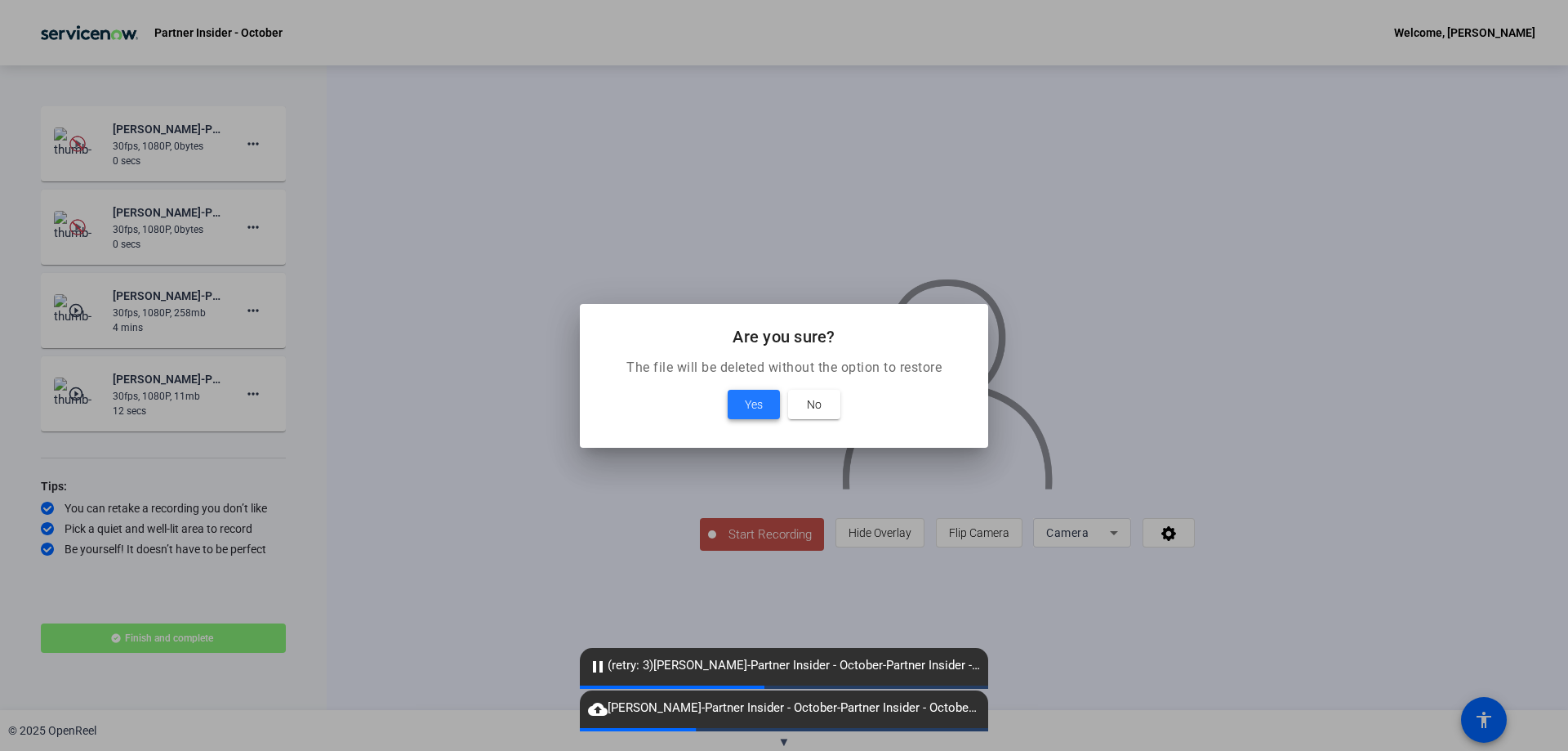
click at [763, 400] on span at bounding box center [753, 404] width 52 height 39
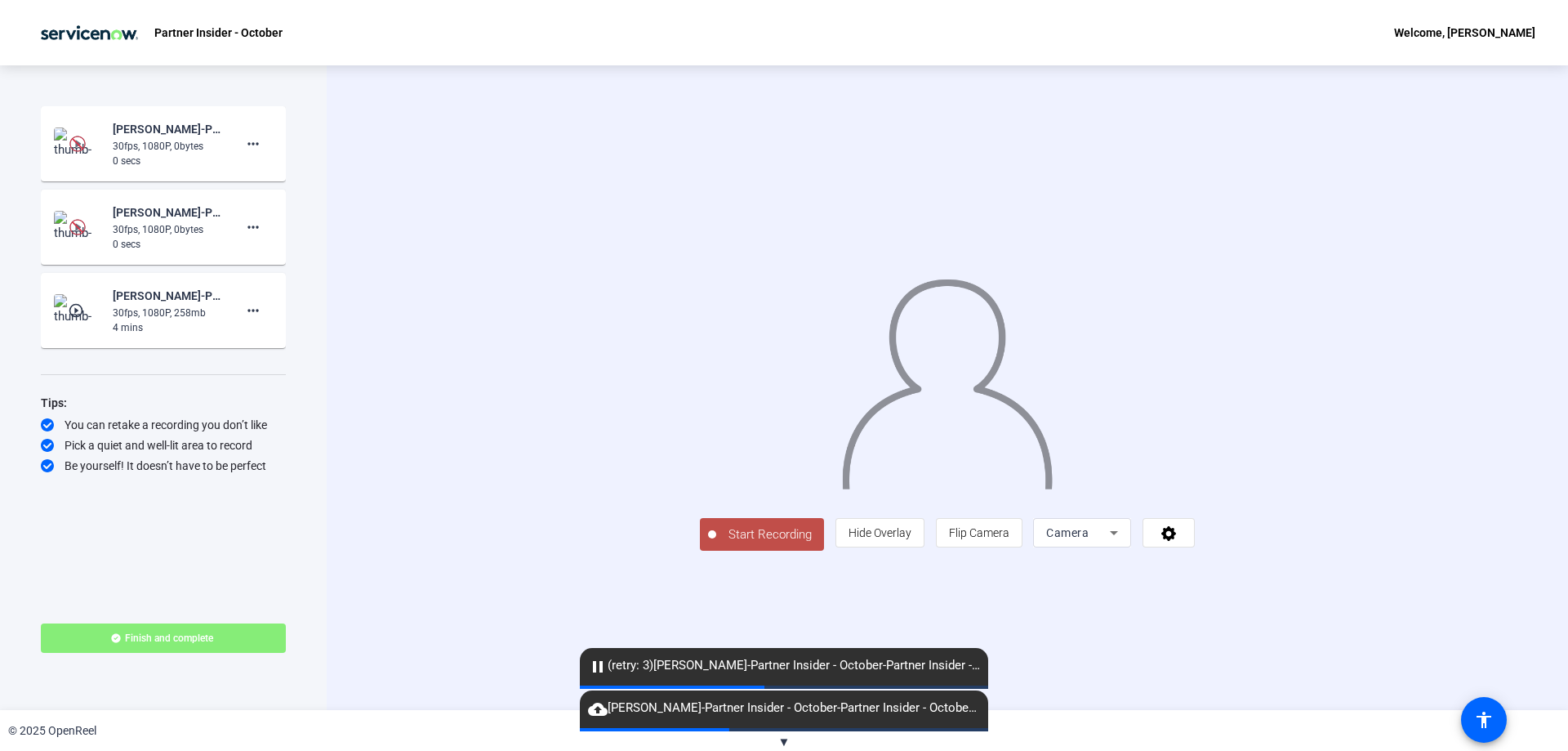
click at [708, 538] on div at bounding box center [712, 533] width 9 height 9
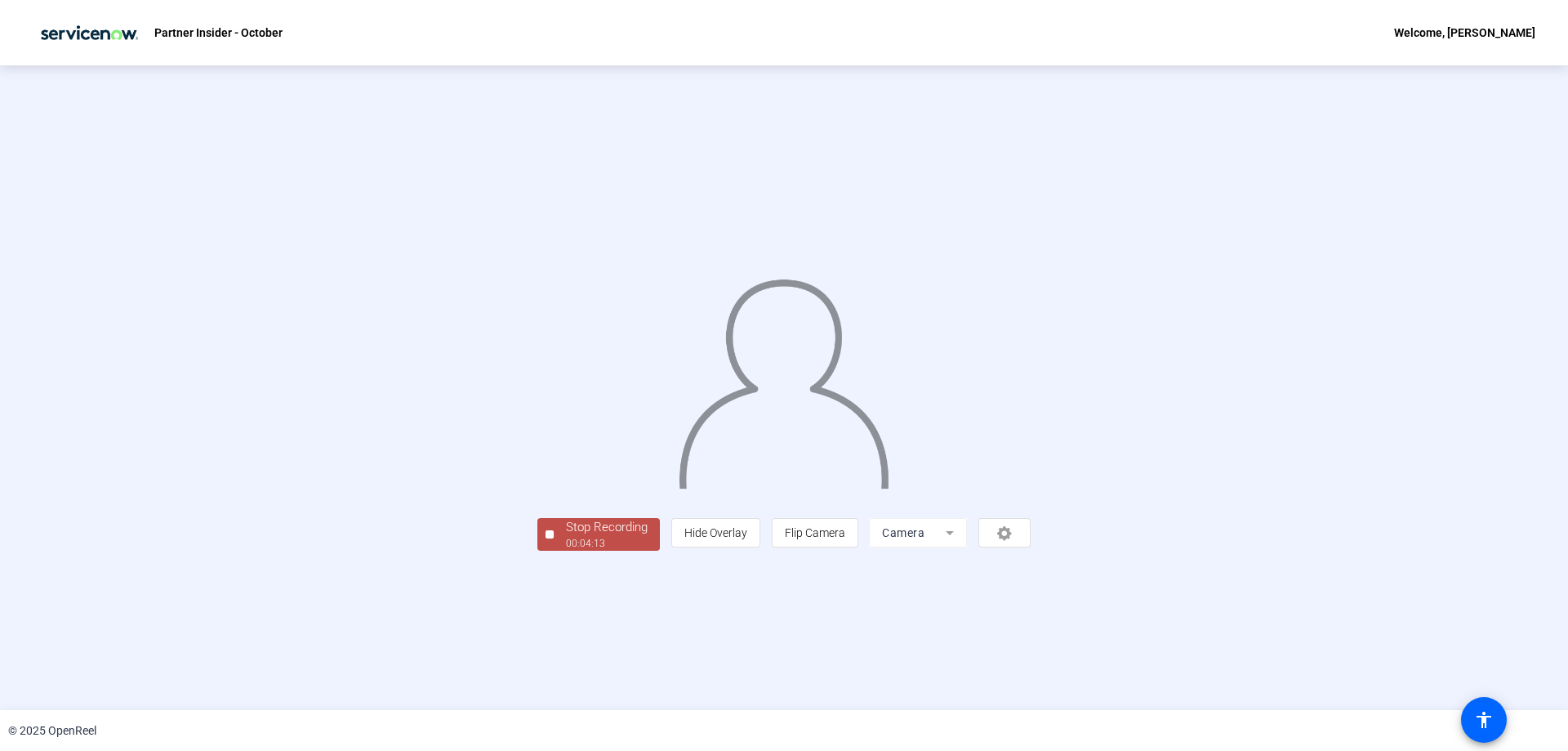
click at [566, 550] on div "00:04:13" at bounding box center [606, 544] width 81 height 15
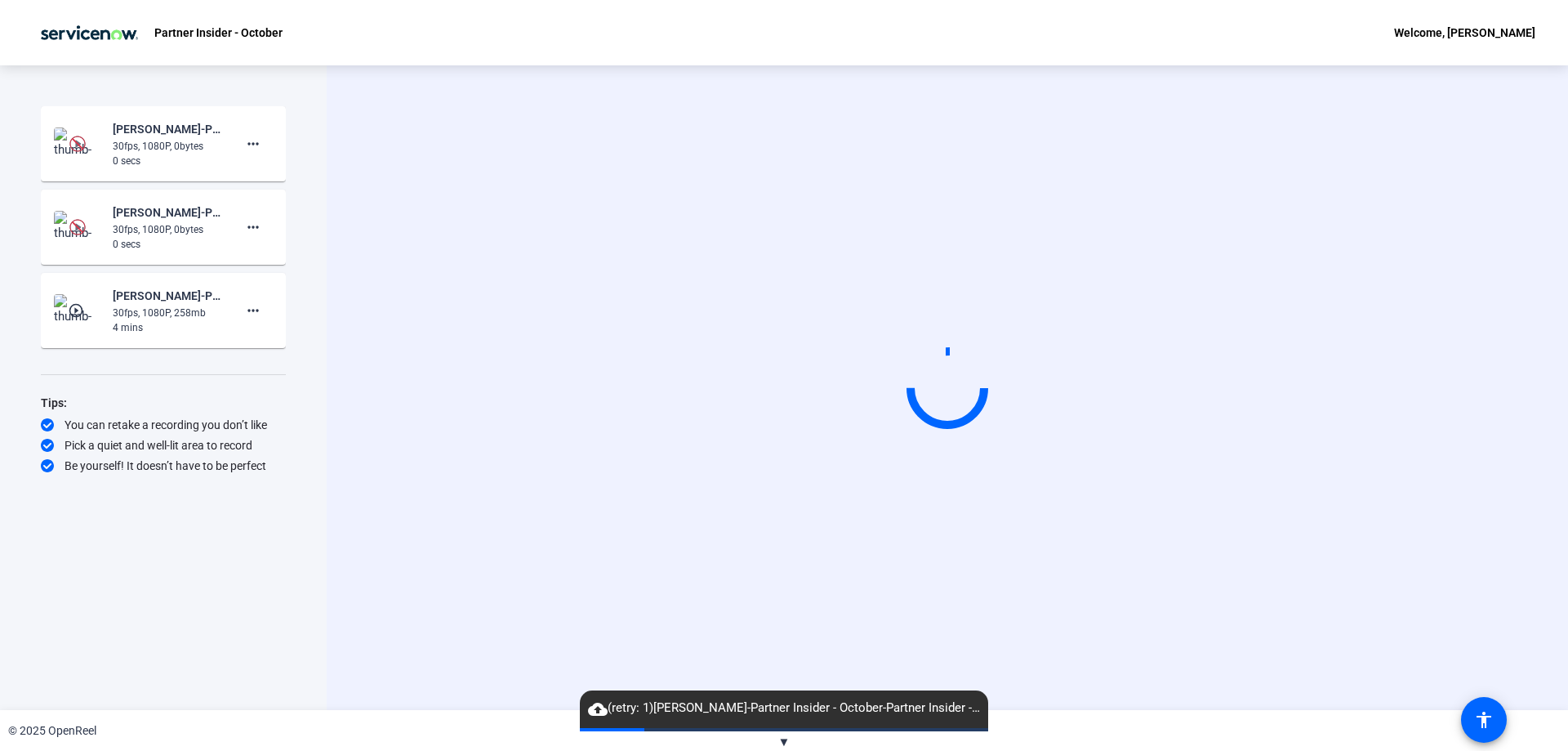
click at [787, 740] on span "▼" at bounding box center [784, 742] width 12 height 15
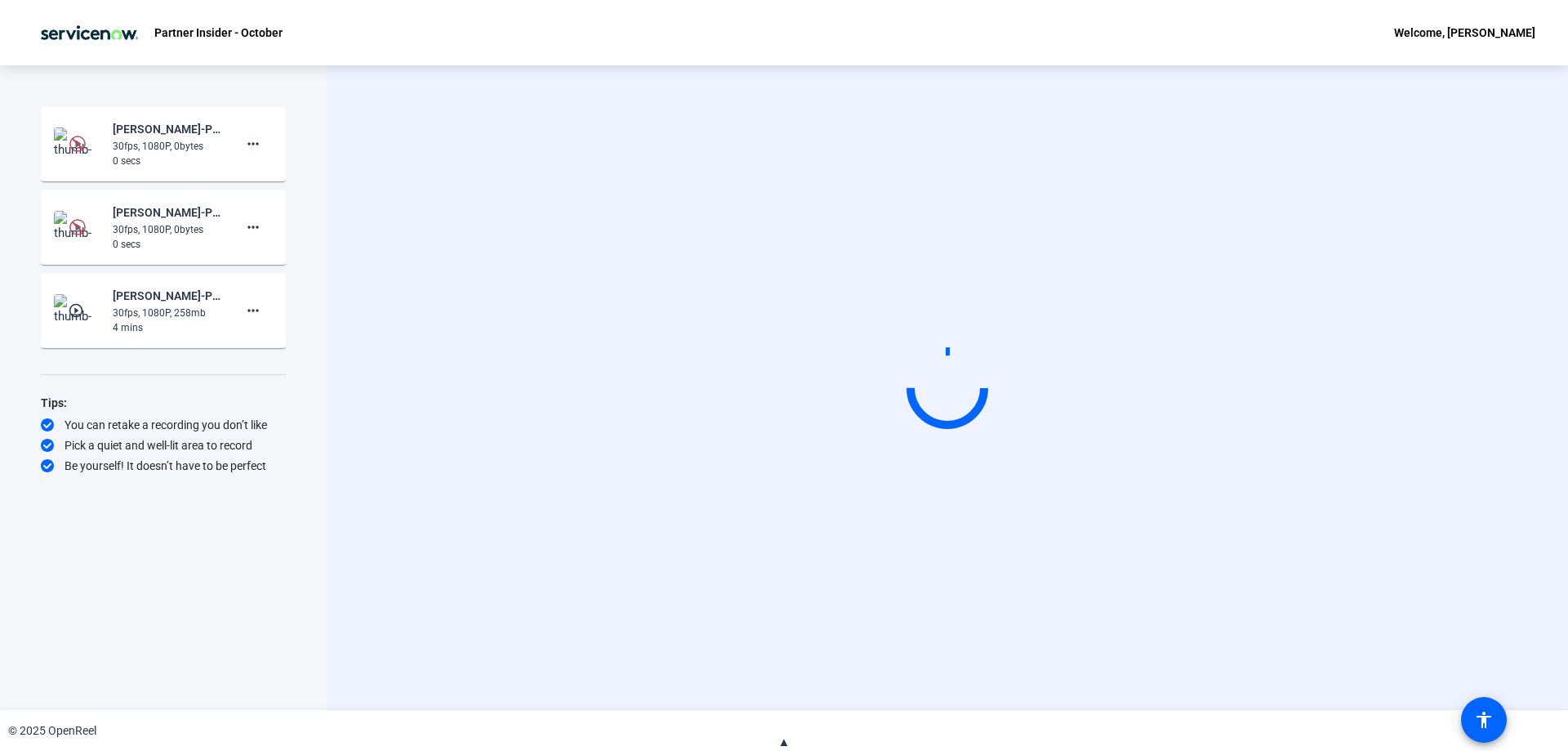
click at [787, 740] on span "▲" at bounding box center [784, 742] width 12 height 15
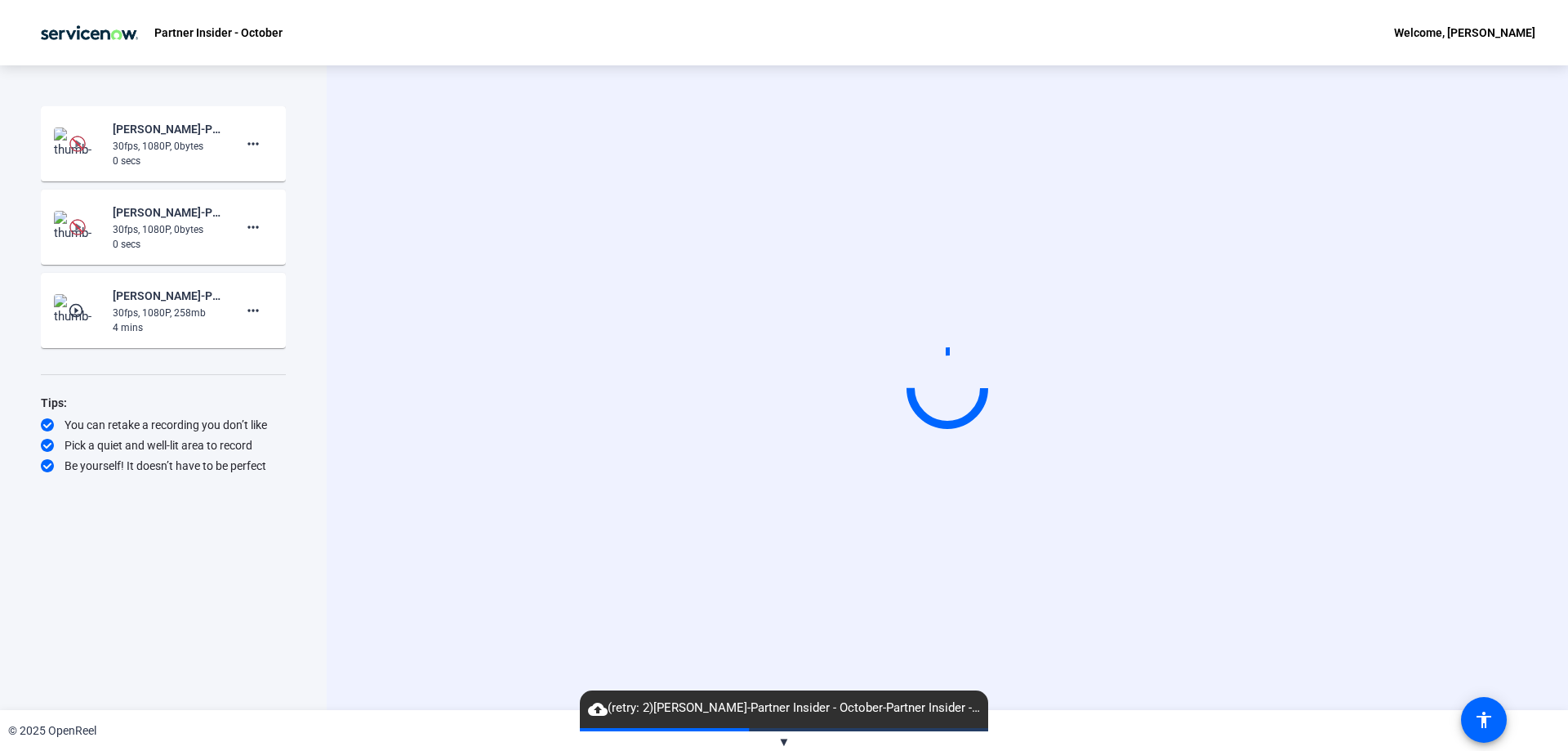
click at [601, 708] on mat-icon "cloud_upload" at bounding box center [598, 708] width 20 height 20
click at [179, 603] on div "Start Recording [PERSON_NAME]-Partner Insider - October-Partner Insider - Octob…" at bounding box center [163, 370] width 245 height 529
click at [200, 368] on div "Start Recording [PERSON_NAME]-Partner Insider - October-Partner Insider - Octob…" at bounding box center [163, 370] width 245 height 529
click at [198, 371] on div "Start Recording [PERSON_NAME]-Partner Insider - October-Partner Insider - Octob…" at bounding box center [163, 370] width 245 height 529
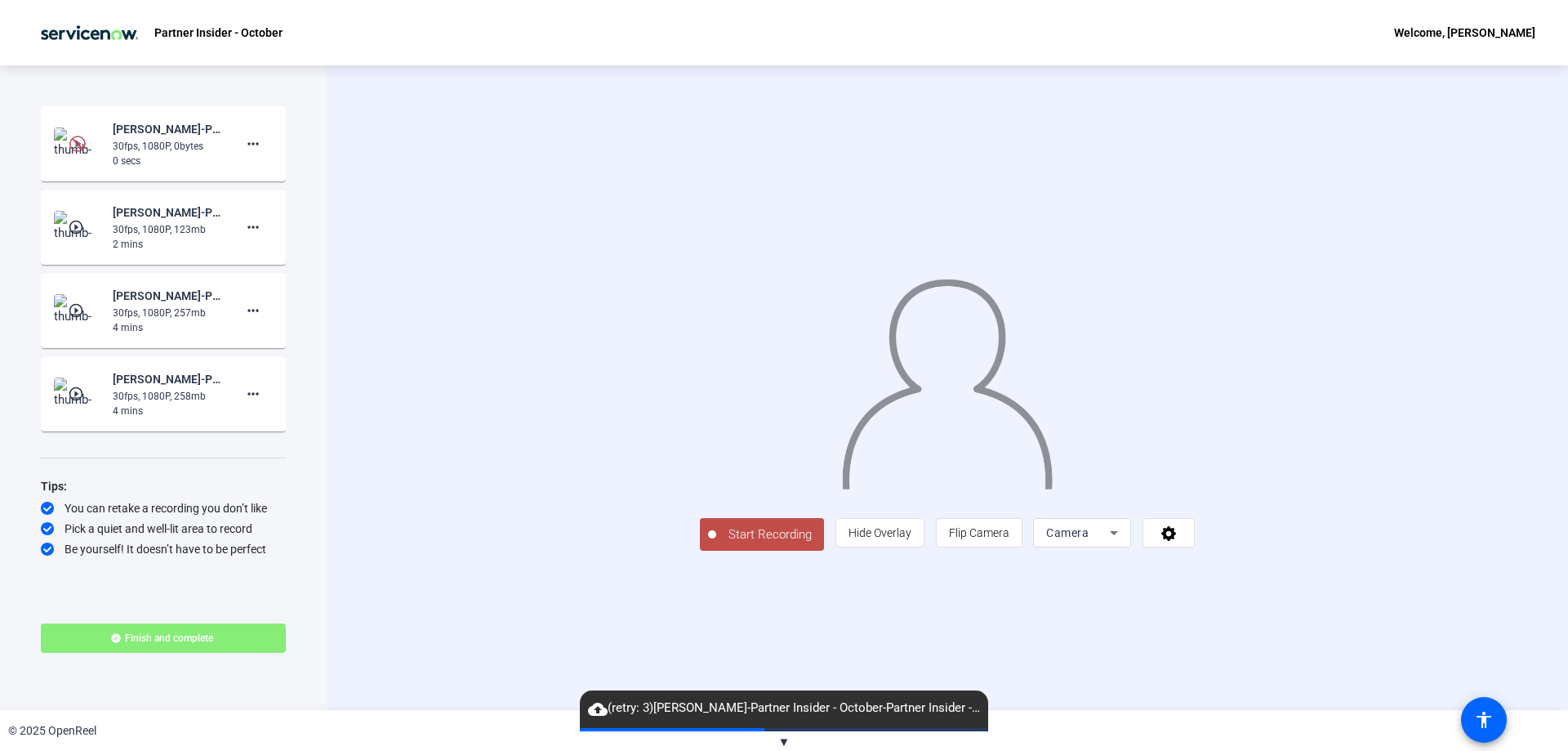
click at [85, 397] on mat-icon "play_circle_outline" at bounding box center [78, 393] width 20 height 16
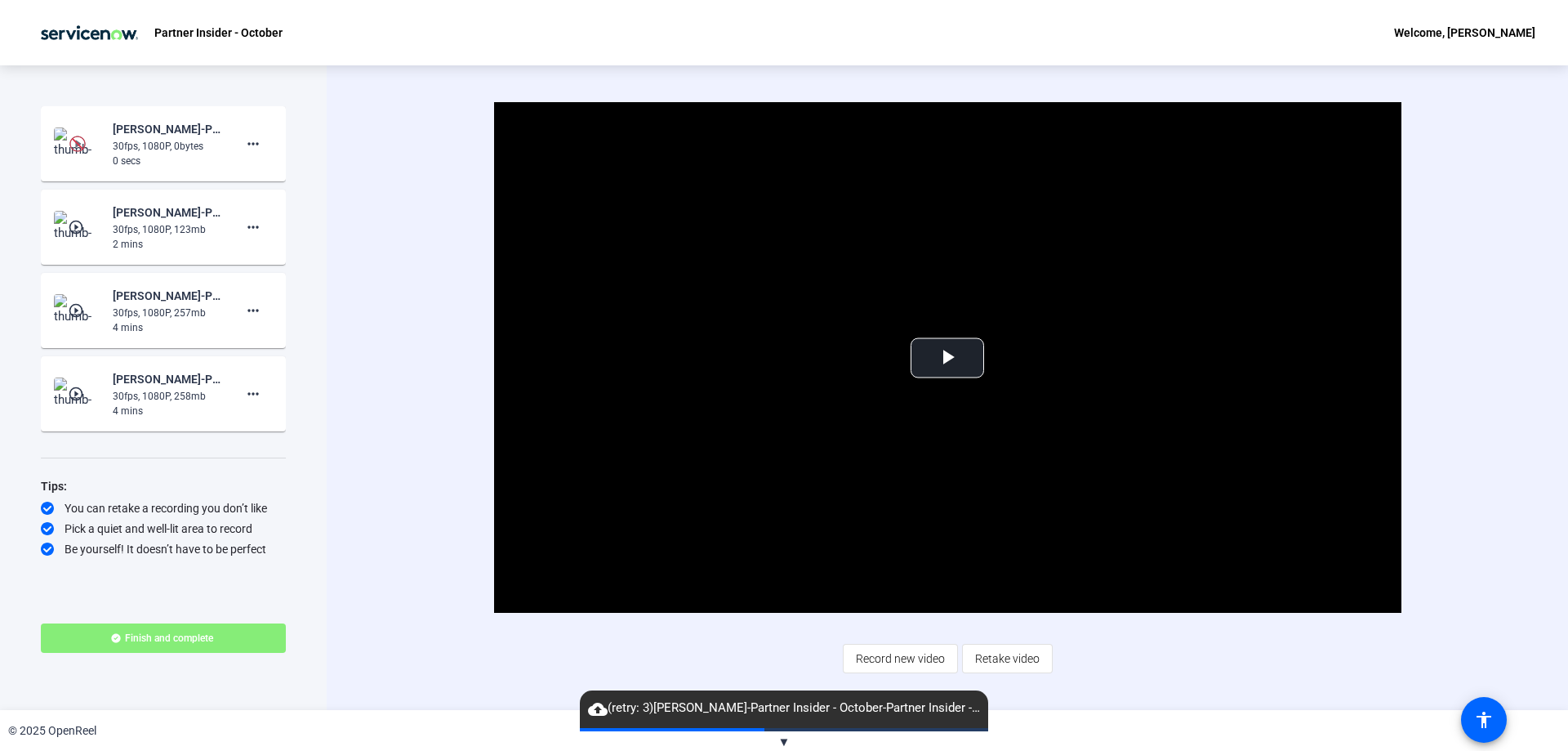
click at [70, 293] on div "play_circle_outline [PERSON_NAME]-Partner Insider - October-Partner Insider - O…" at bounding box center [163, 310] width 218 height 49
click at [70, 309] on mat-icon "play_circle_outline" at bounding box center [78, 310] width 20 height 16
click at [64, 229] on img at bounding box center [78, 227] width 48 height 33
click at [80, 310] on mat-icon "play_circle_outline" at bounding box center [78, 310] width 20 height 16
click at [77, 387] on mat-icon "play_circle_outline" at bounding box center [78, 393] width 20 height 16
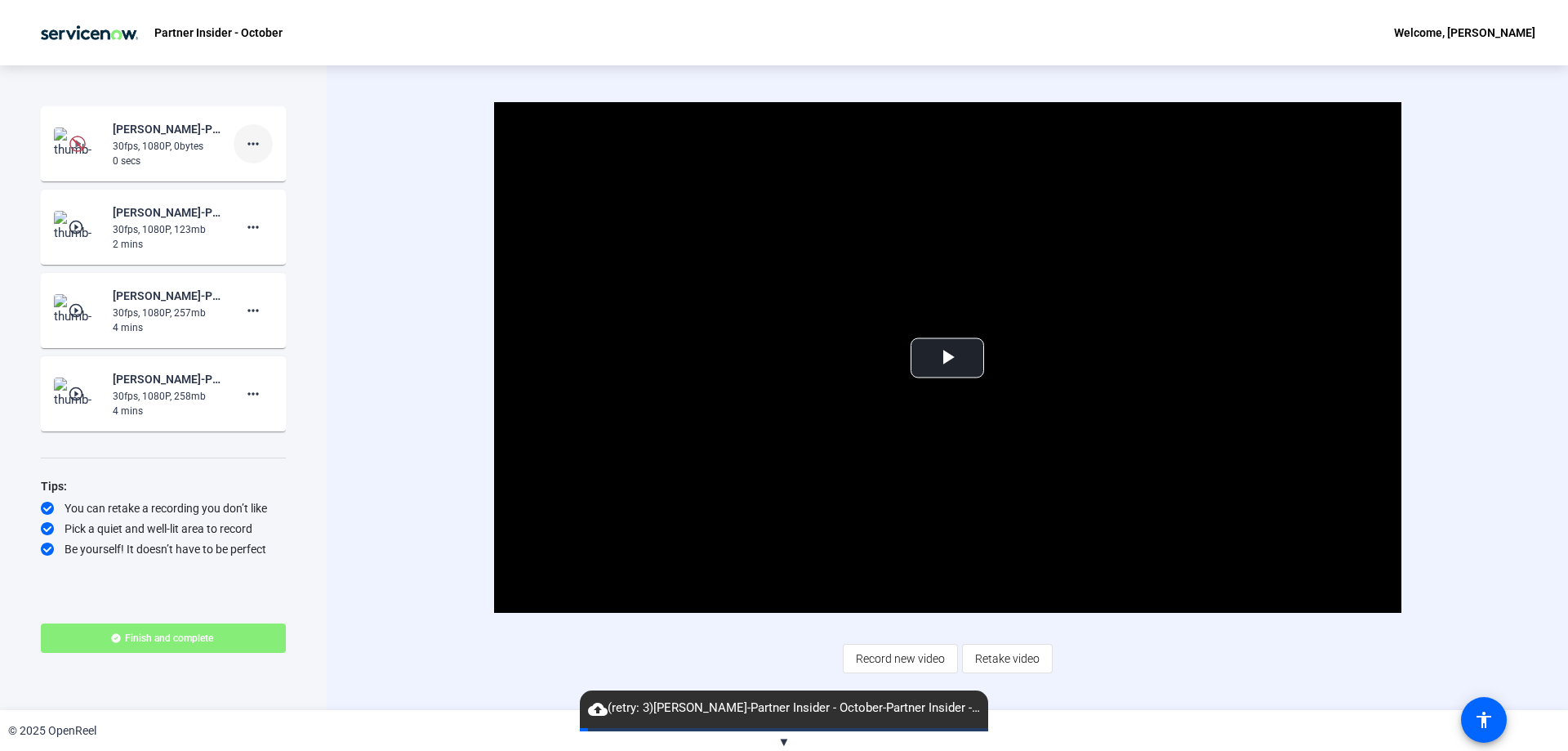
click at [267, 150] on span at bounding box center [253, 143] width 39 height 39
click at [289, 180] on span "Delete clip" at bounding box center [279, 178] width 65 height 20
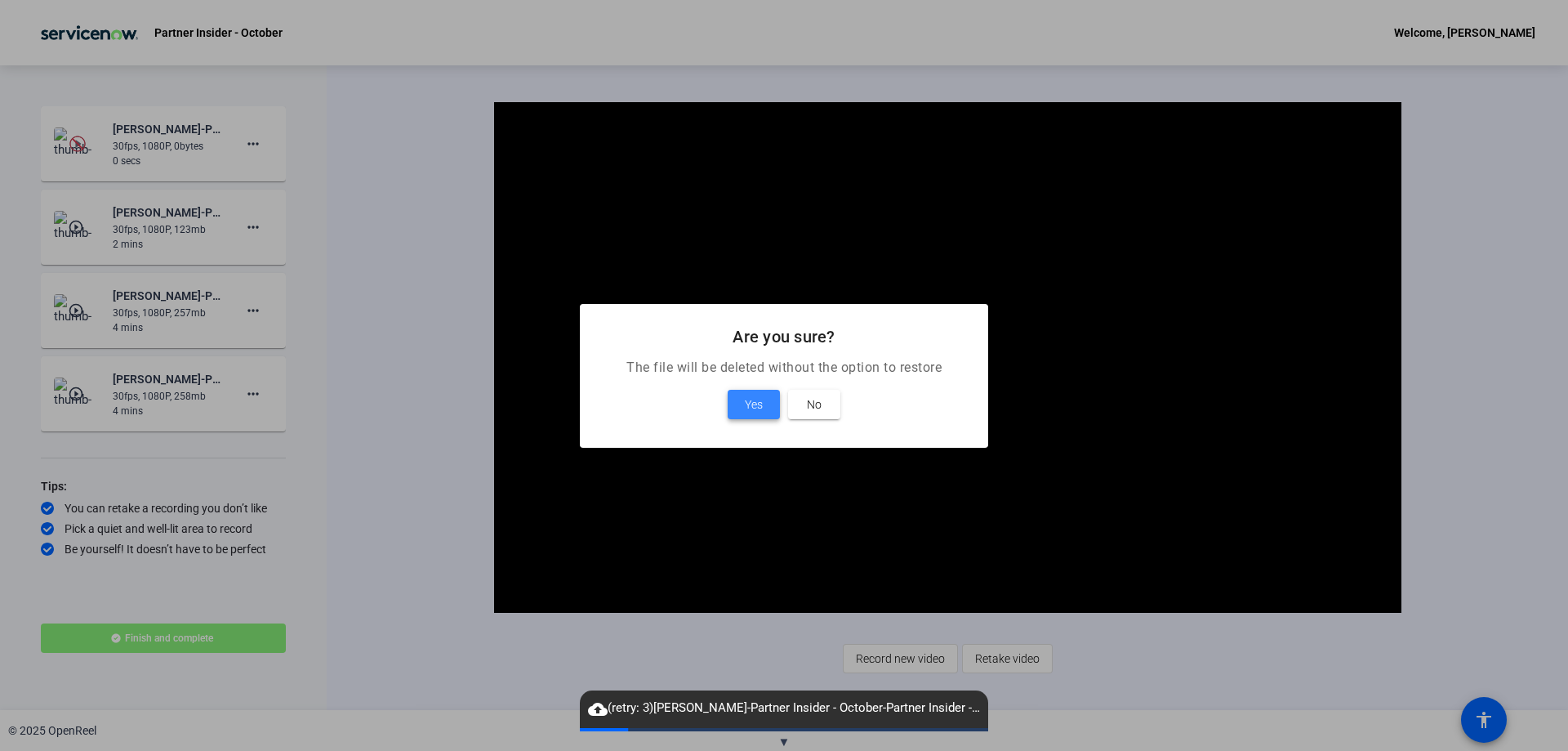
click at [753, 404] on span "Yes" at bounding box center [754, 404] width 18 height 20
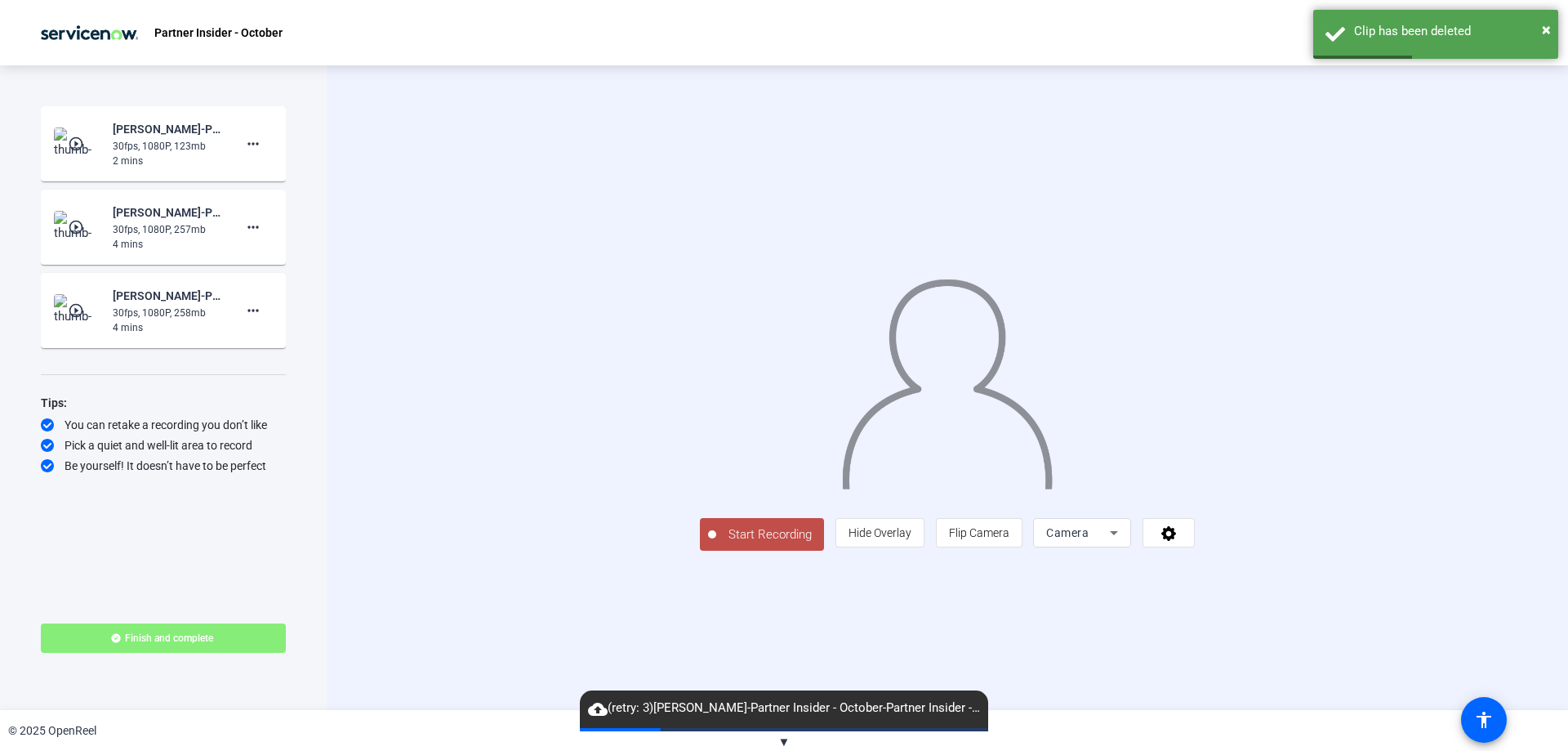
click at [87, 138] on mat-icon "play_circle_outline" at bounding box center [78, 143] width 20 height 16
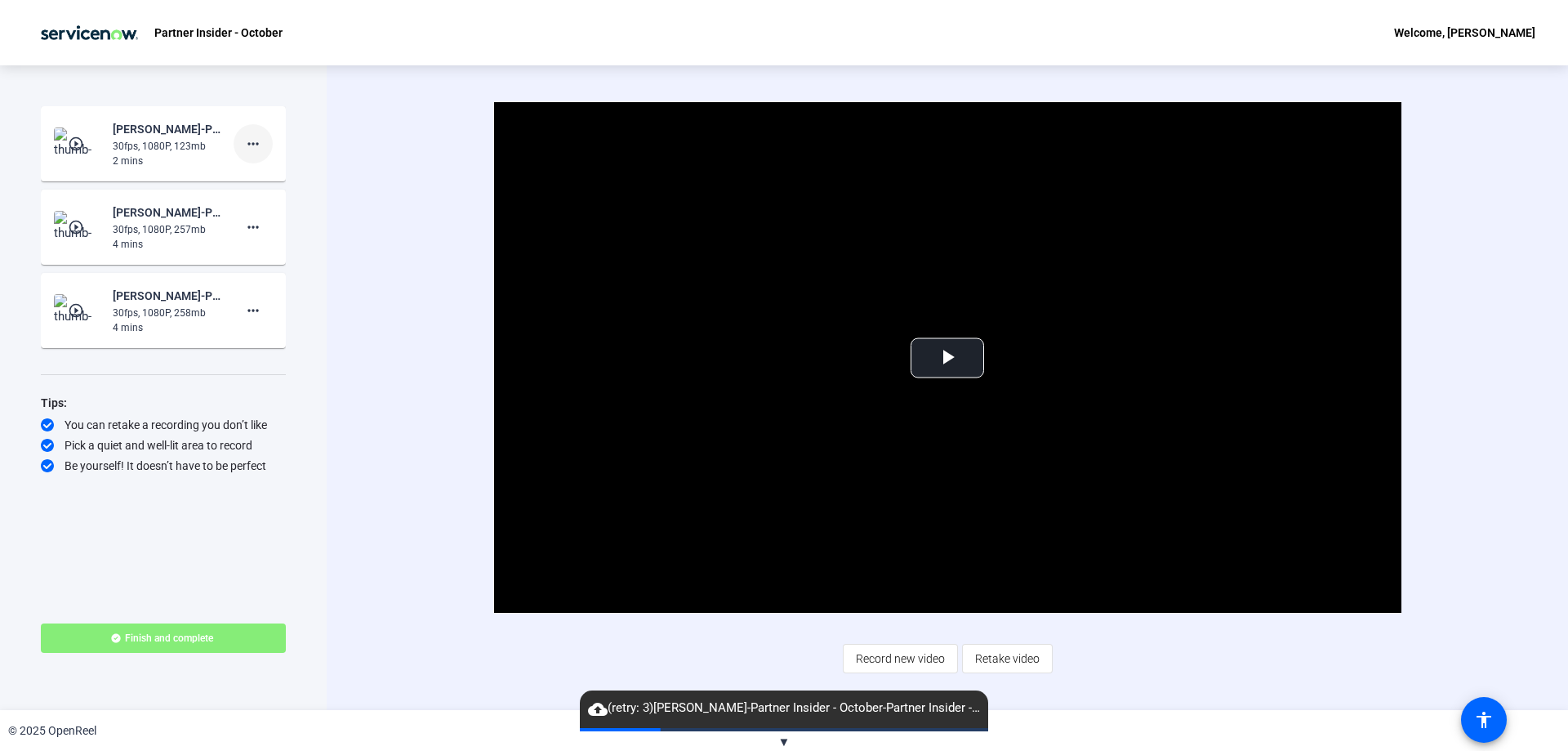
click at [262, 139] on mat-icon "more_horiz" at bounding box center [253, 144] width 20 height 20
click at [264, 183] on span "Delete clip" at bounding box center [279, 178] width 65 height 20
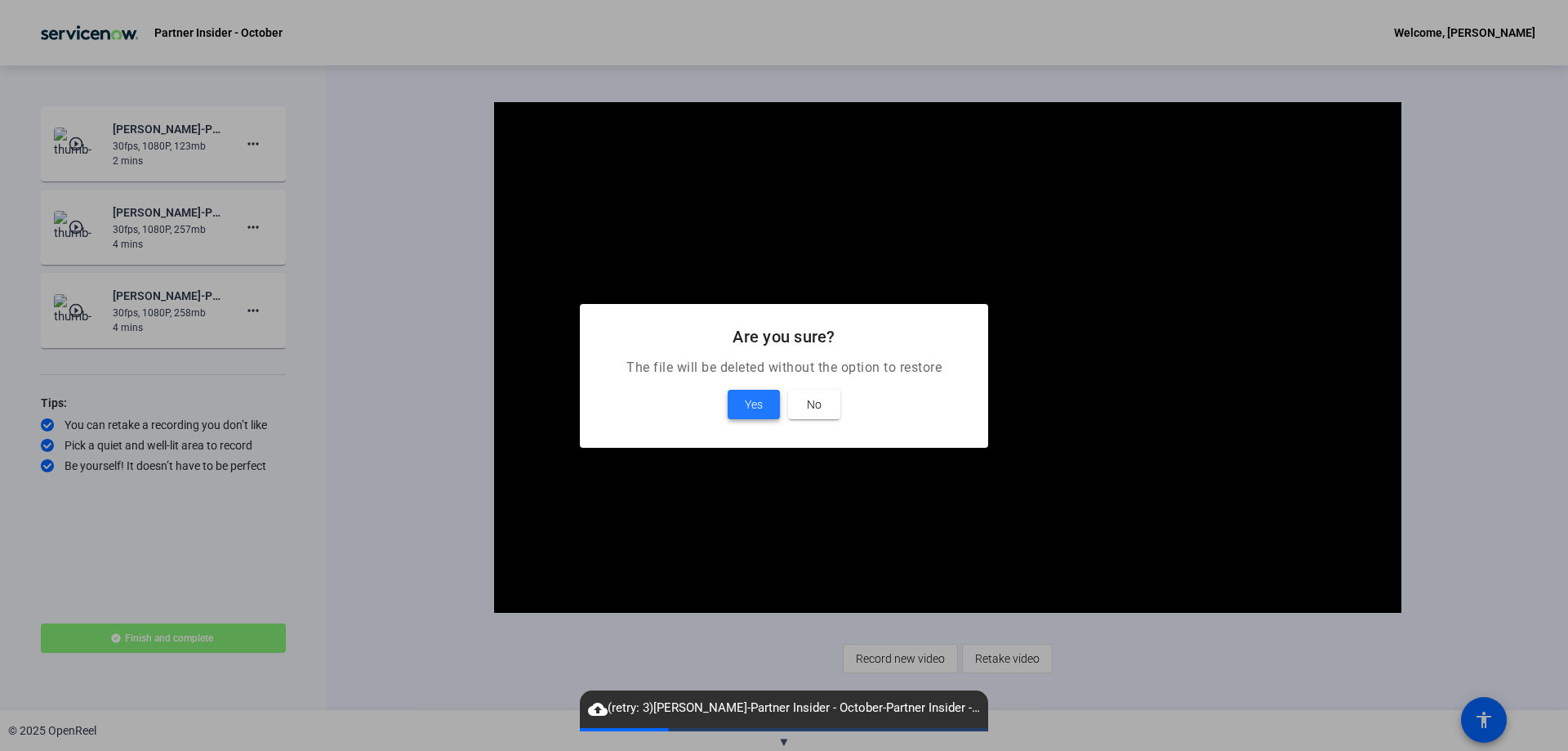
click at [749, 407] on span "Yes" at bounding box center [754, 404] width 18 height 20
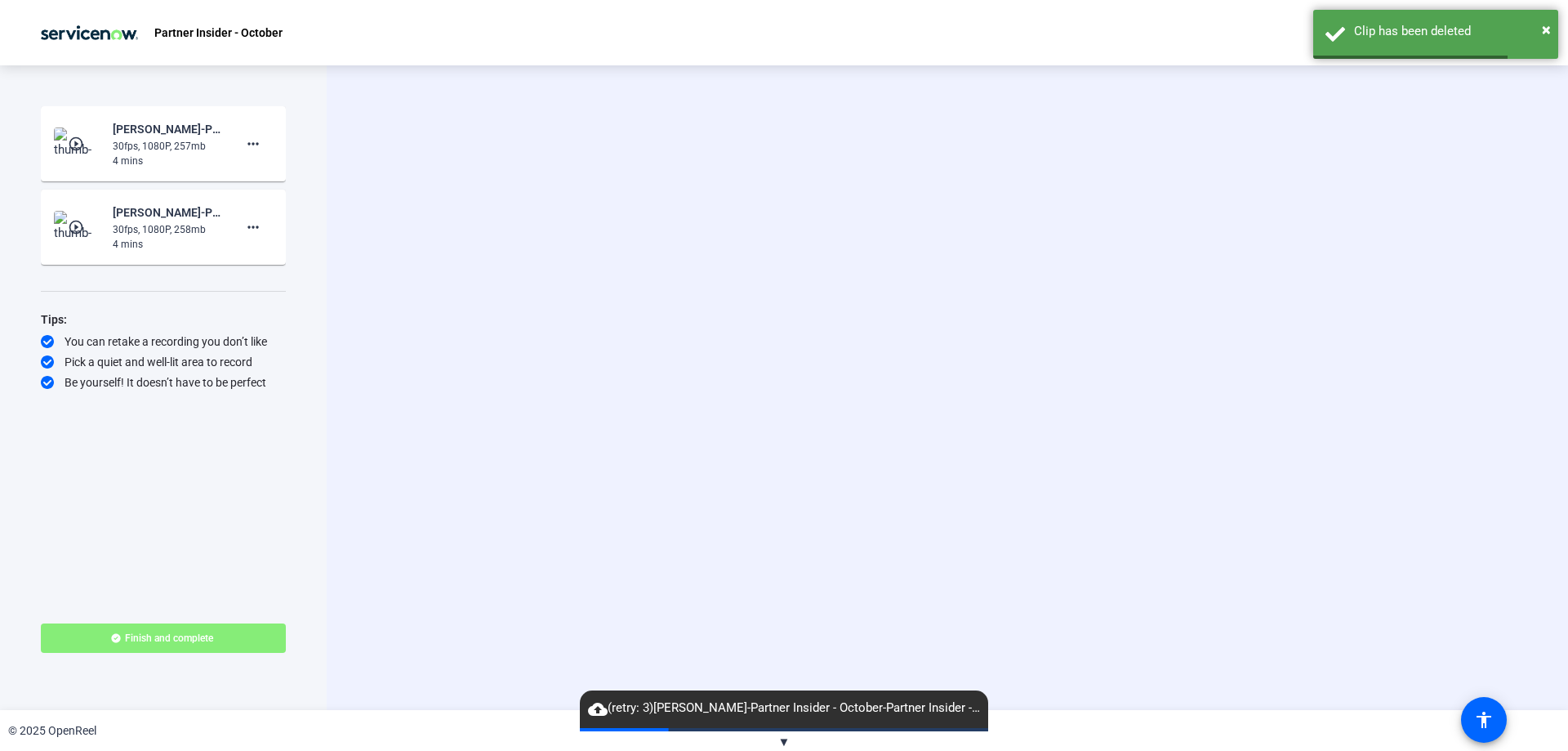
click at [75, 131] on img at bounding box center [78, 144] width 48 height 33
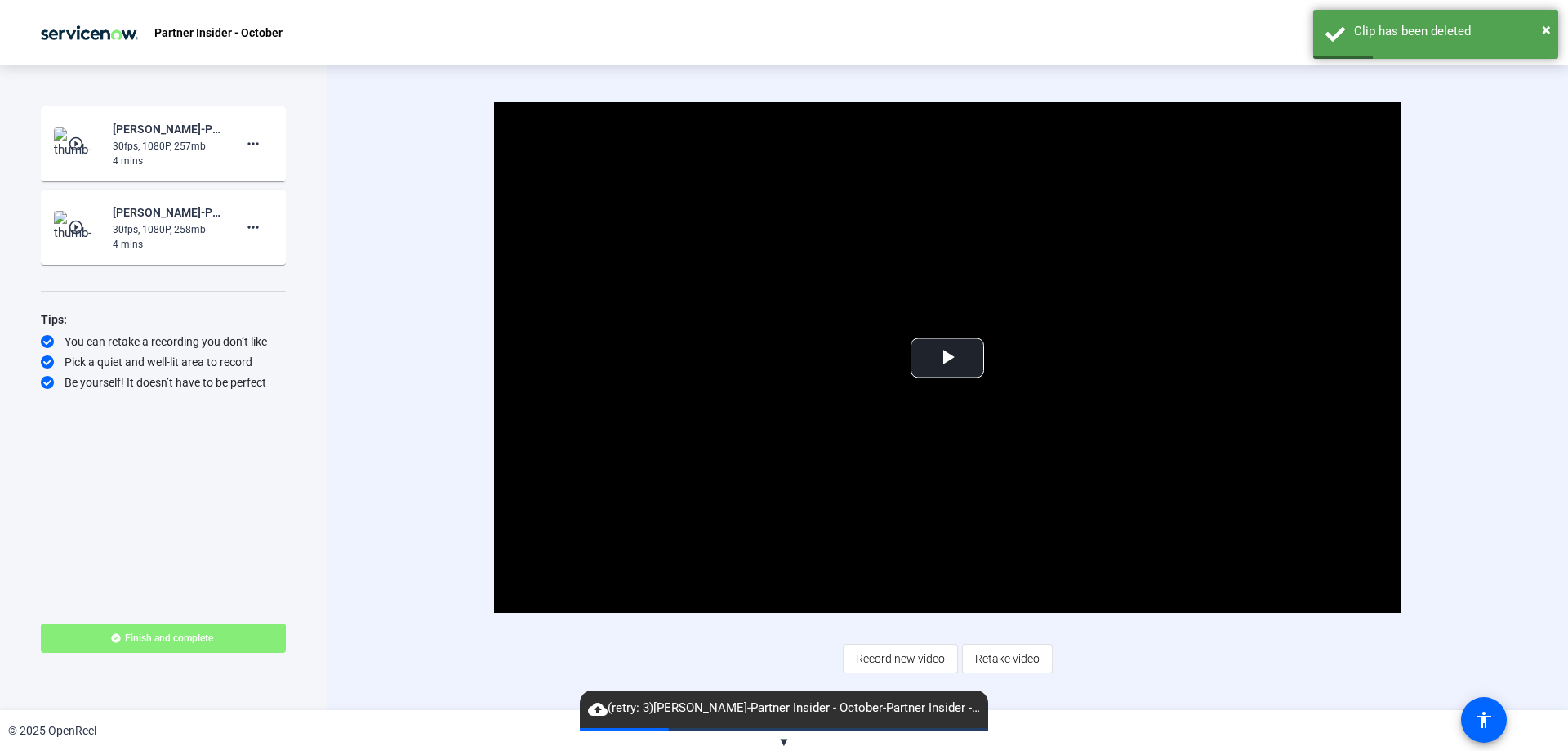
click at [79, 224] on mat-icon "play_circle_outline" at bounding box center [78, 226] width 20 height 16
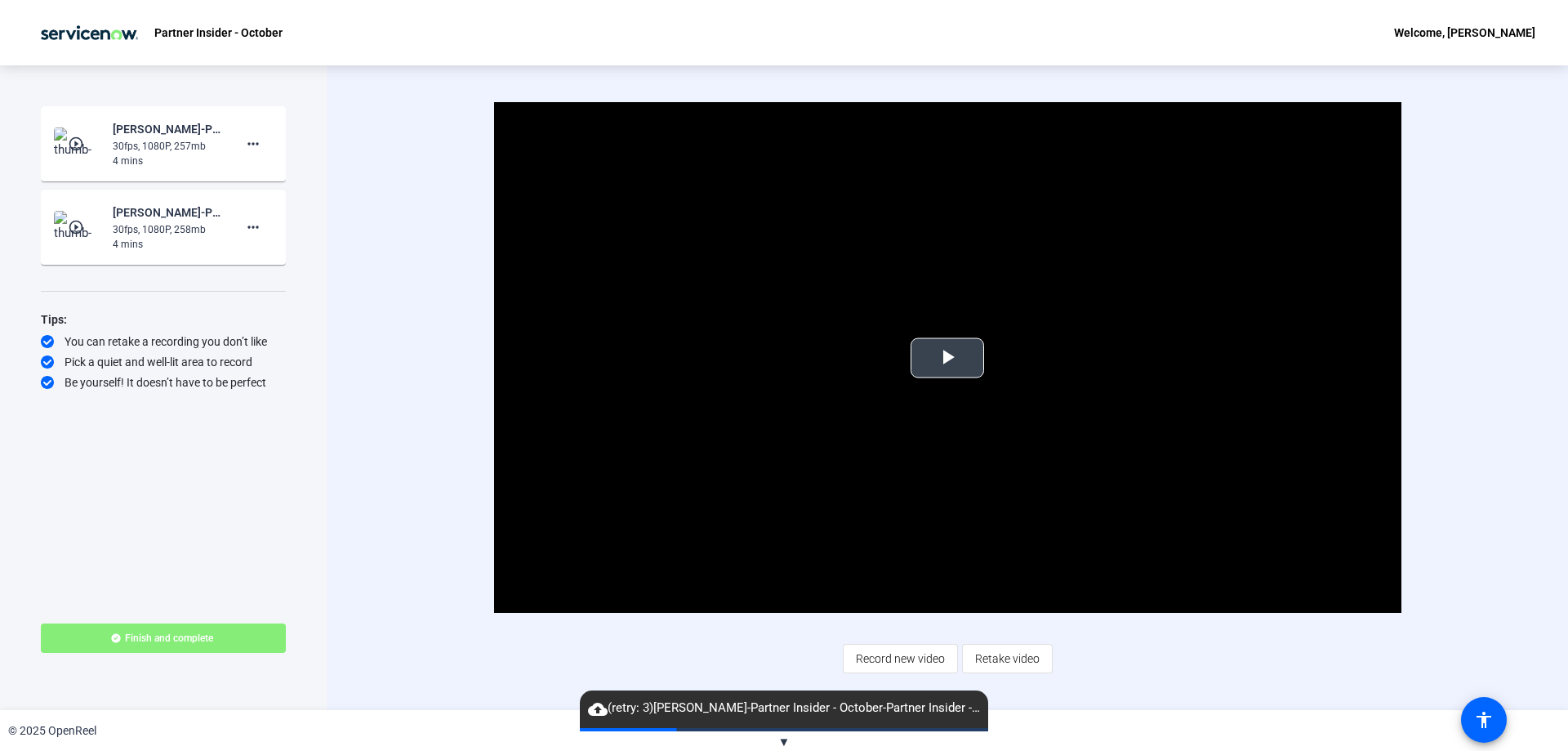
click at [948, 358] on span "Video Player" at bounding box center [948, 358] width 0 height 0
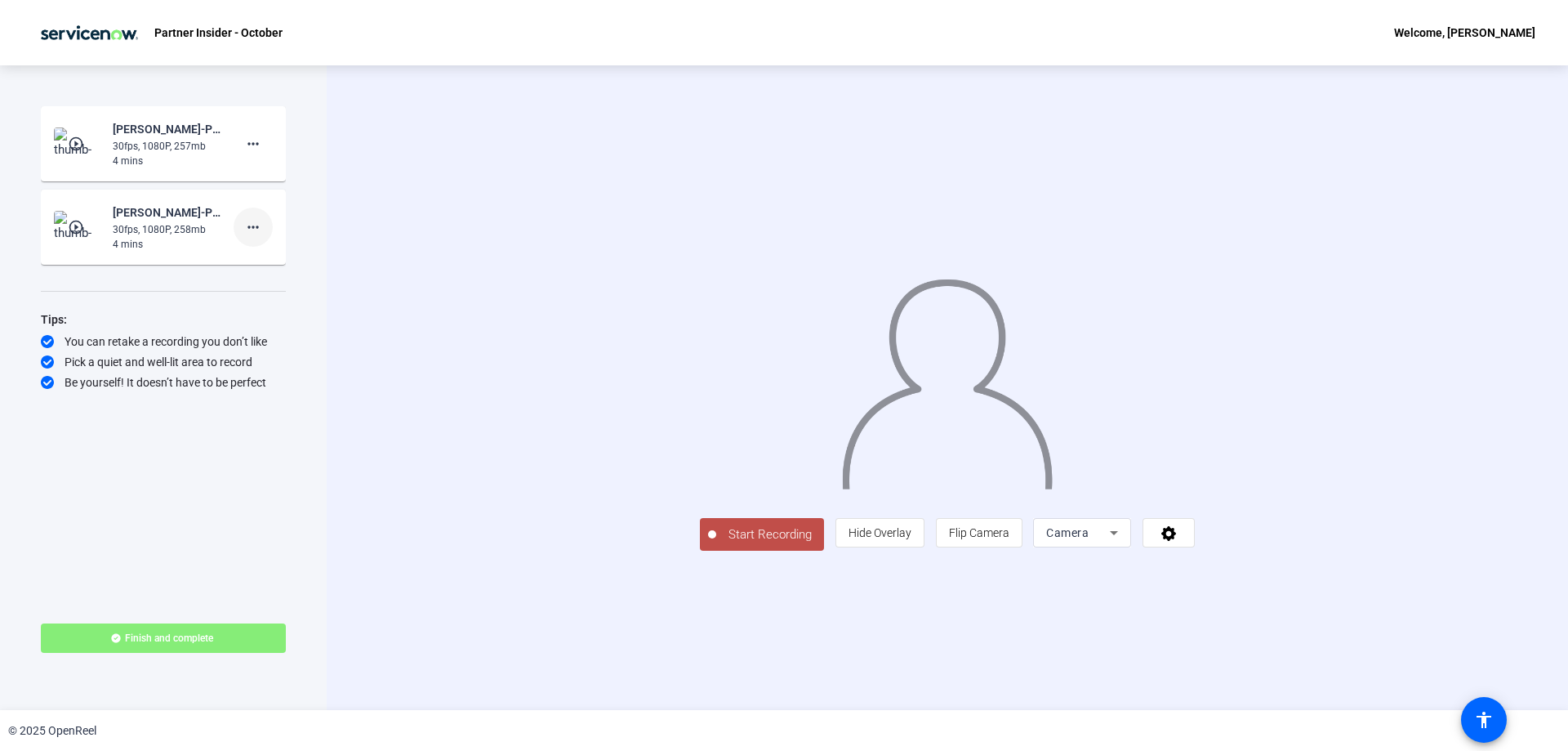
click at [258, 218] on mat-icon "more_horiz" at bounding box center [253, 227] width 20 height 20
click at [260, 254] on span "Delete clip" at bounding box center [279, 261] width 65 height 20
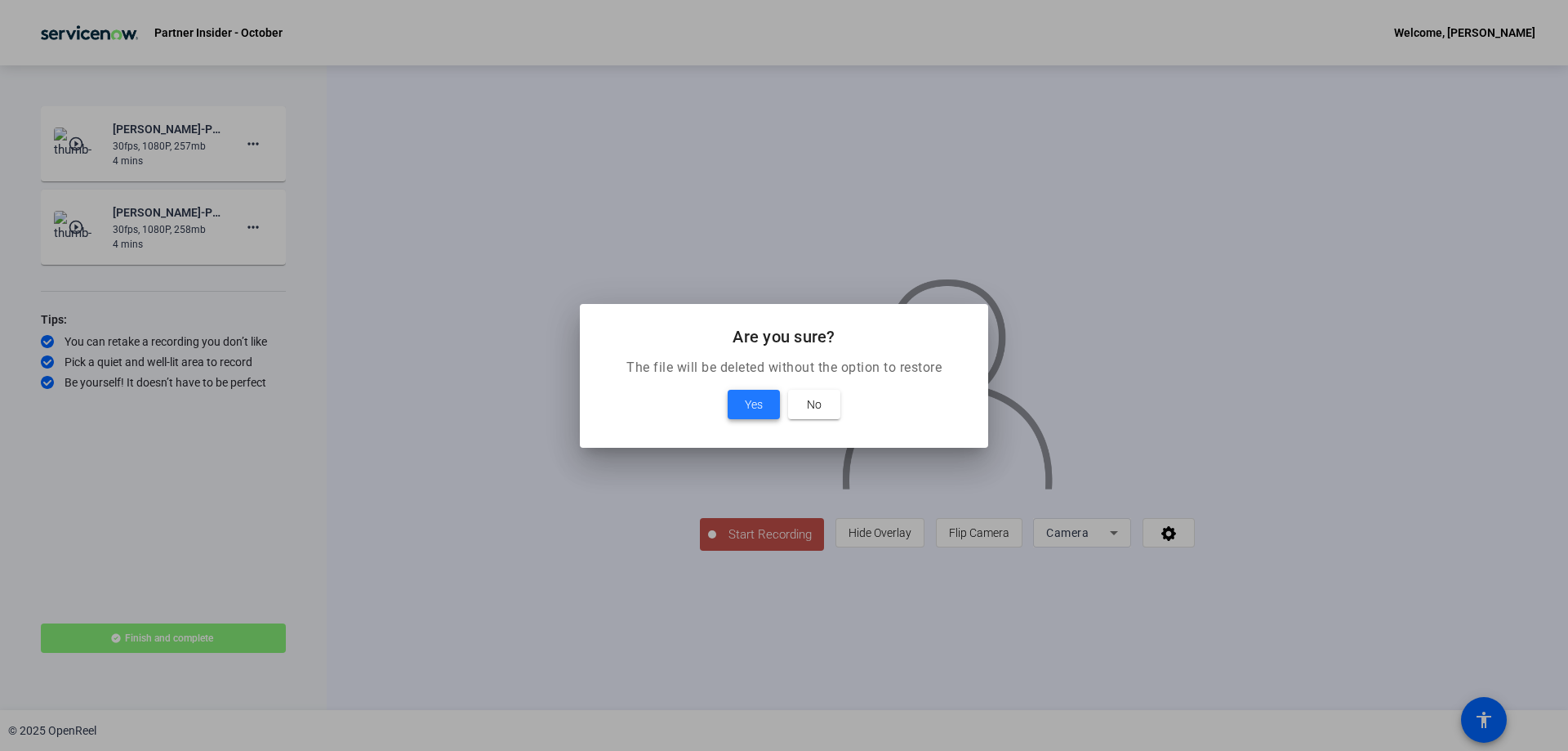
click at [751, 389] on span at bounding box center [753, 404] width 52 height 39
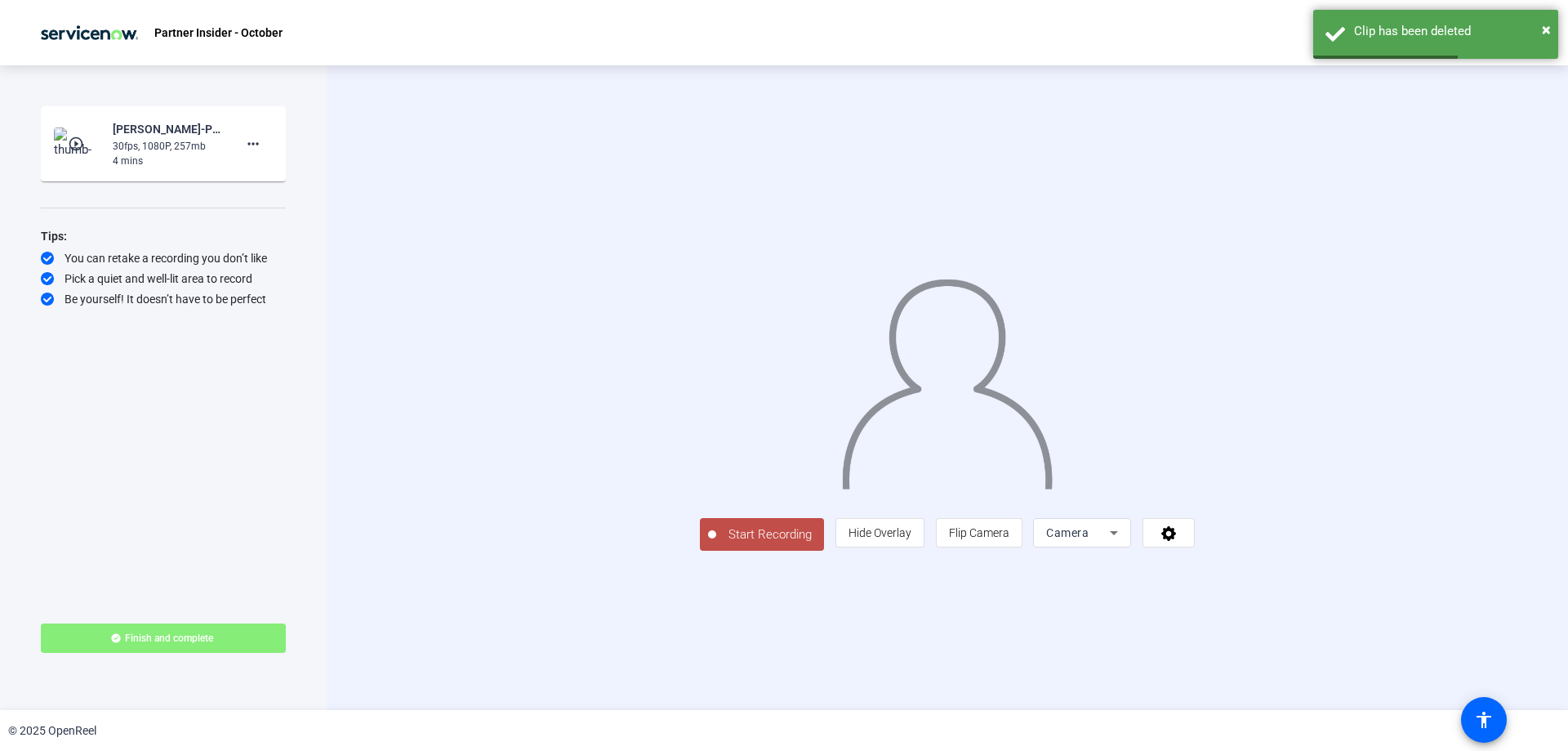
click at [156, 428] on div "Start Recording play_circle_outline [PERSON_NAME]-Partner Insider - October-Par…" at bounding box center [163, 349] width 245 height 487
click at [1552, 25] on div "× Clip has been deleted" at bounding box center [1436, 34] width 245 height 49
click at [938, 489] on img at bounding box center [948, 378] width 214 height 223
click at [1054, 288] on img at bounding box center [948, 378] width 214 height 223
click at [1054, 290] on img at bounding box center [948, 378] width 214 height 223
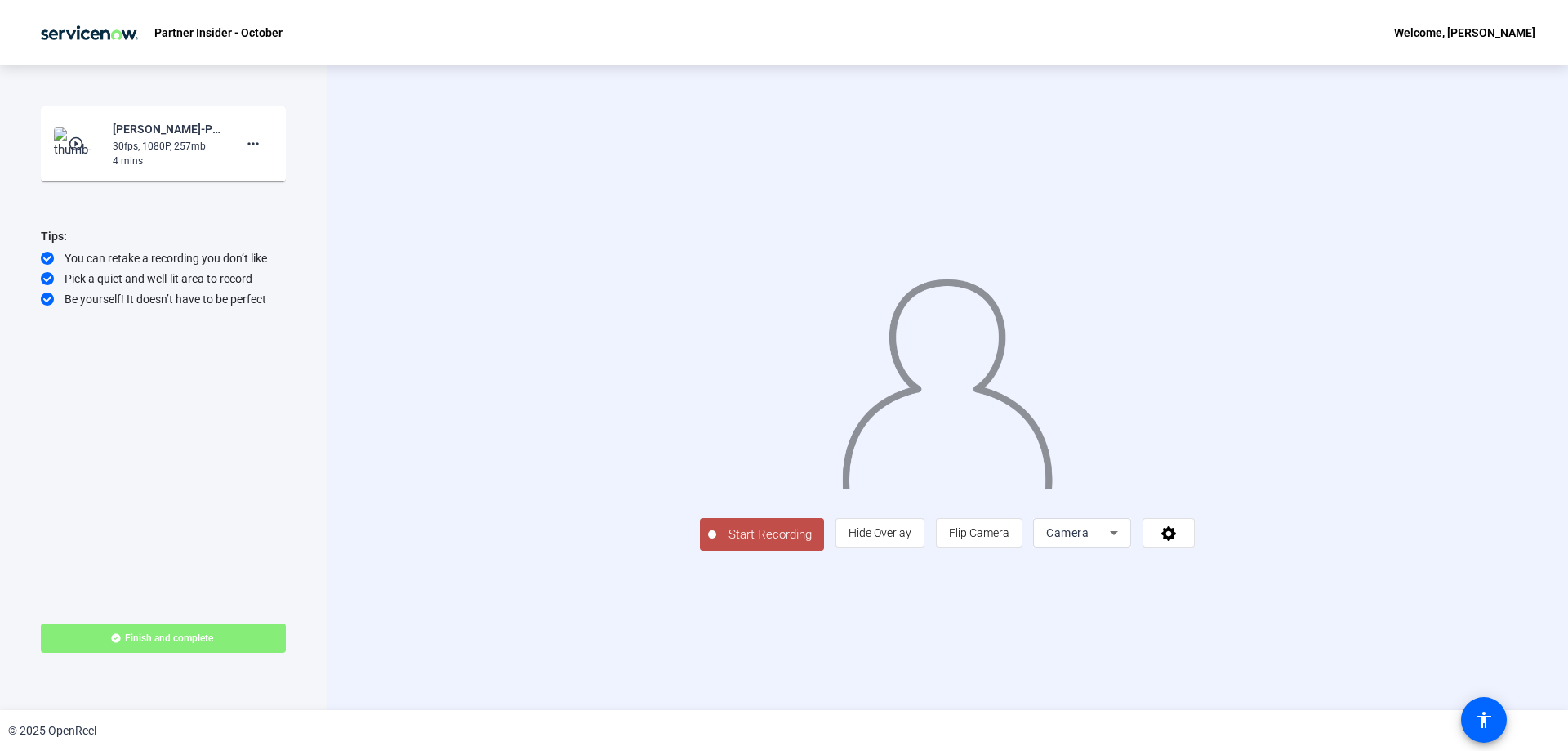
click at [1054, 286] on img at bounding box center [948, 378] width 214 height 223
click at [716, 544] on span "Start Recording" at bounding box center [770, 534] width 108 height 19
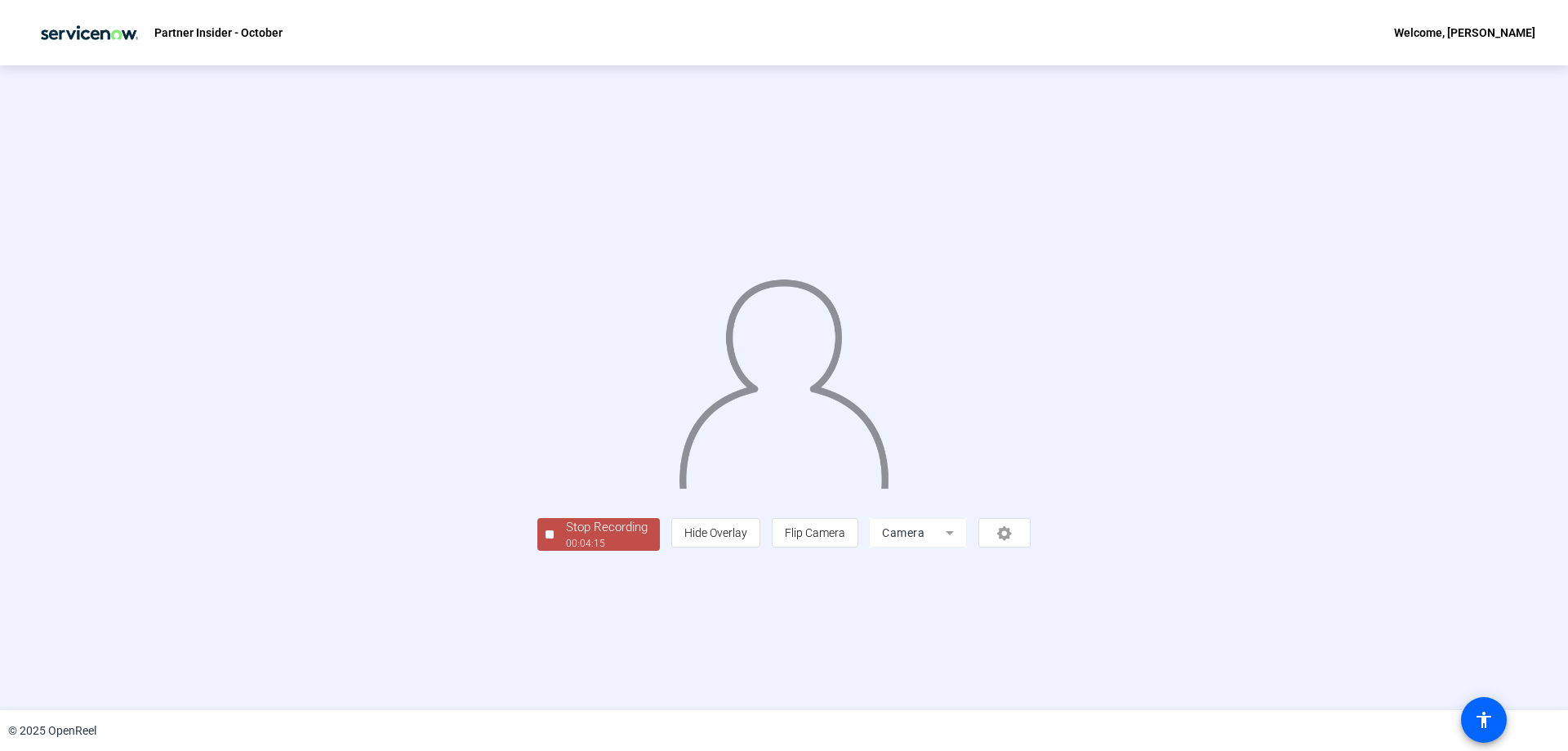
click at [566, 536] on div "Stop Recording" at bounding box center [606, 528] width 81 height 19
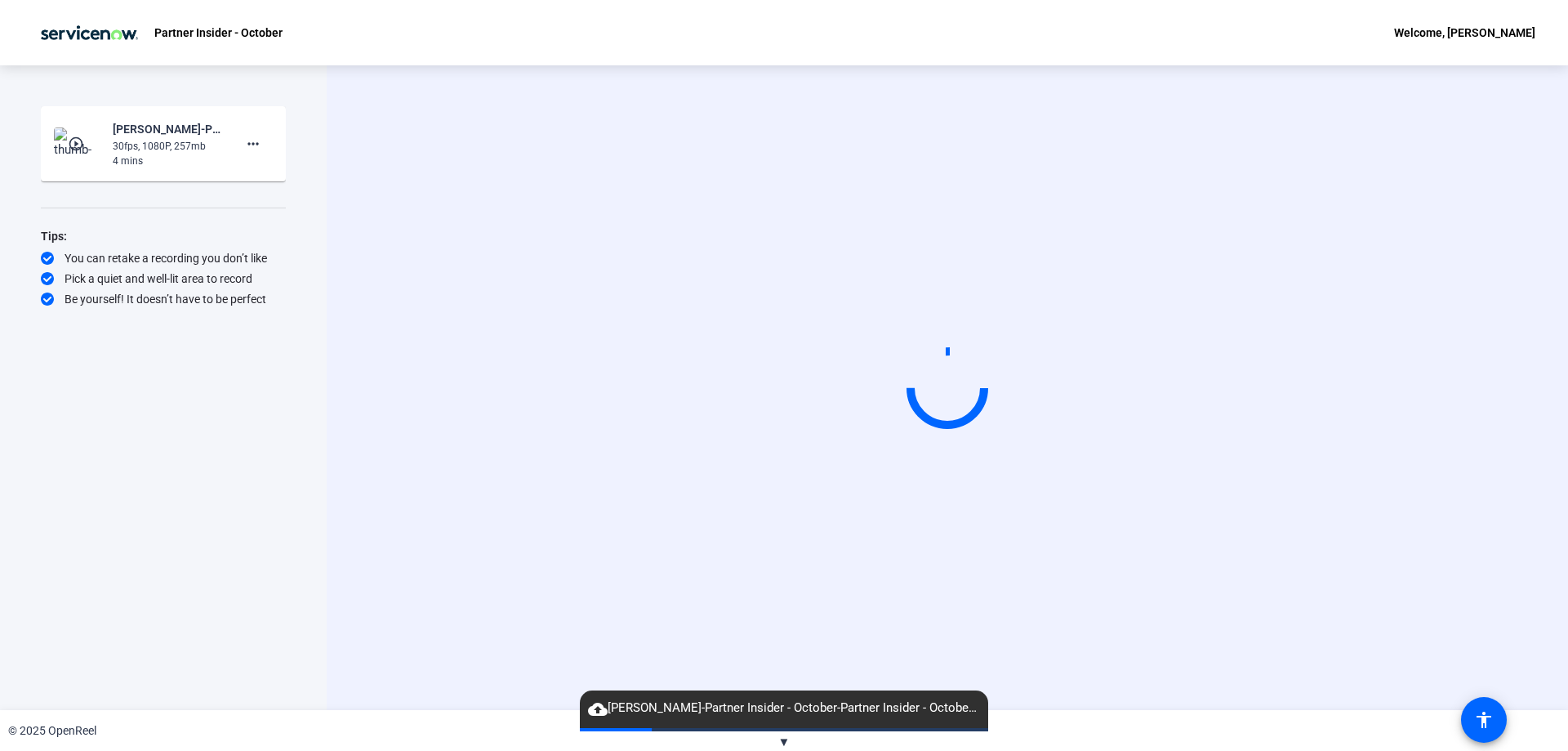
click at [168, 228] on div "Tips:" at bounding box center [163, 236] width 245 height 20
click at [598, 708] on mat-icon "cloud_upload" at bounding box center [598, 708] width 20 height 20
click at [780, 742] on span "▼" at bounding box center [784, 742] width 12 height 15
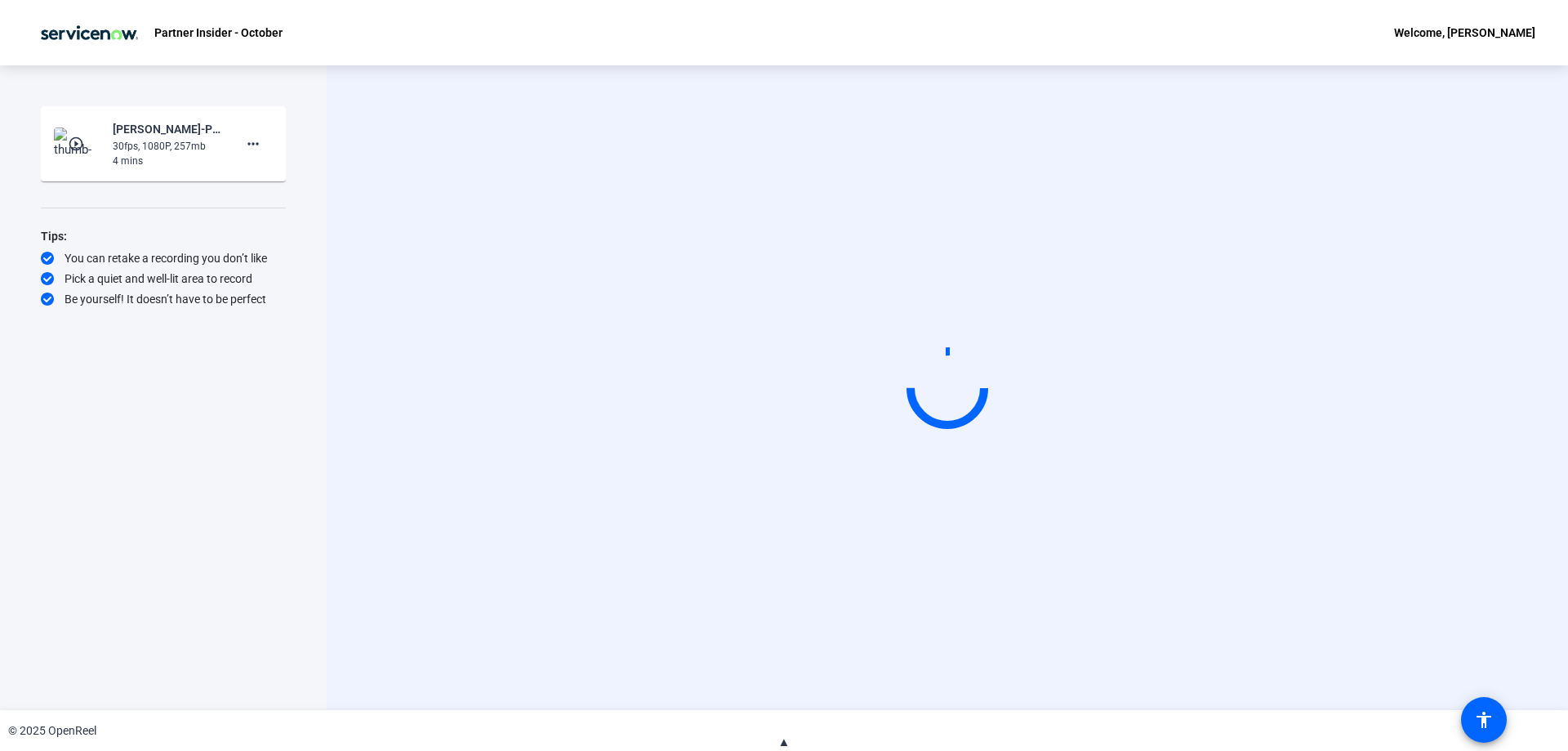
click at [783, 740] on span "▲" at bounding box center [784, 742] width 12 height 15
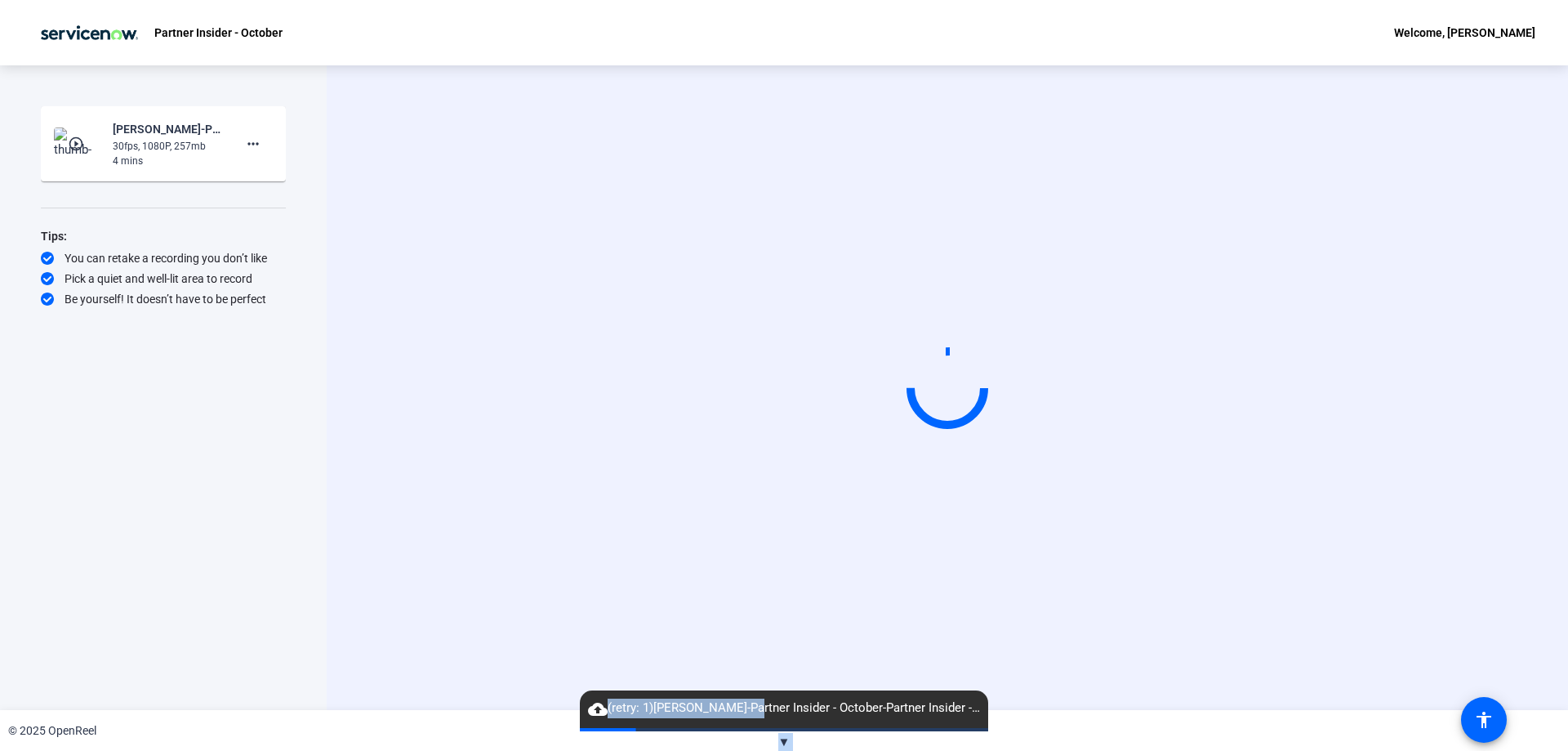
drag, startPoint x: 748, startPoint y: 715, endPoint x: 1012, endPoint y: 717, distance: 264.0
click at [1012, 717] on openreel-root "Partner Insider - October Welcome, [PERSON_NAME] Start Recording play_circle_ou…" at bounding box center [784, 376] width 1568 height 751
click at [631, 700] on span "cloud_upload (retry: 1) [PERSON_NAME]-Partner Insider - October-Partner Insider…" at bounding box center [784, 707] width 409 height 20
click at [600, 706] on mat-icon "cloud_upload" at bounding box center [598, 708] width 20 height 20
drag, startPoint x: 606, startPoint y: 704, endPoint x: 916, endPoint y: 744, distance: 312.6
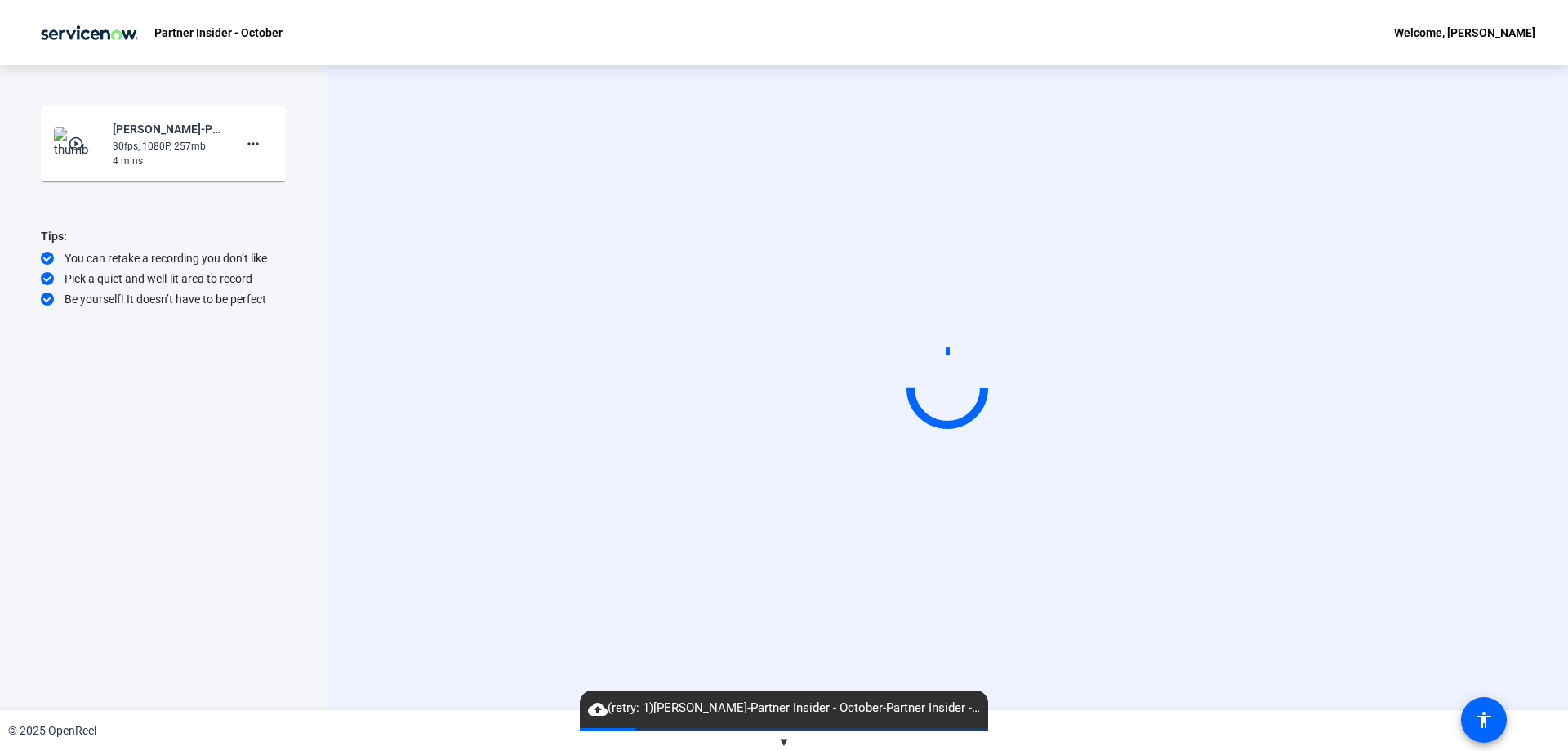
click at [937, 740] on openreel-root "Partner Insider - October Welcome, [PERSON_NAME] Start Recording play_circle_ou…" at bounding box center [784, 376] width 1568 height 751
click at [1070, 415] on video at bounding box center [947, 388] width 245 height 138
click at [961, 356] on circle at bounding box center [947, 388] width 80 height 80
drag, startPoint x: 955, startPoint y: 357, endPoint x: 1007, endPoint y: 341, distance: 54.4
click at [983, 348] on mat-spinner at bounding box center [948, 388] width 81 height 81
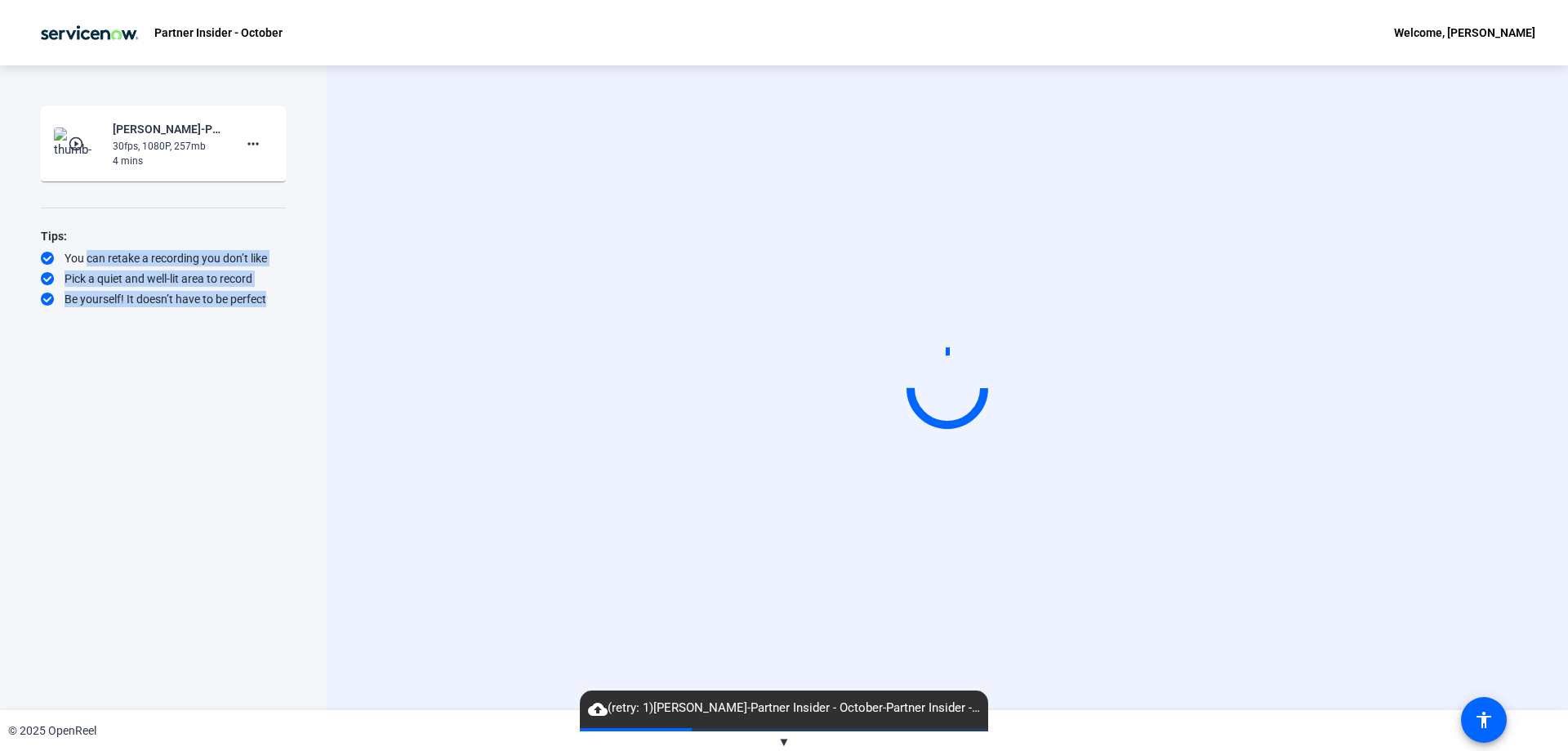
drag, startPoint x: 80, startPoint y: 252, endPoint x: 404, endPoint y: 255, distance: 324.0
click at [404, 255] on div "Start Recording play_circle_outline [PERSON_NAME]-Partner Insider - October-Par…" at bounding box center [784, 387] width 1568 height 644
click at [150, 456] on div "Start Recording play_circle_outline [PERSON_NAME]-Partner Insider - October-Par…" at bounding box center [163, 370] width 245 height 529
click at [641, 713] on span "cloud_upload (retry: 1) [PERSON_NAME]-Partner Insider - October-Partner Insider…" at bounding box center [784, 707] width 409 height 20
drag, startPoint x: 646, startPoint y: 711, endPoint x: 973, endPoint y: 757, distance: 330.2
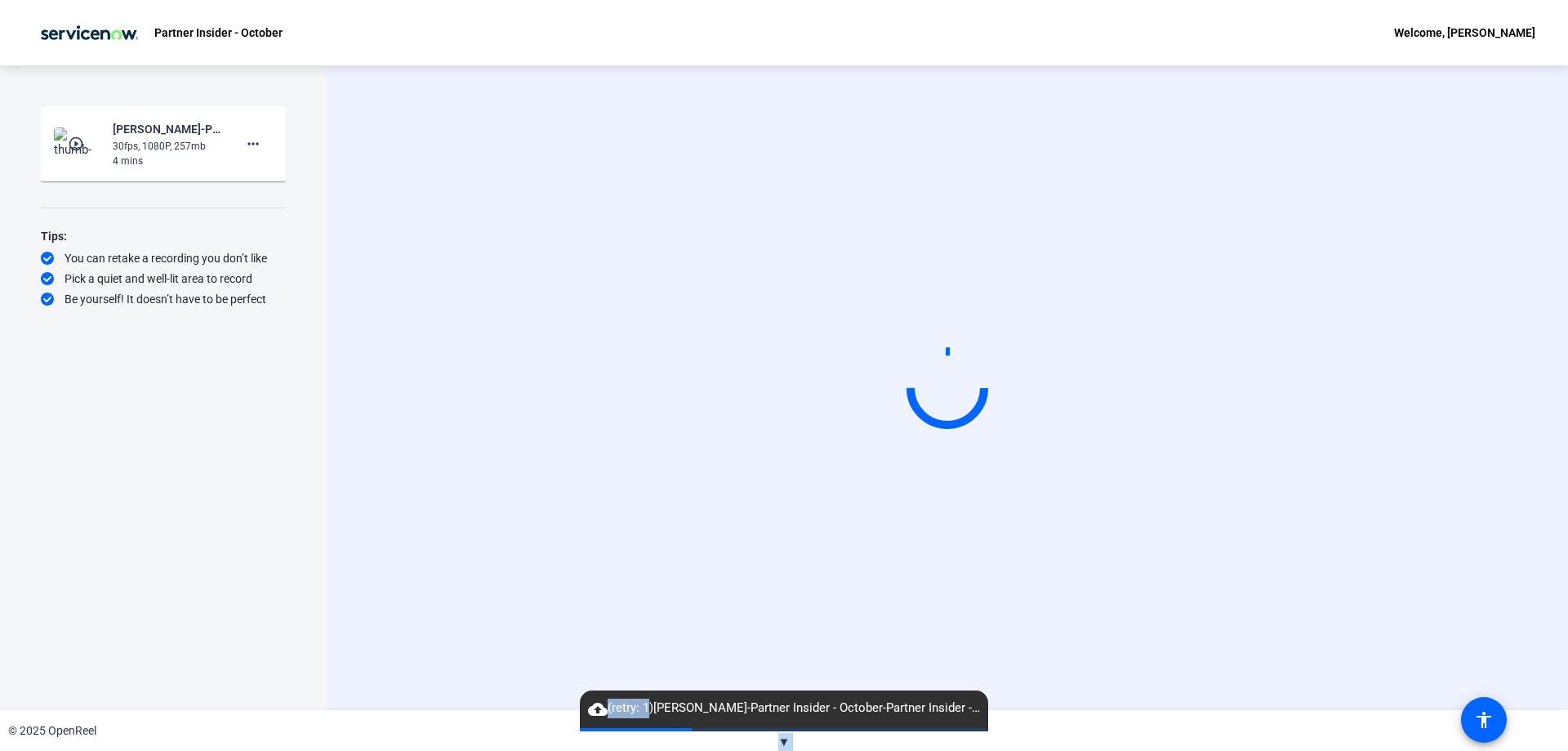
click at [973, 750] on html "Accessibility Screen-Reader Guide, Feedback, and Issue Reporting | New window P…" at bounding box center [784, 376] width 1568 height 751
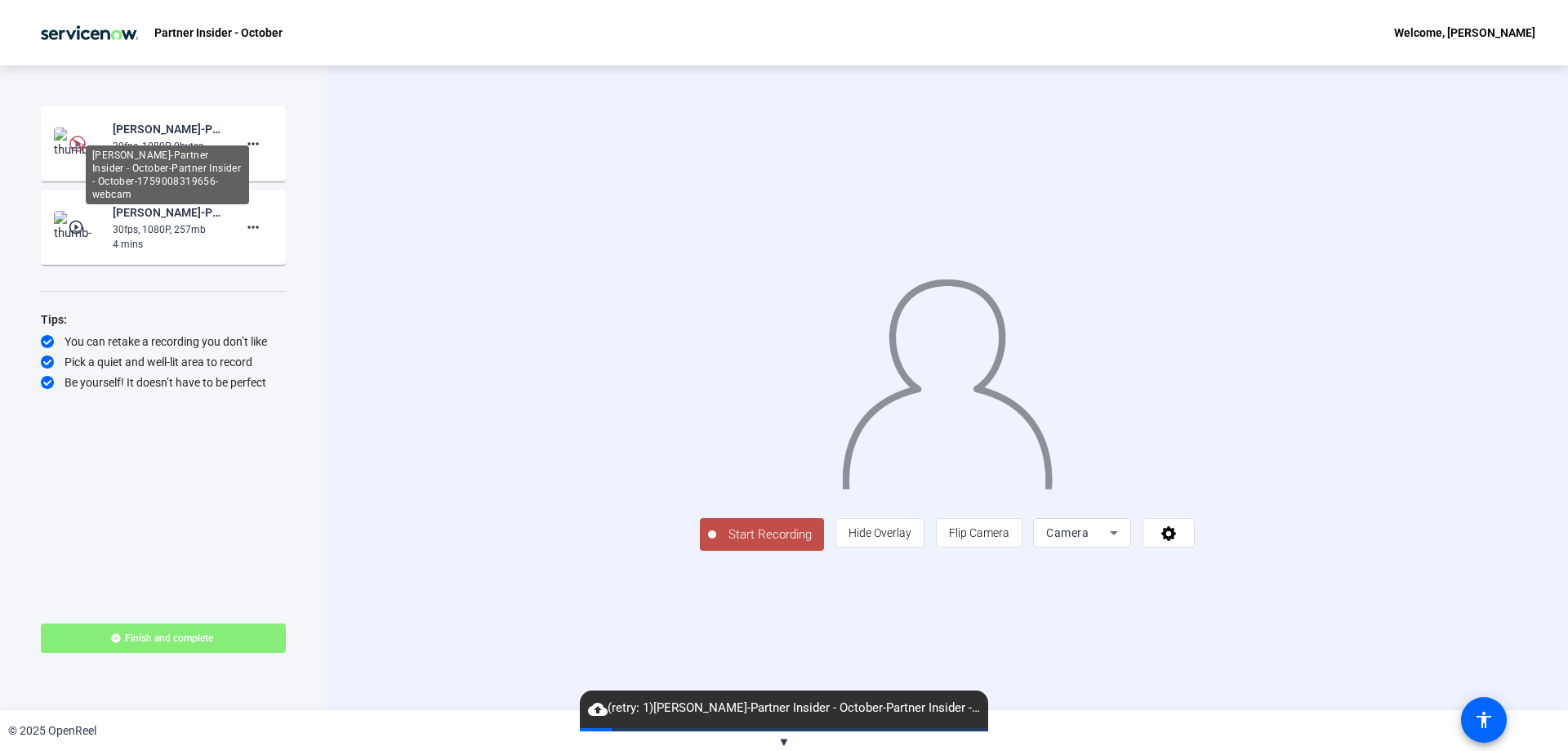
click at [137, 131] on div "[PERSON_NAME]-Partner Insider - October-Partner Insider - October-1759008319656…" at bounding box center [167, 129] width 110 height 20
click at [83, 144] on img at bounding box center [77, 143] width 16 height 16
click at [254, 142] on mat-icon "more_horiz" at bounding box center [253, 144] width 20 height 20
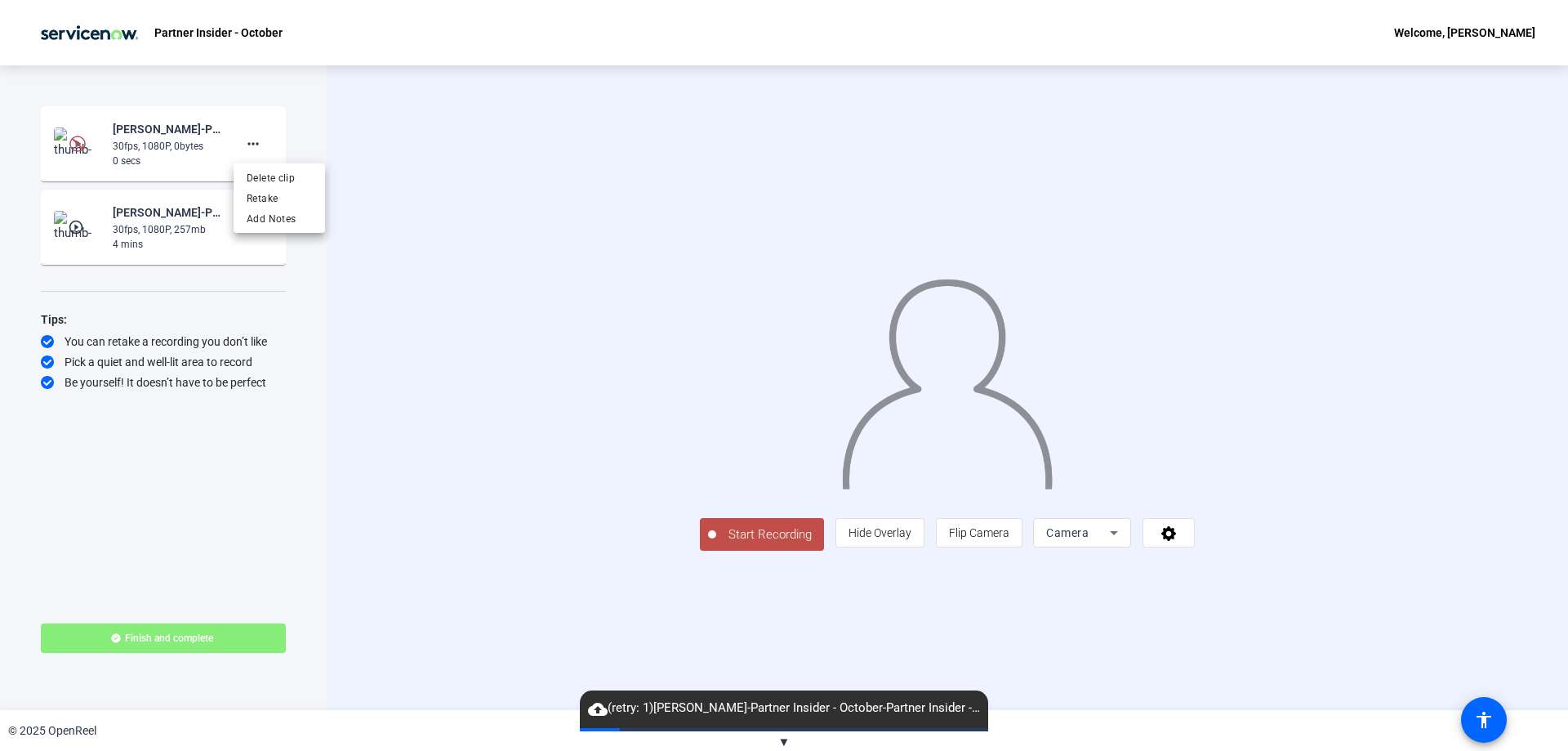
click at [350, 113] on div at bounding box center [784, 376] width 1568 height 751
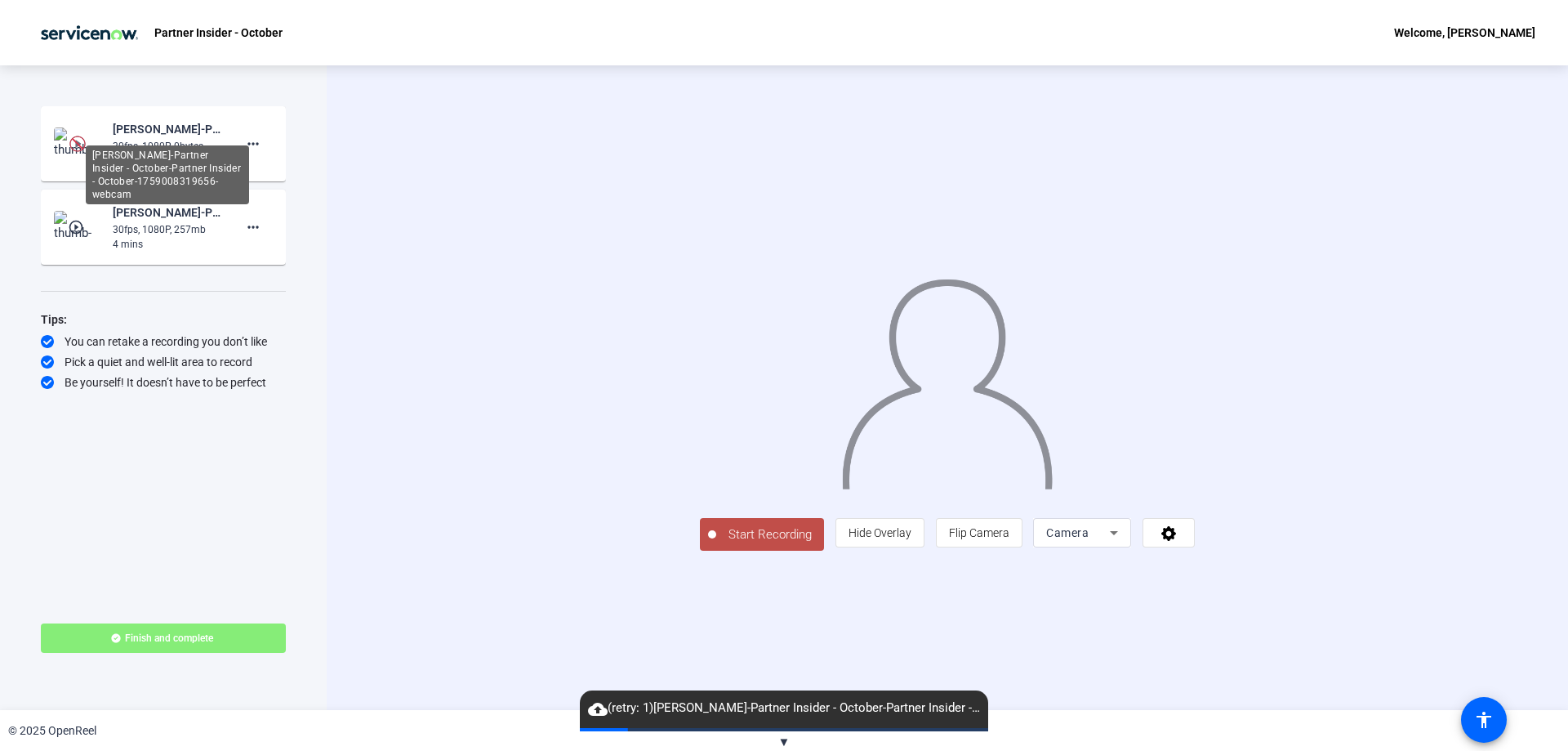
click at [165, 122] on div "[PERSON_NAME]-Partner Insider - October-Partner Insider - October-1759008319656…" at bounding box center [167, 129] width 110 height 20
click at [793, 711] on span "cloud_upload (retry: 1) [PERSON_NAME]-Partner Insider - October-Partner Insider…" at bounding box center [784, 707] width 409 height 20
click at [786, 743] on span "▼" at bounding box center [784, 742] width 12 height 15
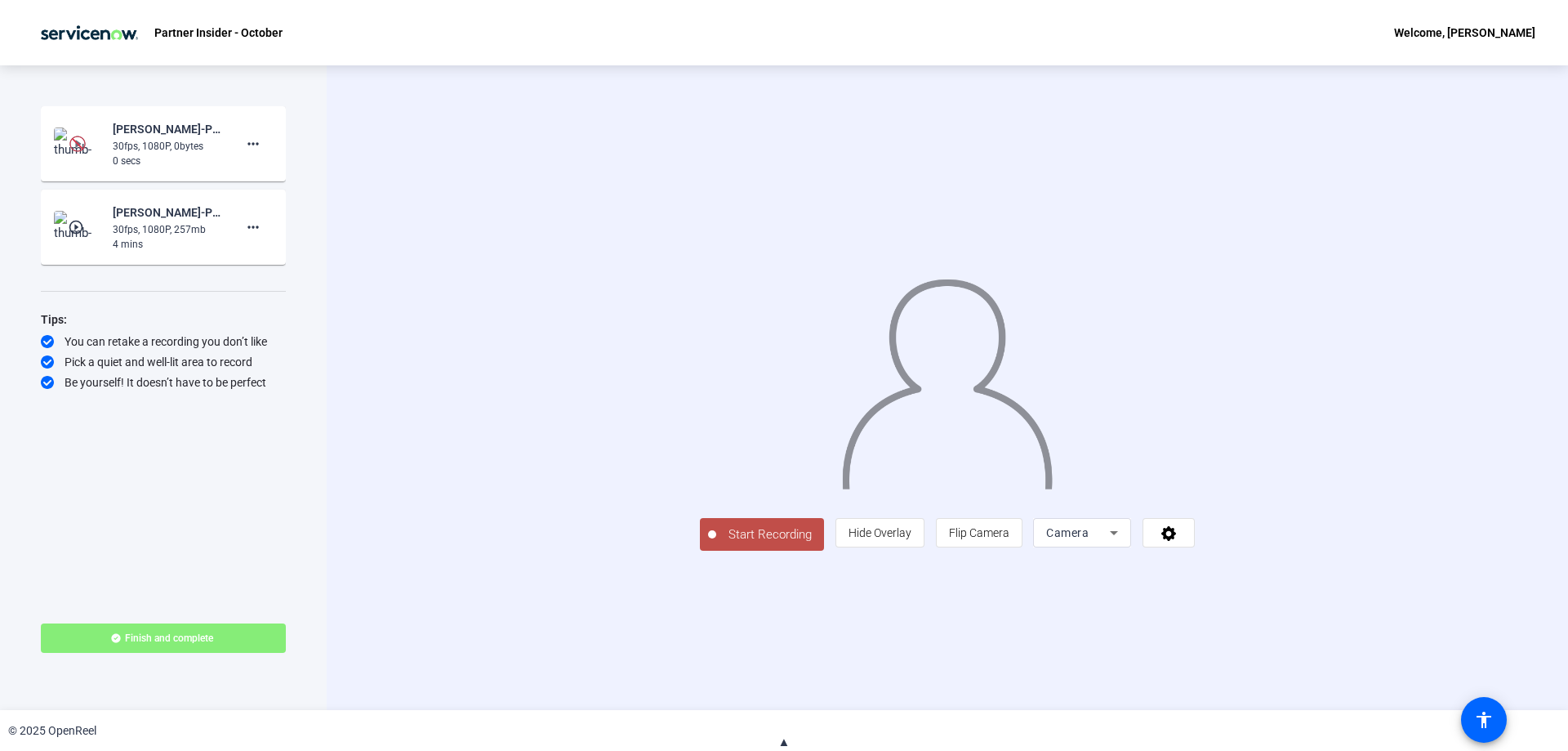
click at [782, 737] on span "▲" at bounding box center [784, 742] width 12 height 15
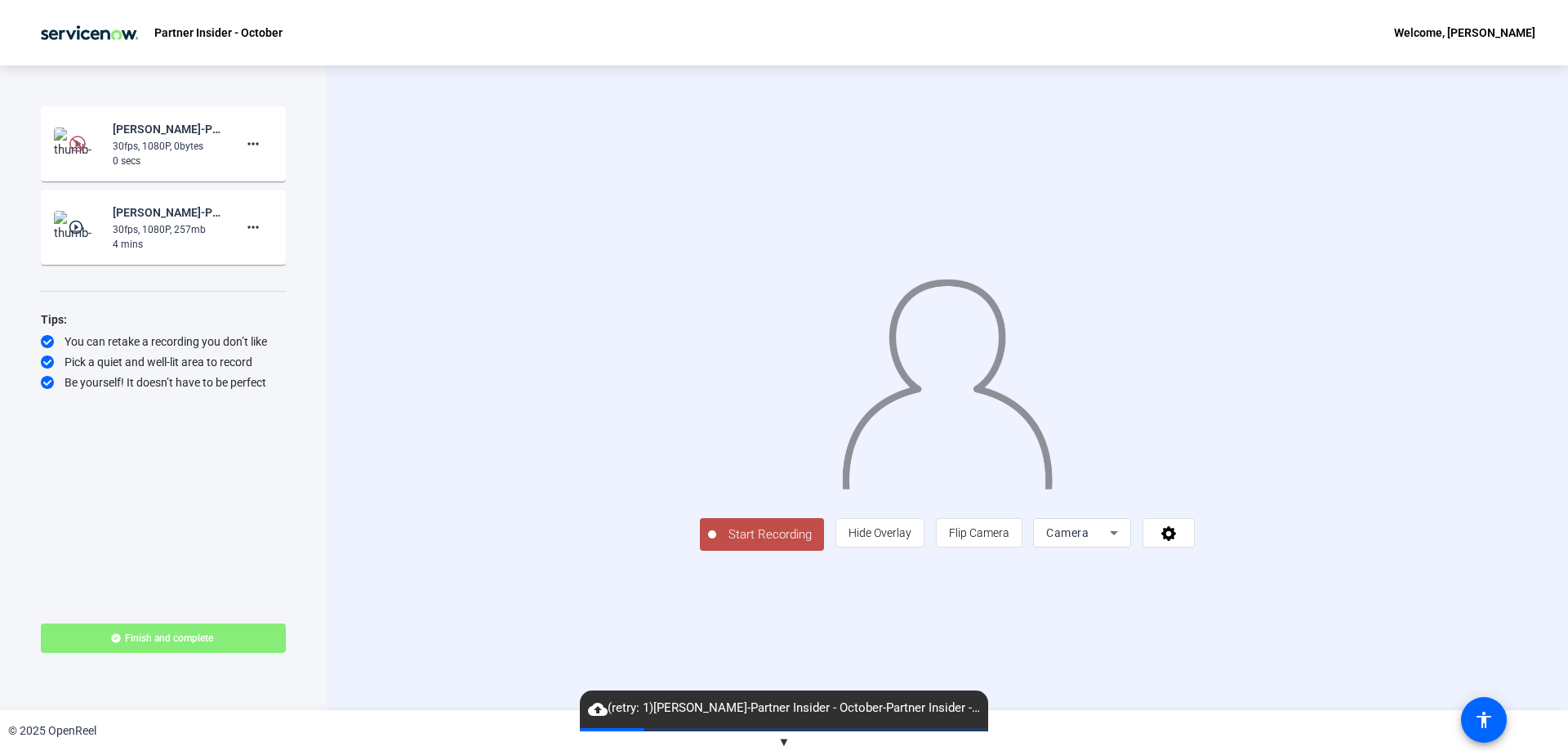
drag, startPoint x: 152, startPoint y: 292, endPoint x: 152, endPoint y: 307, distance: 15.0
click at [152, 296] on div "Start Recording [PERSON_NAME]-Partner Insider - October-Partner Insider - Octob…" at bounding box center [163, 349] width 245 height 487
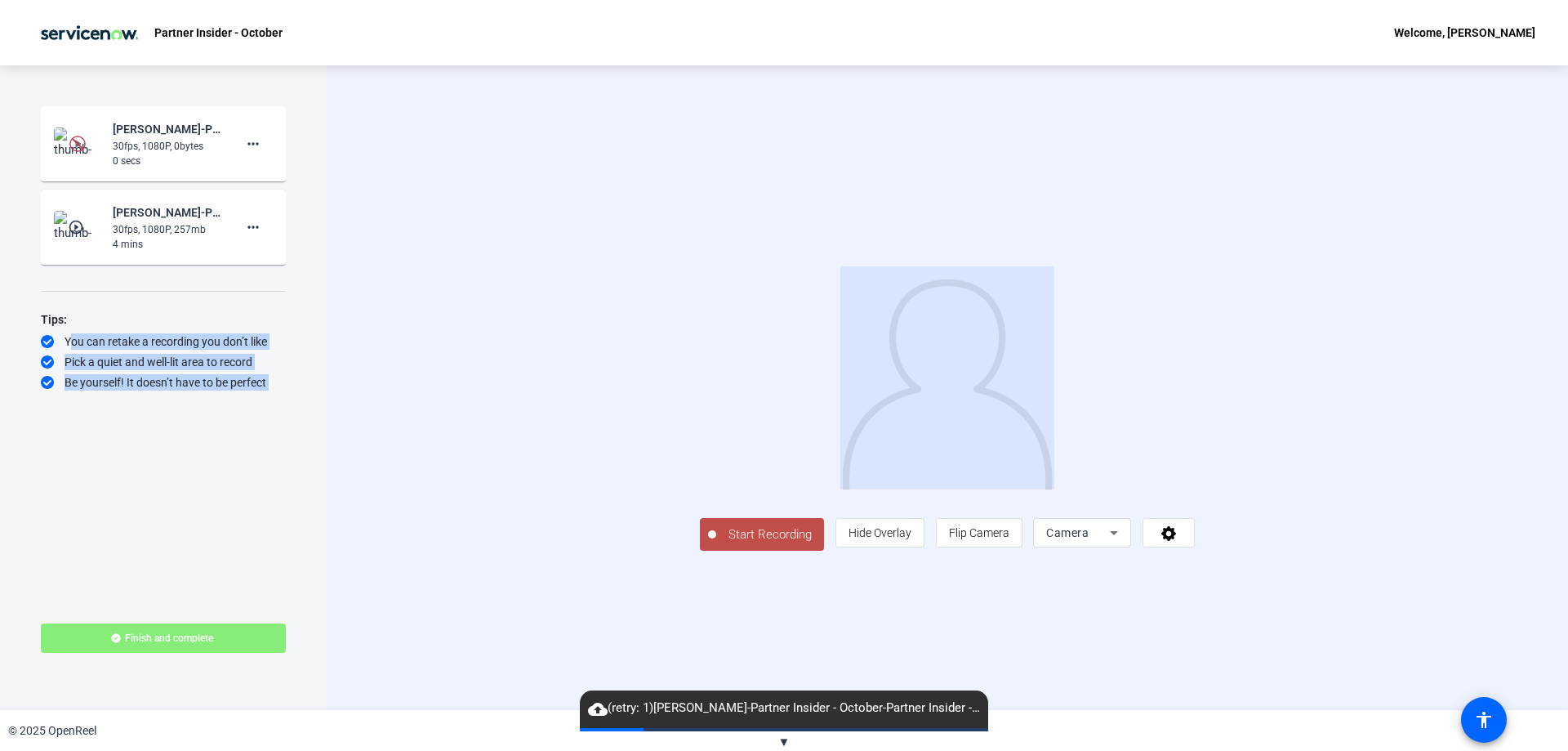
drag, startPoint x: 149, startPoint y: 332, endPoint x: 455, endPoint y: 517, distance: 357.6
click at [520, 406] on div "Start Recording [PERSON_NAME]-Partner Insider - October-Partner Insider - Octob…" at bounding box center [784, 387] width 1568 height 644
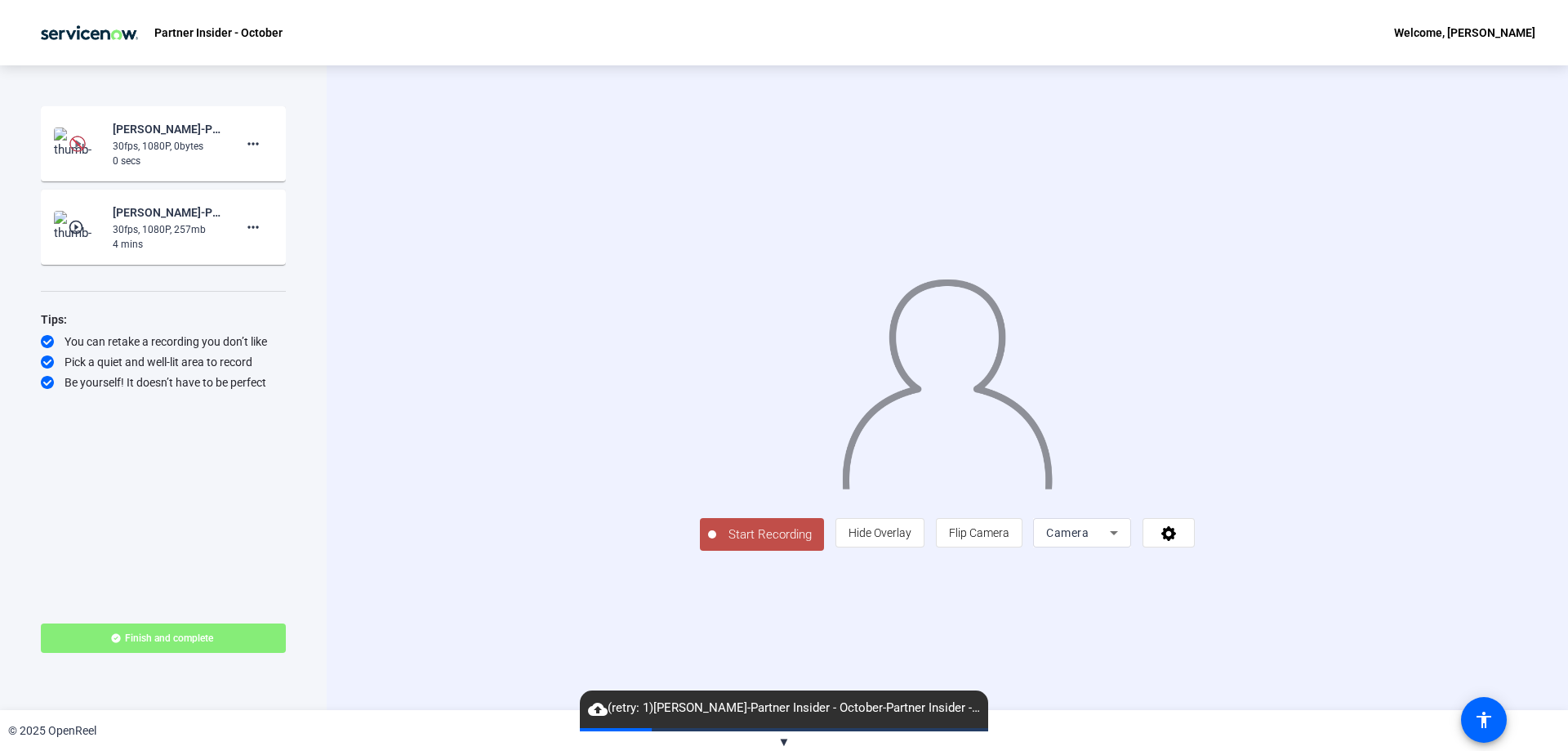
click at [1171, 686] on div "Start Recording person Hide Overlay flip Flip Camera Camera" at bounding box center [947, 387] width 1242 height 644
drag, startPoint x: 603, startPoint y: 711, endPoint x: 716, endPoint y: 709, distance: 113.0
click at [605, 710] on mat-icon "cloud_upload" at bounding box center [598, 708] width 20 height 20
click at [1230, 747] on div "© 2025 OpenReel" at bounding box center [784, 729] width 1568 height 41
drag, startPoint x: 68, startPoint y: 328, endPoint x: 268, endPoint y: 451, distance: 234.8
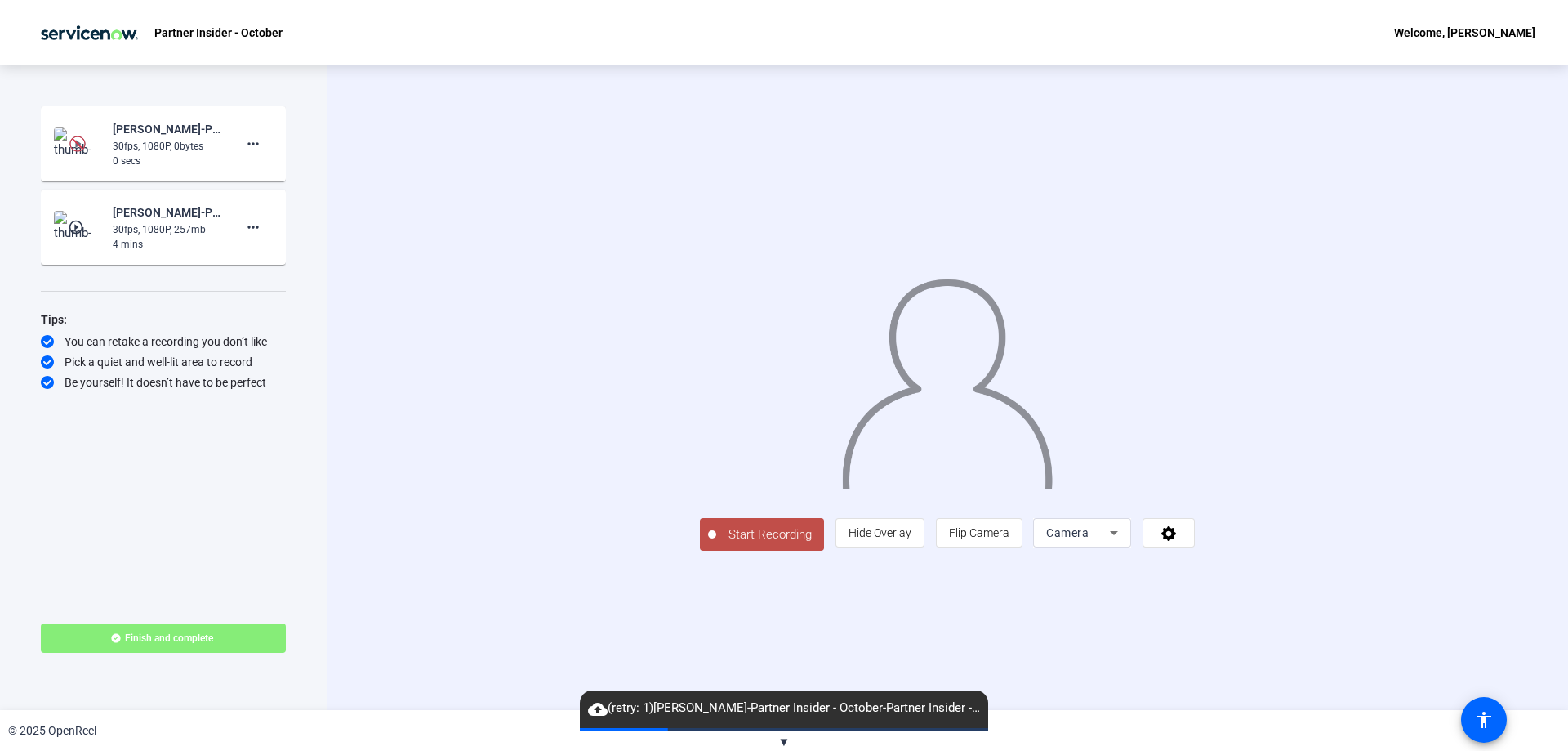
click at [318, 413] on div "Start Recording [PERSON_NAME]-Partner Insider - October-Partner Insider - Octob…" at bounding box center [163, 387] width 326 height 644
click at [263, 453] on div "Start Recording [PERSON_NAME]-Partner Insider - October-Partner Insider - Octob…" at bounding box center [163, 349] width 245 height 487
click at [80, 355] on div "Tips: You can retake a recording you don’t like Pick a quiet and well-lit area …" at bounding box center [163, 349] width 245 height 80
click at [257, 141] on mat-icon "more_horiz" at bounding box center [253, 144] width 20 height 20
click at [308, 171] on span "Delete clip" at bounding box center [279, 178] width 65 height 20
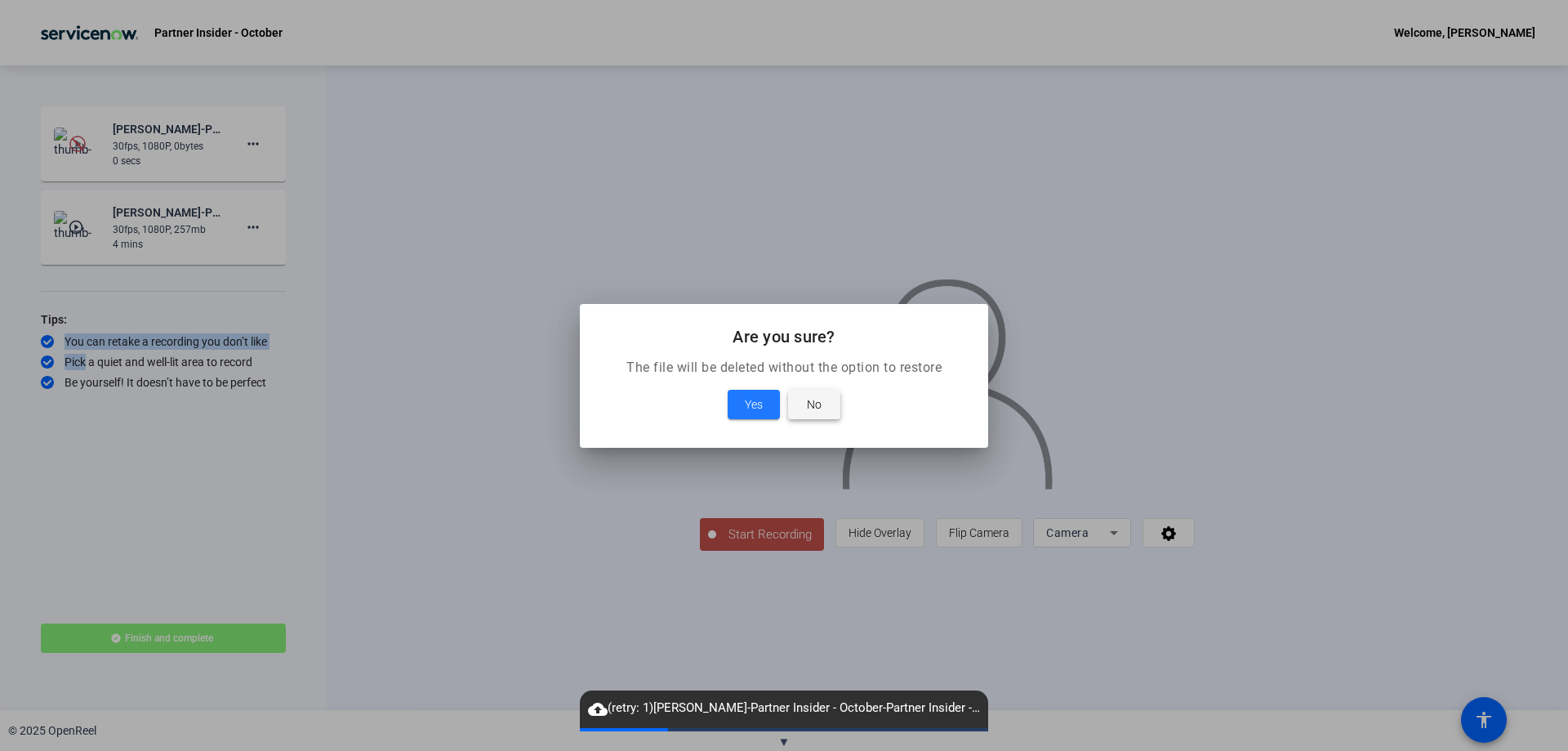
click at [828, 403] on span at bounding box center [813, 404] width 52 height 39
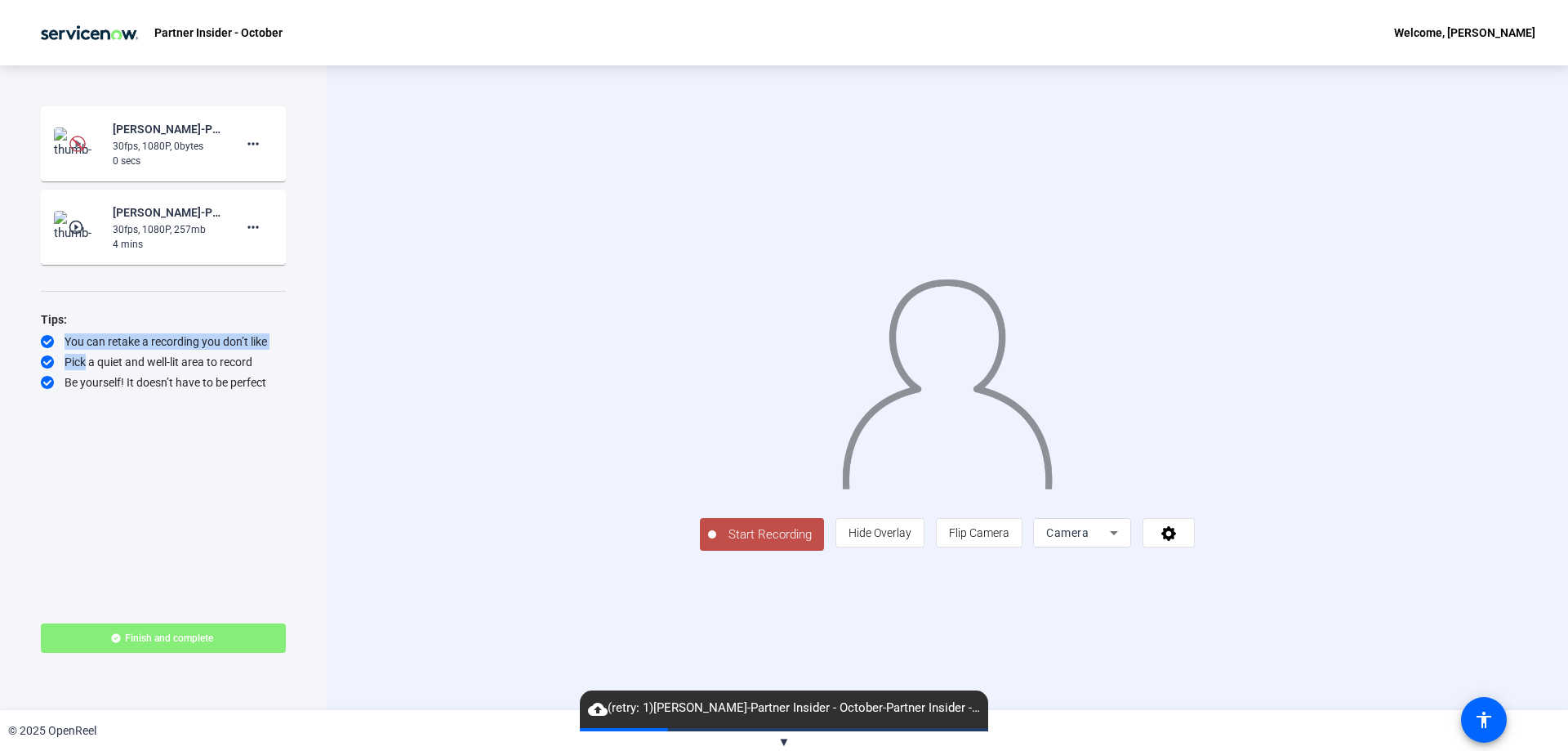
click at [79, 135] on img at bounding box center [77, 143] width 16 height 16
click at [73, 141] on img at bounding box center [77, 143] width 16 height 16
click at [44, 113] on mat-card-content "[PERSON_NAME]-Partner Insider - October-Partner Insider - October-1759008319656…" at bounding box center [163, 143] width 245 height 75
click at [111, 140] on div "[PERSON_NAME]-Partner Insider - October-Partner Insider - October-1759008319656…" at bounding box center [163, 144] width 218 height 49
click at [146, 129] on div "[PERSON_NAME]-Partner Insider - October-Partner Insider - October-1759008319656…" at bounding box center [167, 129] width 110 height 20
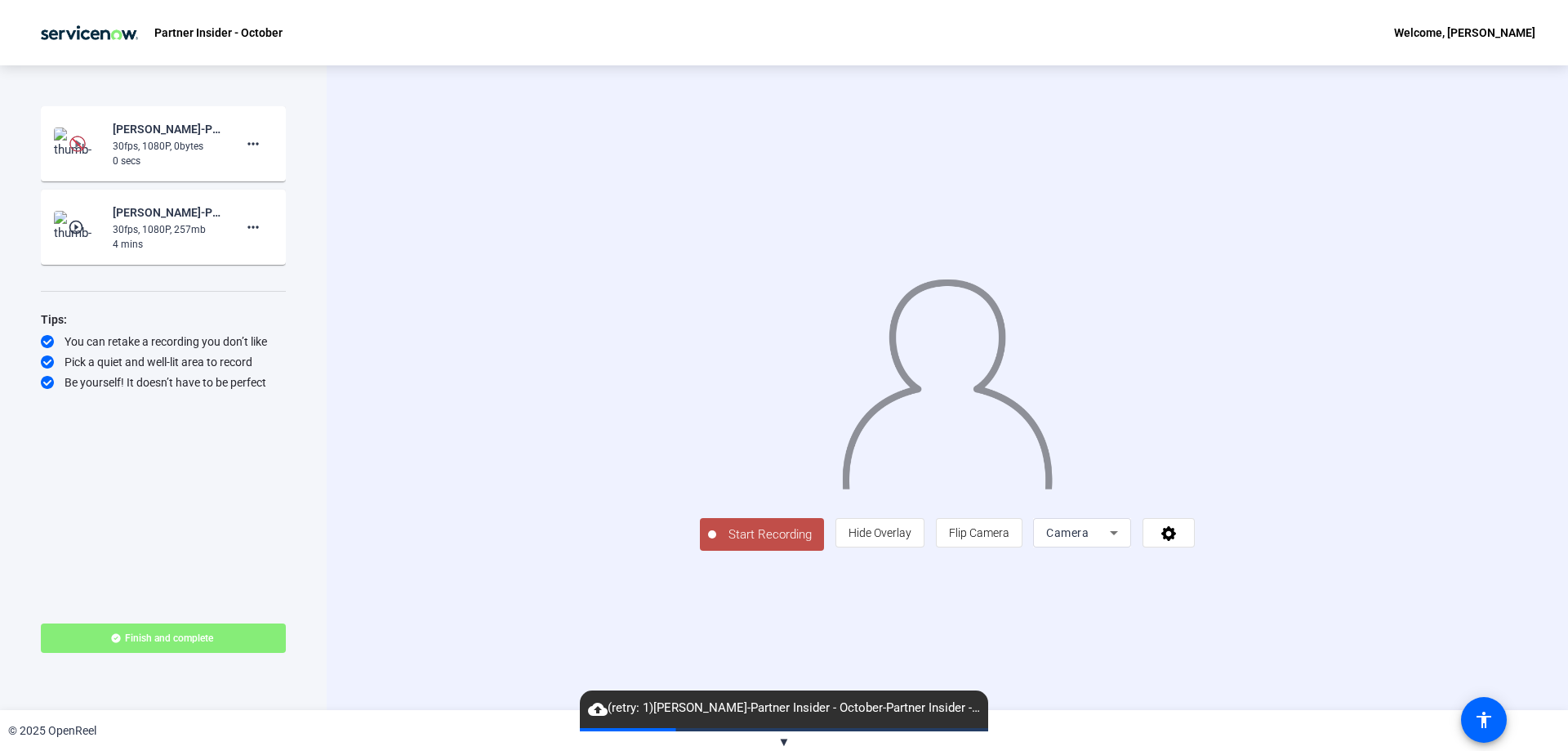
click at [166, 155] on div "0 secs" at bounding box center [167, 161] width 110 height 15
click at [224, 153] on div "[PERSON_NAME]-Partner Insider - October-Partner Insider - October-1759008319656…" at bounding box center [163, 144] width 218 height 49
click at [271, 153] on span at bounding box center [253, 143] width 39 height 39
click at [287, 184] on span "Delete clip" at bounding box center [279, 178] width 65 height 20
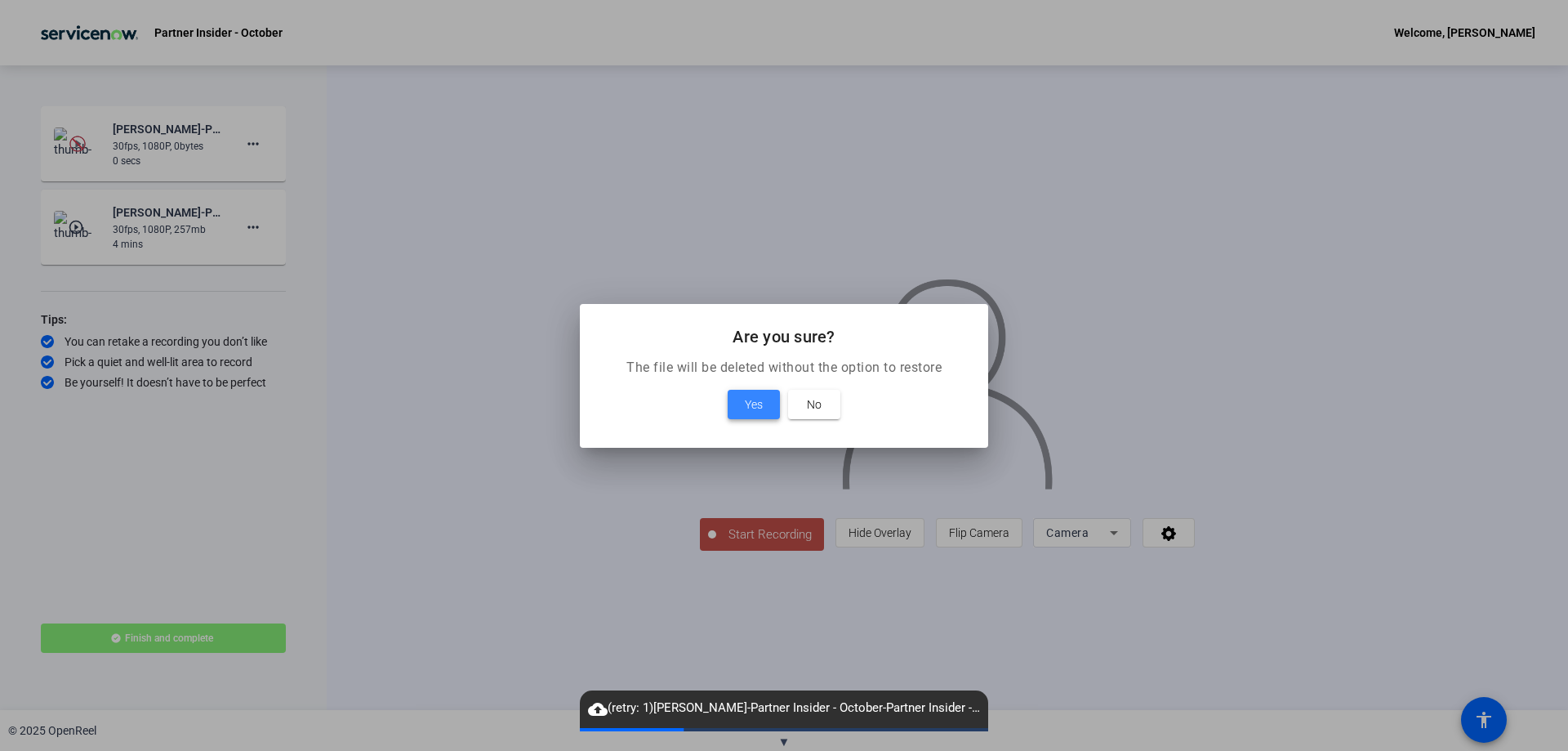
click at [739, 412] on span at bounding box center [753, 404] width 52 height 39
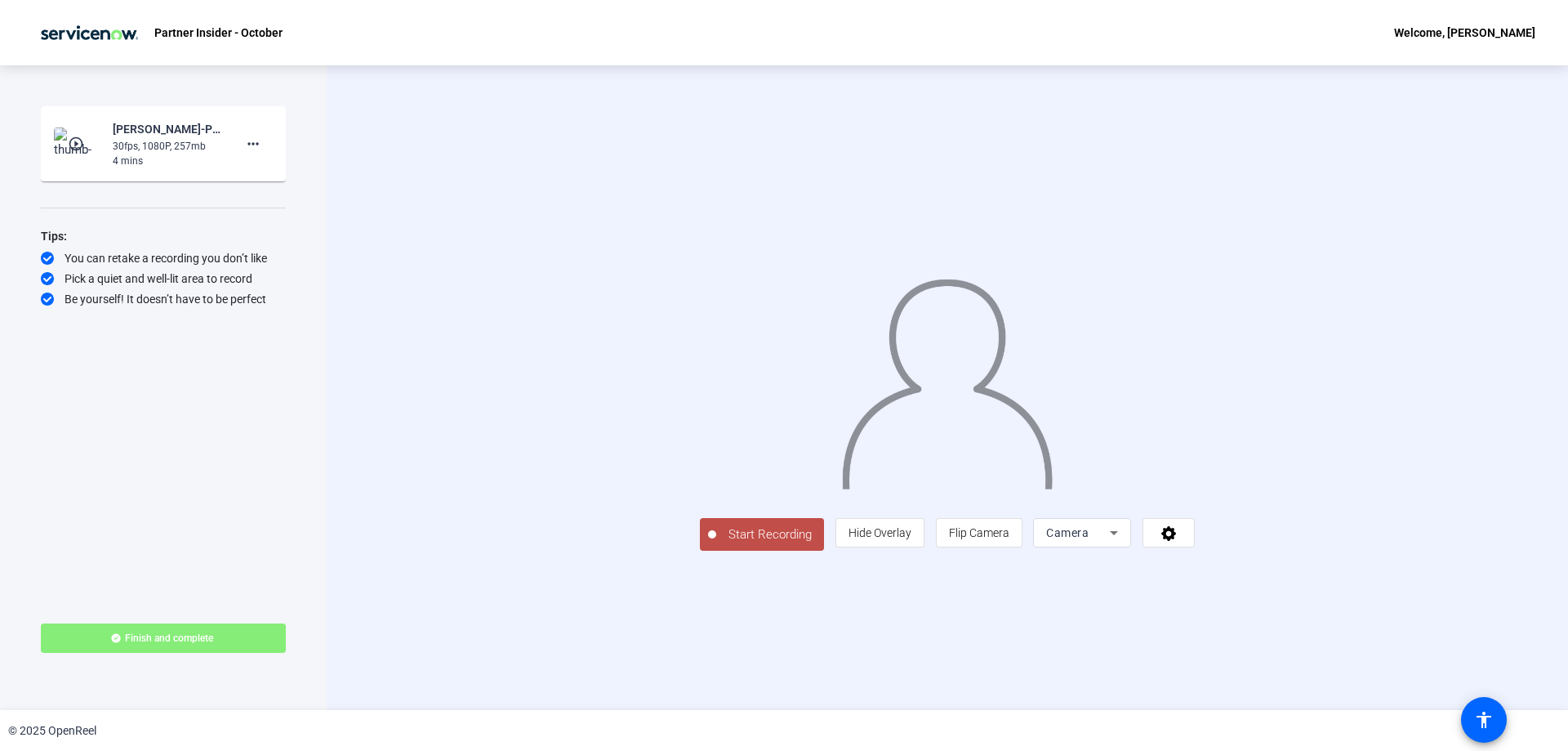
click at [111, 339] on div "Start Recording play_circle_outline [PERSON_NAME]-Partner Insider - October-Par…" at bounding box center [163, 349] width 245 height 487
click at [246, 149] on mat-icon "more_horiz" at bounding box center [253, 144] width 20 height 20
click at [276, 172] on span "Delete clip" at bounding box center [279, 178] width 65 height 20
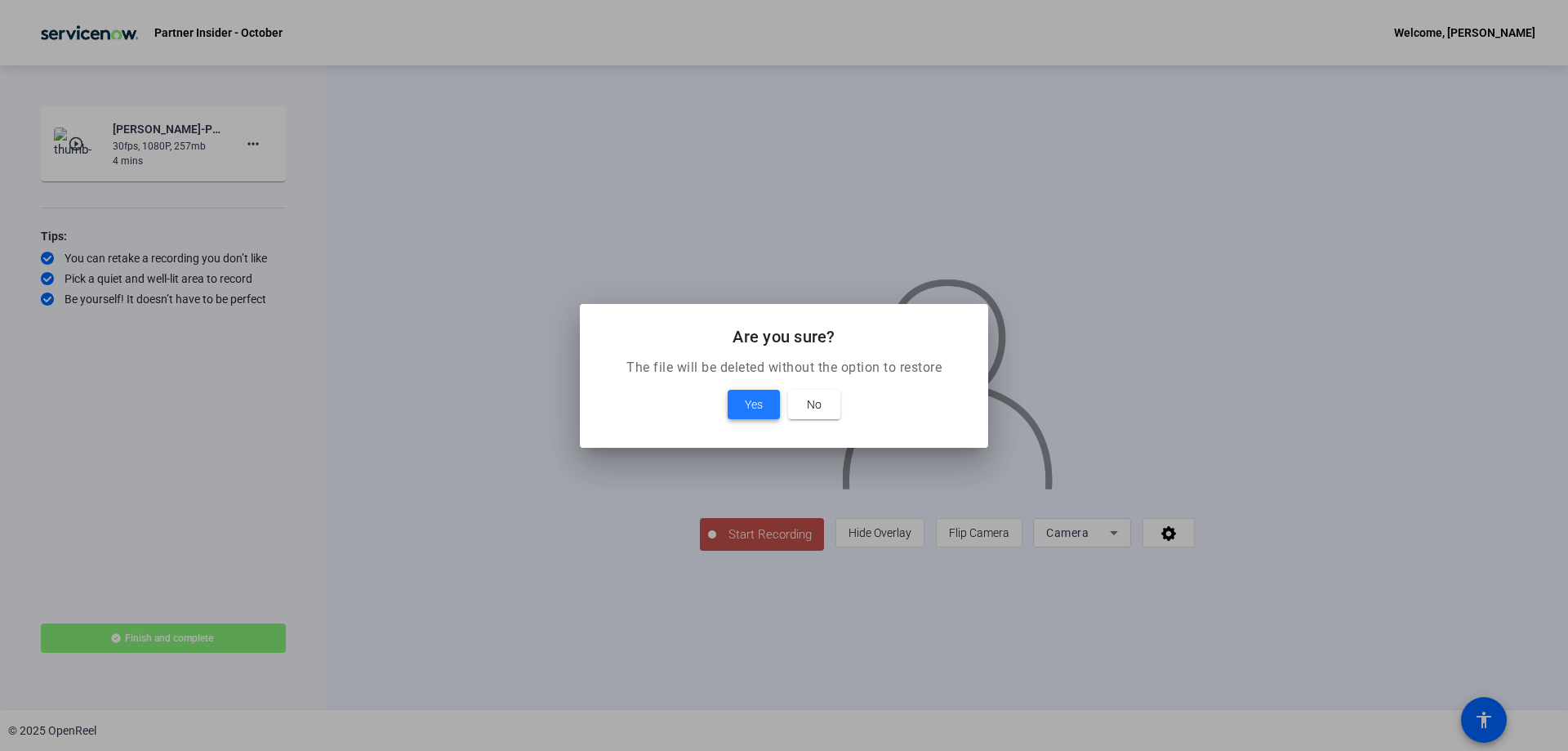
click at [758, 404] on span "Yes" at bounding box center [754, 404] width 18 height 20
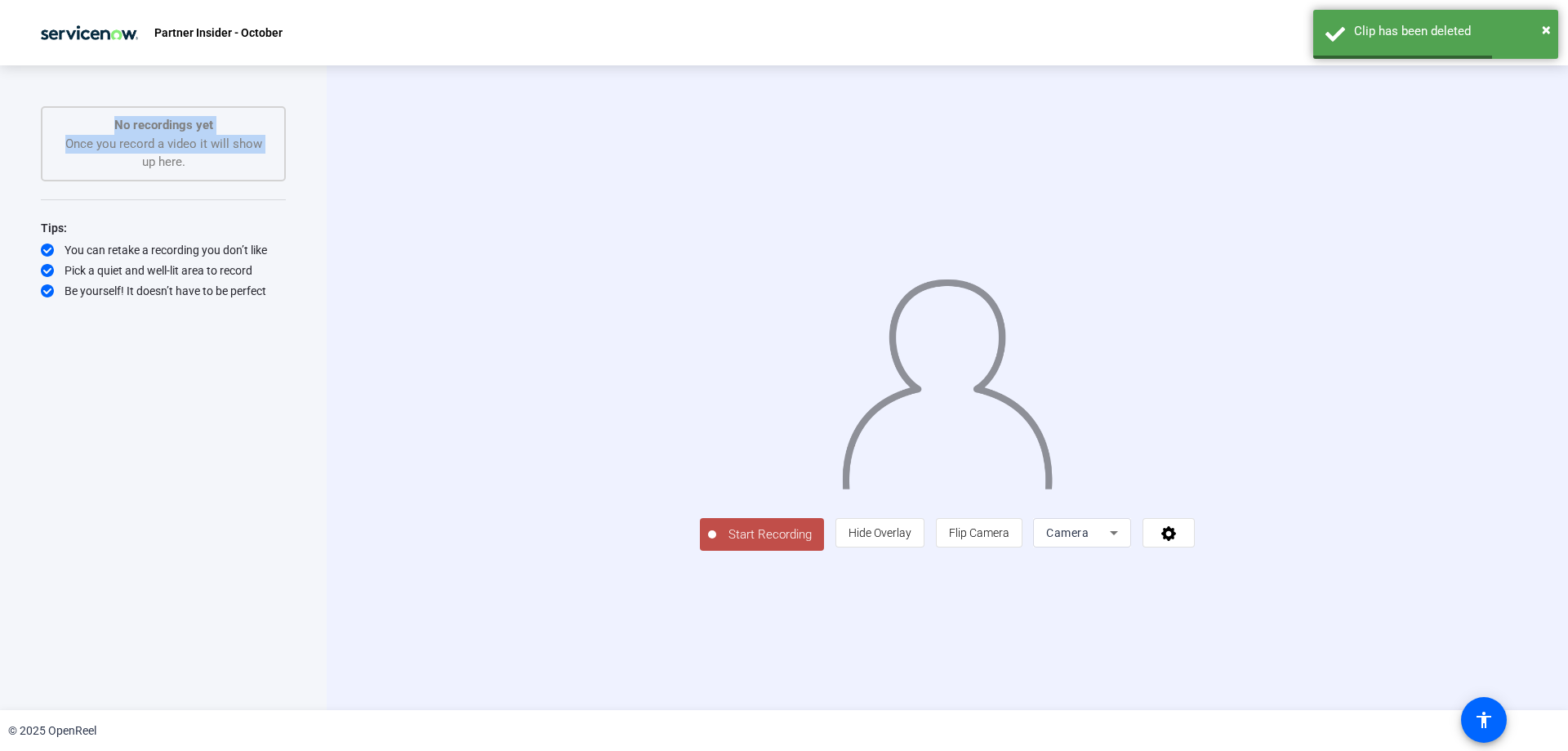
drag, startPoint x: 57, startPoint y: 107, endPoint x: 307, endPoint y: 144, distance: 252.7
click at [307, 143] on div "Start Recording No recordings yet Once you record a video it will show up here.…" at bounding box center [163, 387] width 326 height 644
click at [272, 226] on div "Tips:" at bounding box center [163, 228] width 245 height 20
click at [1546, 23] on span "×" at bounding box center [1546, 29] width 9 height 20
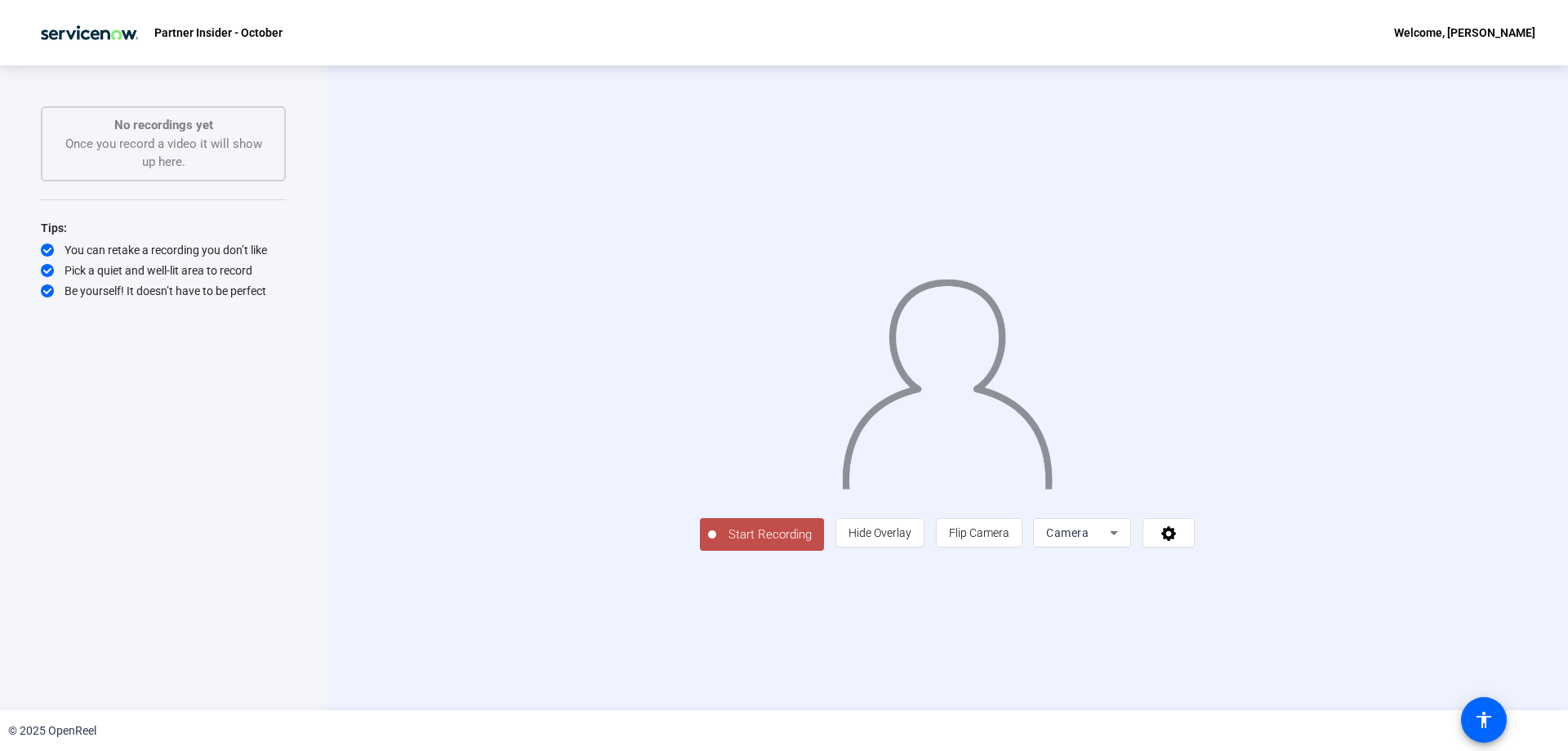
click at [716, 544] on span "Start Recording" at bounding box center [770, 534] width 108 height 19
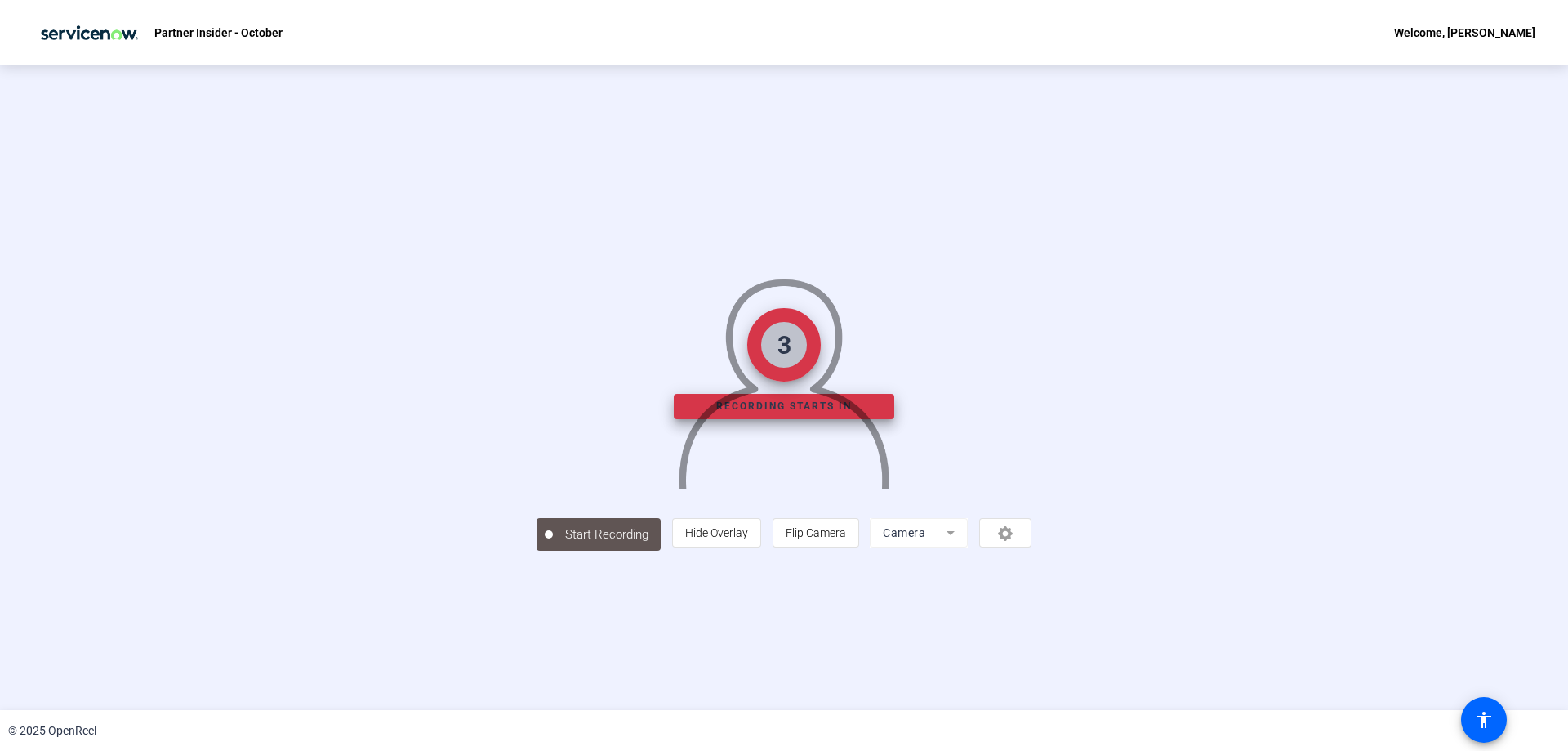
click at [588, 551] on div "Start Recording person Hide Overlay flip Flip Camera Camera" at bounding box center [783, 533] width 495 height 36
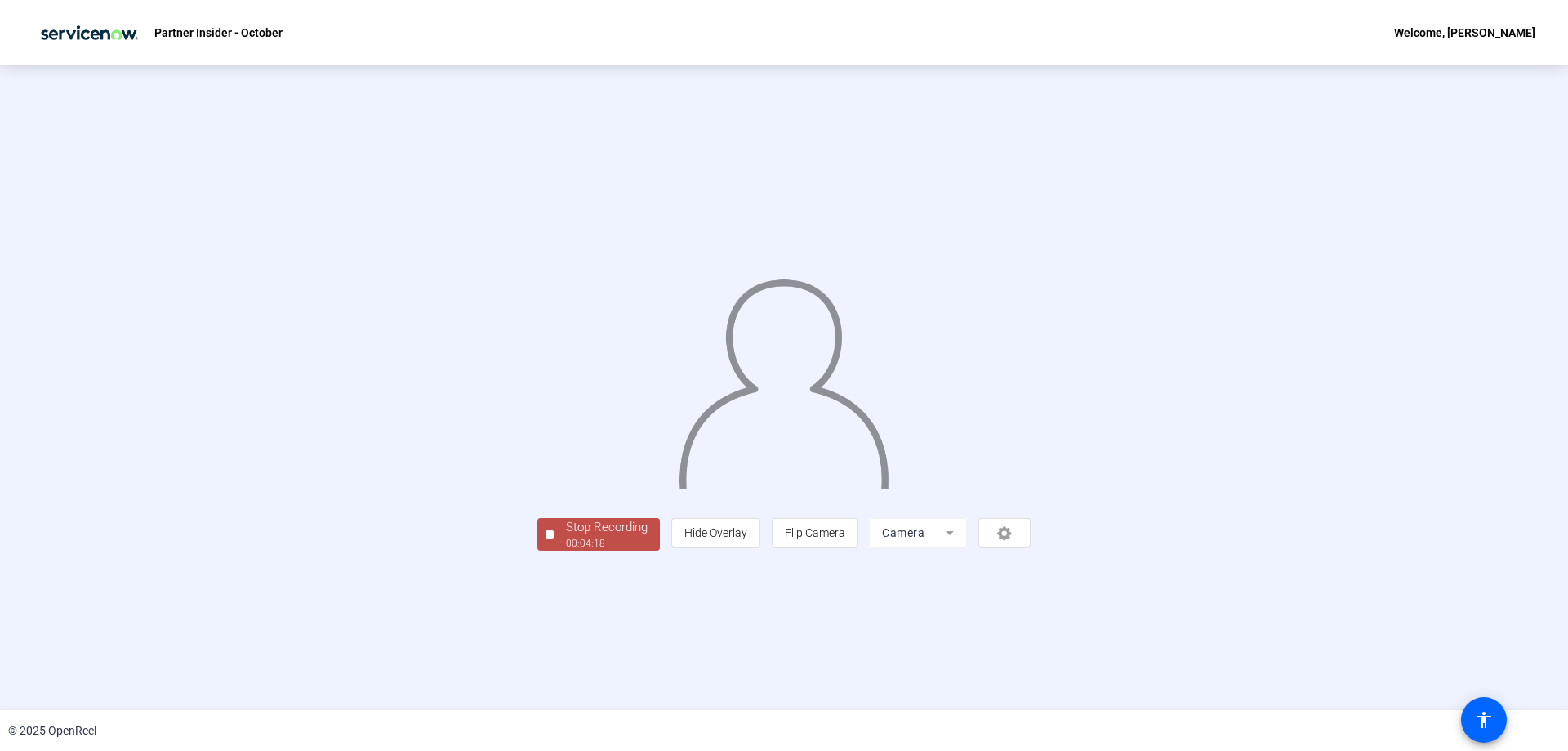
click at [566, 536] on div "Stop Recording" at bounding box center [606, 528] width 81 height 19
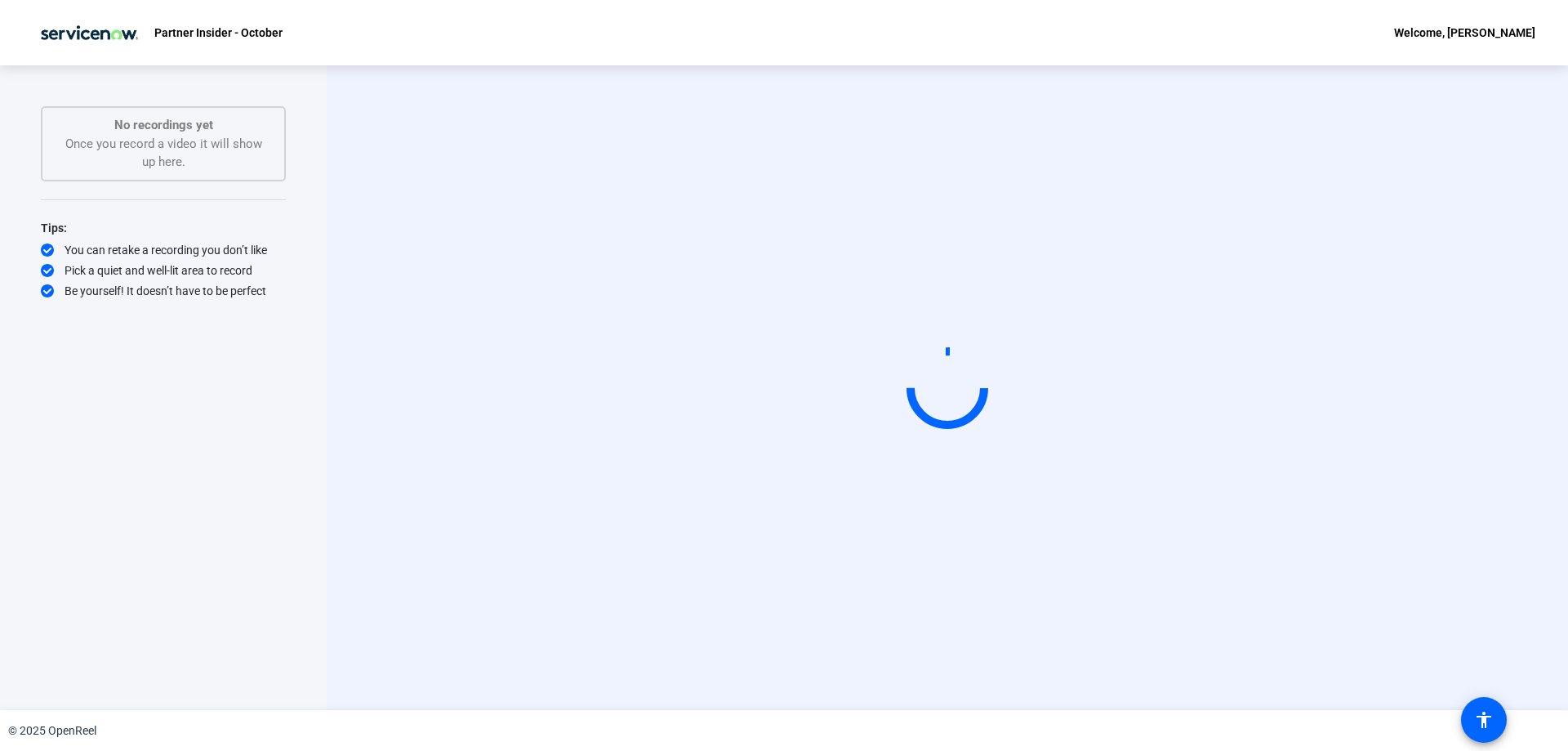
click at [895, 457] on video at bounding box center [947, 388] width 245 height 138
drag, startPoint x: 762, startPoint y: 470, endPoint x: 749, endPoint y: 499, distance: 31.8
click at [825, 457] on video at bounding box center [947, 388] width 245 height 138
click at [564, 717] on div "© 2025 OpenReel" at bounding box center [784, 729] width 1568 height 41
drag, startPoint x: 833, startPoint y: 631, endPoint x: 852, endPoint y: 690, distance: 62.0
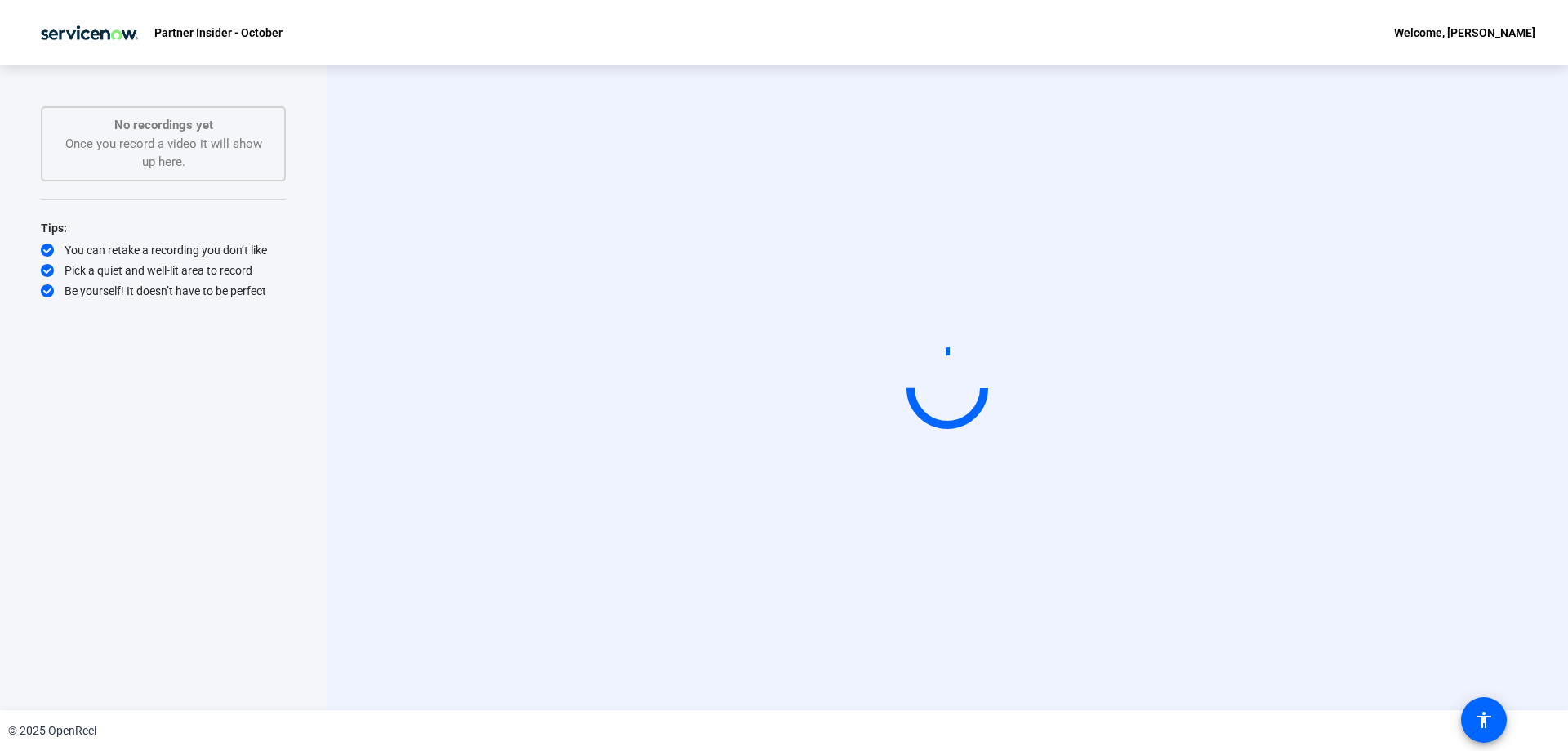
click at [834, 457] on video at bounding box center [947, 388] width 245 height 138
click at [865, 725] on div "© 2025 OpenReel" at bounding box center [784, 729] width 1568 height 41
drag, startPoint x: 862, startPoint y: 721, endPoint x: 763, endPoint y: 656, distance: 118.4
click at [860, 719] on div "© 2025 OpenReel" at bounding box center [784, 729] width 1568 height 41
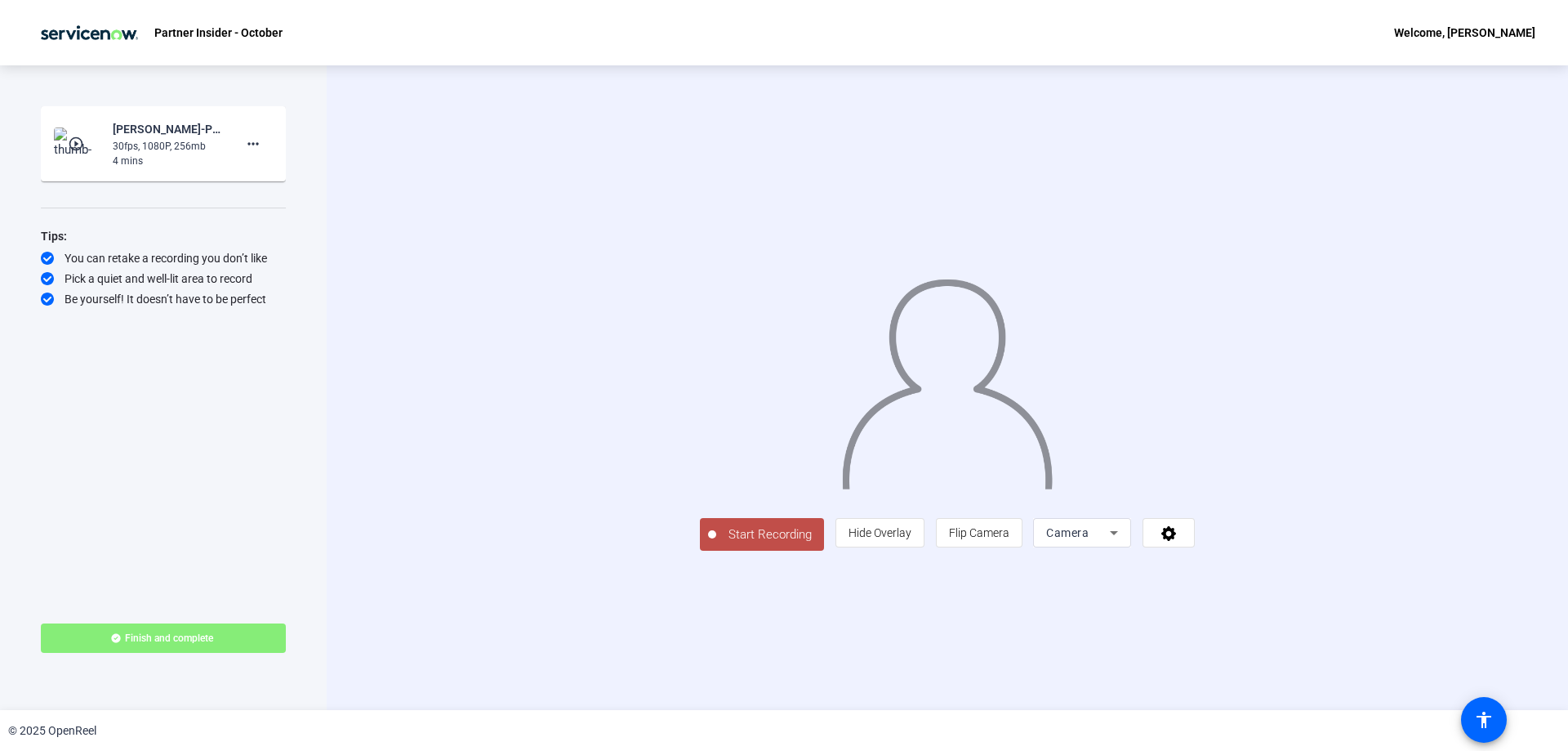
click at [80, 143] on mat-icon "play_circle_outline" at bounding box center [78, 143] width 20 height 16
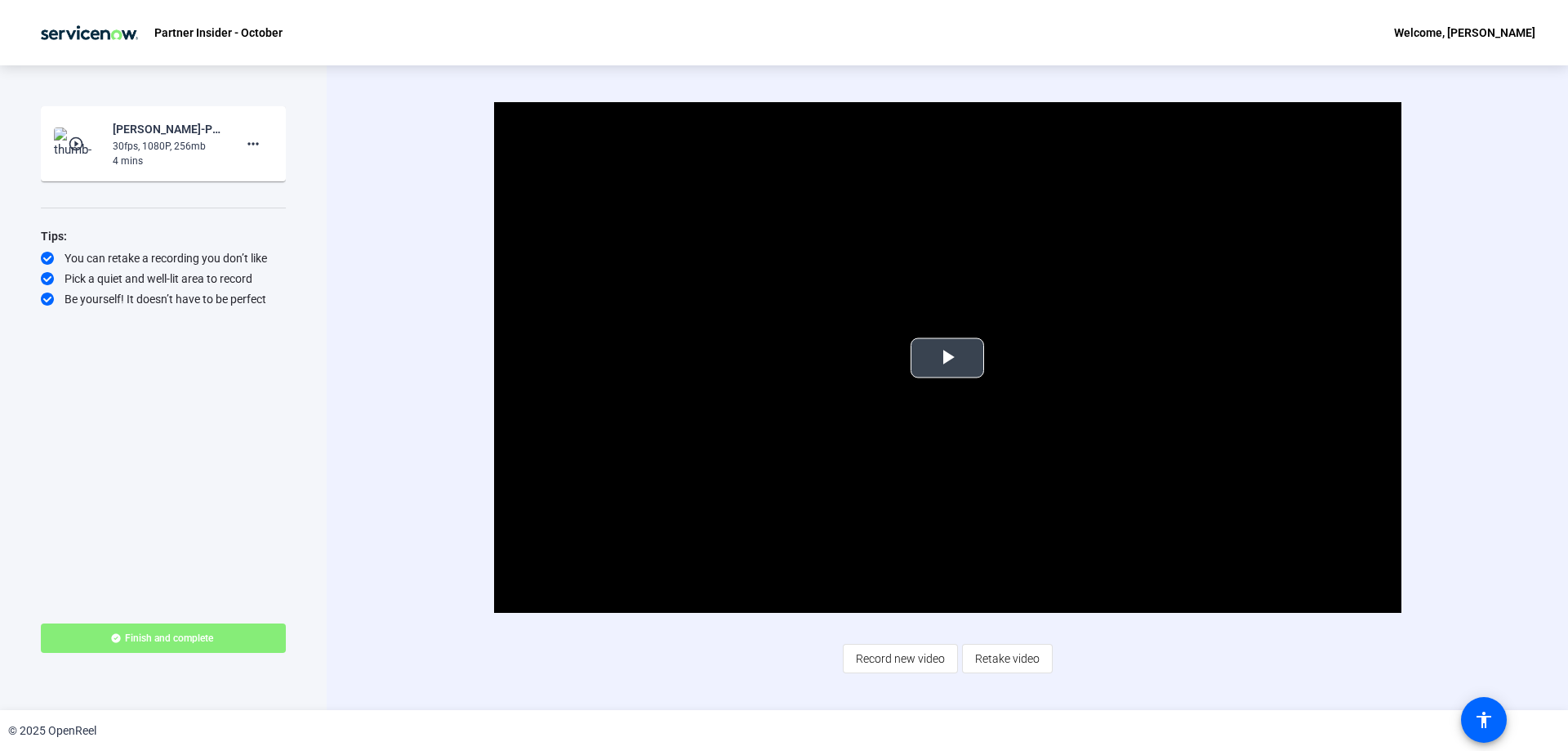
click at [948, 358] on span "Video Player" at bounding box center [948, 358] width 0 height 0
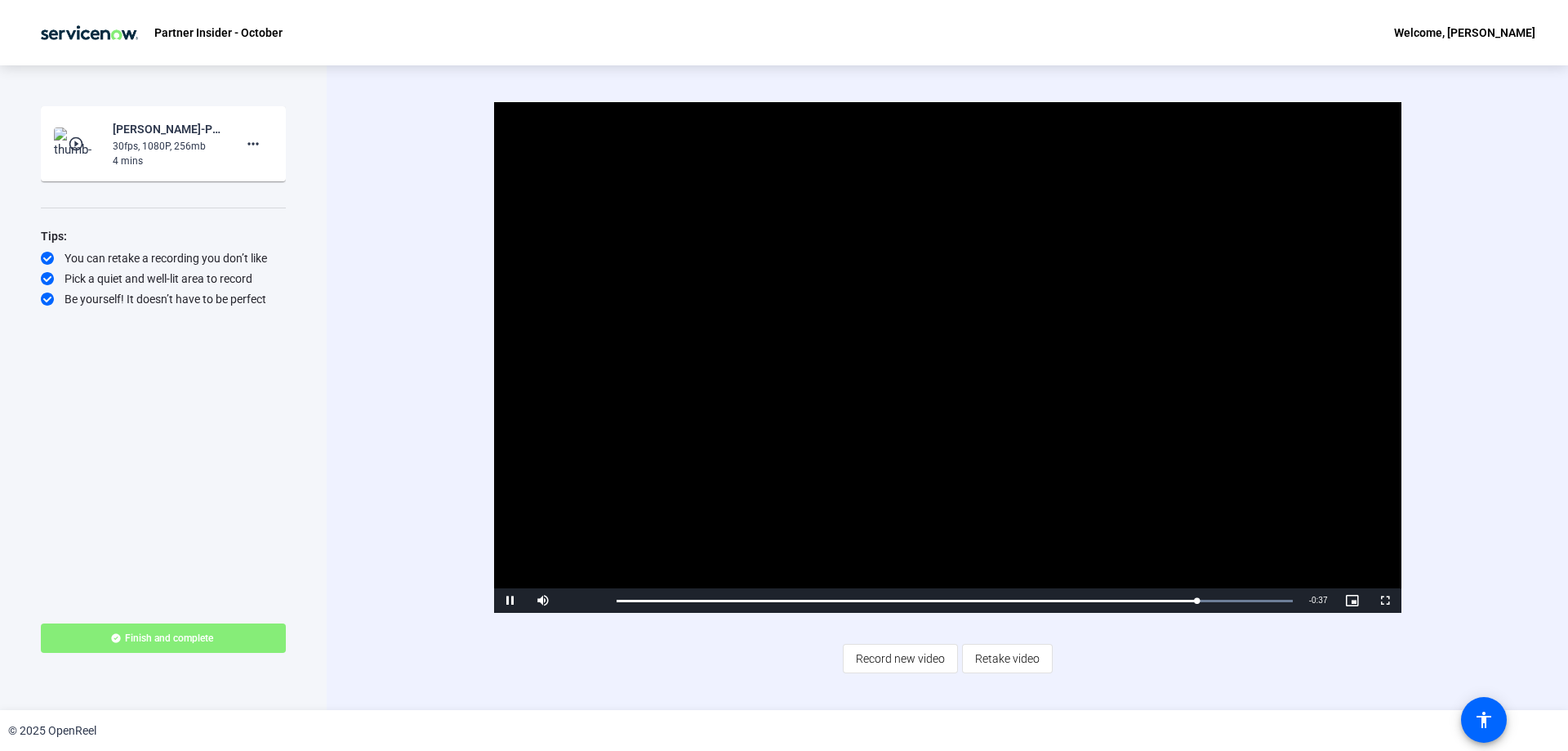
click at [931, 360] on video "Video Player" at bounding box center [947, 358] width 907 height 511
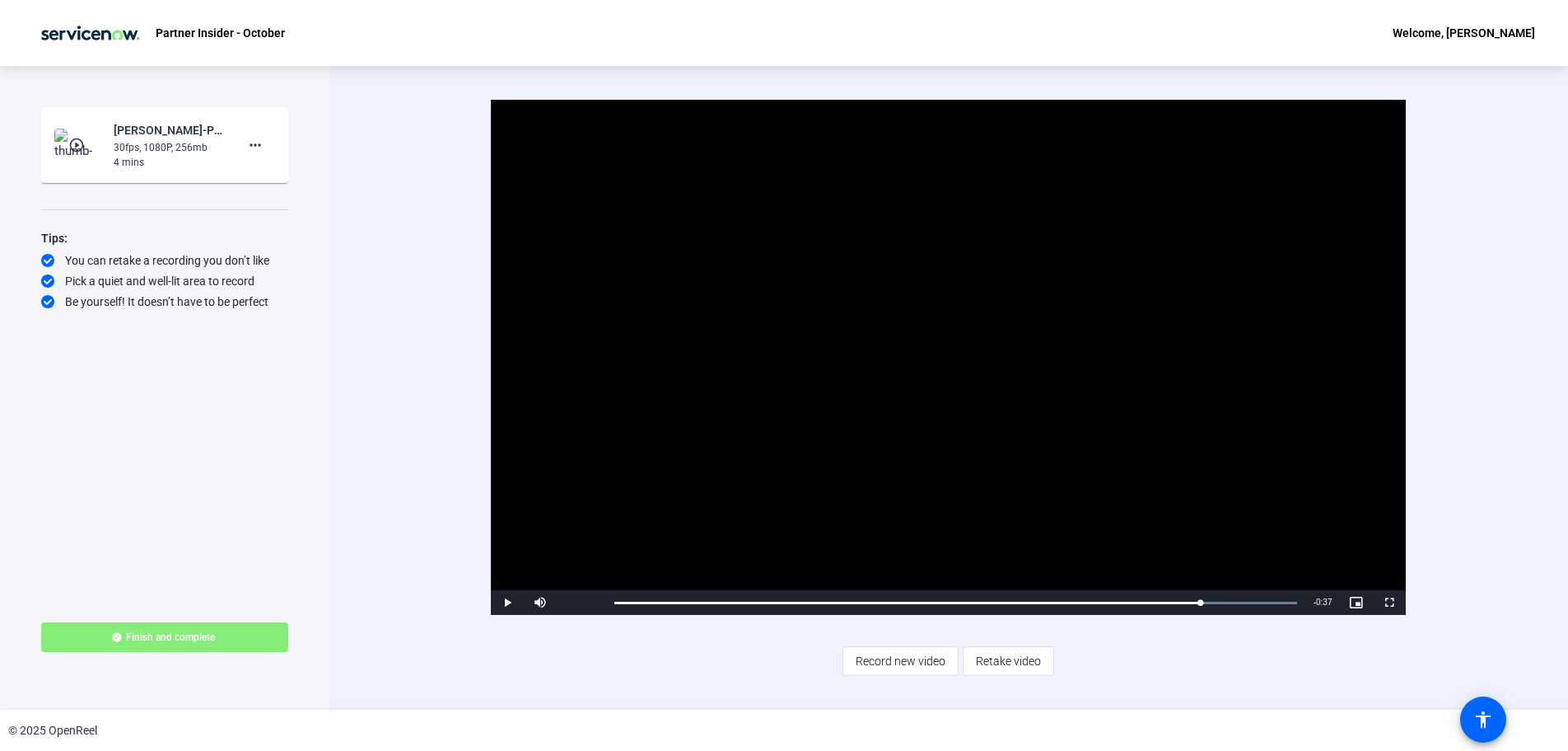
click at [32, 337] on div "Start Recording play_circle_outline [PERSON_NAME]-Partner Insider - October-Par…" at bounding box center [164, 387] width 329 height 643
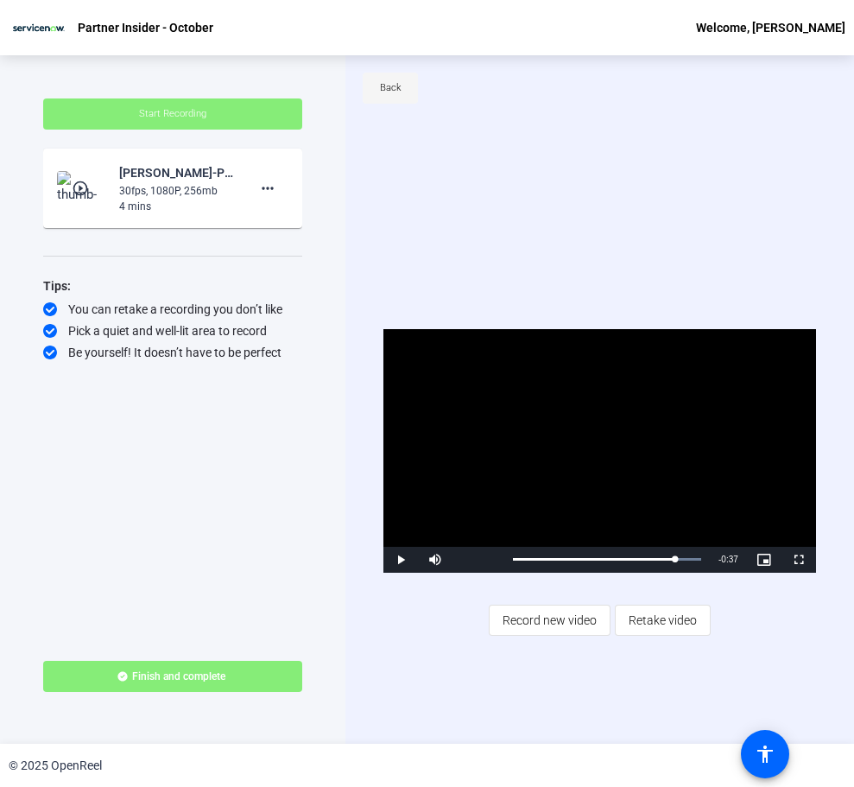
click at [387, 73] on span at bounding box center [390, 87] width 55 height 41
click at [389, 93] on span "Back" at bounding box center [391, 88] width 22 height 26
click at [505, 604] on span "Record new video" at bounding box center [550, 620] width 94 height 33
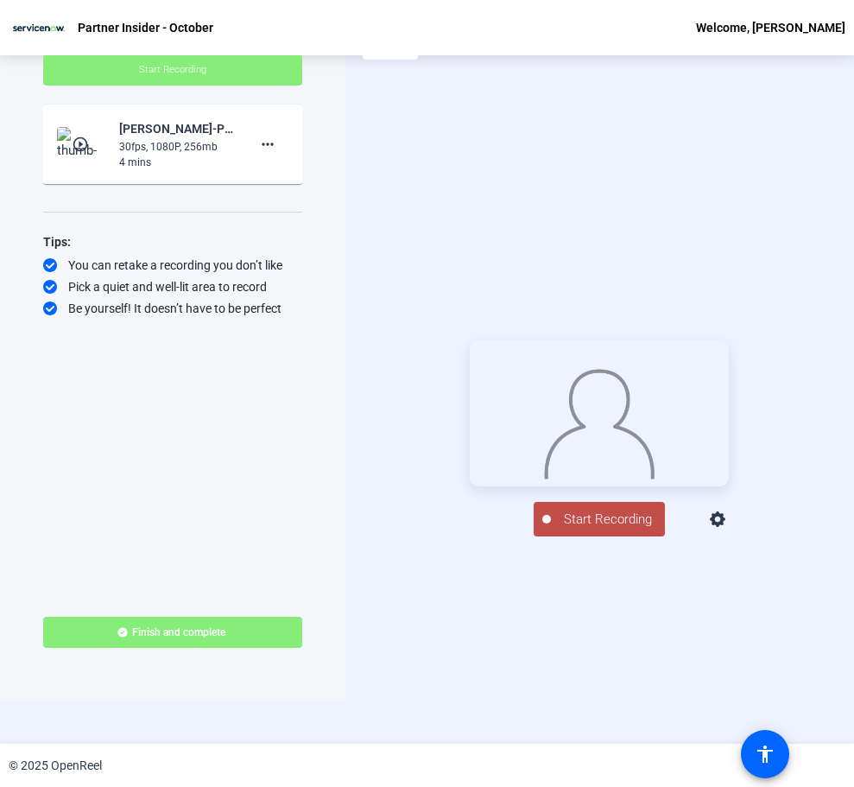
scroll to position [83, 0]
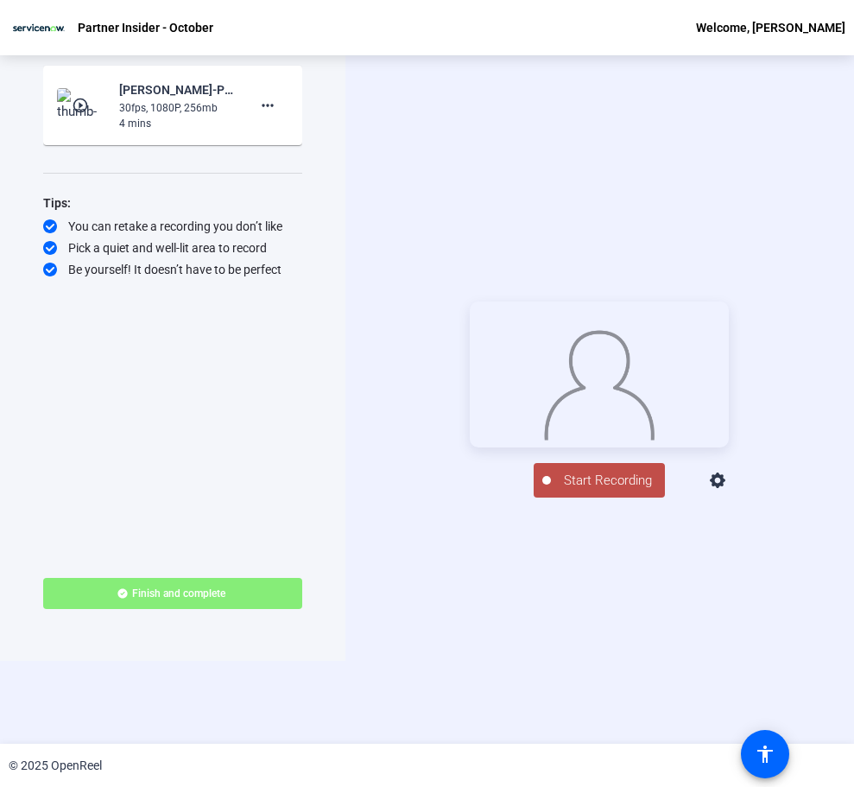
click at [611, 491] on span "Start Recording" at bounding box center [608, 481] width 114 height 20
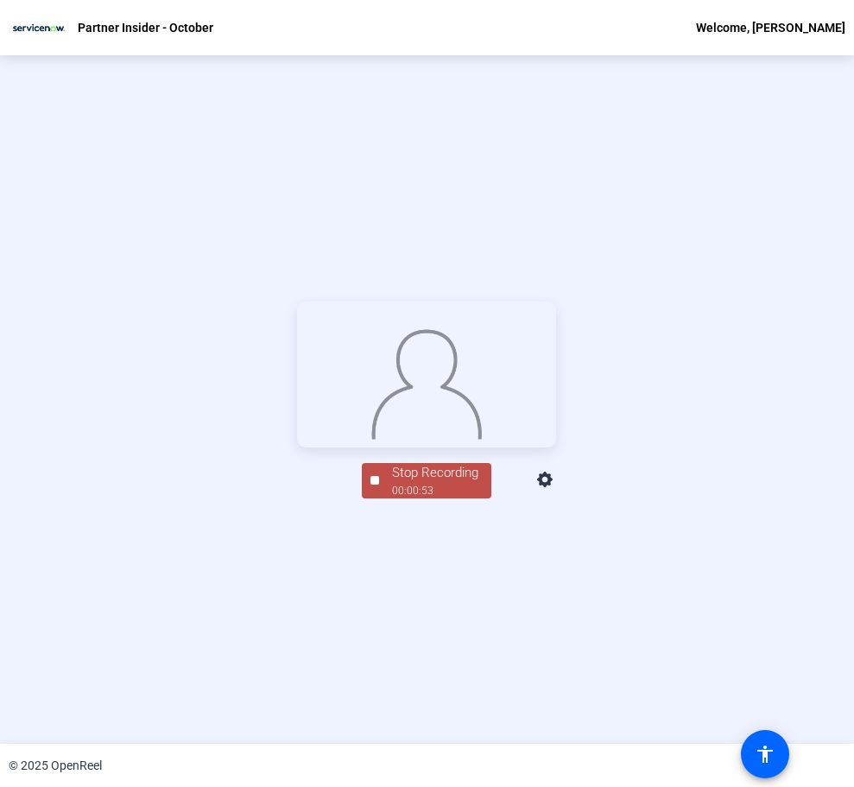
click at [445, 498] on div "00:00:53" at bounding box center [435, 491] width 86 height 16
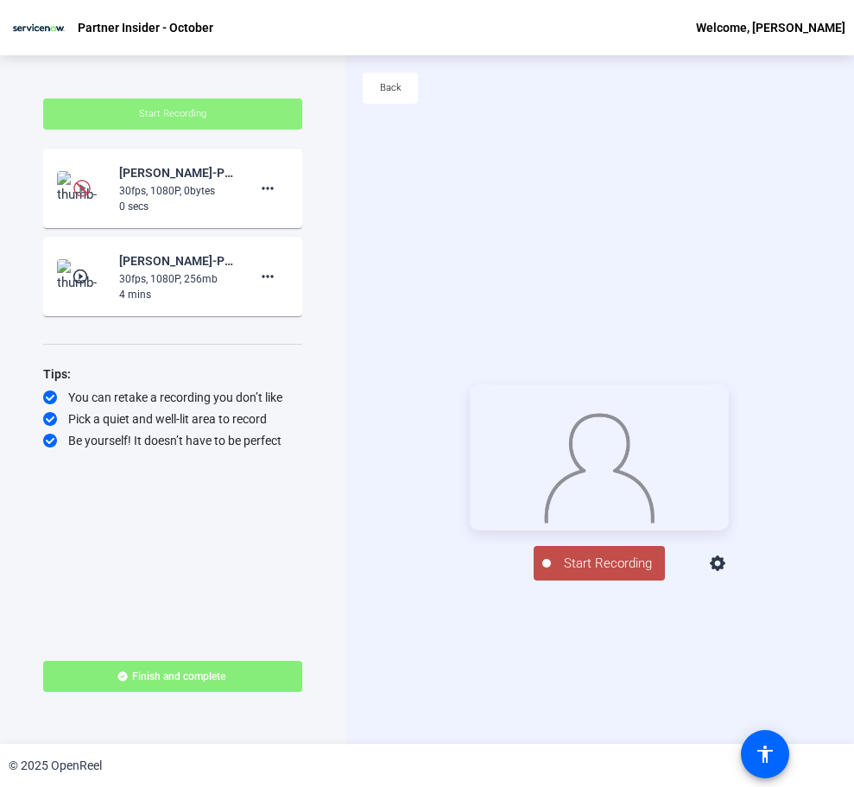
click at [223, 116] on span at bounding box center [172, 113] width 259 height 41
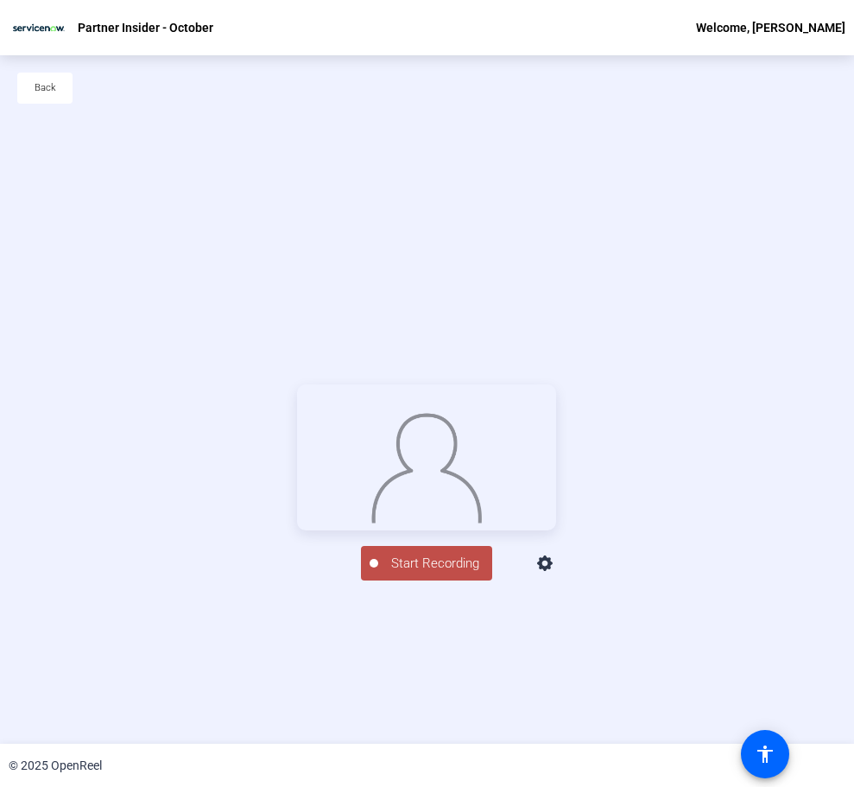
click at [435, 573] on span "Start Recording" at bounding box center [435, 564] width 114 height 20
click at [408, 581] on div "00:00:31" at bounding box center [435, 574] width 86 height 16
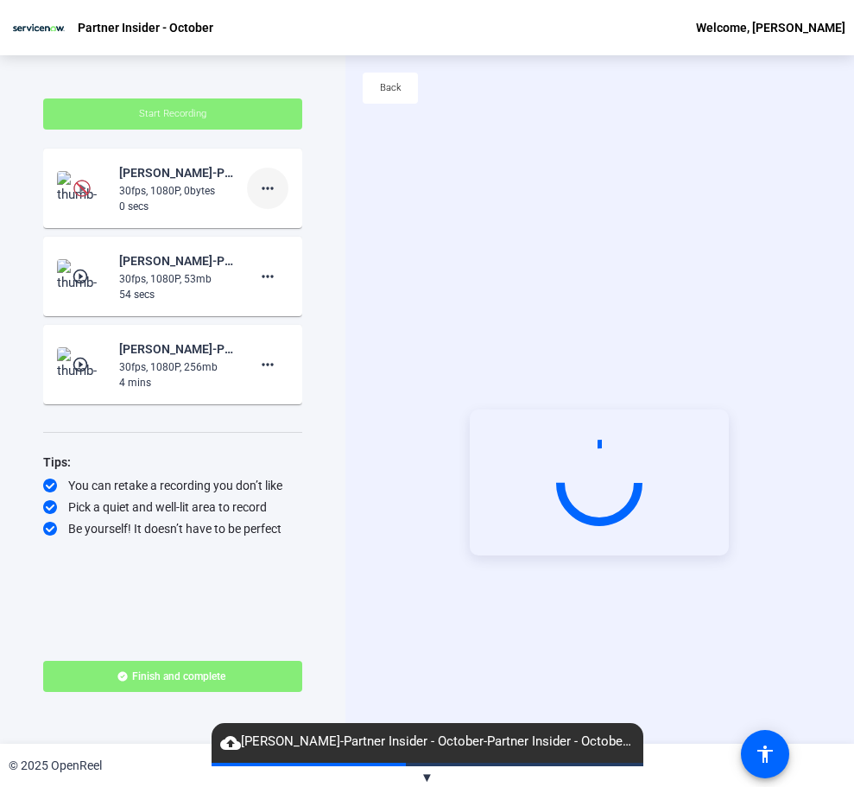
click at [285, 184] on span at bounding box center [267, 188] width 41 height 41
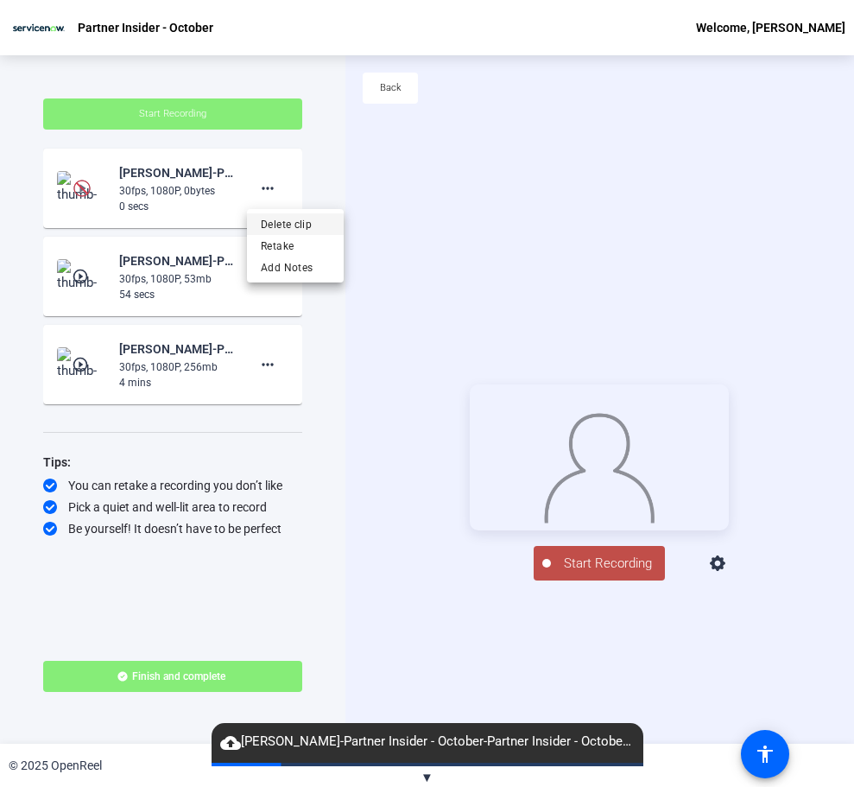
click at [291, 222] on span "Delete clip" at bounding box center [295, 224] width 69 height 21
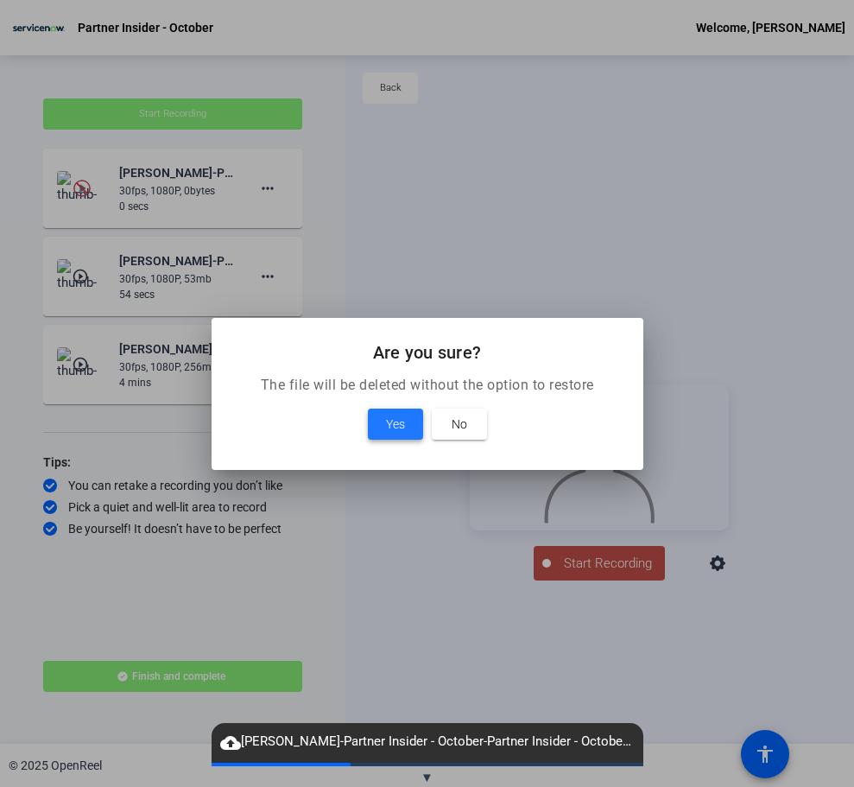
drag, startPoint x: 389, startPoint y: 425, endPoint x: 389, endPoint y: 410, distance: 14.7
click at [390, 425] on span "Yes" at bounding box center [395, 424] width 19 height 21
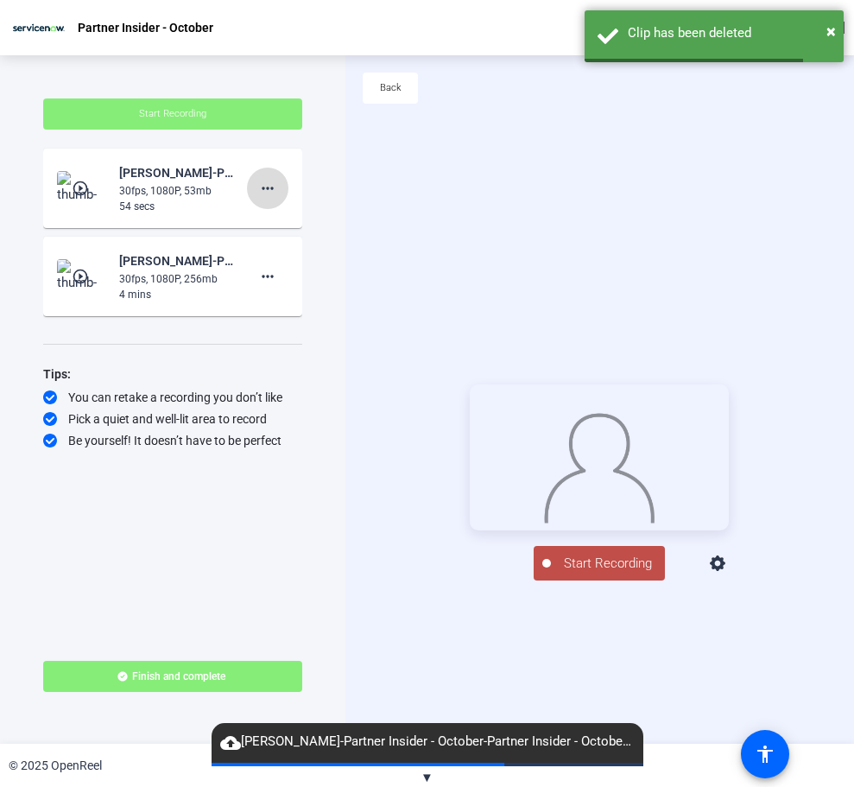
click at [282, 176] on span at bounding box center [267, 188] width 41 height 41
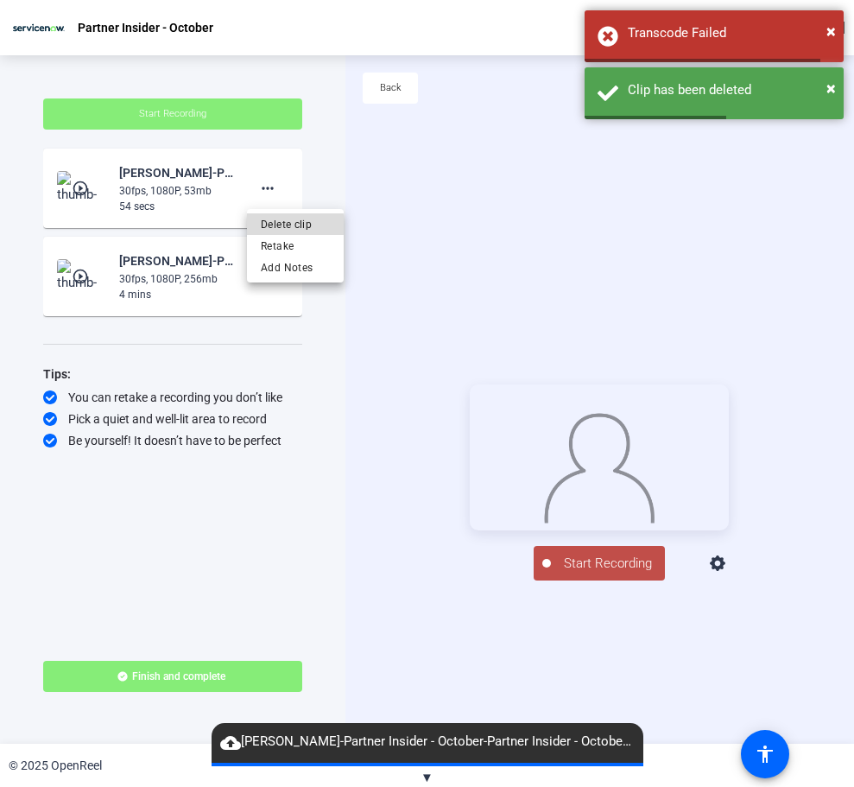
click at [283, 225] on span "Delete clip" at bounding box center [295, 224] width 69 height 21
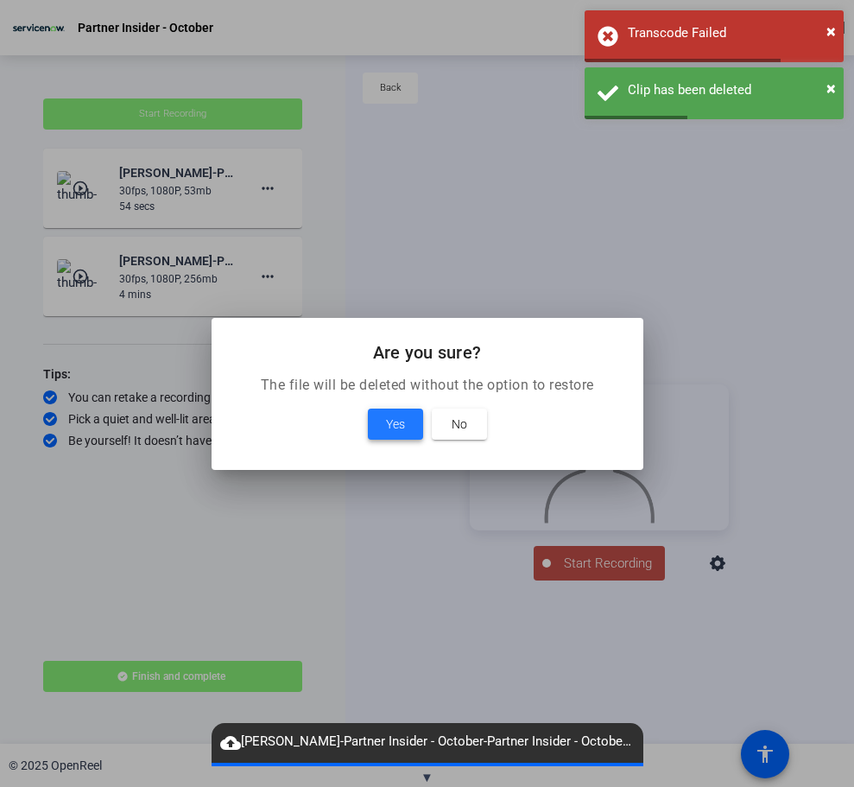
click at [386, 416] on span "Yes" at bounding box center [395, 424] width 19 height 21
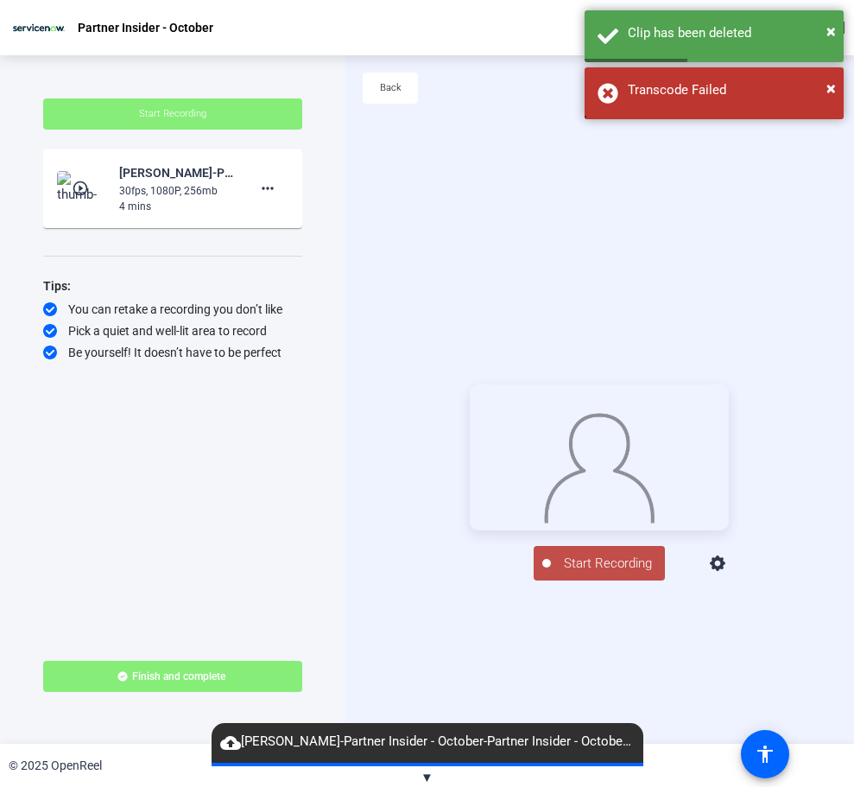
click at [562, 573] on span "Start Recording" at bounding box center [608, 564] width 114 height 20
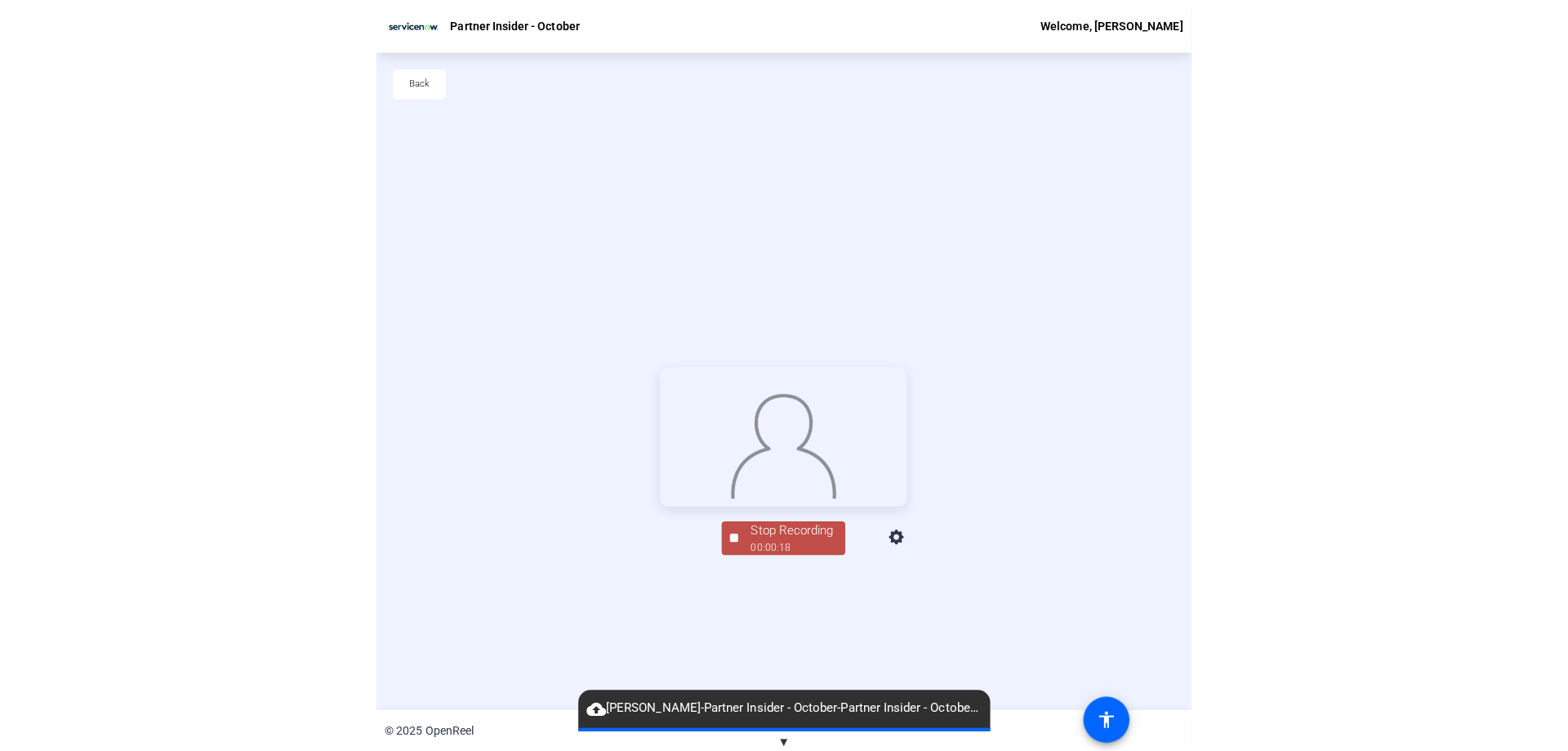
scroll to position [33, 0]
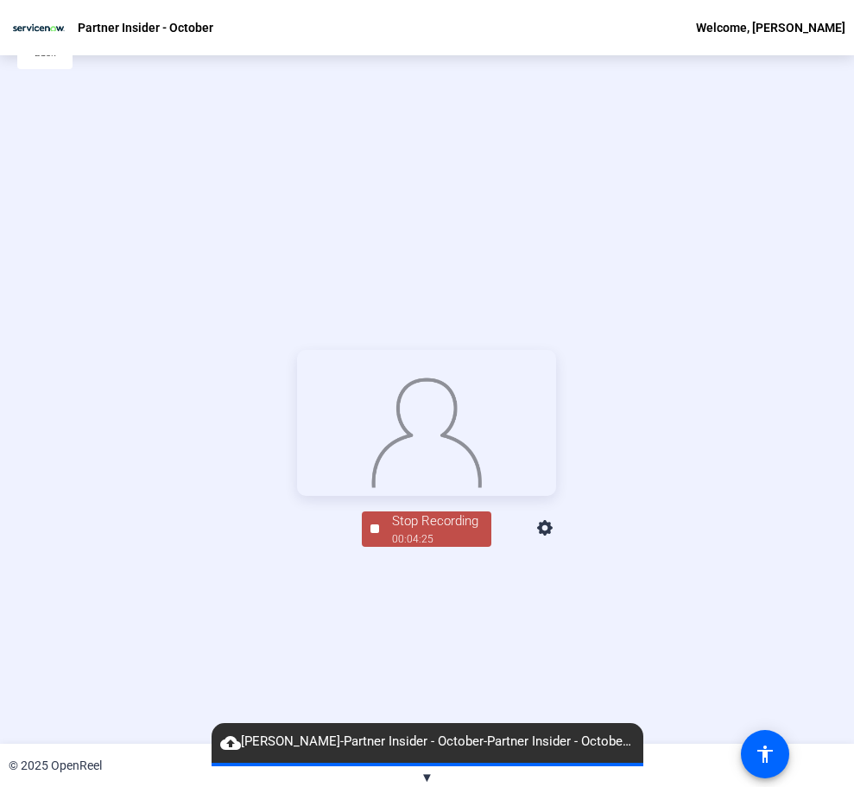
click at [455, 531] on div "Stop Recording" at bounding box center [435, 521] width 86 height 20
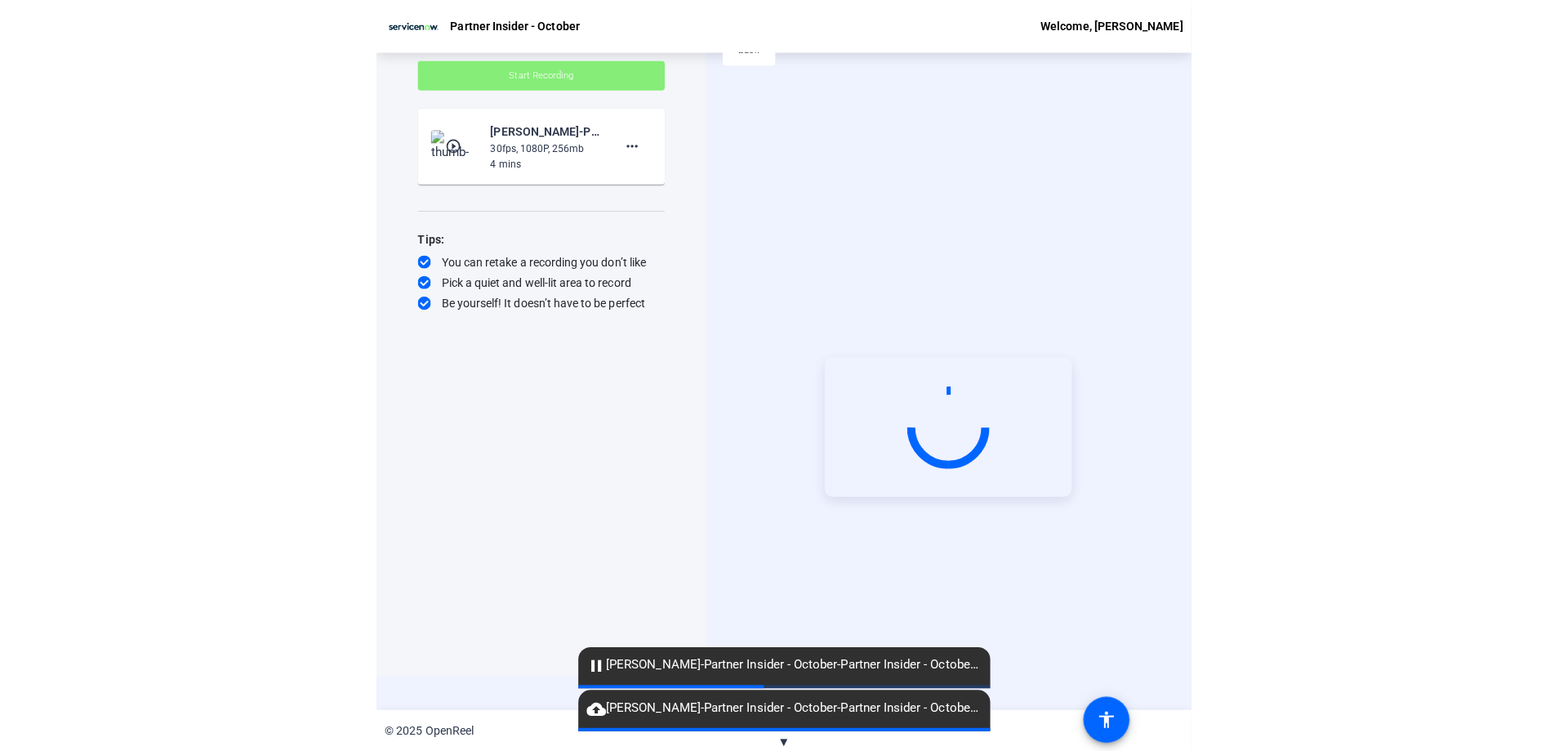
scroll to position [0, 0]
